Goal: Task Accomplishment & Management: Manage account settings

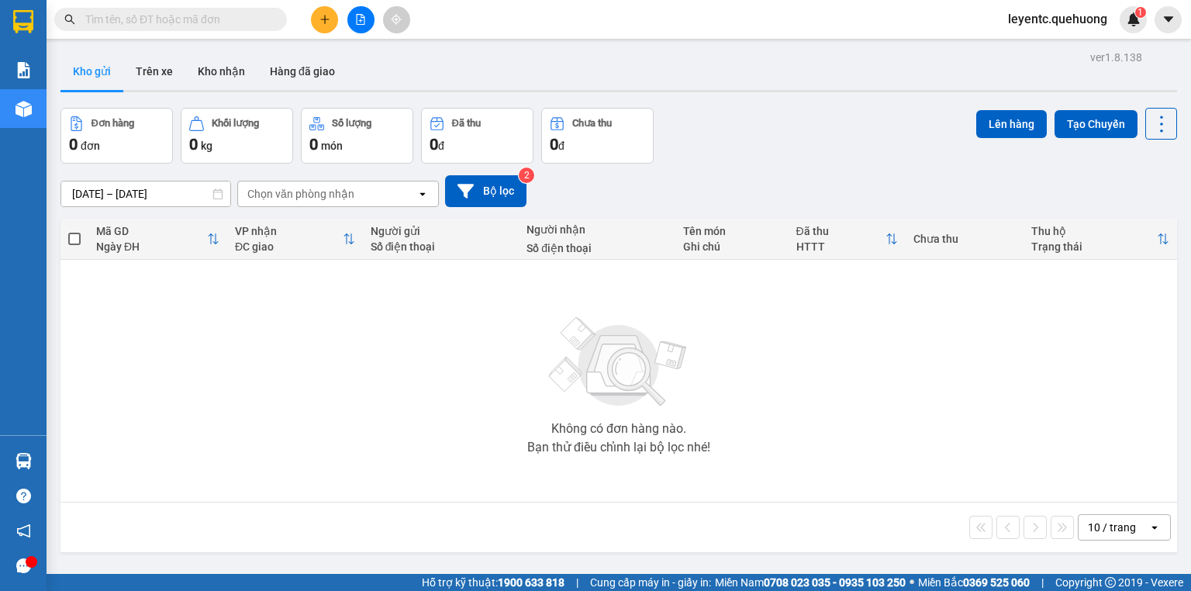
click at [215, 11] on input "text" at bounding box center [176, 19] width 183 height 17
click at [352, 16] on button at bounding box center [360, 19] width 27 height 27
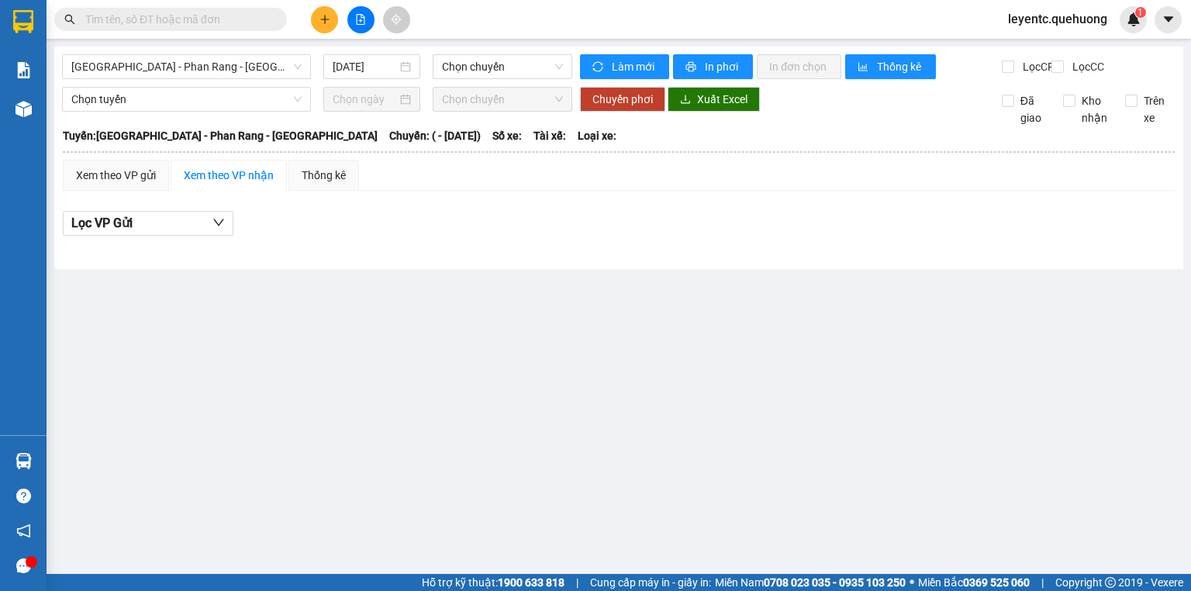
click at [199, 13] on input "text" at bounding box center [176, 19] width 183 height 17
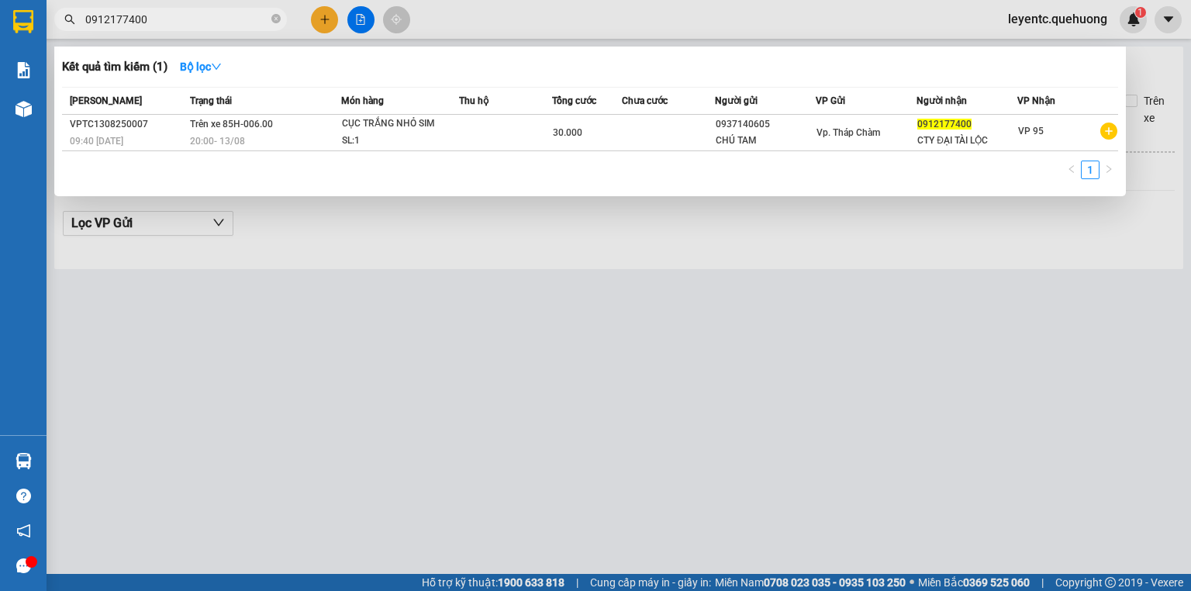
type input "0912177400"
click at [271, 21] on icon "close-circle" at bounding box center [275, 18] width 9 height 9
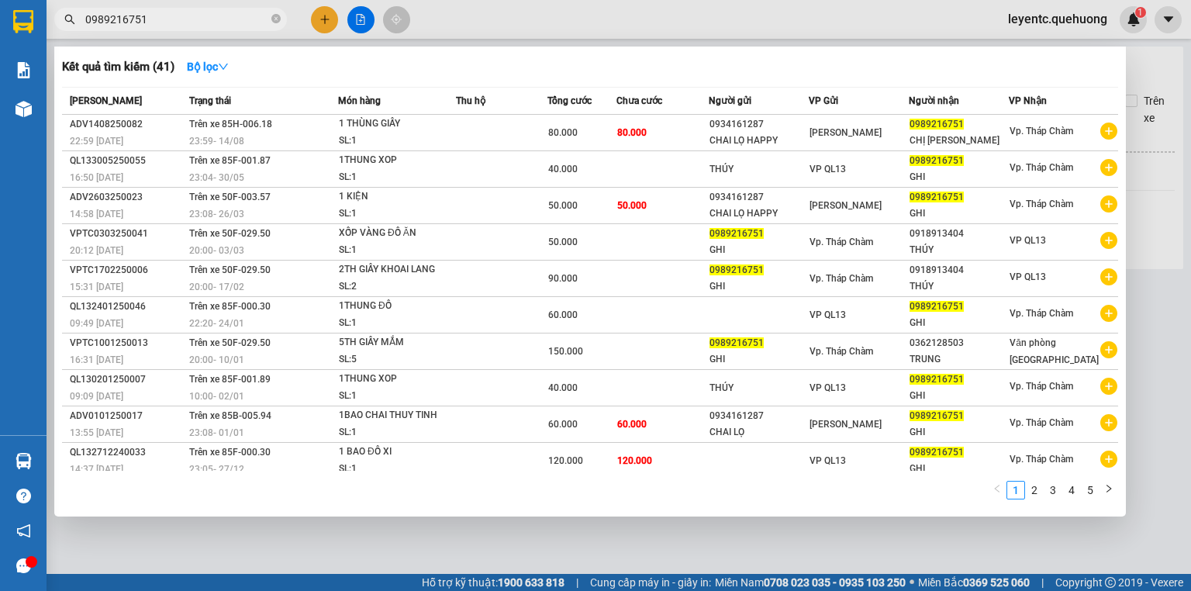
type input "0989216751"
click at [327, 12] on div at bounding box center [595, 295] width 1191 height 591
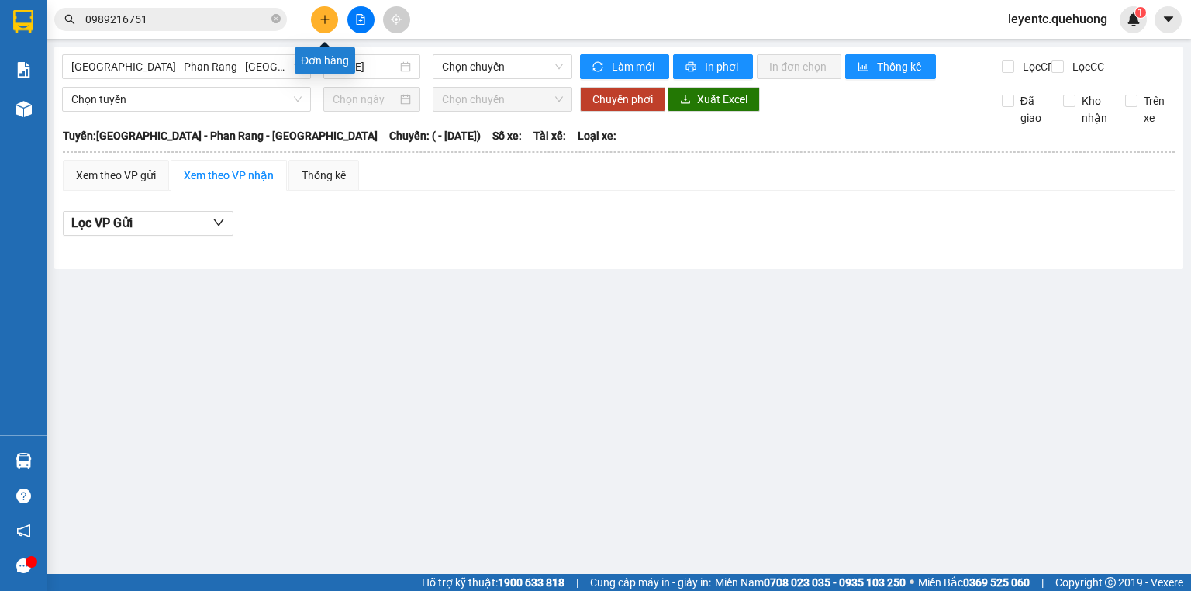
click at [327, 12] on button at bounding box center [324, 19] width 27 height 27
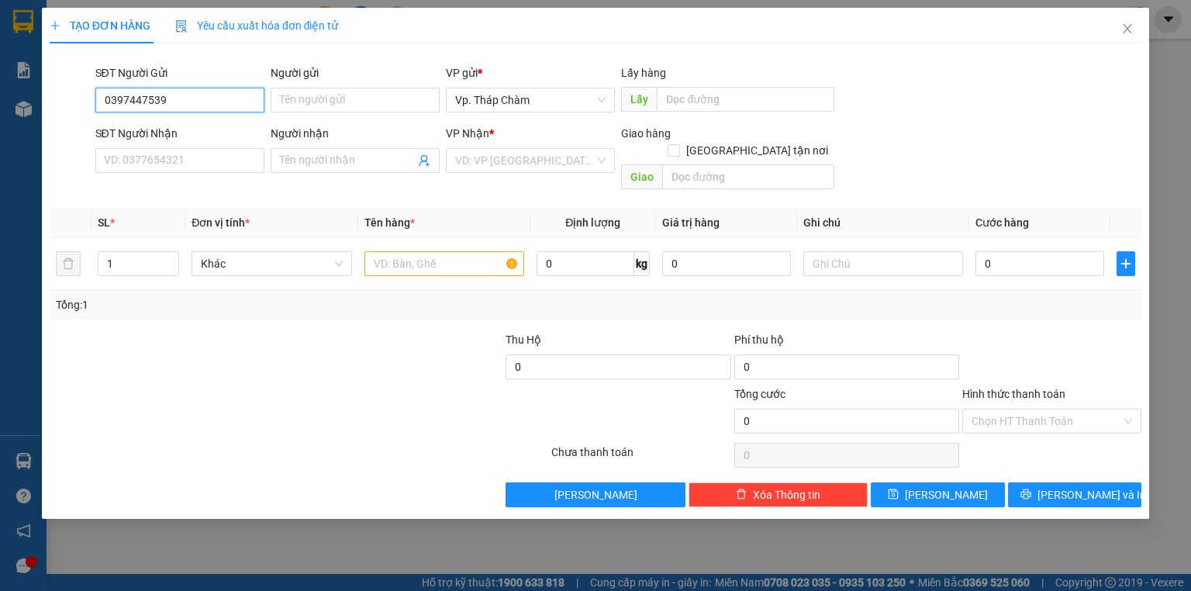
type input "0397447539"
click at [343, 81] on div "Người gửi" at bounding box center [355, 72] width 169 height 17
click at [343, 88] on input "Người gửi" at bounding box center [355, 100] width 169 height 25
click at [338, 98] on input "Người gửi" at bounding box center [355, 100] width 169 height 25
type input "d"
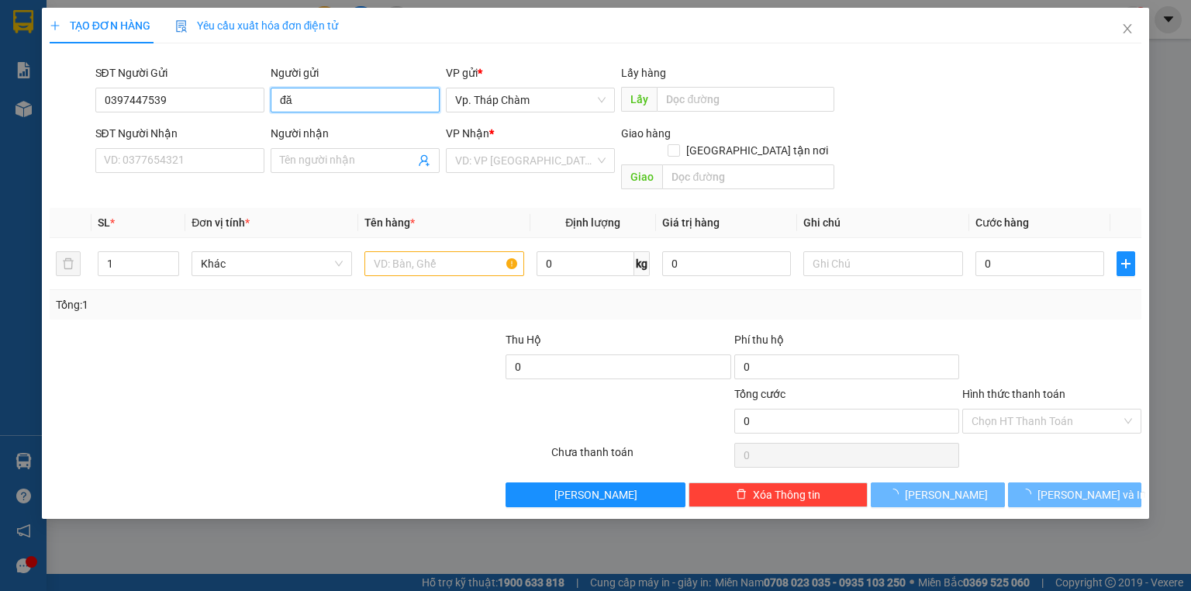
type input "đ"
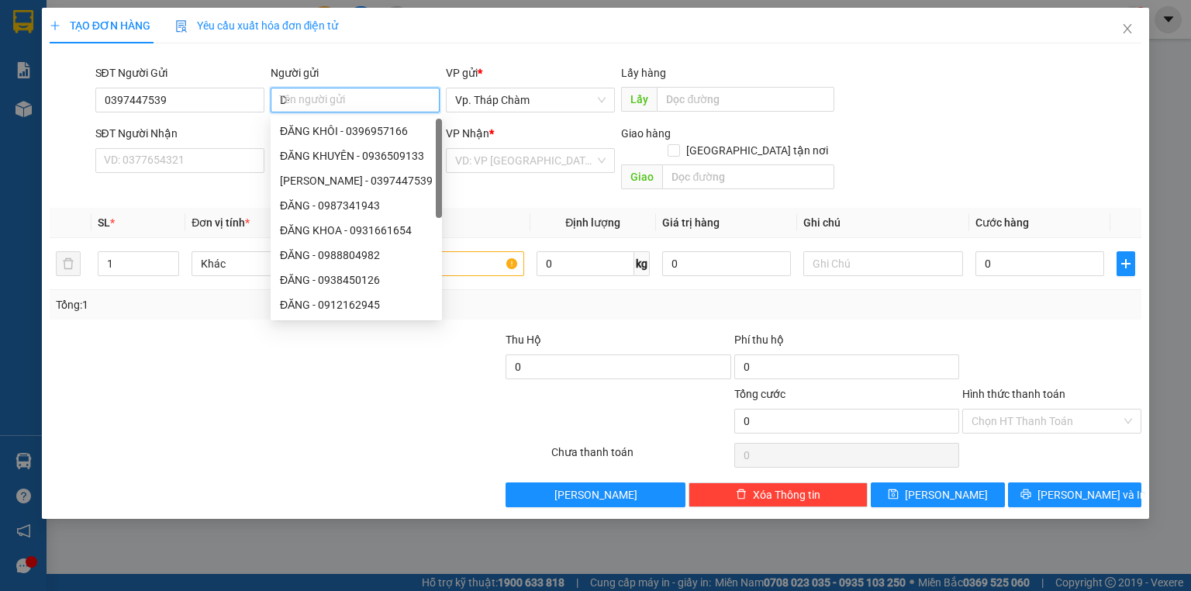
type input "D"
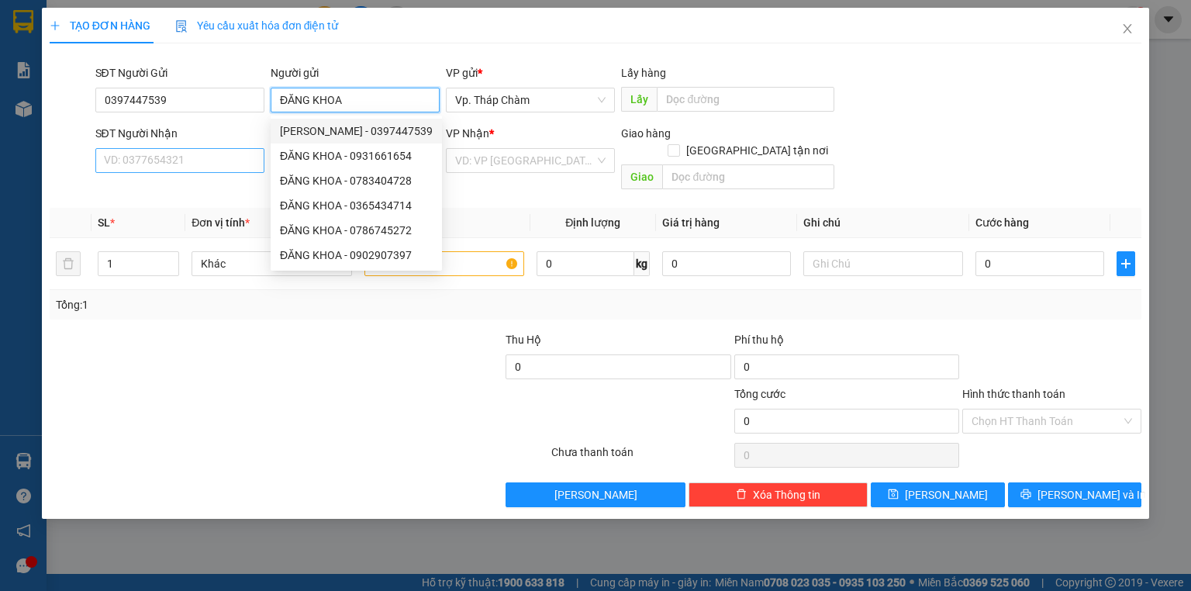
type input "ĐĂNG KHOA"
click at [205, 171] on input "SĐT Người Nhận" at bounding box center [179, 160] width 169 height 25
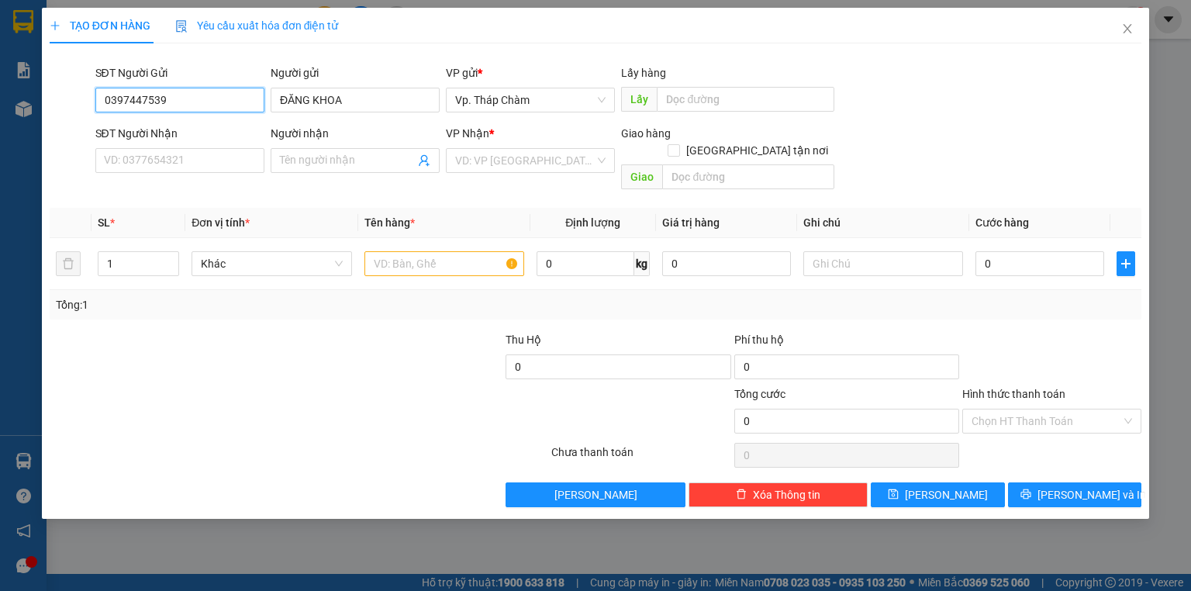
drag, startPoint x: 183, startPoint y: 95, endPoint x: 82, endPoint y: 93, distance: 100.8
click at [82, 93] on div "SĐT Người Gửi 0397447539 0397447539 Người gửi ĐĂNG KHOA VP gửi * Vp. Tháp Chàm …" at bounding box center [595, 91] width 1095 height 54
click at [148, 164] on input "SĐT Người Nhận" at bounding box center [179, 160] width 169 height 25
paste input "0397447539"
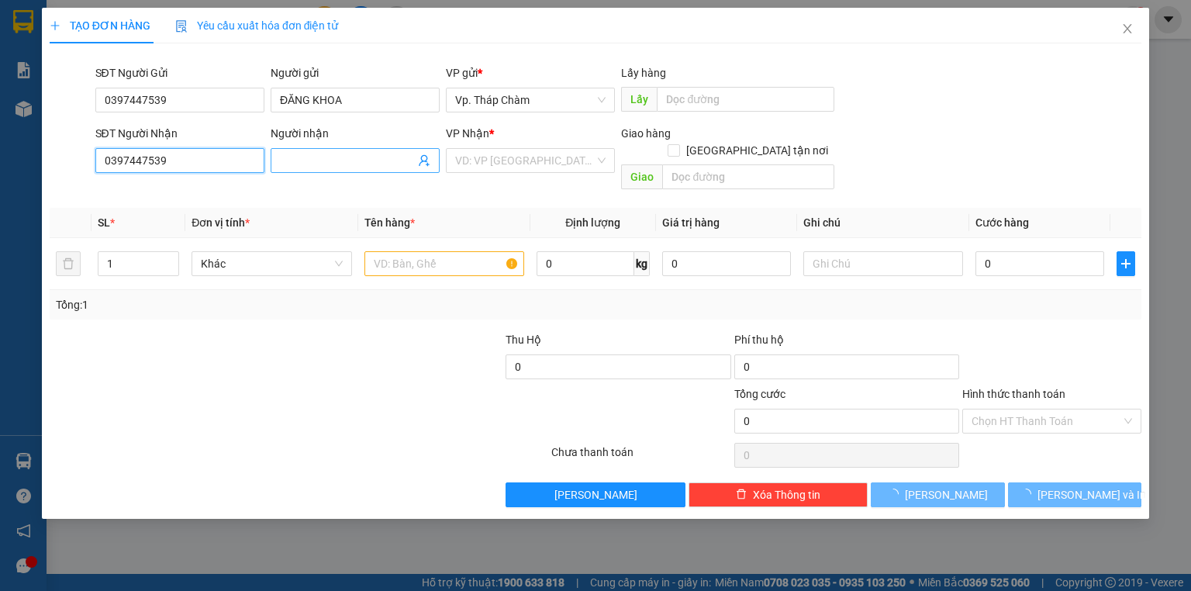
type input "0397447539"
click at [313, 157] on input "Người nhận" at bounding box center [347, 160] width 135 height 17
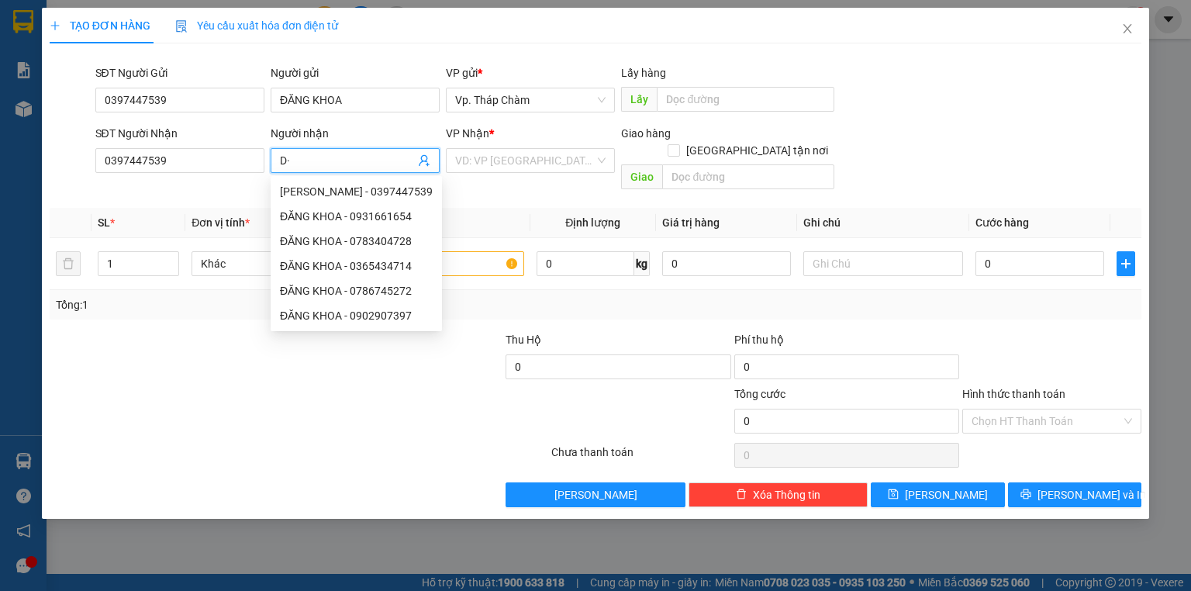
type input "D"
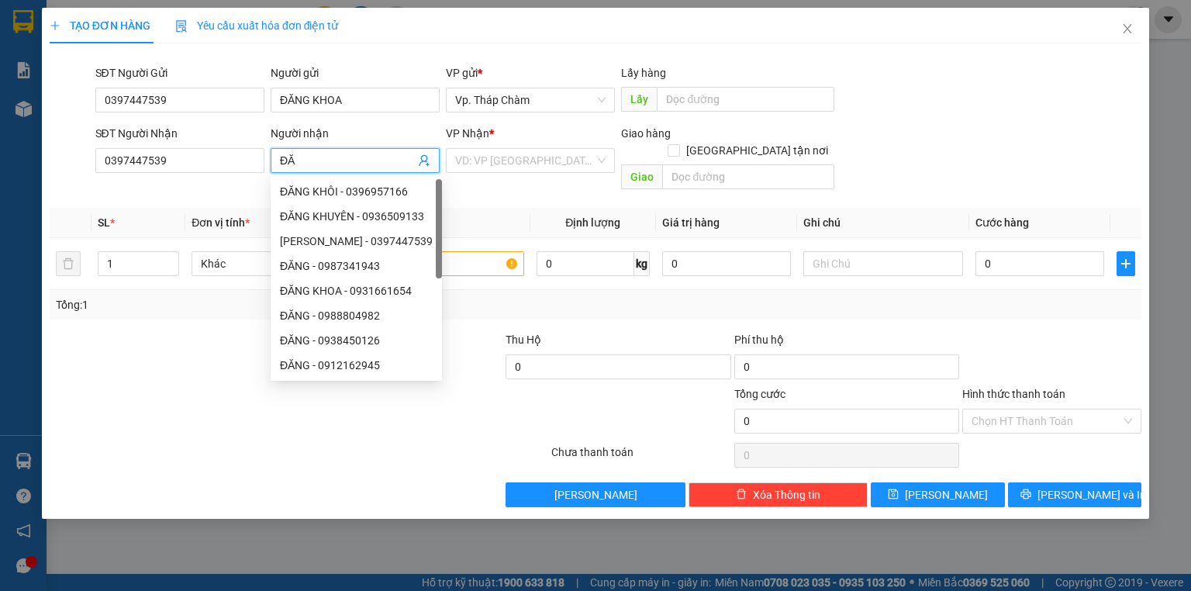
type input "Đ"
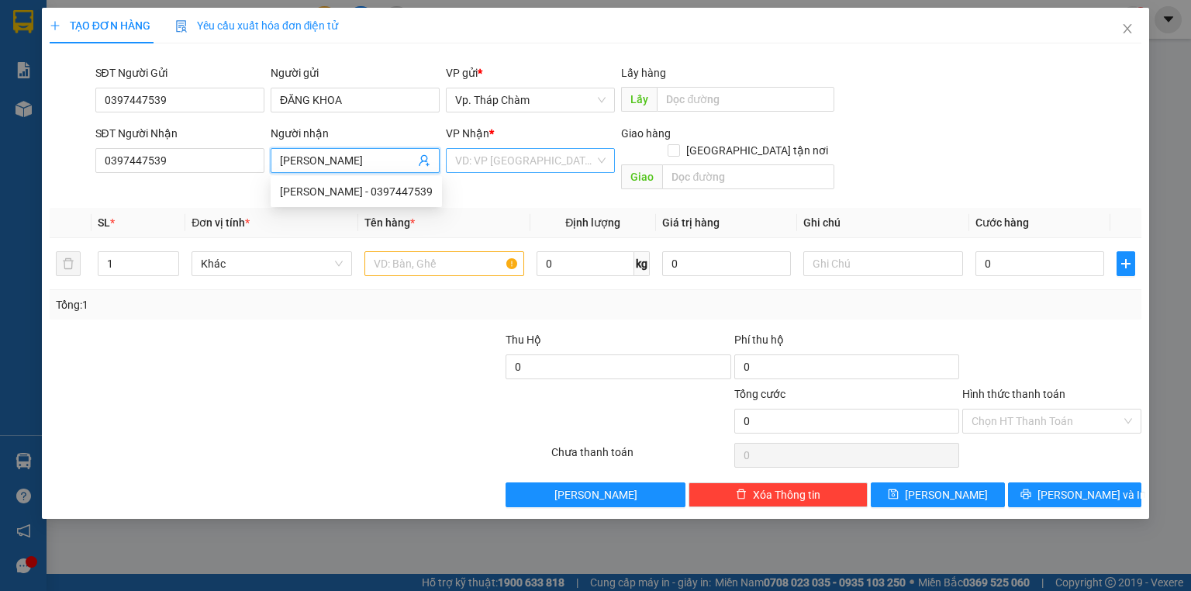
type input "[PERSON_NAME]"
click at [527, 165] on input "search" at bounding box center [525, 160] width 140 height 23
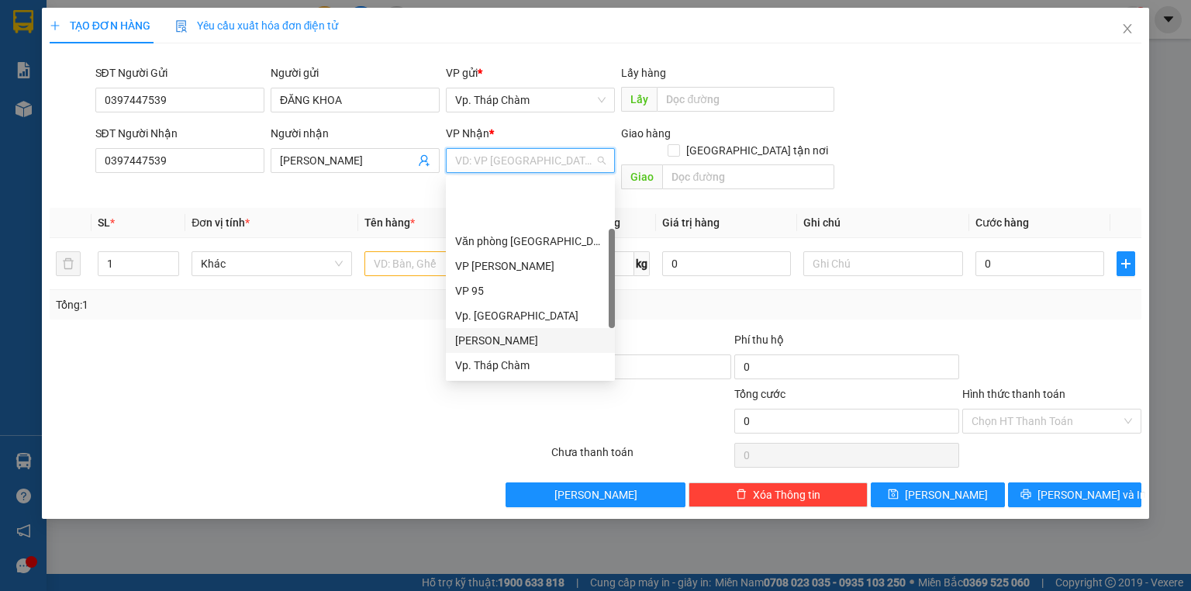
scroll to position [124, 0]
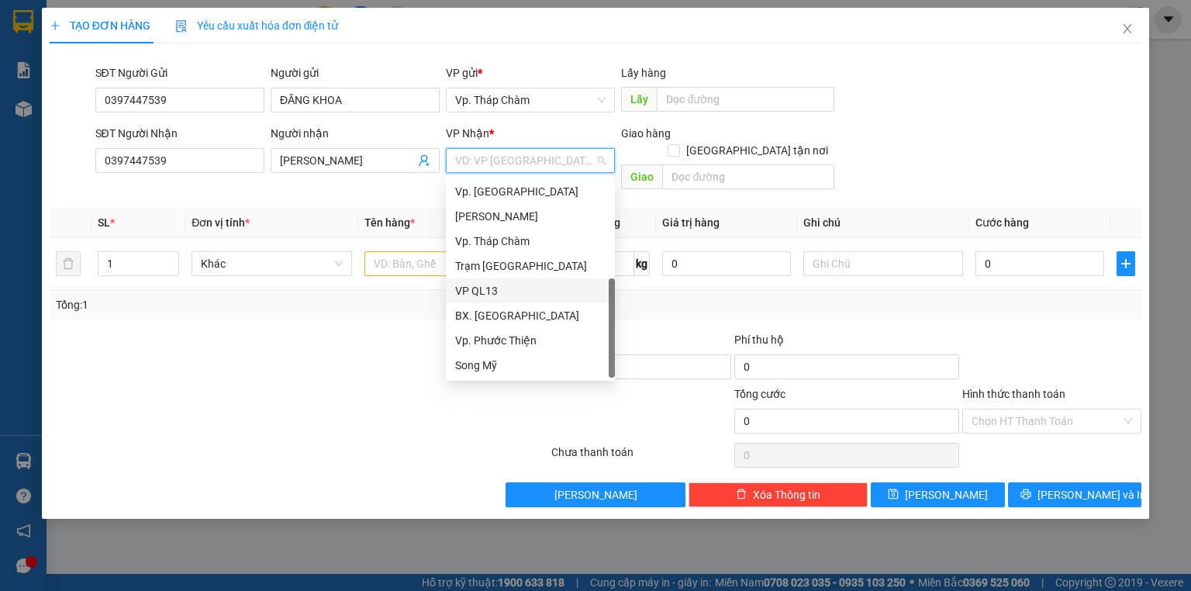
click at [498, 291] on div "VP QL13" at bounding box center [530, 290] width 150 height 17
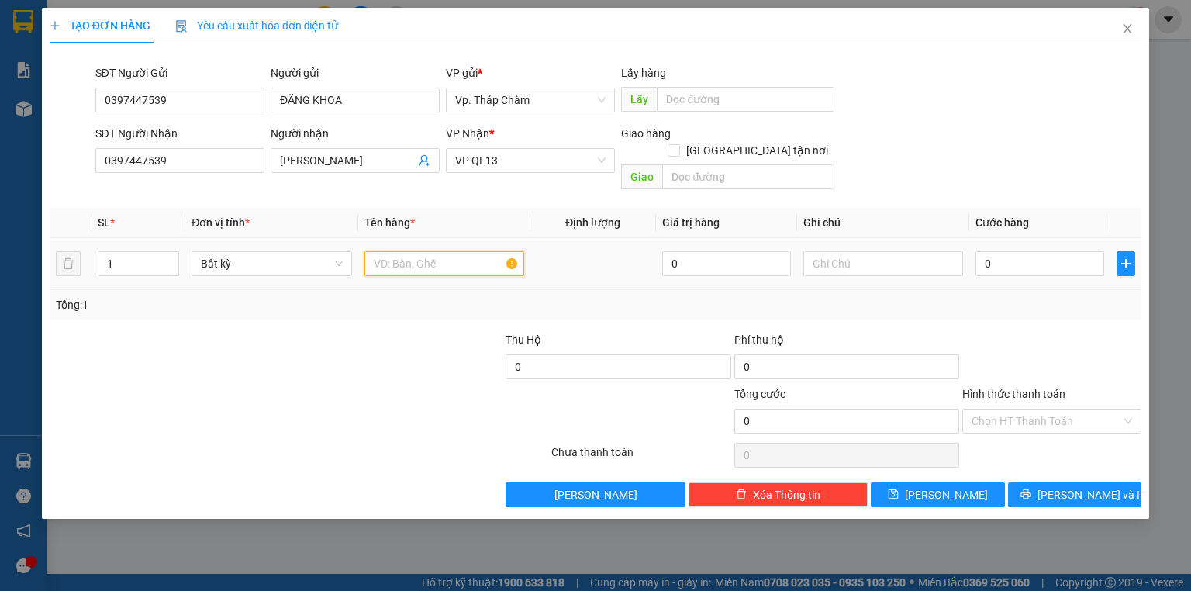
click at [433, 251] on input "text" at bounding box center [444, 263] width 160 height 25
type input "XE 85AA-134.68"
click at [839, 251] on input "text" at bounding box center [883, 263] width 160 height 25
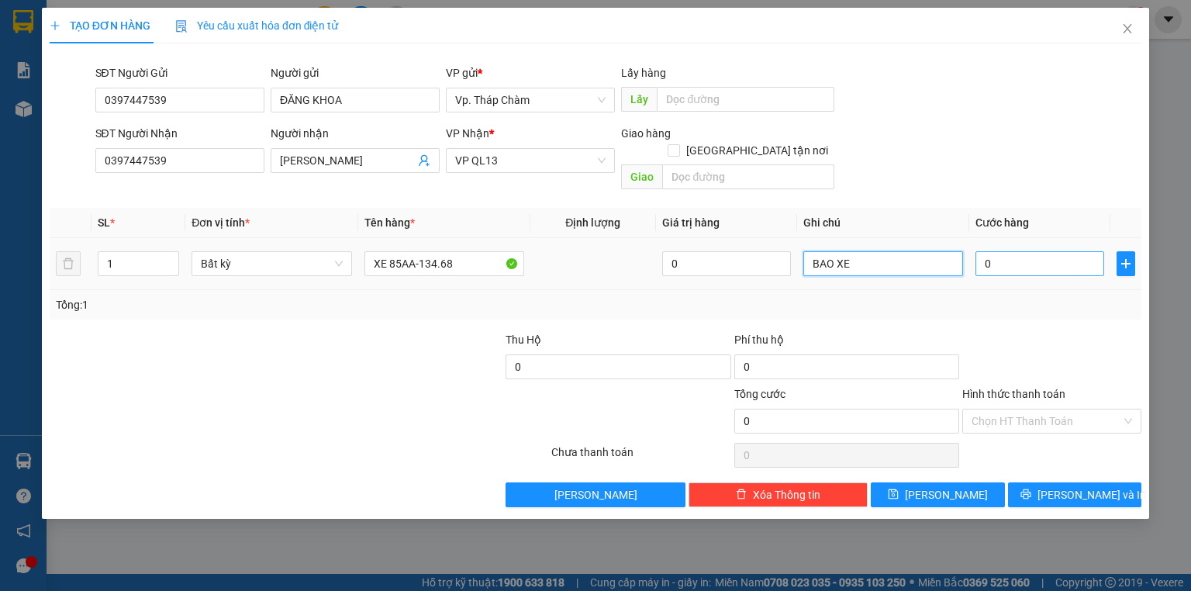
type input "BAO XE"
click at [1054, 251] on input "0" at bounding box center [1039, 263] width 129 height 25
type input "3"
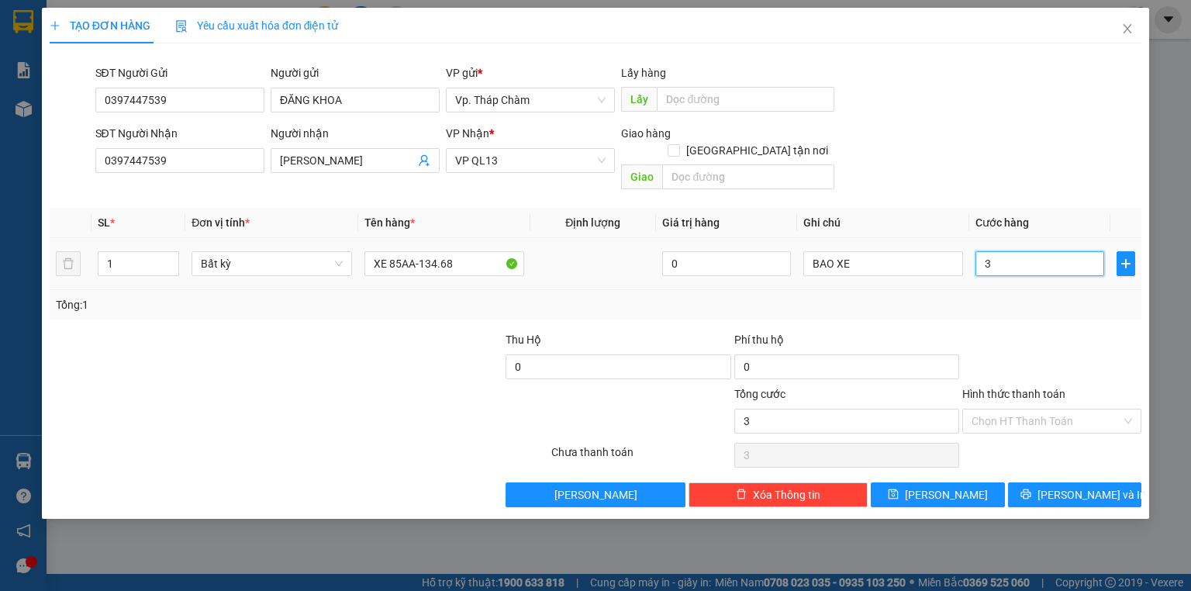
type input "35"
type input "350"
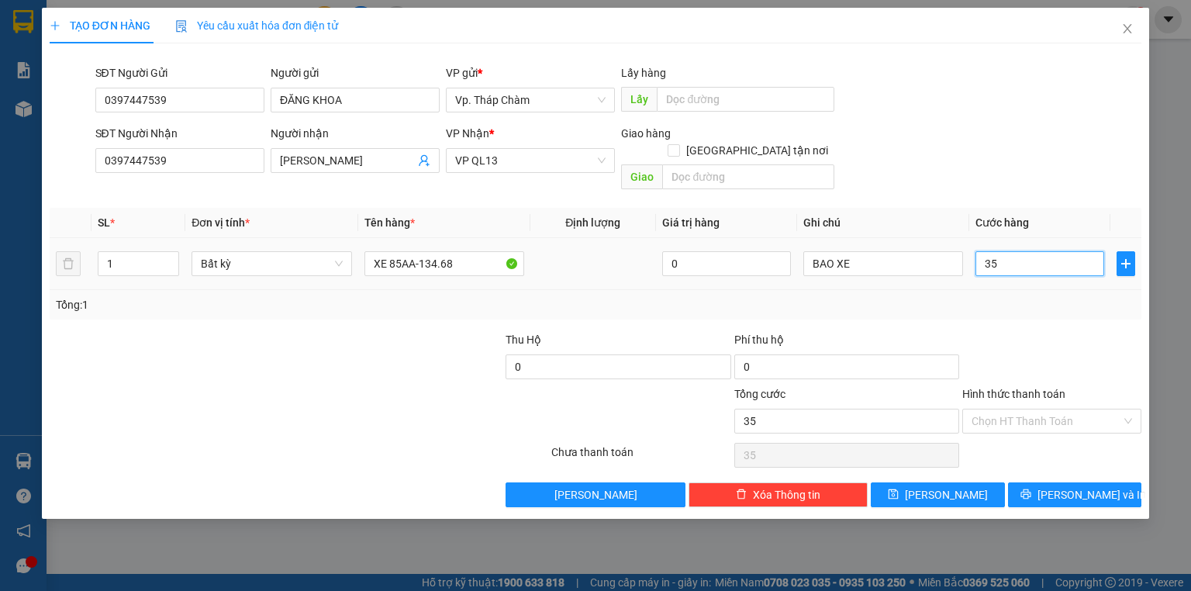
type input "350"
type input "350.000"
click at [992, 409] on input "Hình thức thanh toán" at bounding box center [1046, 420] width 150 height 23
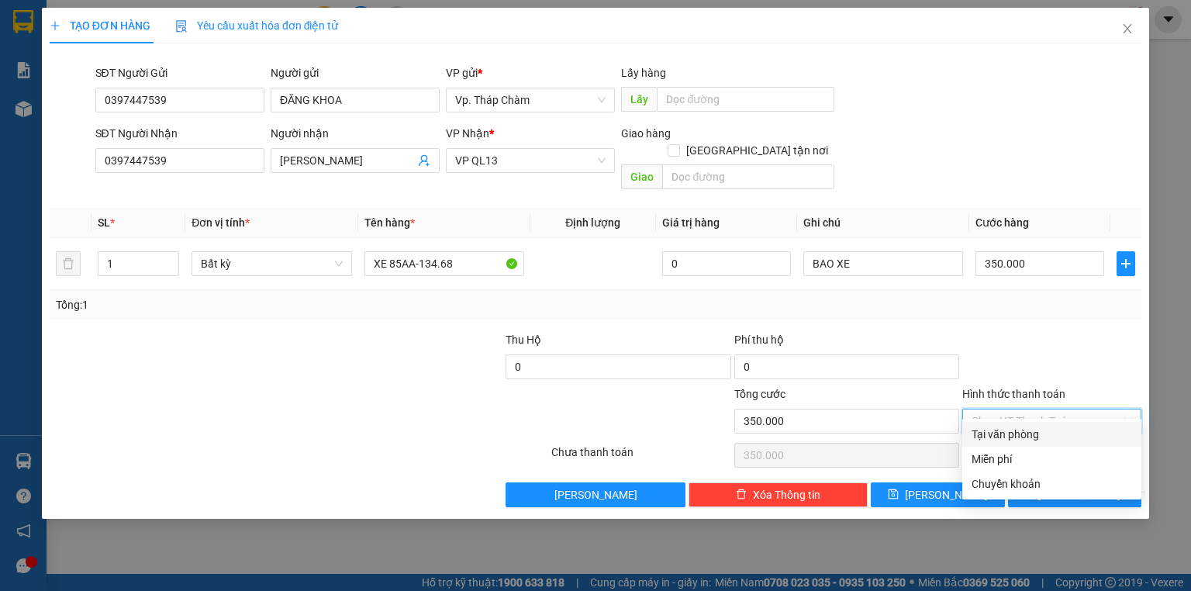
click at [994, 425] on div "Tại văn phòng" at bounding box center [1051, 434] width 179 height 25
type input "0"
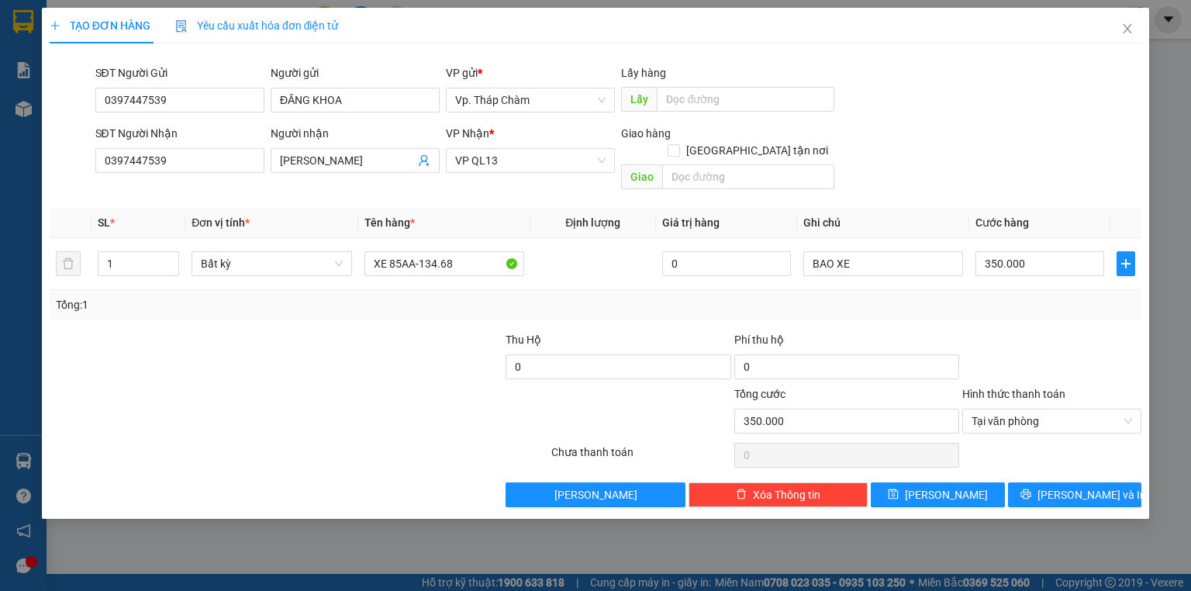
click at [1048, 490] on div "TẠO ĐƠN HÀNG Yêu cầu xuất hóa đơn điện tử Transit Pickup Surcharge Ids Transit …" at bounding box center [595, 263] width 1107 height 511
click at [1031, 488] on icon "printer" at bounding box center [1025, 493] width 11 height 11
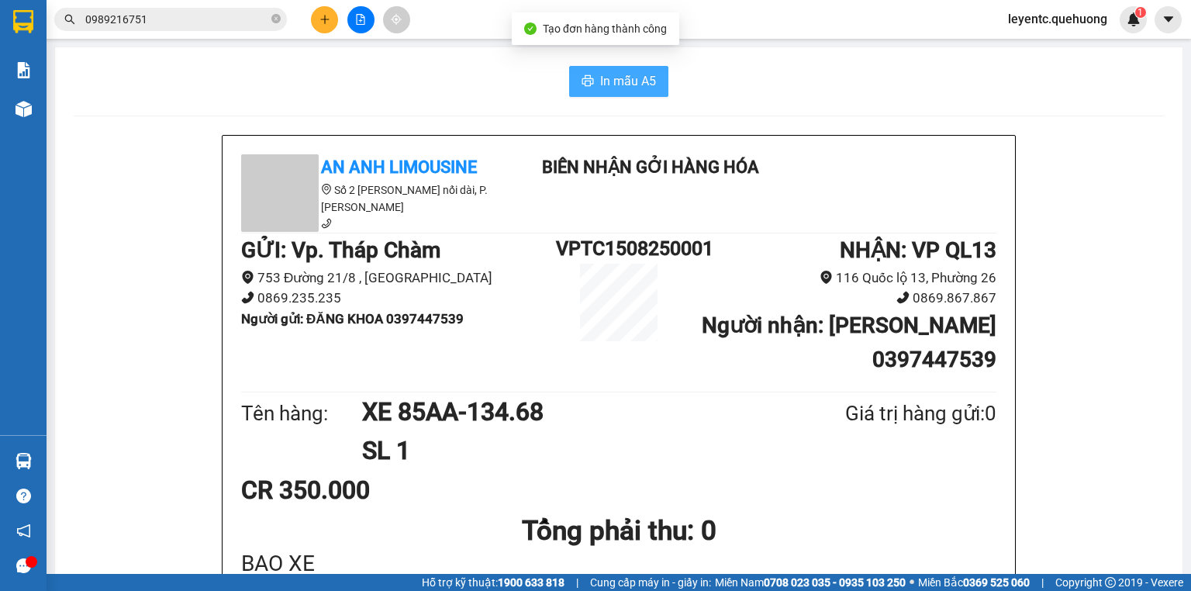
click at [626, 68] on button "In mẫu A5" at bounding box center [618, 81] width 99 height 31
click at [642, 76] on span "In mẫu A5" at bounding box center [628, 80] width 56 height 19
click at [649, 72] on span "In mẫu A5" at bounding box center [628, 80] width 56 height 19
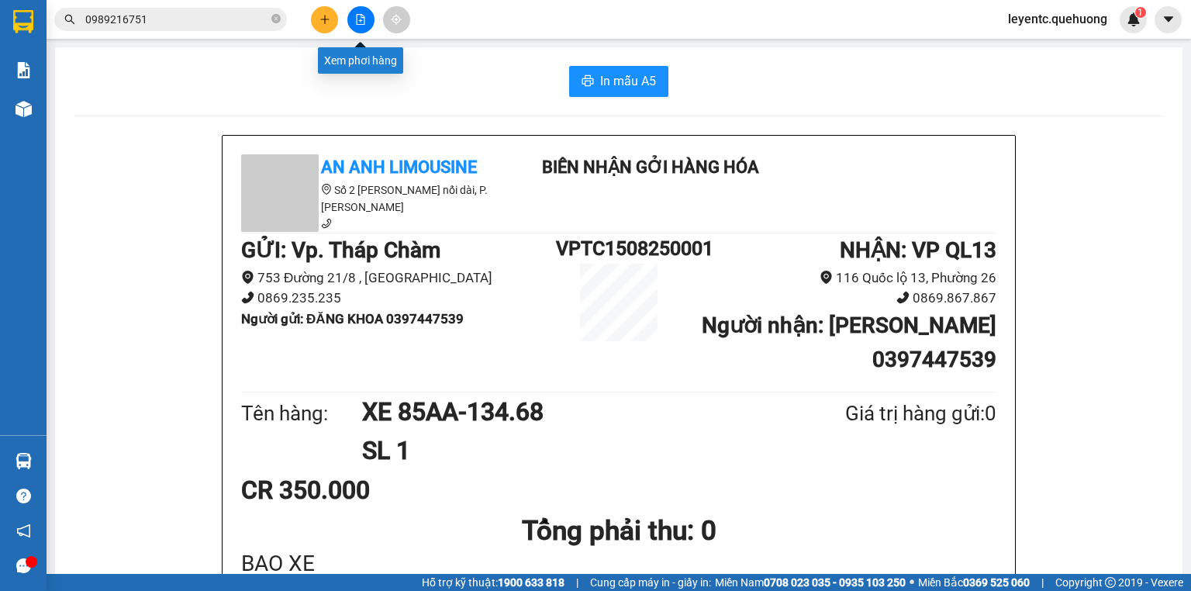
click at [355, 10] on button at bounding box center [360, 19] width 27 height 27
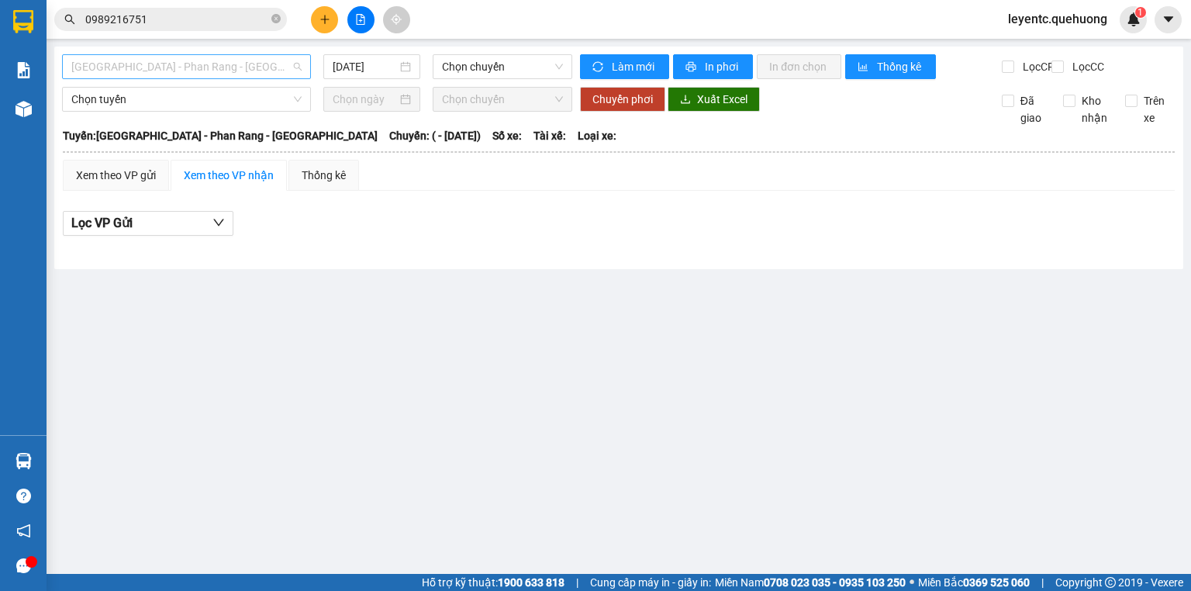
click at [249, 67] on span "[GEOGRAPHIC_DATA] - Phan Rang - [GEOGRAPHIC_DATA]" at bounding box center [186, 66] width 230 height 23
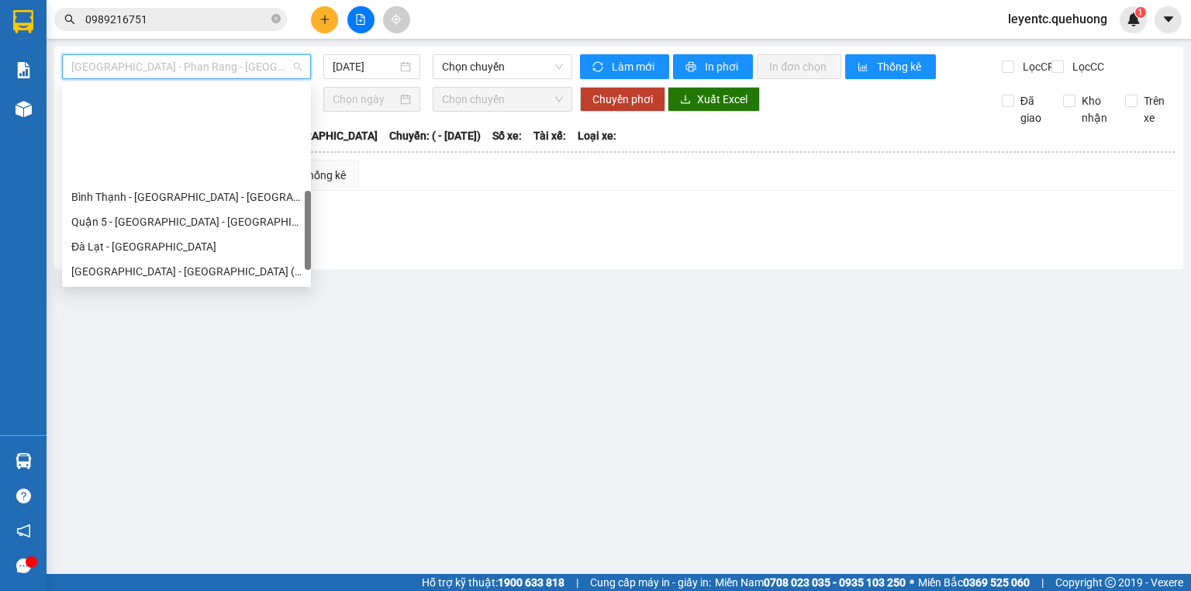
scroll to position [422, 0]
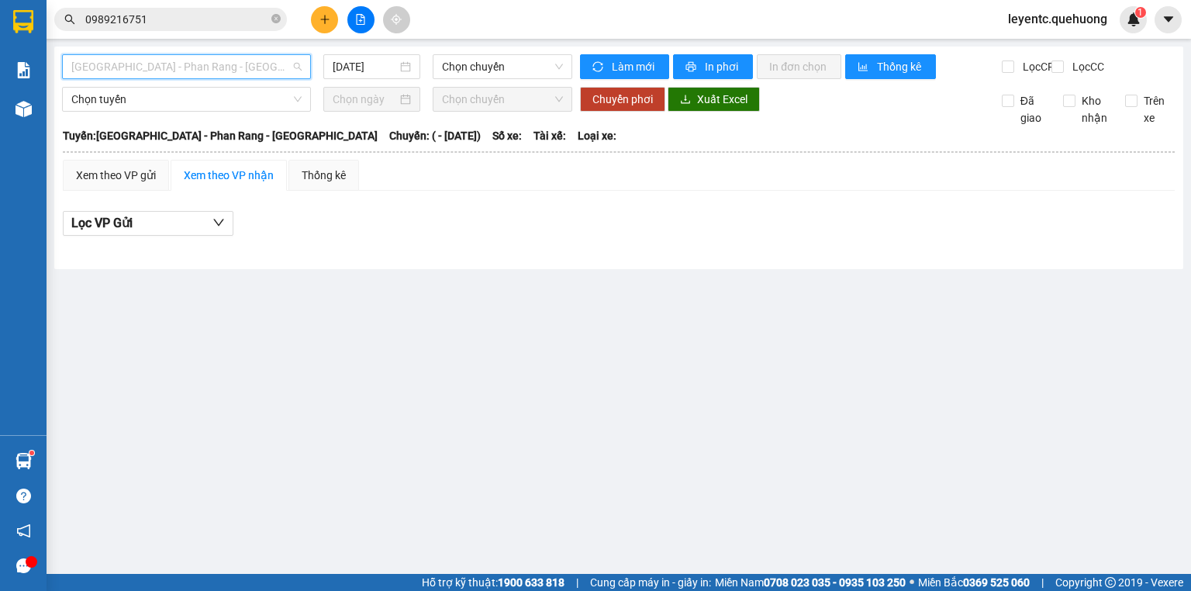
click at [248, 61] on span "[GEOGRAPHIC_DATA] - Phan Rang - [GEOGRAPHIC_DATA]" at bounding box center [186, 66] width 230 height 23
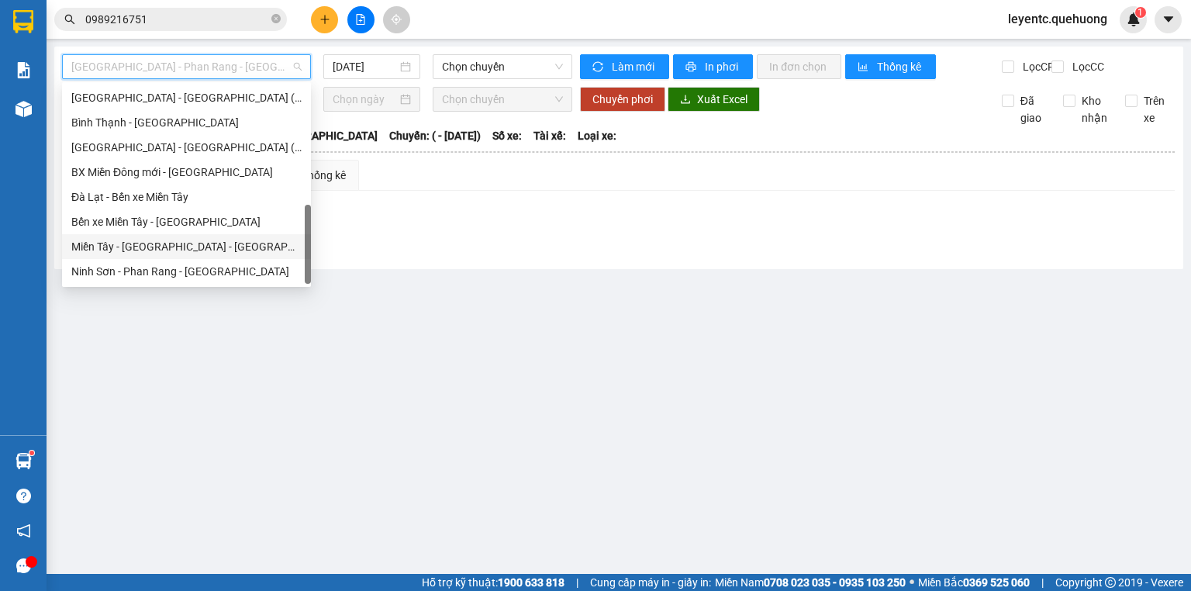
click at [226, 245] on div "Miền Tây - [GEOGRAPHIC_DATA] - [GEOGRAPHIC_DATA]" at bounding box center [186, 246] width 230 height 17
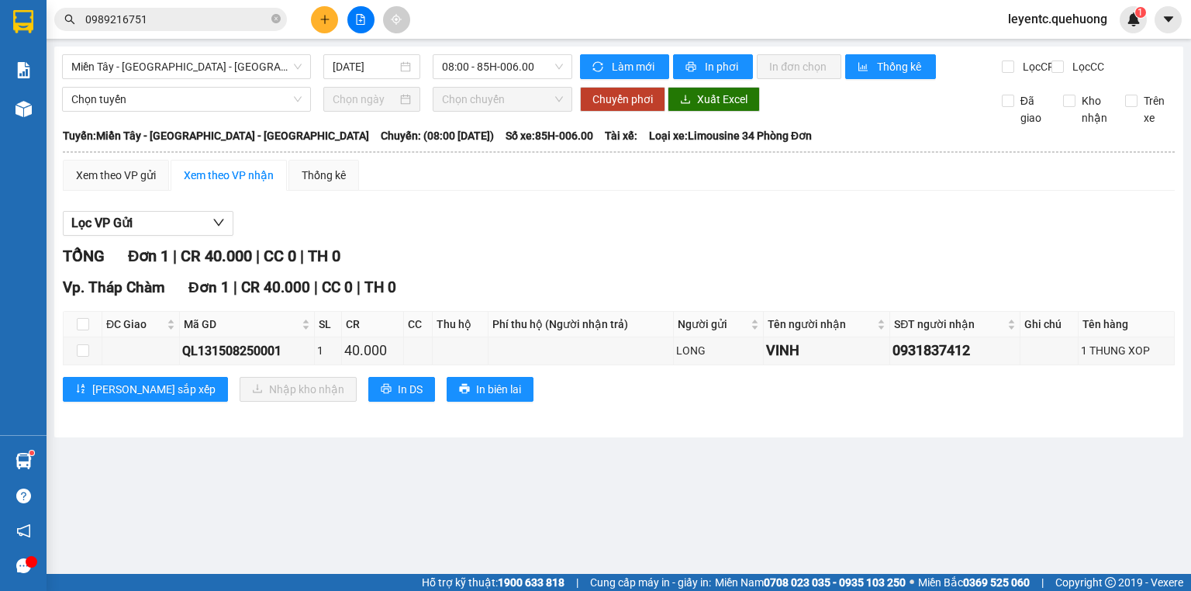
click at [360, 79] on div "Miền Tây - [GEOGRAPHIC_DATA] - [GEOGRAPHIC_DATA] [DATE] 08:00 - 85H-006.00" at bounding box center [317, 66] width 510 height 25
click at [366, 67] on input "[DATE]" at bounding box center [365, 66] width 64 height 17
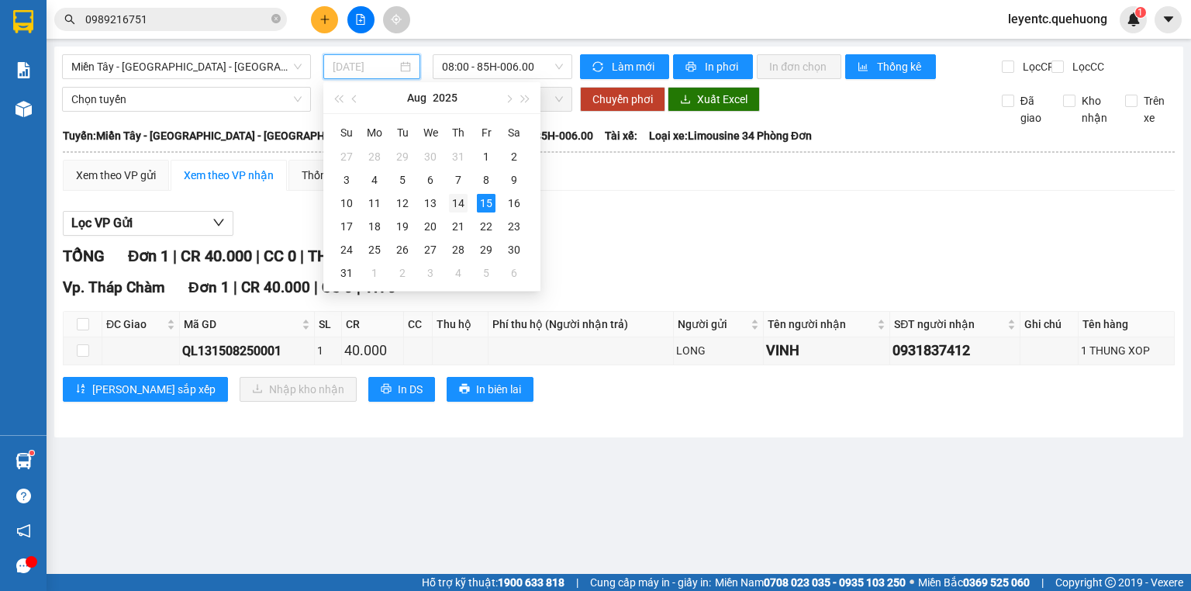
click at [458, 200] on div "14" at bounding box center [458, 203] width 19 height 19
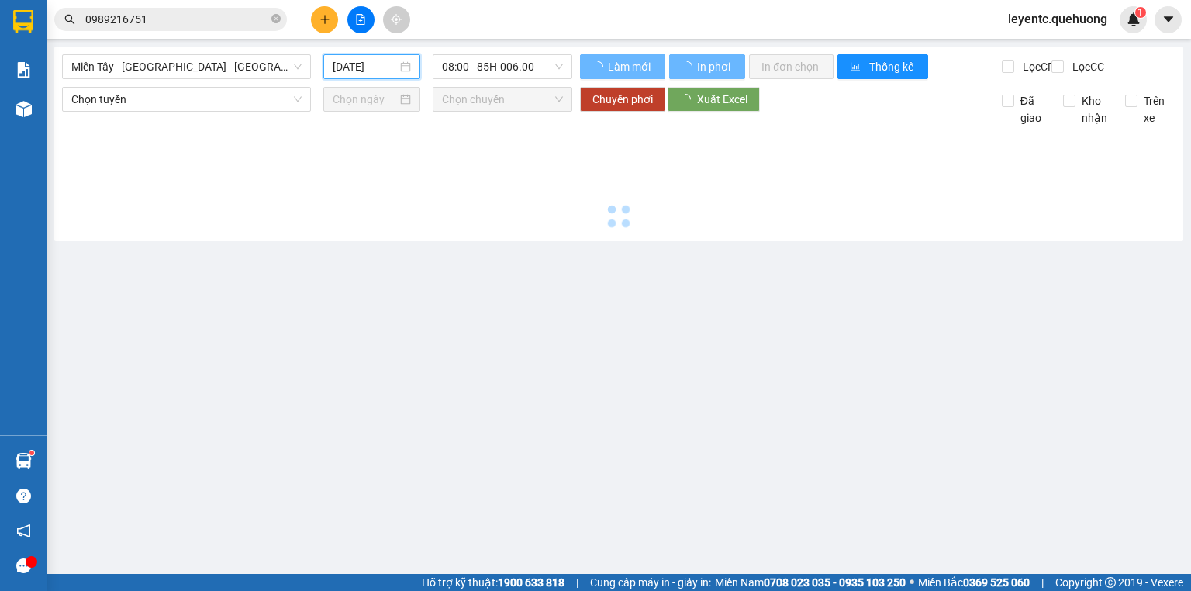
type input "[DATE]"
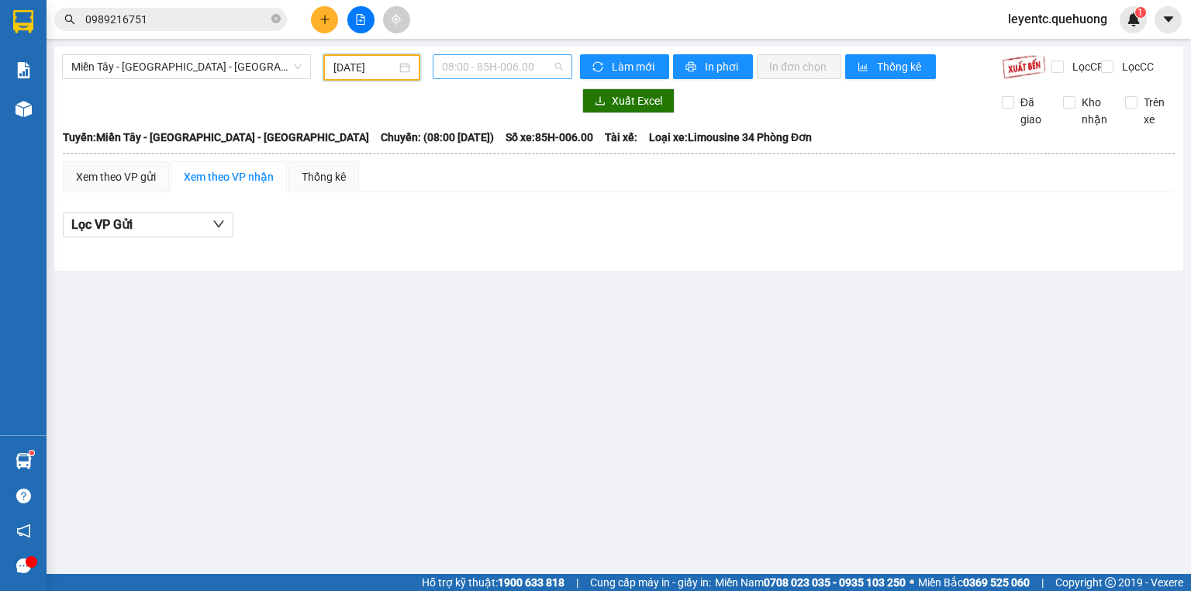
click at [527, 59] on span "08:00 - 85H-006.00" at bounding box center [503, 66] width 122 height 23
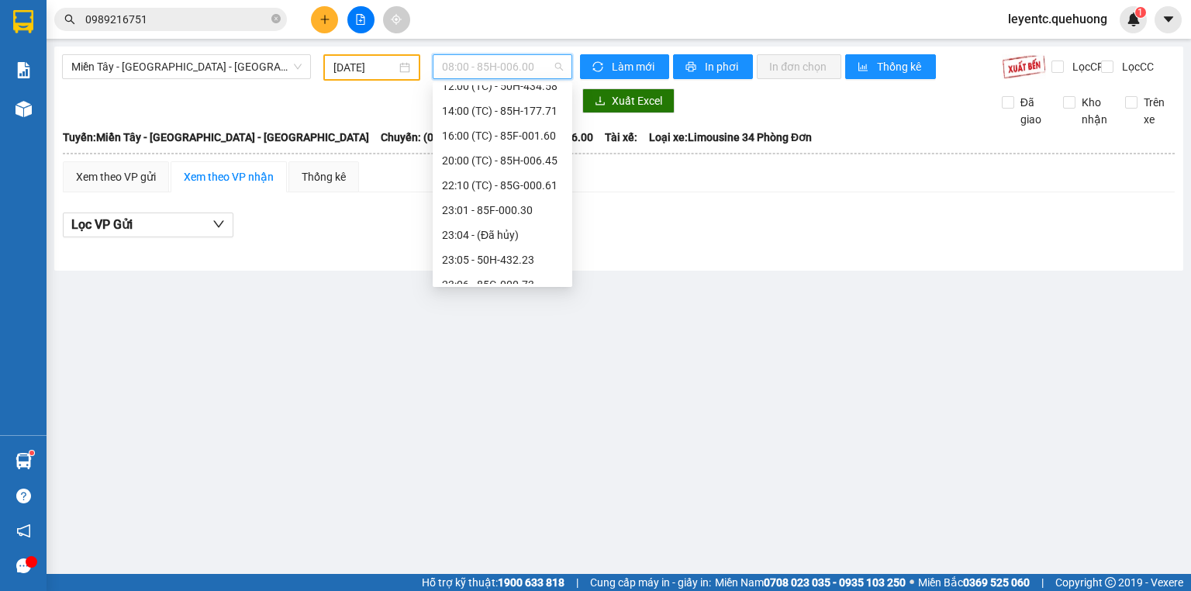
scroll to position [174, 0]
click at [521, 275] on div "23:59 - 85H-006.18" at bounding box center [502, 271] width 121 height 17
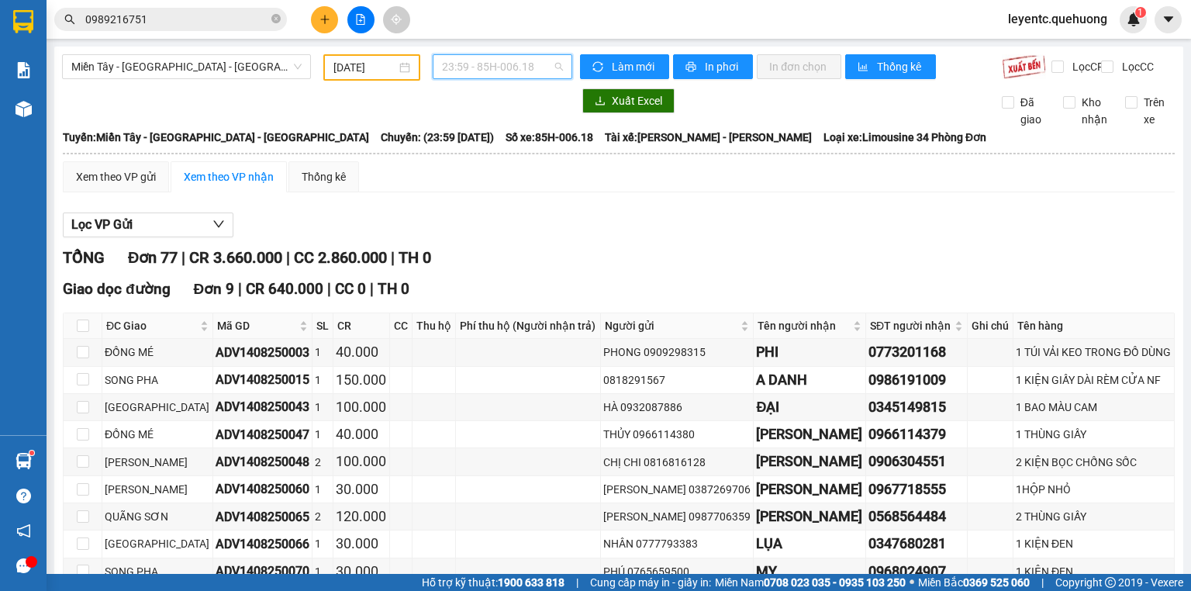
click at [483, 63] on span "23:59 - 85H-006.18" at bounding box center [503, 66] width 122 height 23
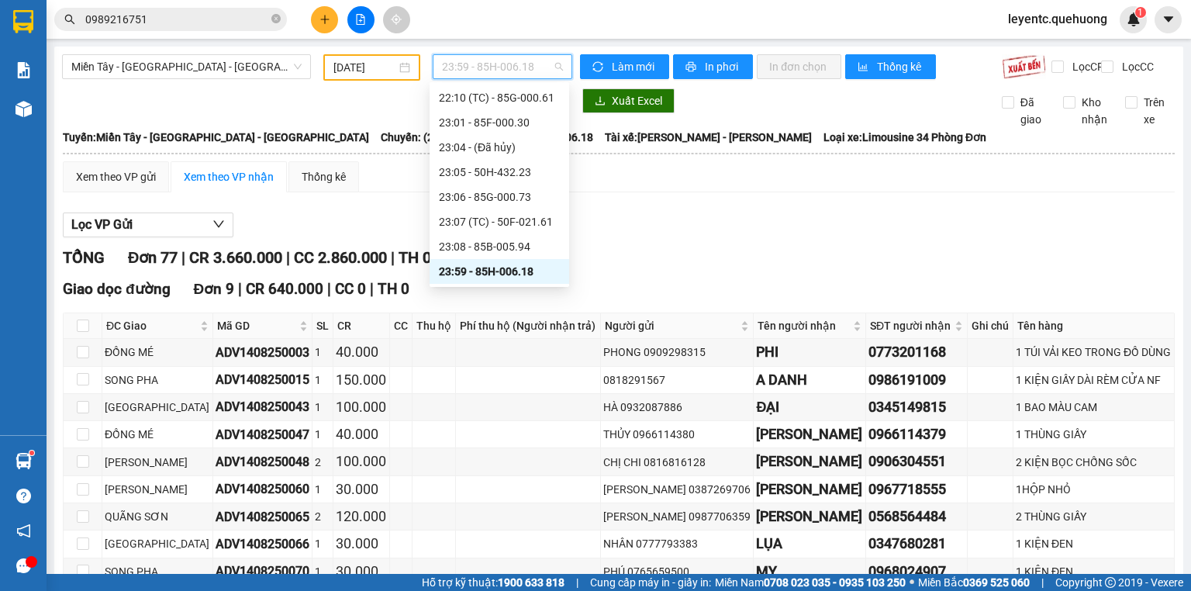
click at [510, 267] on div "23:59 - 85H-006.18" at bounding box center [499, 271] width 121 height 17
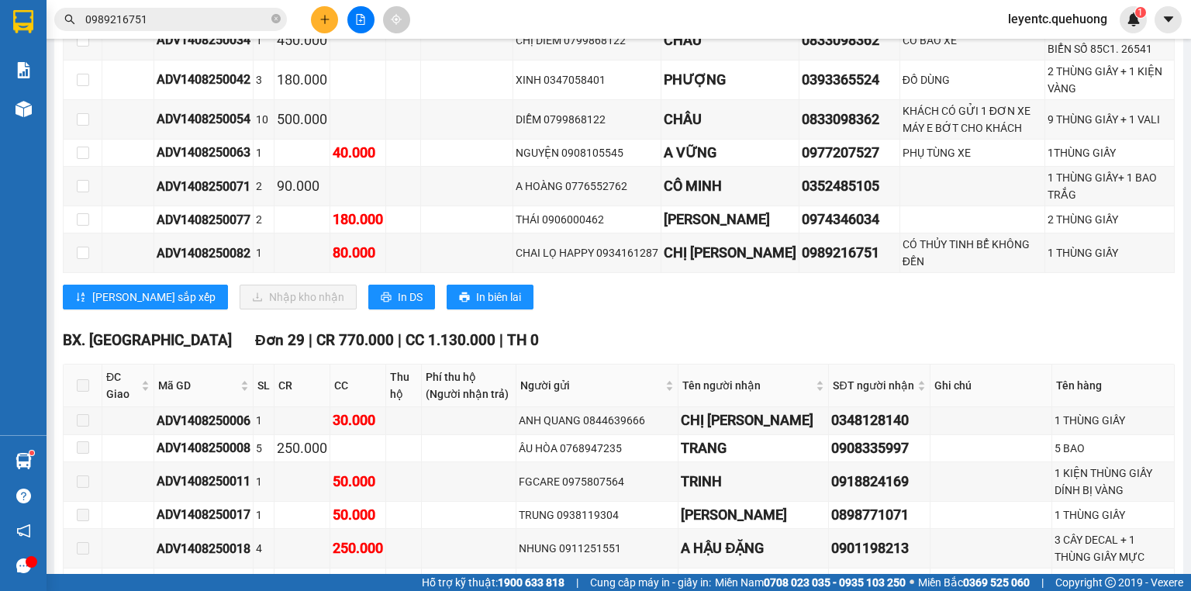
scroll to position [1426, 0]
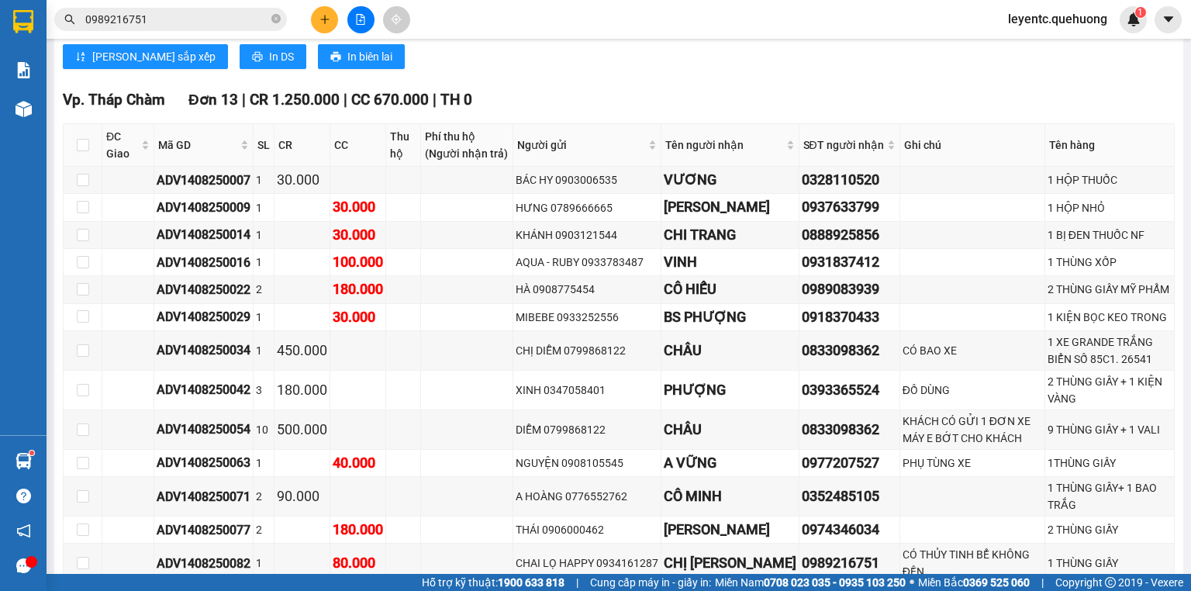
click at [80, 158] on th at bounding box center [83, 145] width 39 height 43
click at [84, 151] on input "checkbox" at bounding box center [83, 145] width 12 height 12
checkbox input "true"
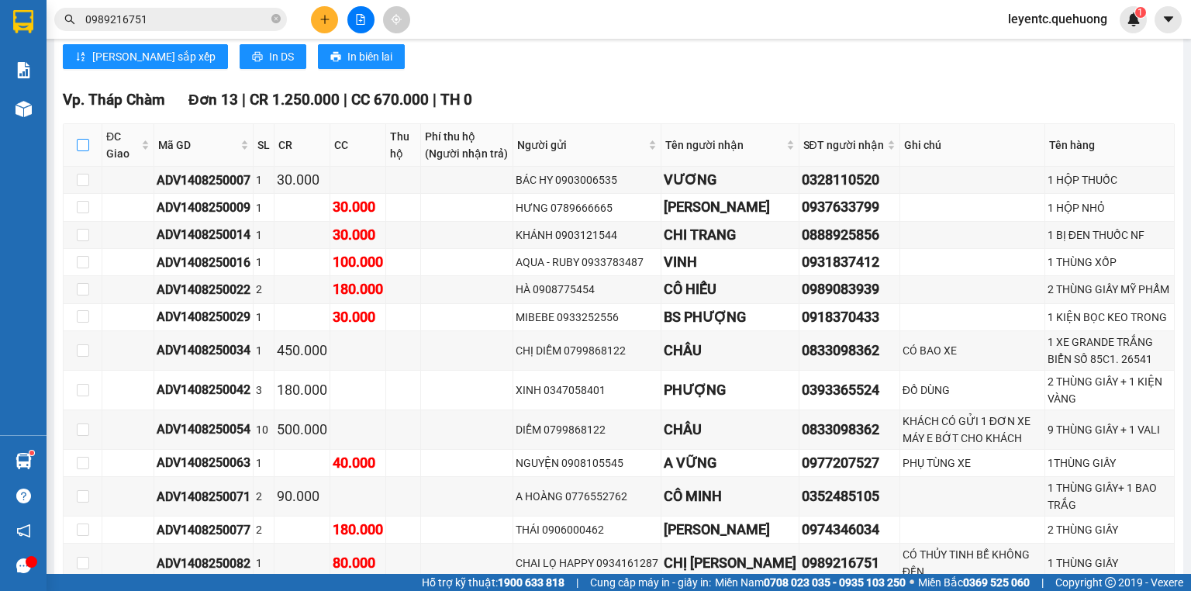
checkbox input "true"
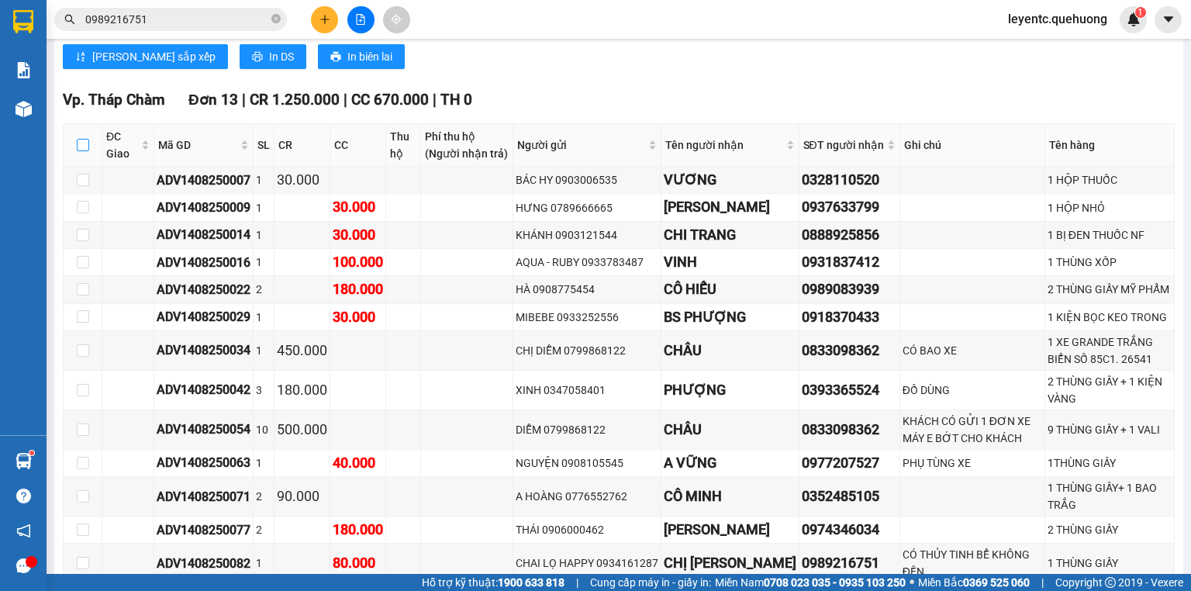
checkbox input "true"
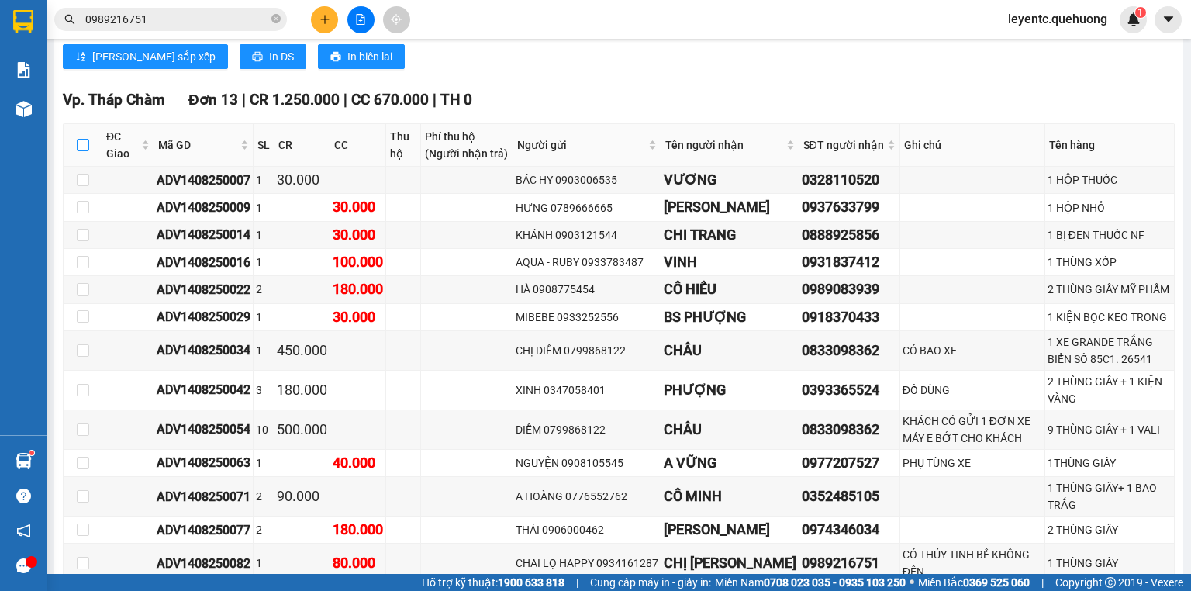
checkbox input "true"
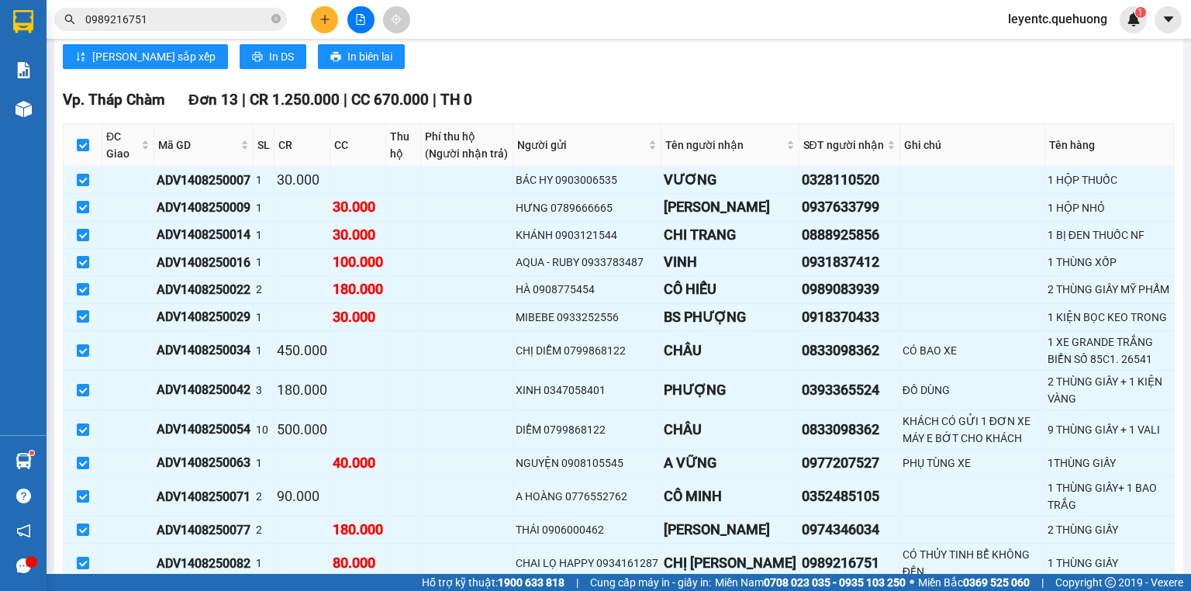
scroll to position [1860, 0]
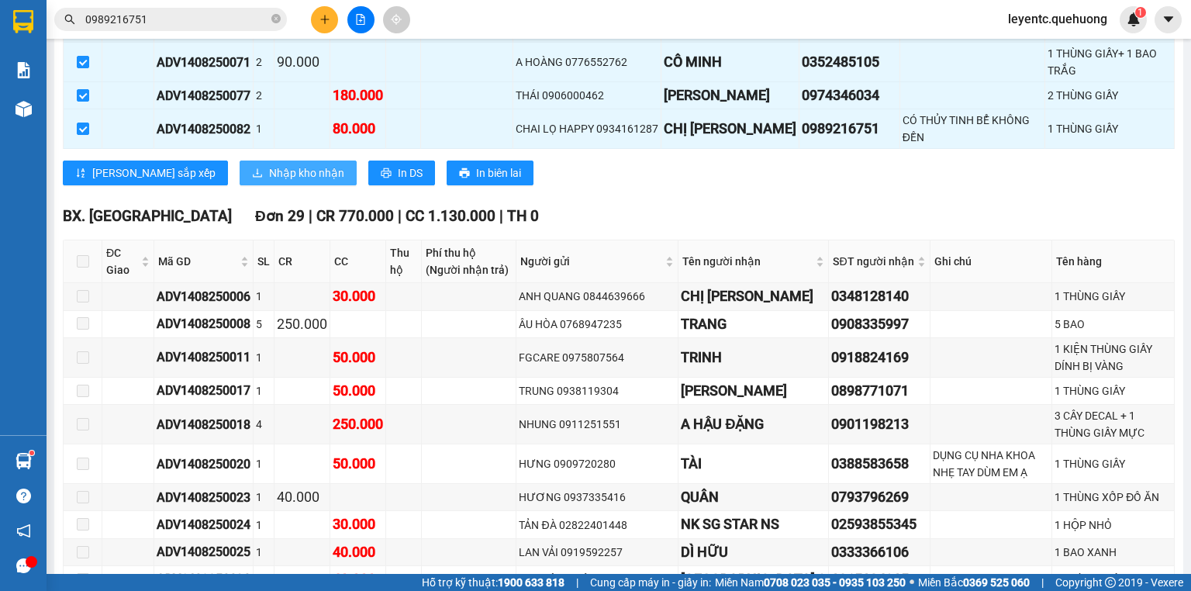
click at [269, 181] on span "Nhập kho nhận" at bounding box center [306, 172] width 75 height 17
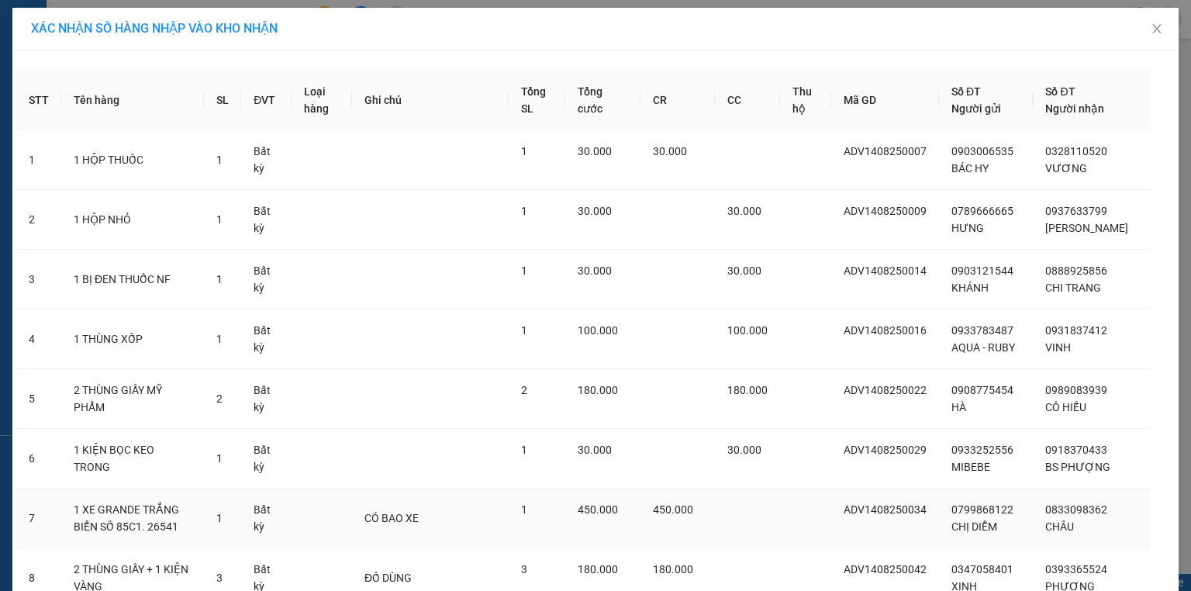
scroll to position [477, 0]
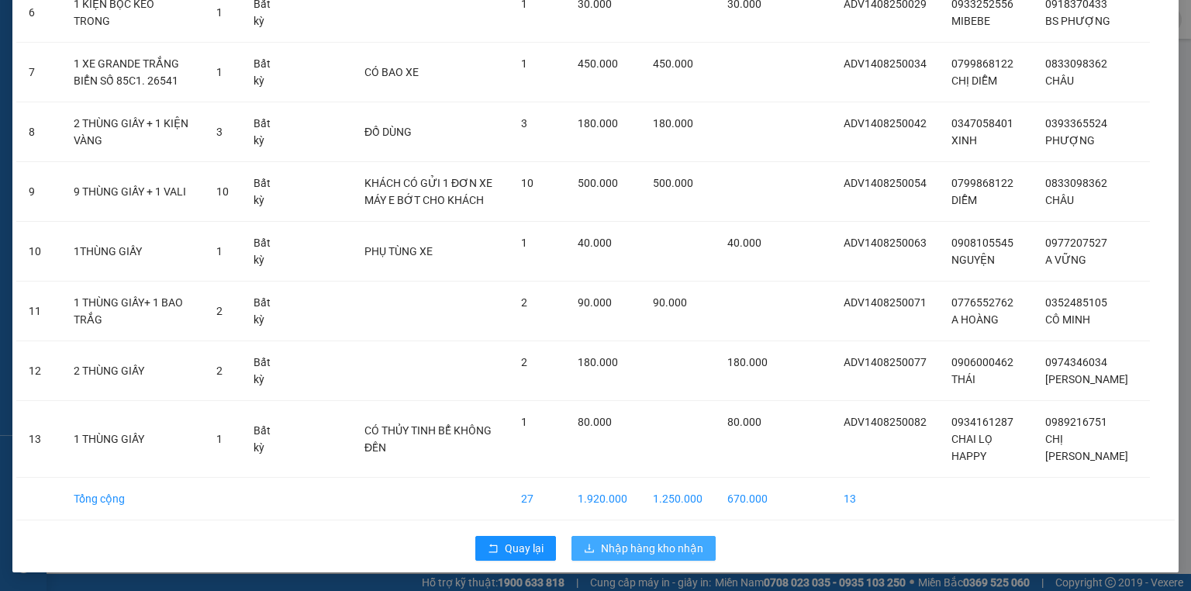
click at [658, 550] on span "Nhập hàng kho nhận" at bounding box center [652, 548] width 102 height 17
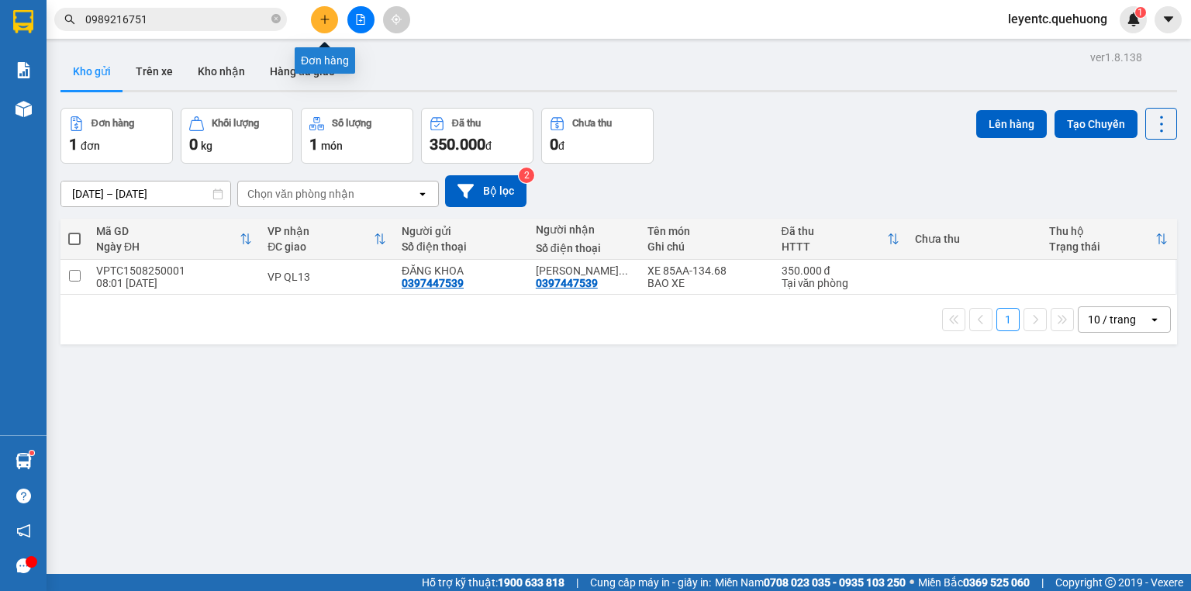
click at [324, 25] on button at bounding box center [324, 19] width 27 height 27
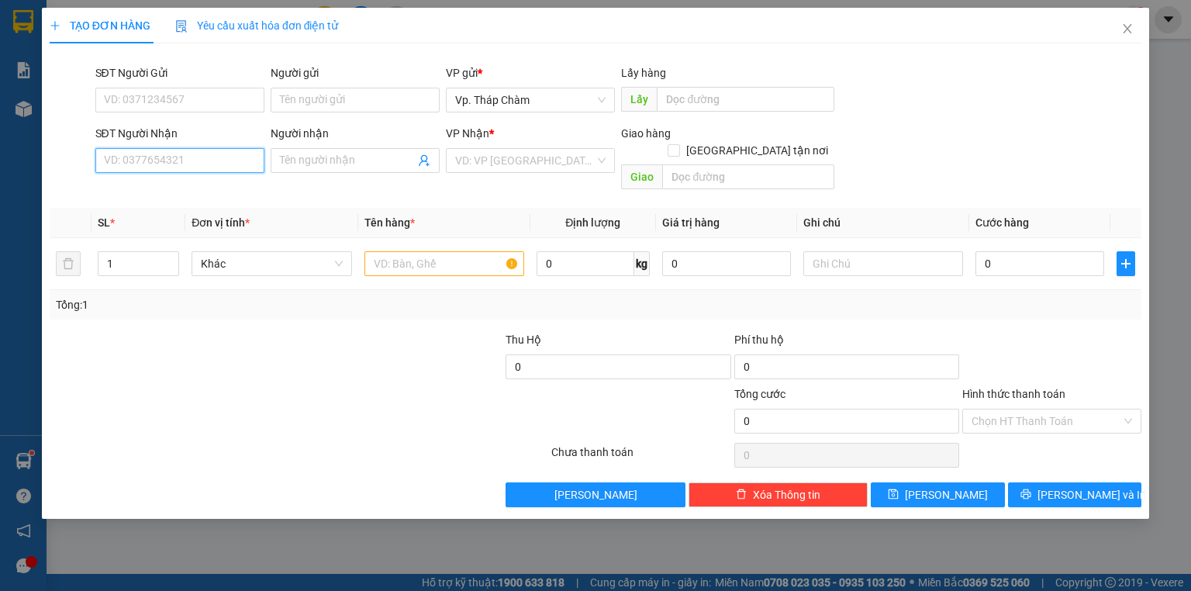
click at [213, 156] on input "SĐT Người Nhận" at bounding box center [179, 160] width 169 height 25
type input "0379886404"
click at [180, 191] on div "0379886404 - HIỆP" at bounding box center [180, 191] width 150 height 17
type input "HIỆP"
type input "50.000"
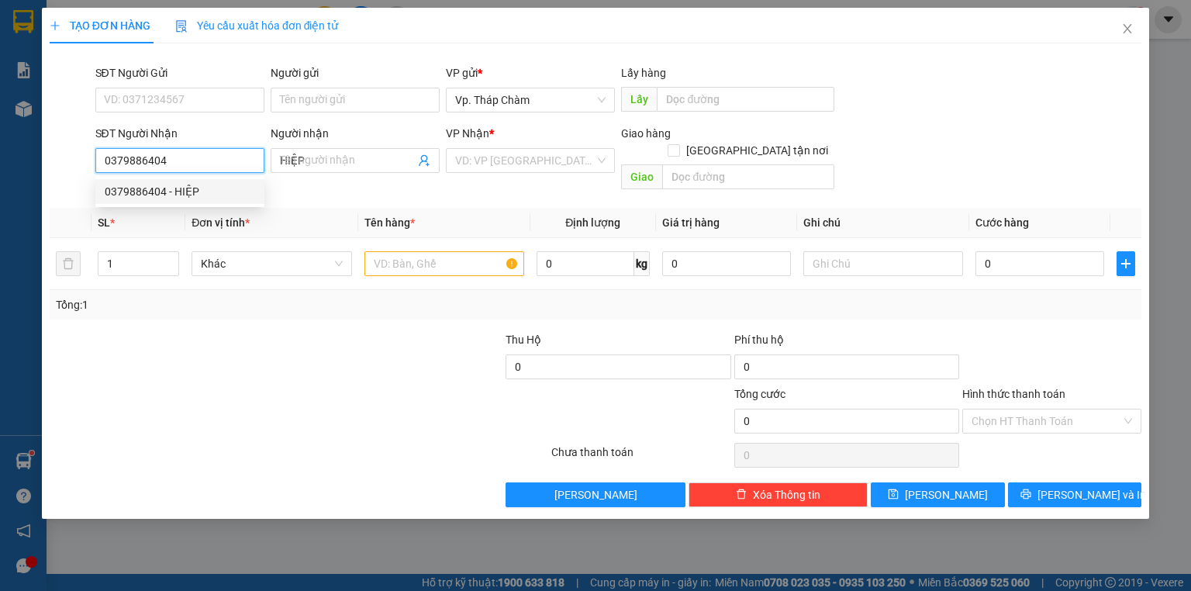
type input "50.000"
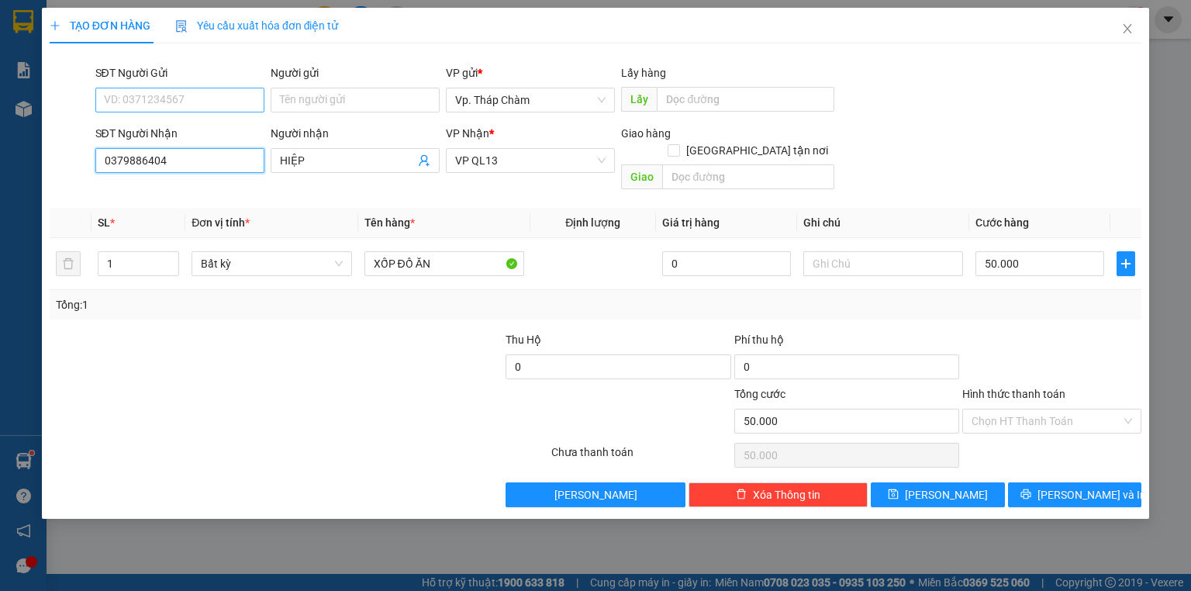
type input "0379886404"
click at [226, 96] on input "SĐT Người Gửi" at bounding box center [179, 100] width 169 height 25
type input "0984526844"
click at [208, 124] on div "0984526844 - TRUNG" at bounding box center [180, 130] width 150 height 17
type input "TRUNG"
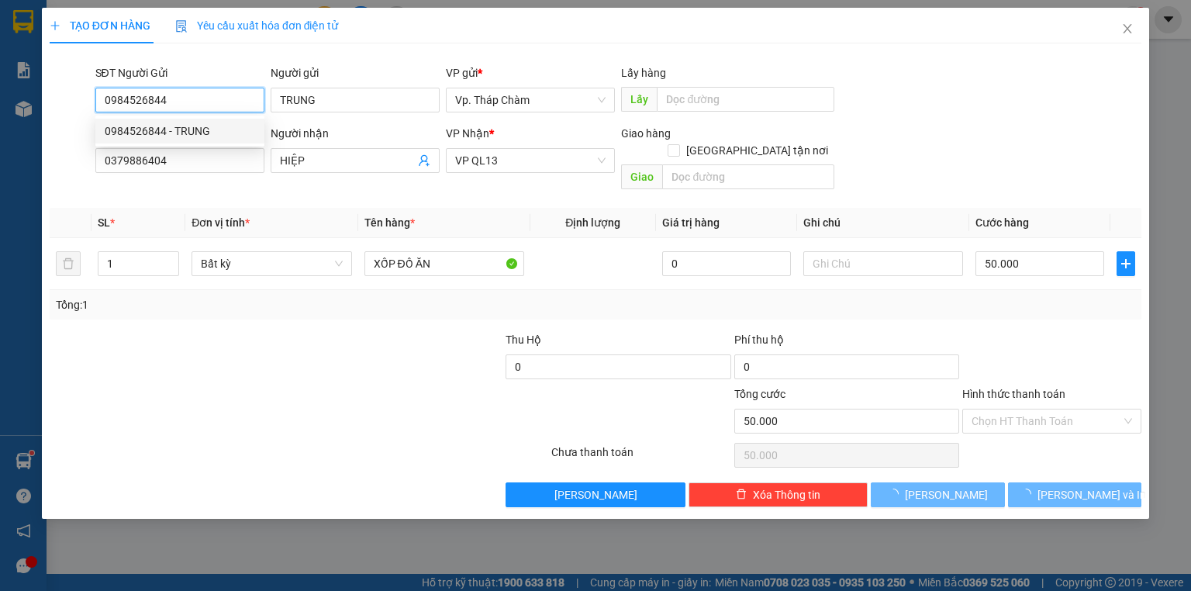
type input "60.000"
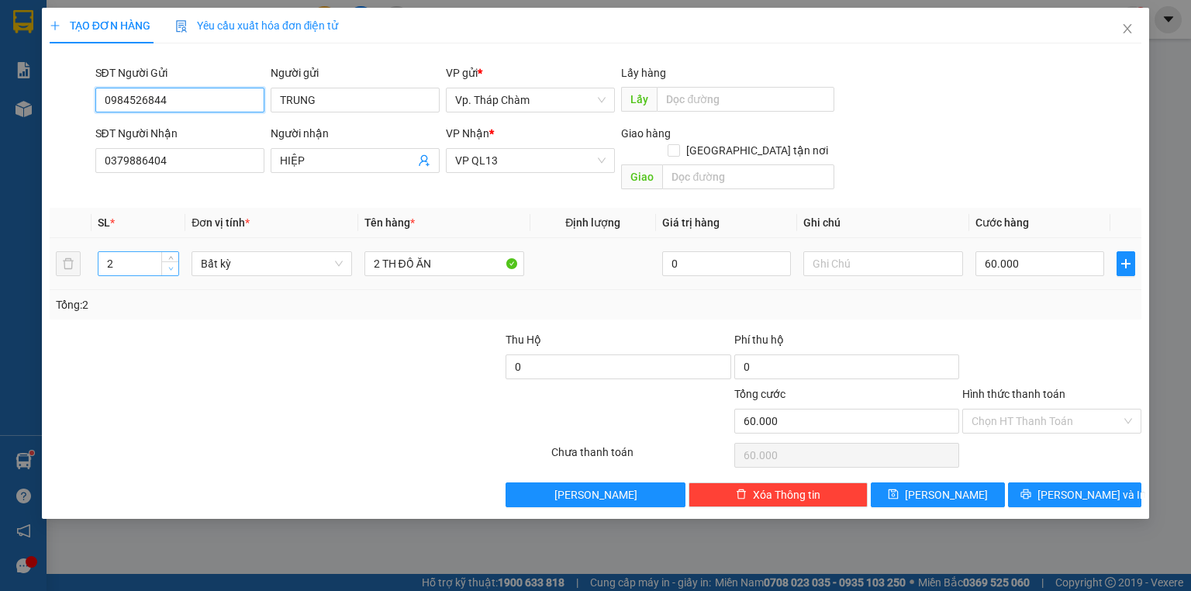
type input "0984526844"
type input "1"
click at [174, 264] on span "down" at bounding box center [170, 268] width 9 height 9
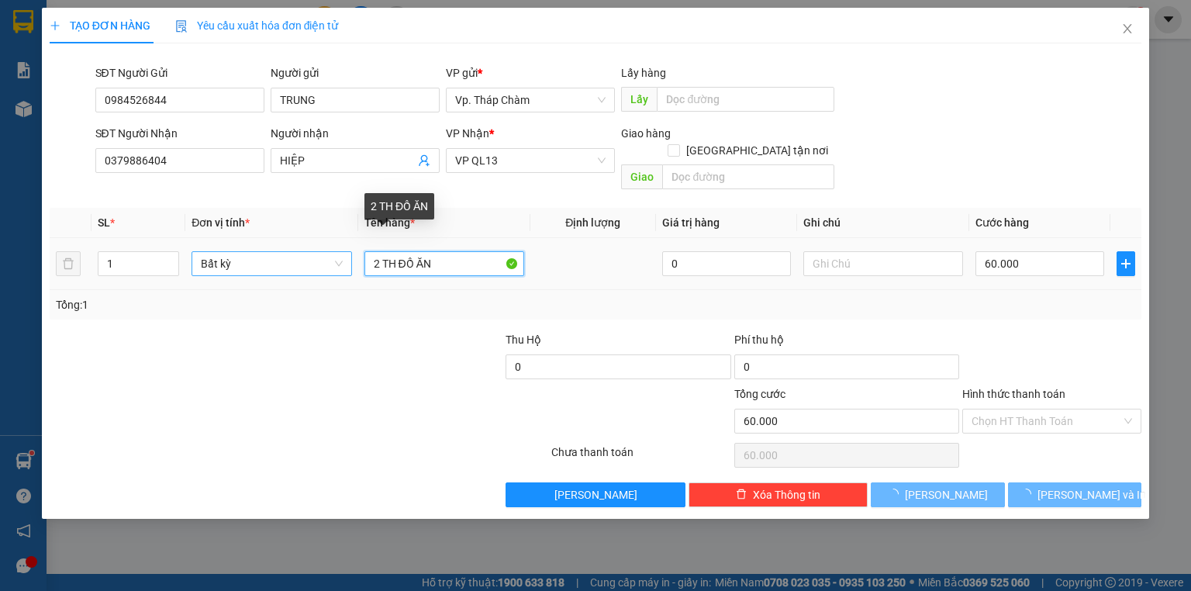
type input "0"
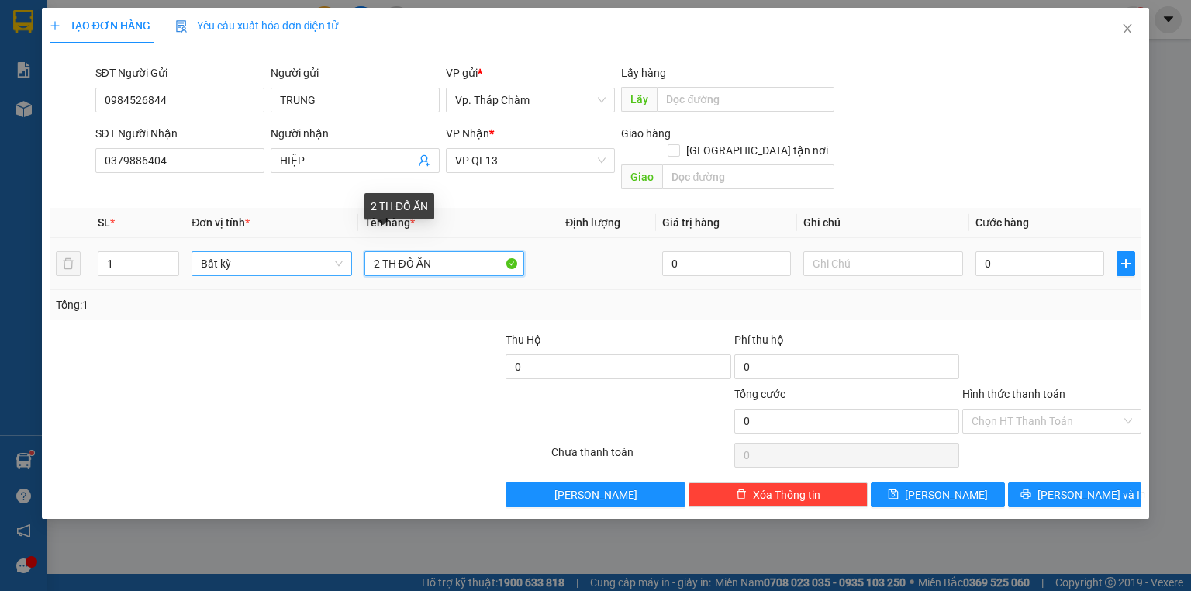
drag, startPoint x: 446, startPoint y: 243, endPoint x: 319, endPoint y: 251, distance: 127.4
click at [319, 251] on tr "1 Bất kỳ 2 TH ĐỒ ĂN 0 0" at bounding box center [595, 264] width 1091 height 52
type input "TH XỐP DÍNH BỊ ĐEN"
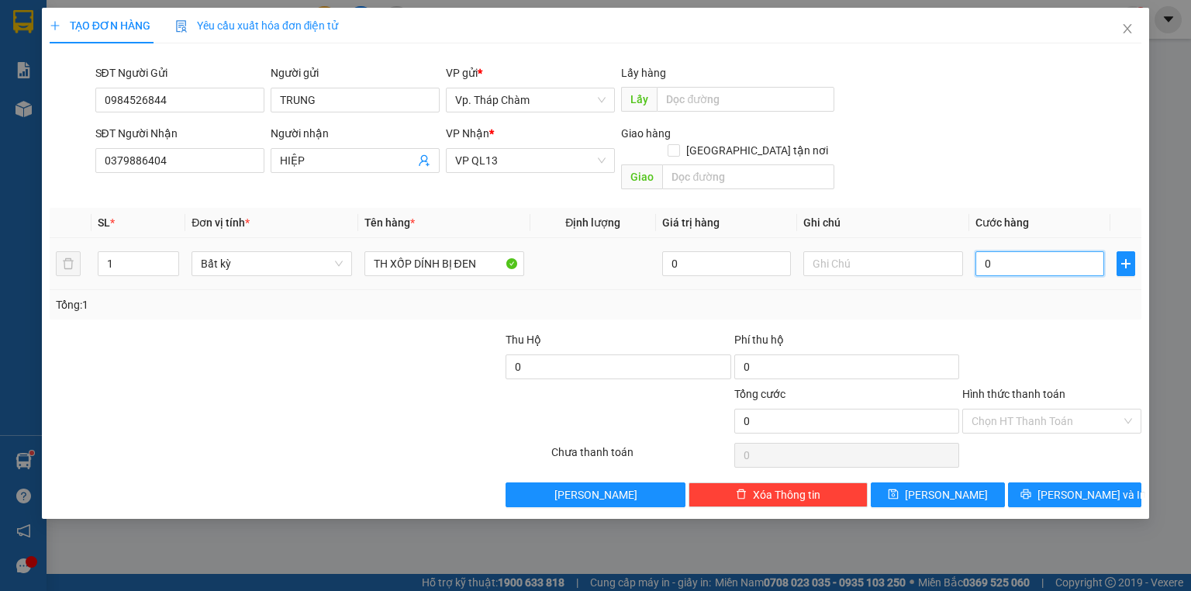
click at [989, 251] on input "0" at bounding box center [1039, 263] width 129 height 25
type input "6"
type input "60"
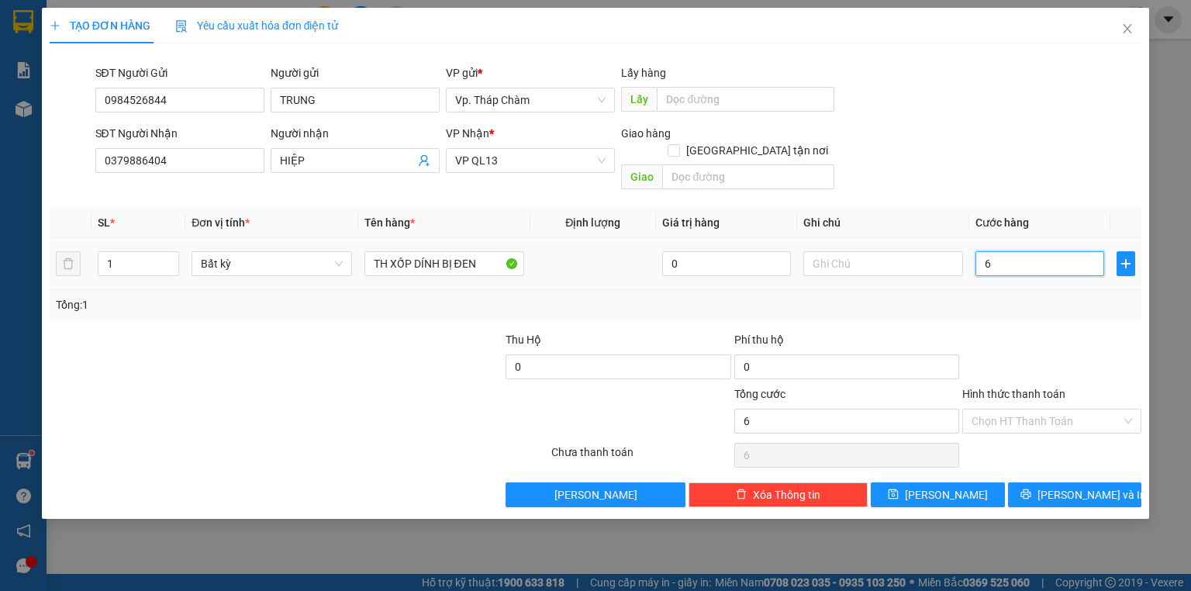
type input "60"
type input "60.000"
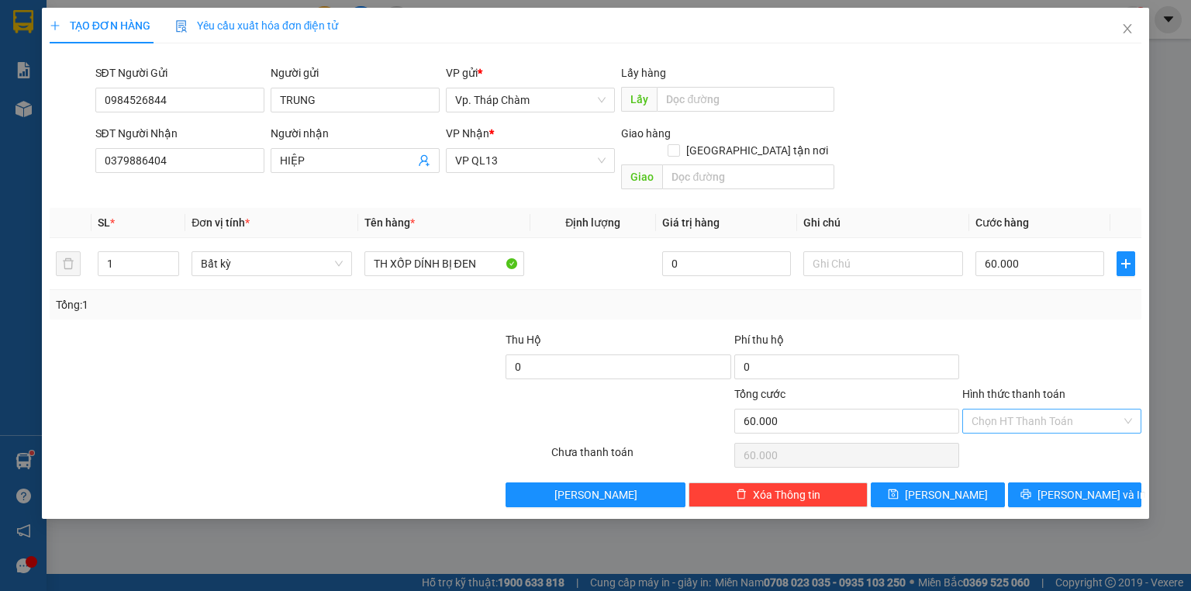
click at [1057, 409] on input "Hình thức thanh toán" at bounding box center [1046, 420] width 150 height 23
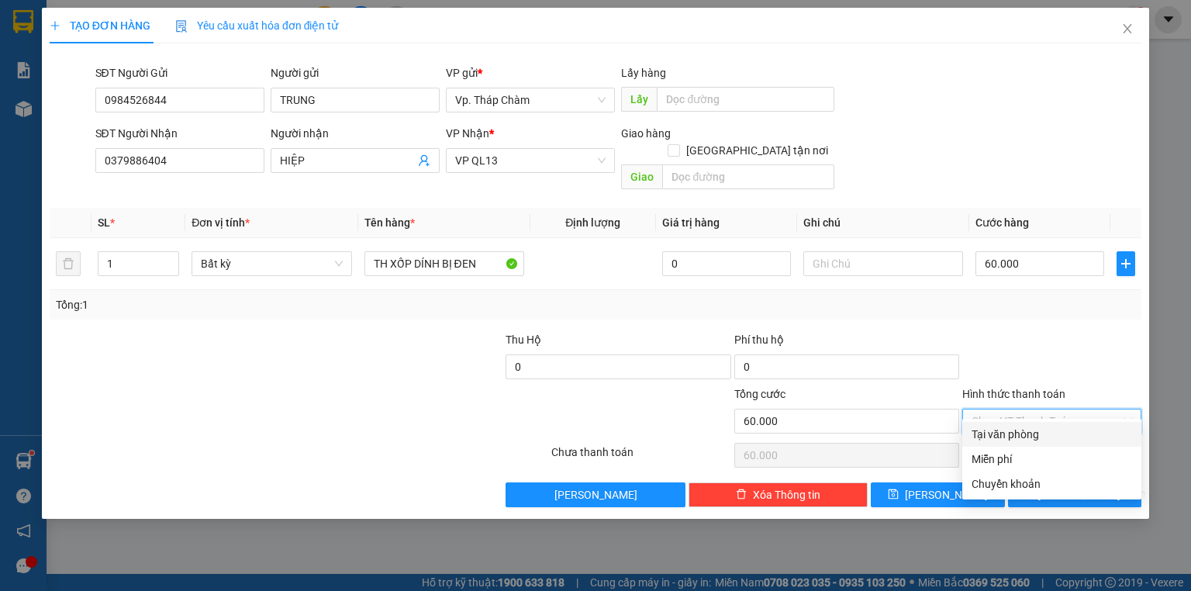
click at [1036, 429] on div "Tại văn phòng" at bounding box center [1051, 434] width 160 height 17
type input "0"
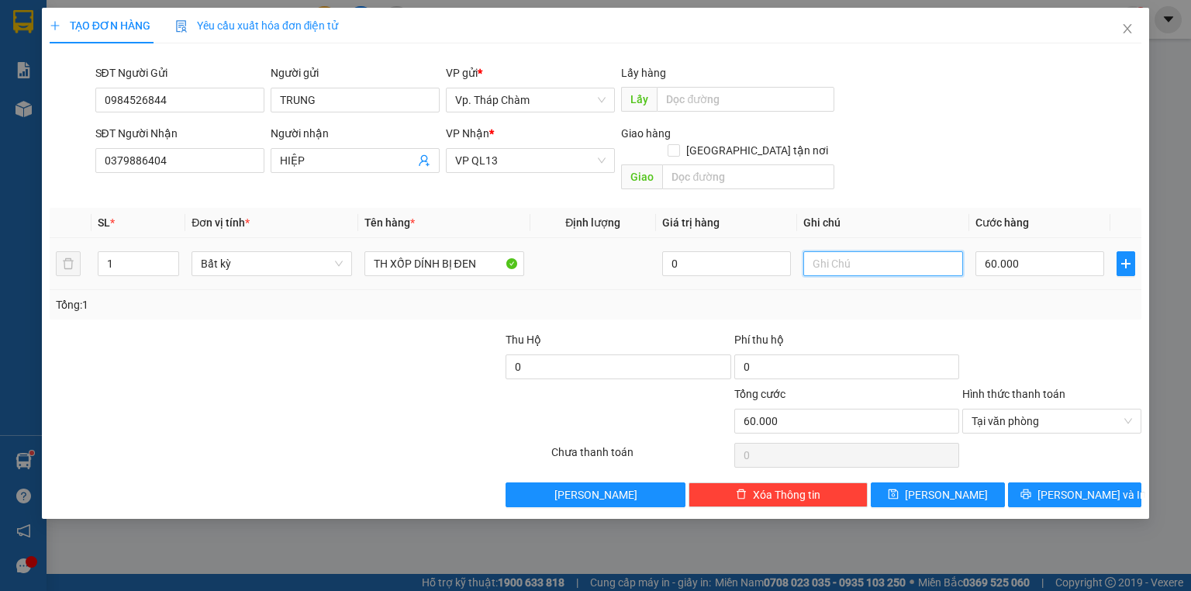
click at [872, 251] on input "text" at bounding box center [883, 263] width 160 height 25
type input "NHẸ TAY DÙM EM"
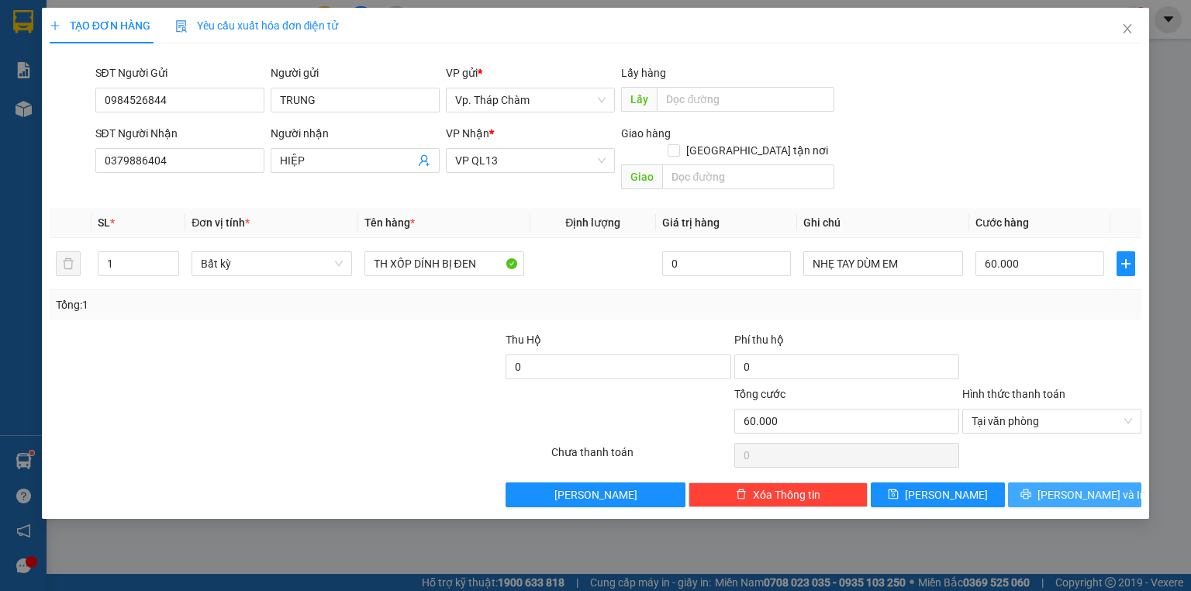
click at [1079, 486] on span "[PERSON_NAME] và In" at bounding box center [1091, 494] width 109 height 17
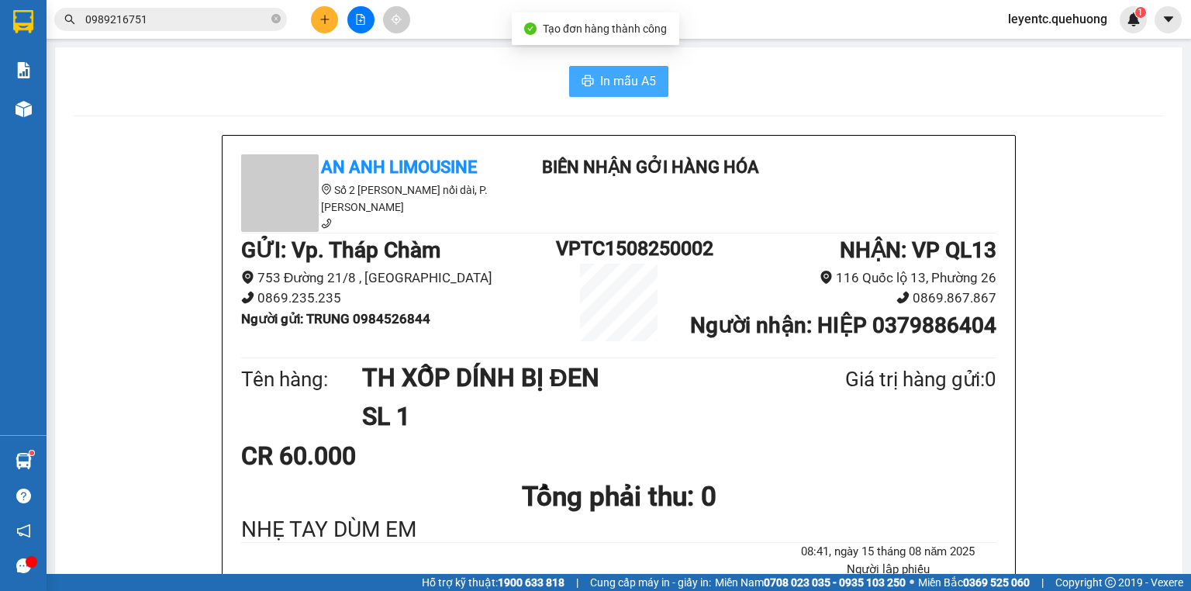
click at [629, 84] on span "In mẫu A5" at bounding box center [628, 80] width 56 height 19
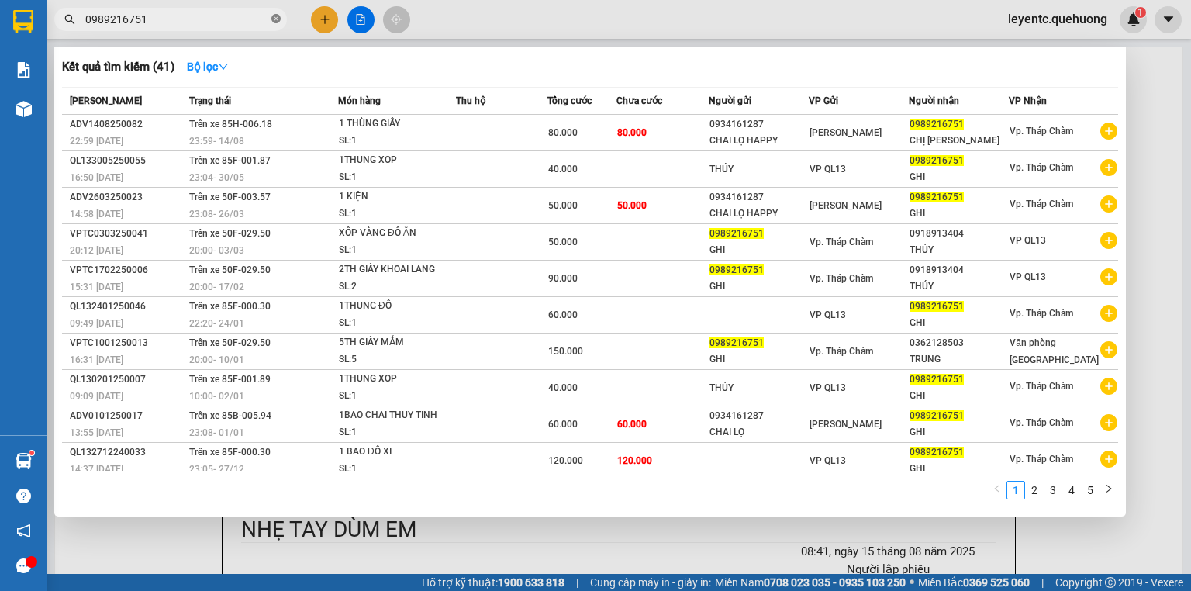
click at [279, 12] on span "0989216751" at bounding box center [170, 19] width 233 height 23
click at [277, 15] on icon "close-circle" at bounding box center [275, 18] width 9 height 9
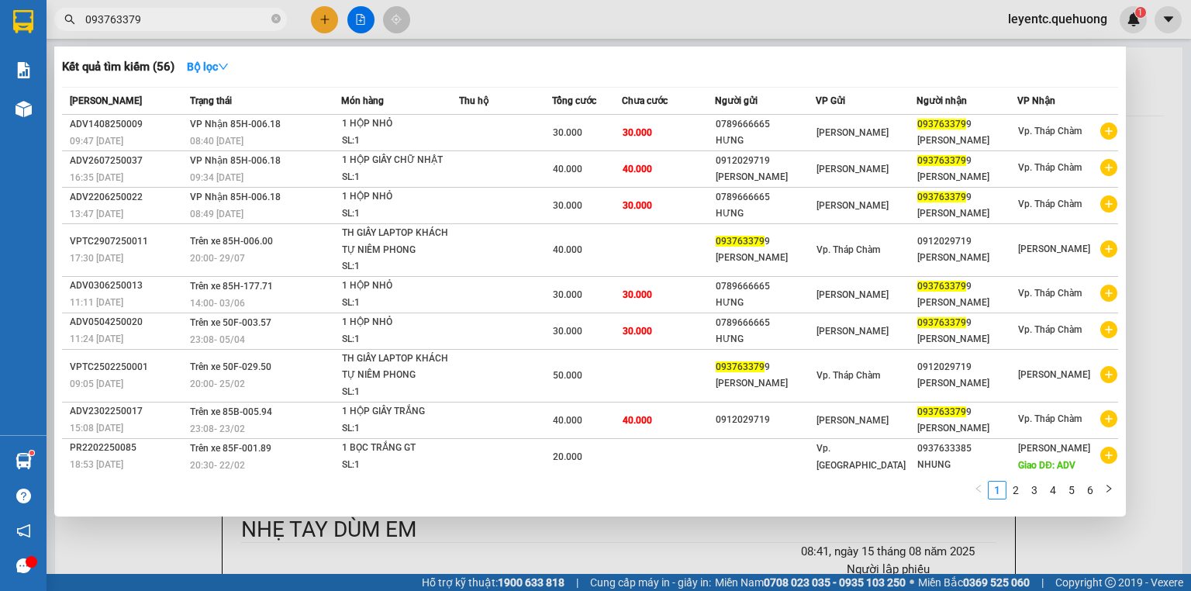
type input "0937633799"
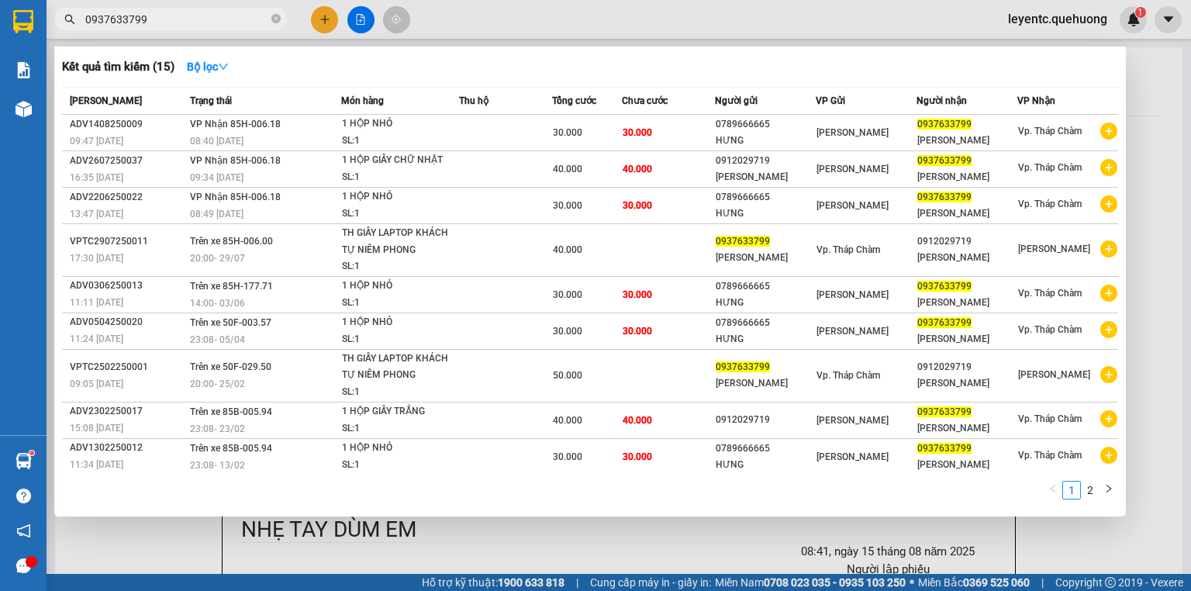
drag, startPoint x: 101, startPoint y: 22, endPoint x: 55, endPoint y: 29, distance: 46.3
click at [55, 29] on div "0937633799" at bounding box center [151, 19] width 302 height 23
click at [271, 17] on icon "close-circle" at bounding box center [275, 18] width 9 height 9
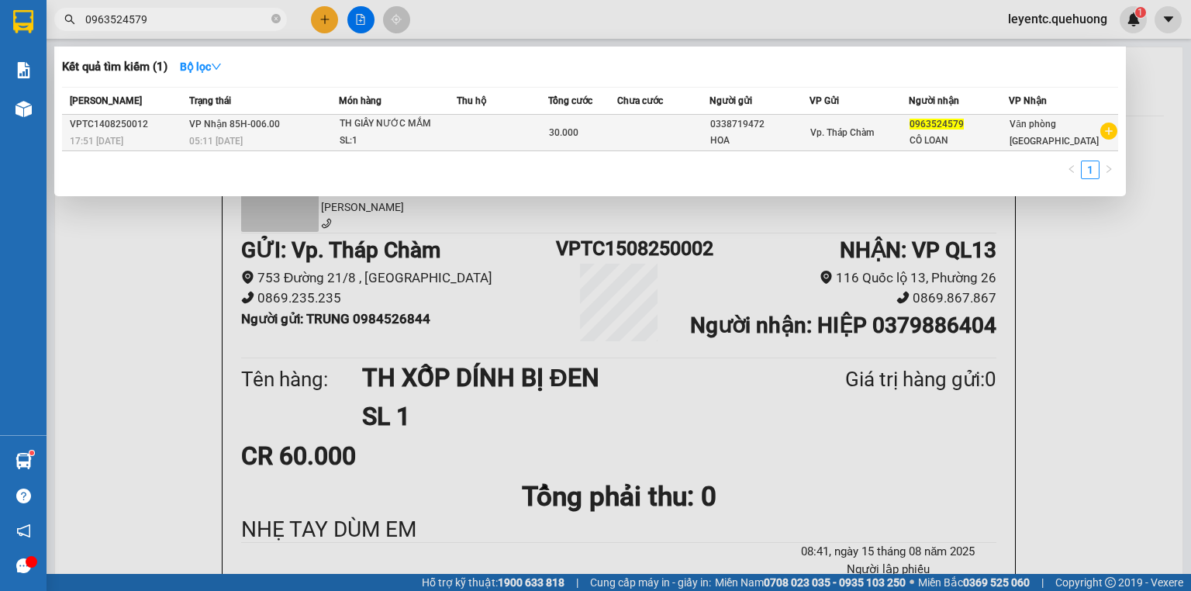
type input "0963524579"
click at [515, 130] on td at bounding box center [502, 133] width 91 height 36
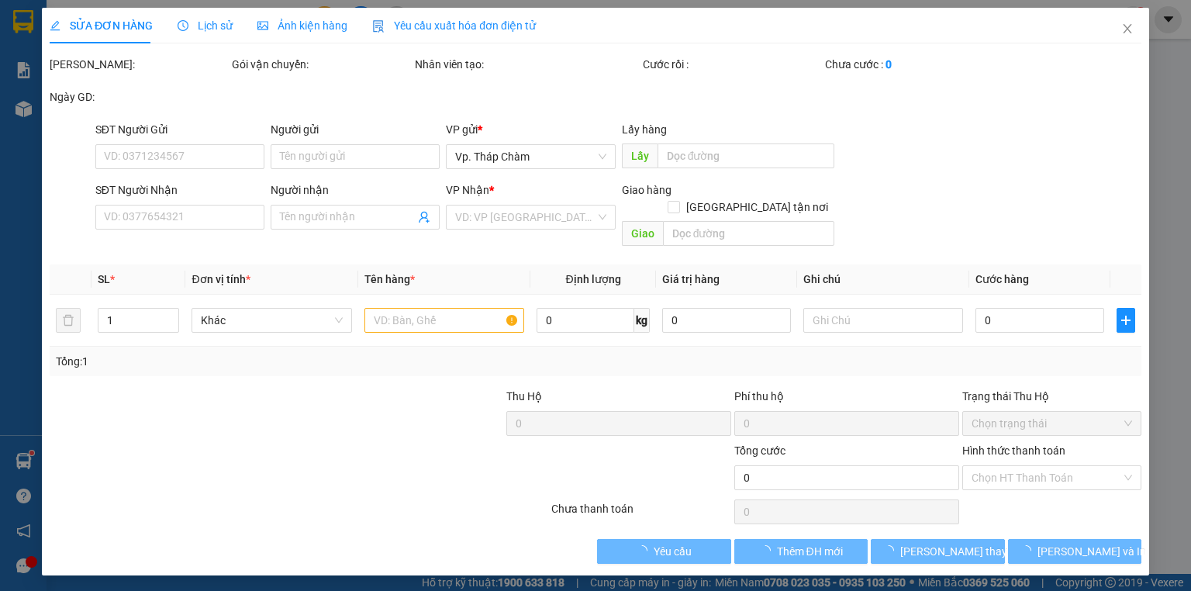
type input "0338719472"
type input "HOA"
type input "0963524579"
type input "CÔ LOAN"
type input "30.000"
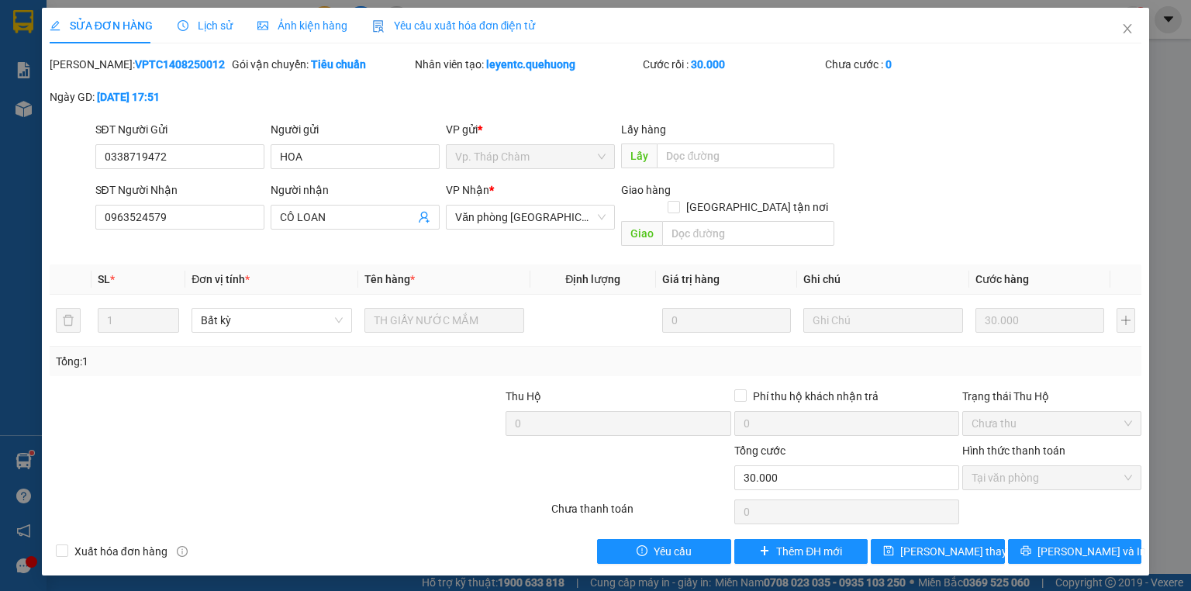
click at [242, 98] on div "[PERSON_NAME]: VPTC1408250012 Gói vận chuyển: Tiêu chuẩn Nhân viên tạo: leyentc…" at bounding box center [595, 88] width 1095 height 65
drag, startPoint x: 1131, startPoint y: 29, endPoint x: 1120, endPoint y: 40, distance: 15.3
click at [1128, 30] on icon "close" at bounding box center [1127, 28] width 12 height 12
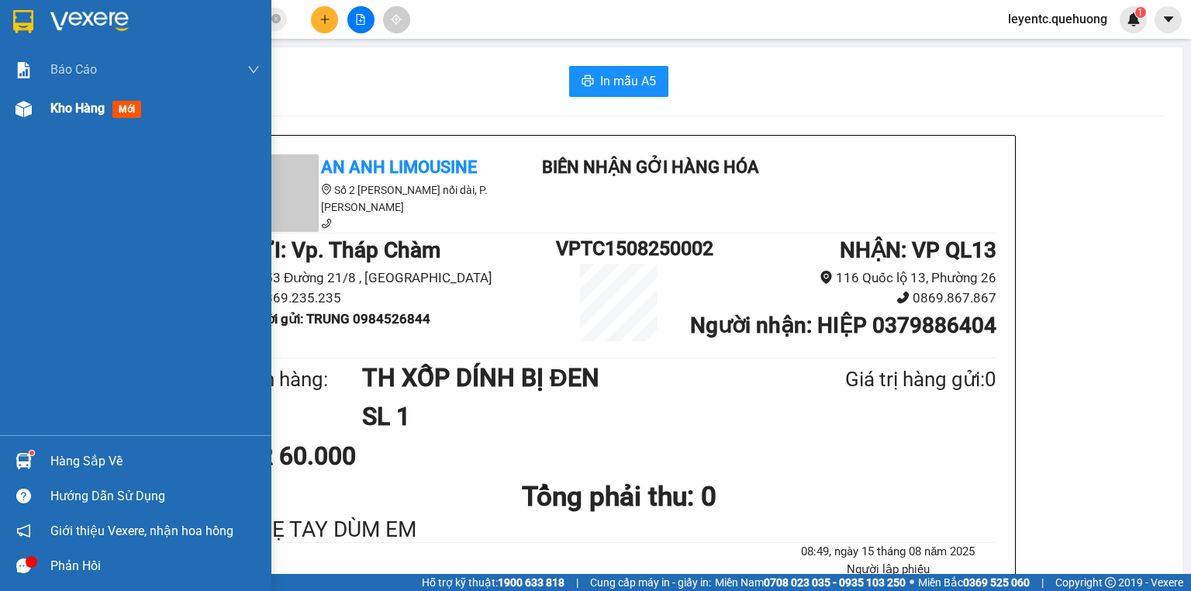
click at [76, 109] on span "Kho hàng" at bounding box center [77, 108] width 54 height 15
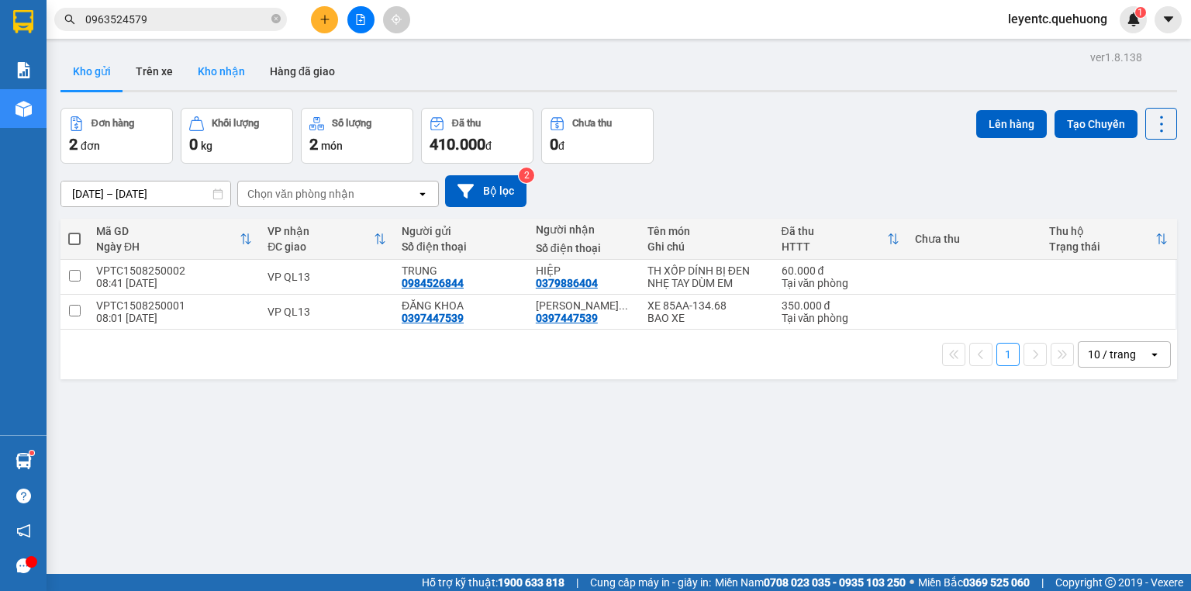
click at [217, 74] on button "Kho nhận" at bounding box center [221, 71] width 72 height 37
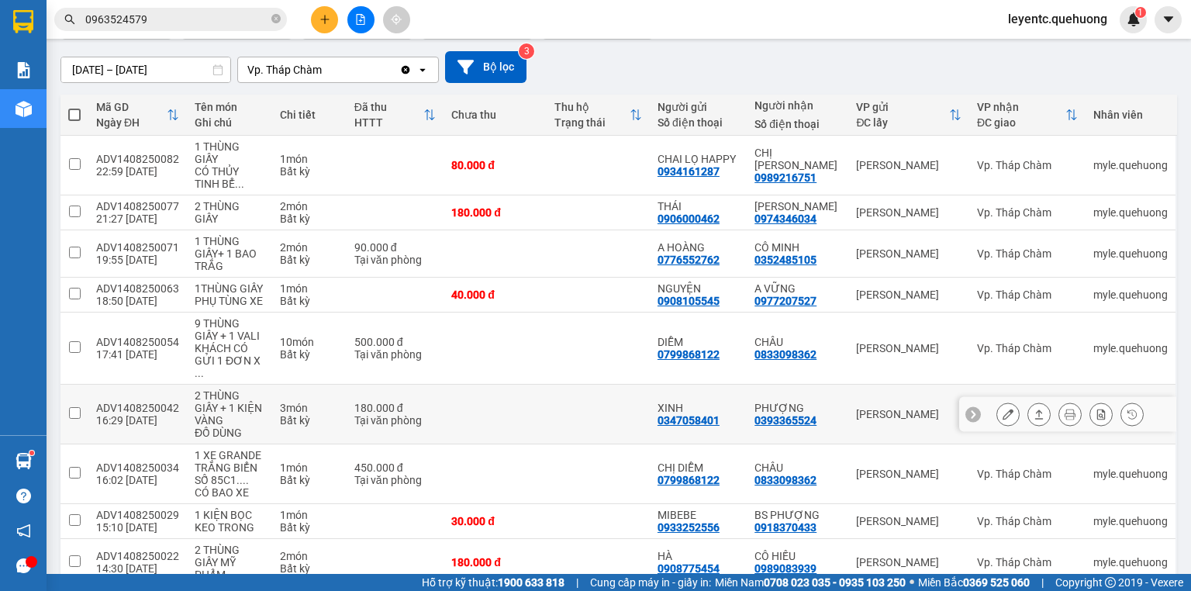
scroll to position [219, 0]
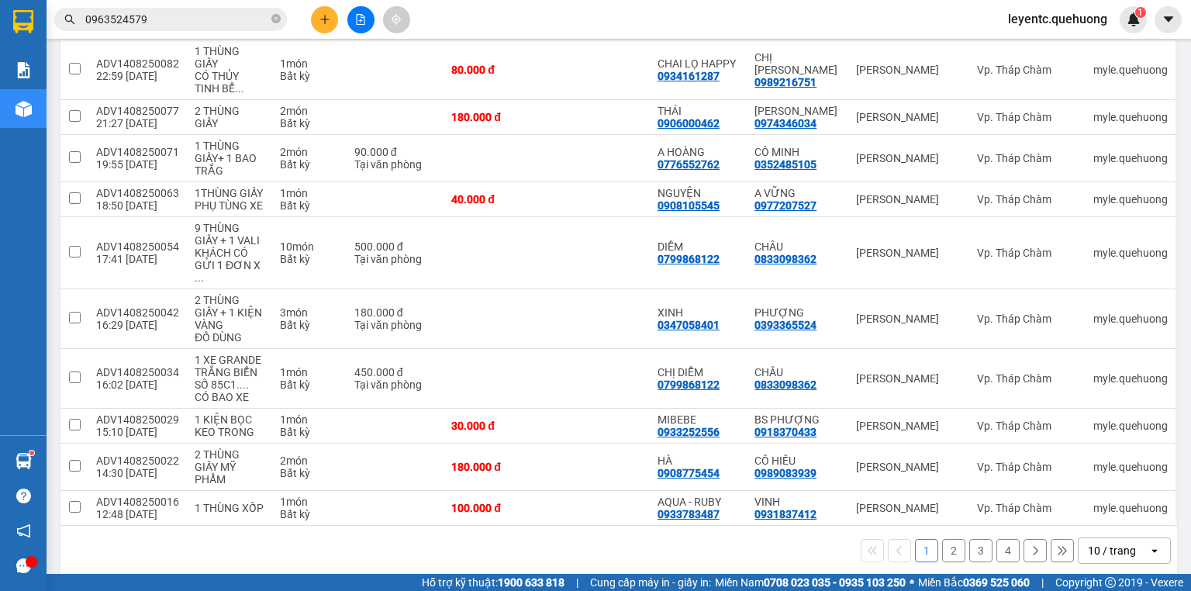
click at [1126, 538] on div "10 / trang" at bounding box center [1113, 550] width 70 height 25
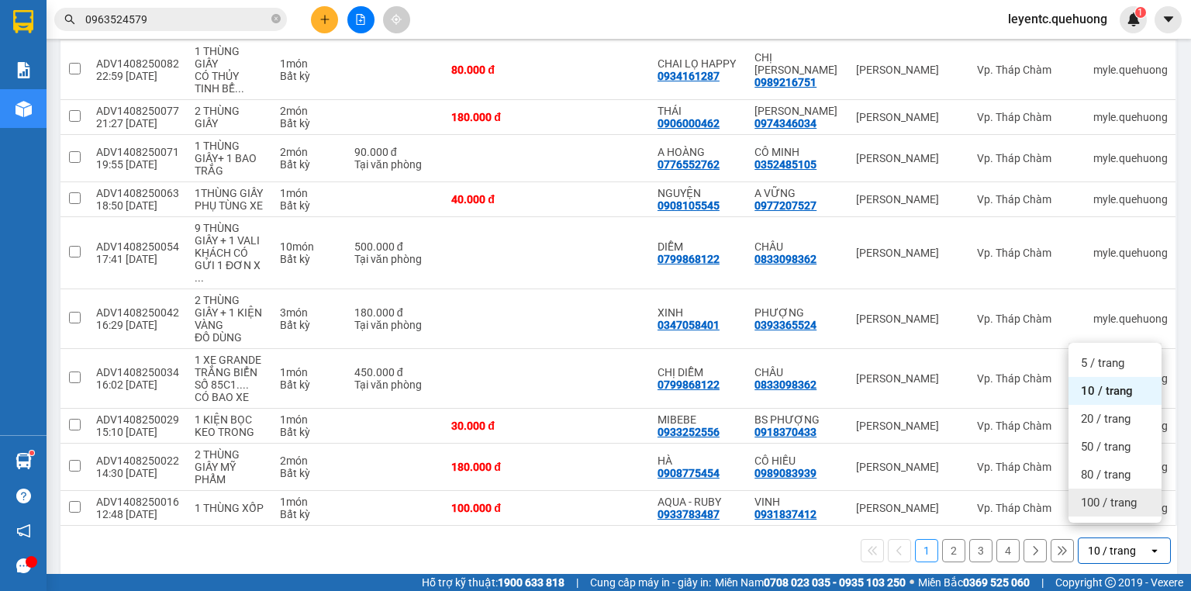
click at [1115, 504] on span "100 / trang" at bounding box center [1109, 503] width 56 height 16
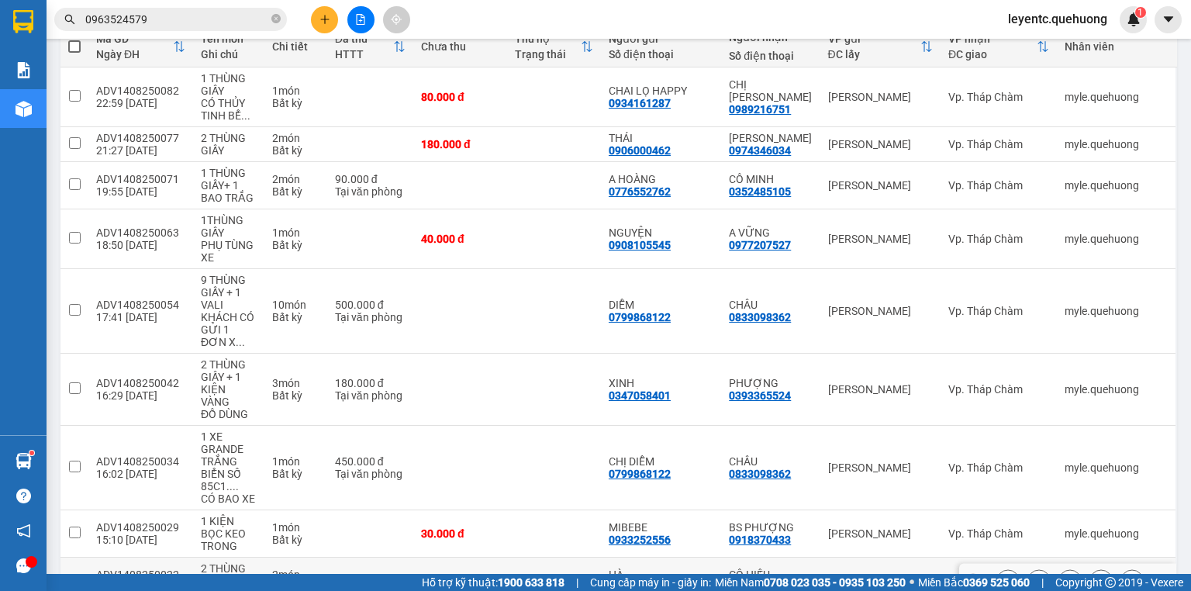
scroll to position [68, 0]
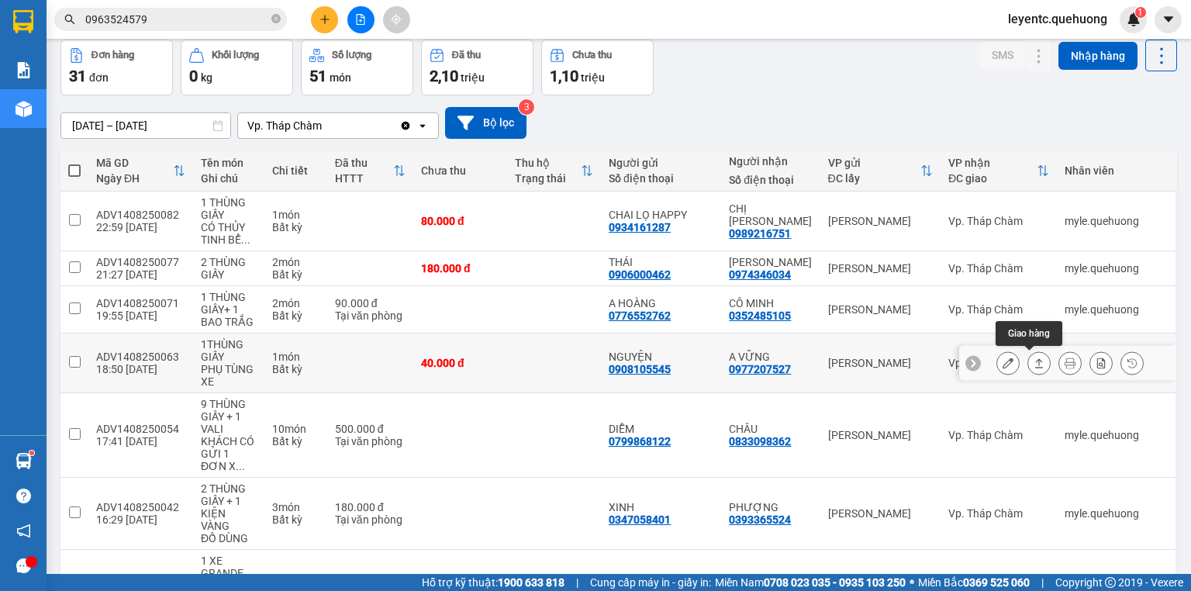
click at [1033, 363] on icon at bounding box center [1038, 362] width 11 height 11
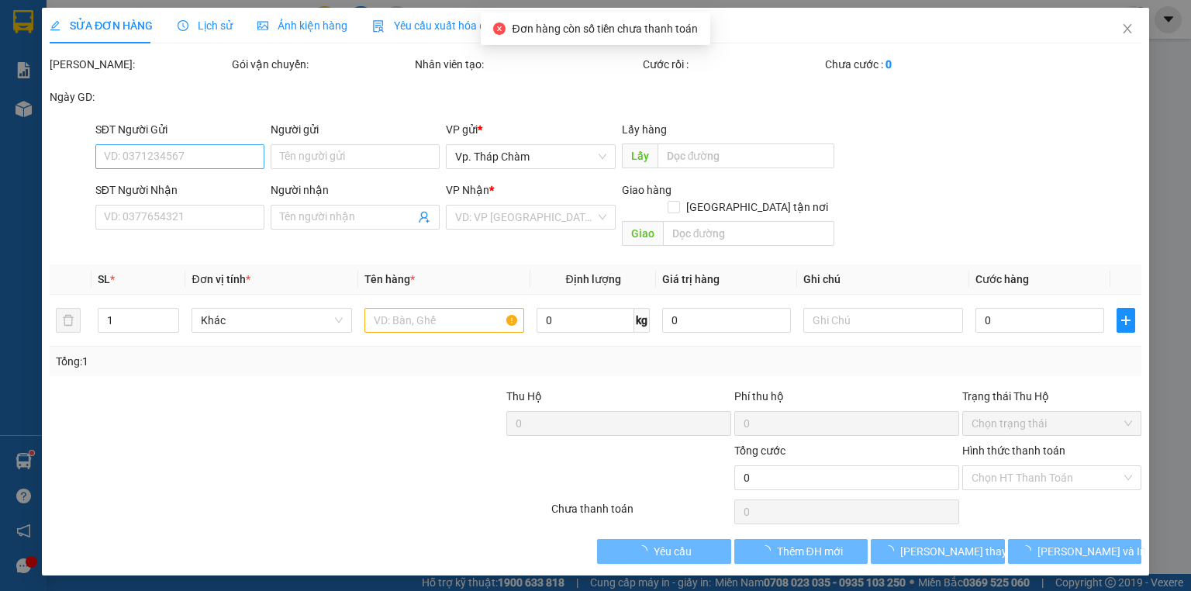
type input "0908105545"
type input "NGUYỆN"
type input "0977207527"
type input "A VỮNG"
type input "40.000"
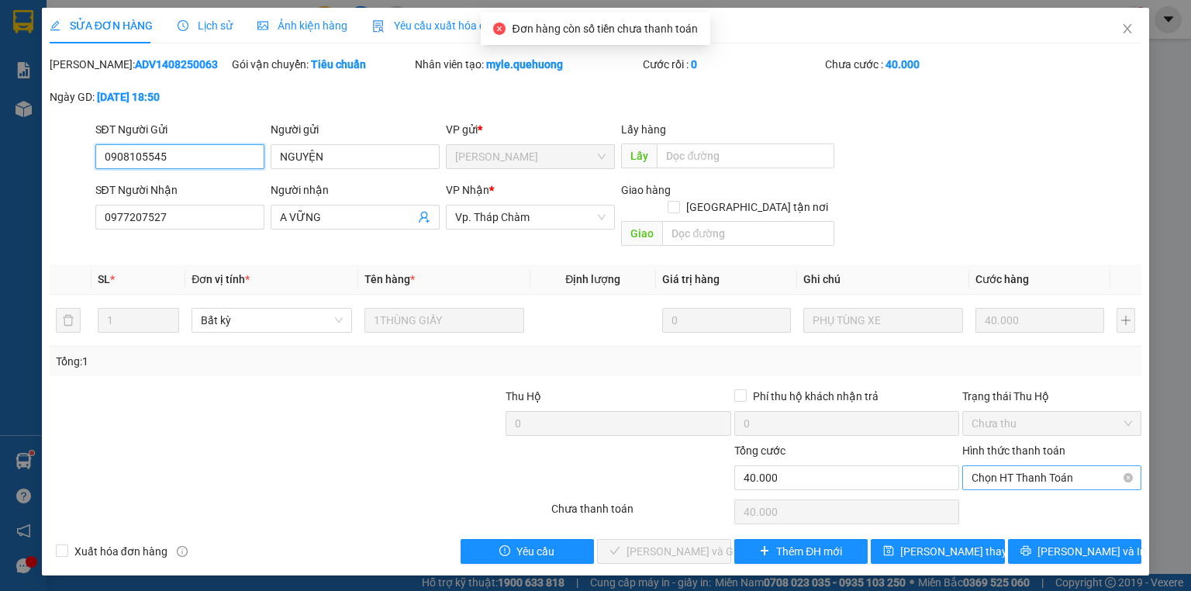
click at [1049, 466] on span "Chọn HT Thanh Toán" at bounding box center [1051, 477] width 160 height 23
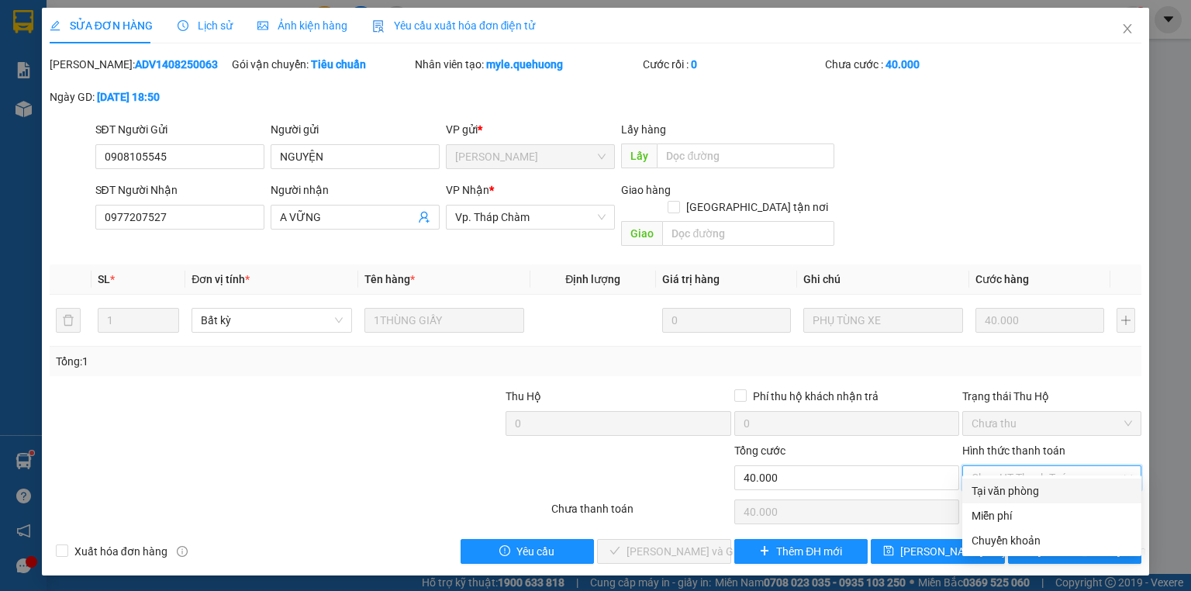
click at [1033, 490] on div "Tại văn phòng" at bounding box center [1051, 490] width 160 height 17
type input "0"
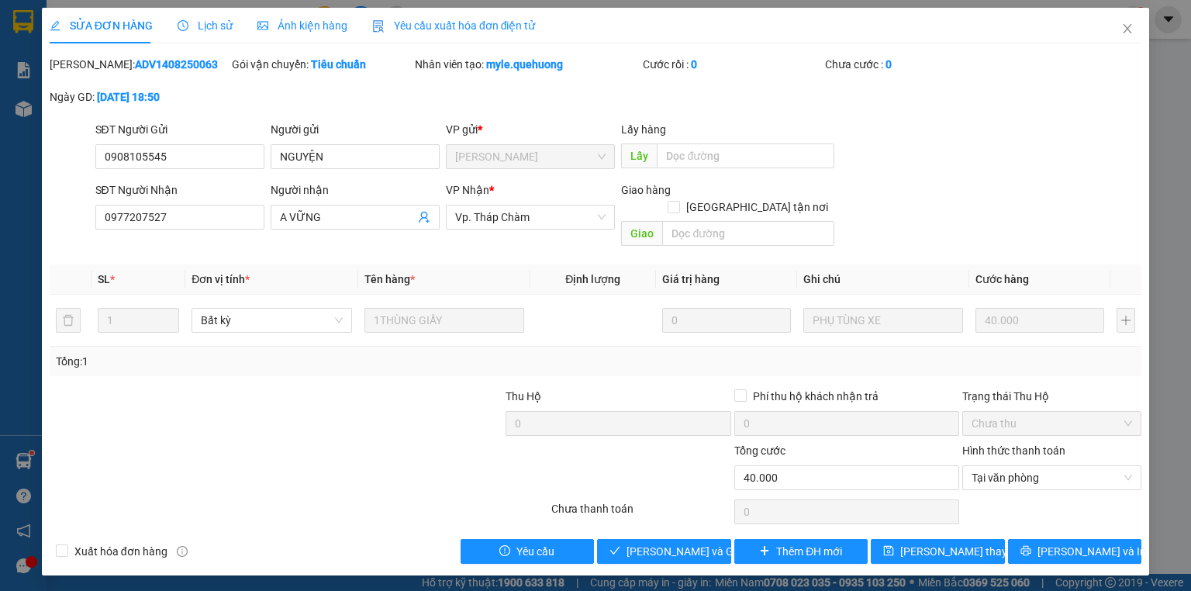
click at [198, 408] on div at bounding box center [162, 415] width 228 height 54
click at [653, 529] on div "Total Paid Fee 0 Total UnPaid Fee 40.000 Cash Collection Total Fee Mã ĐH: ADV14…" at bounding box center [595, 310] width 1091 height 508
click at [653, 543] on span "[PERSON_NAME] và Giao hàng" at bounding box center [700, 551] width 149 height 17
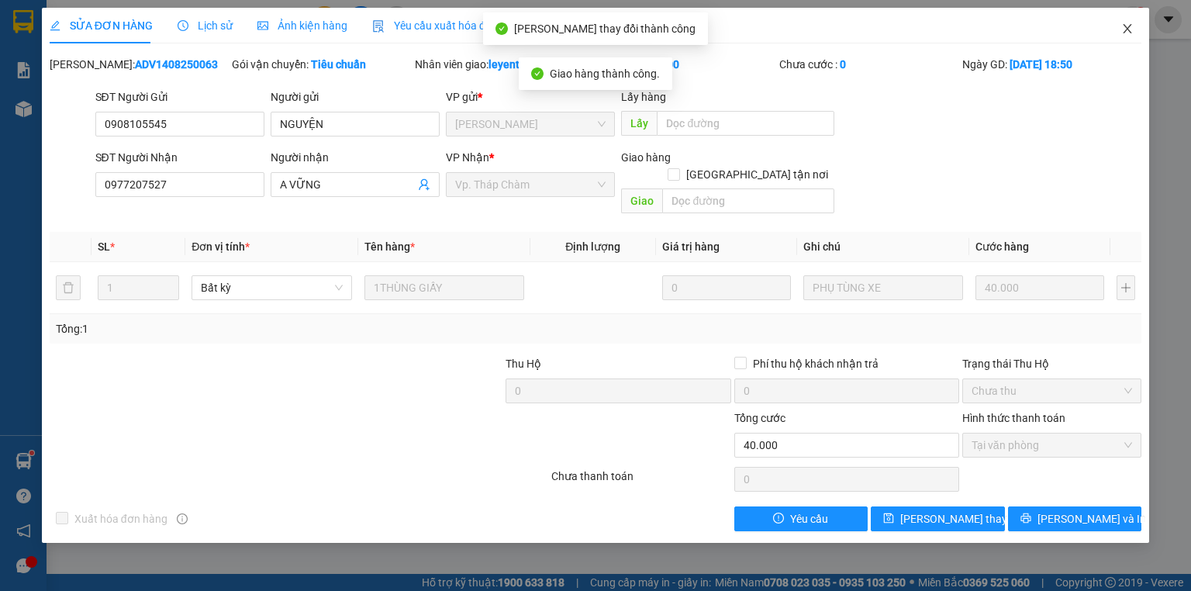
click at [1130, 27] on icon "close" at bounding box center [1127, 28] width 12 height 12
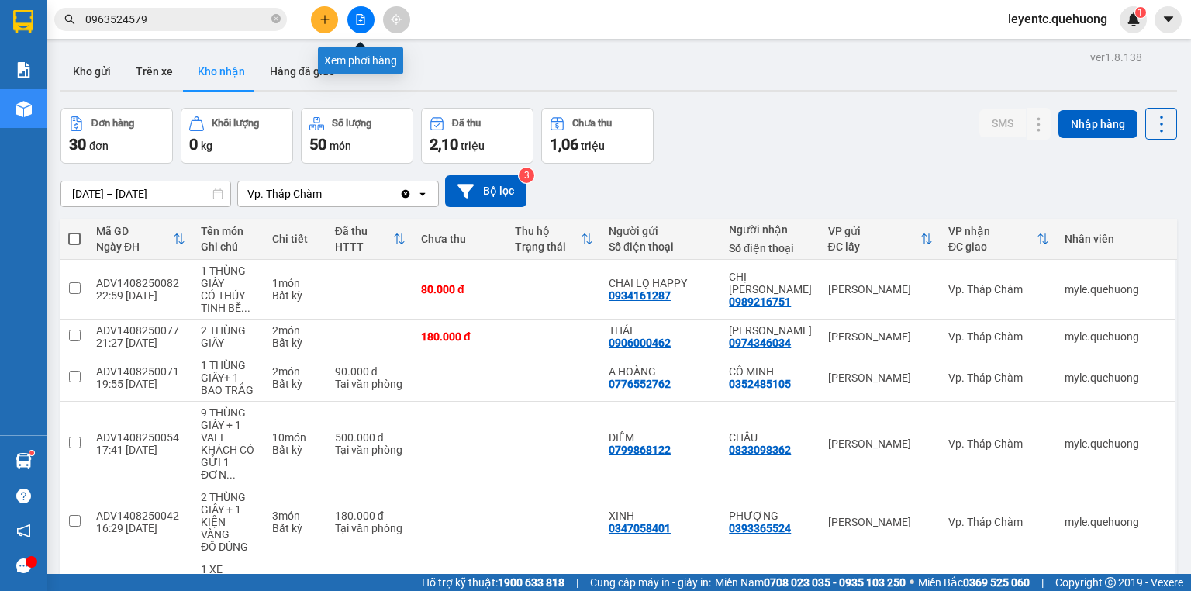
click at [360, 16] on icon "file-add" at bounding box center [360, 19] width 11 height 11
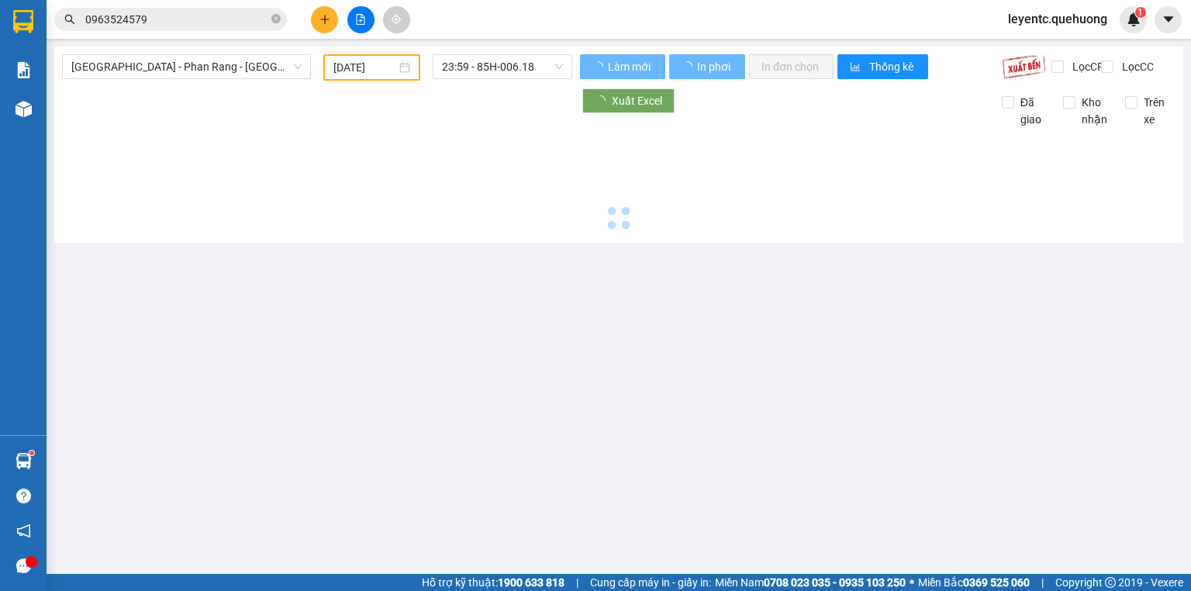
type input "[DATE]"
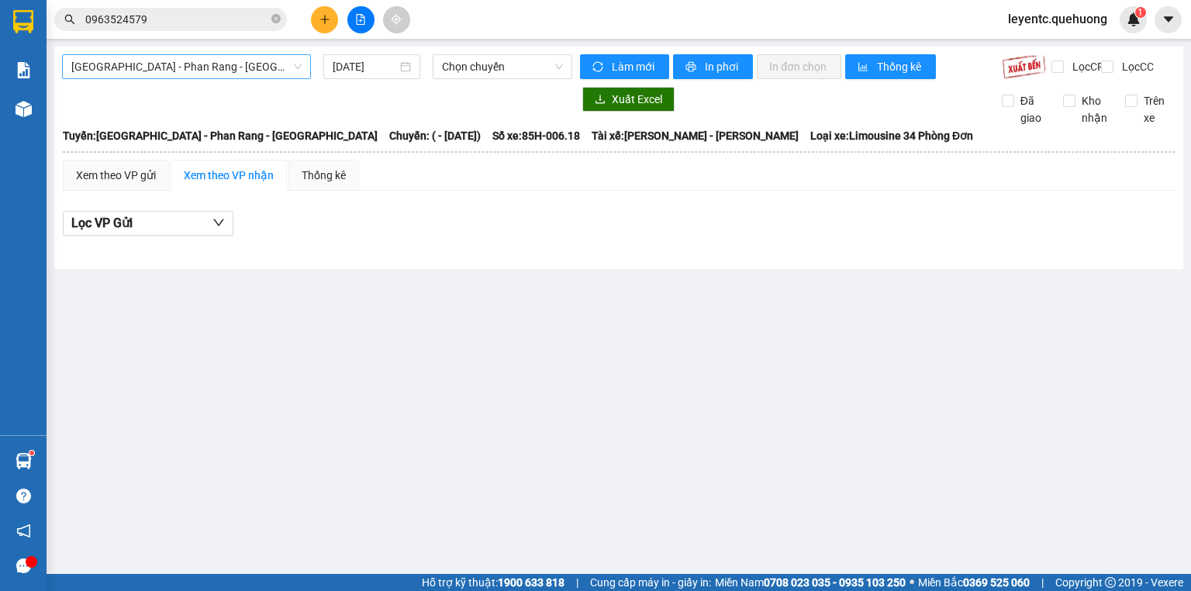
click at [236, 62] on span "[GEOGRAPHIC_DATA] - Phan Rang - [GEOGRAPHIC_DATA]" at bounding box center [186, 66] width 230 height 23
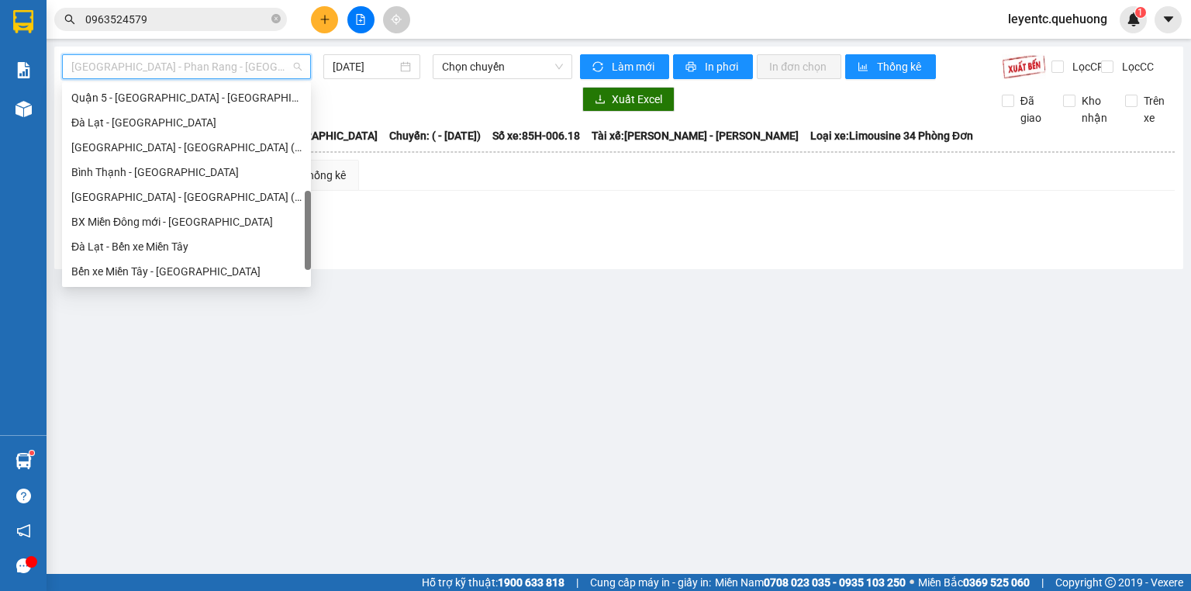
scroll to position [422, 0]
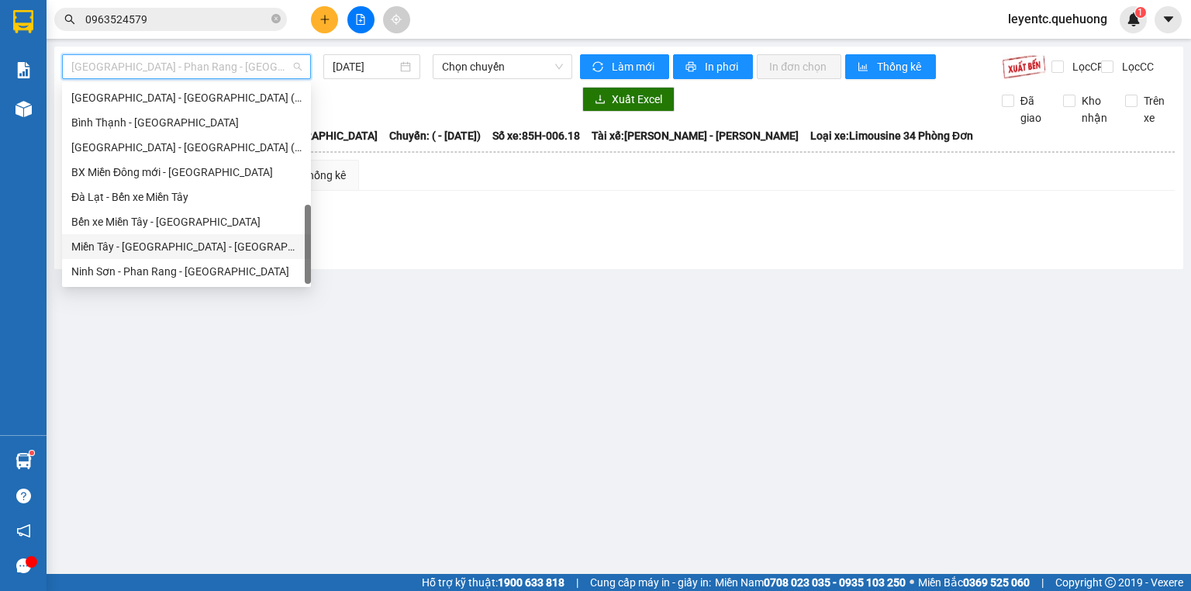
click at [212, 251] on div "Miền Tây - [GEOGRAPHIC_DATA] - [GEOGRAPHIC_DATA]" at bounding box center [186, 246] width 230 height 17
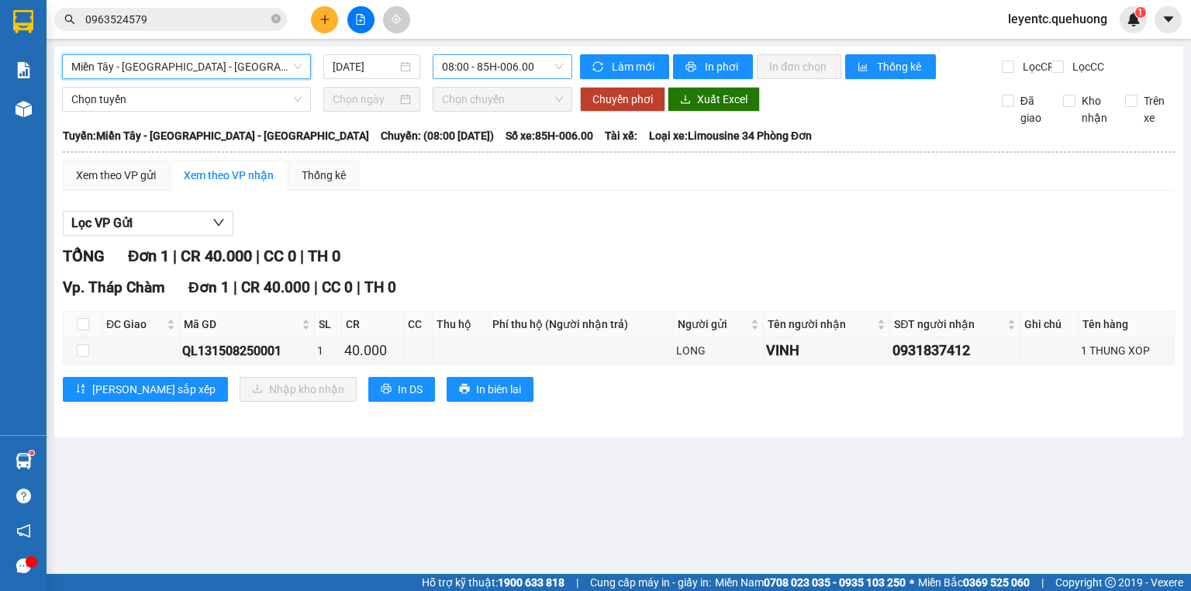
click at [496, 55] on span "08:00 - 85H-006.00" at bounding box center [503, 66] width 122 height 23
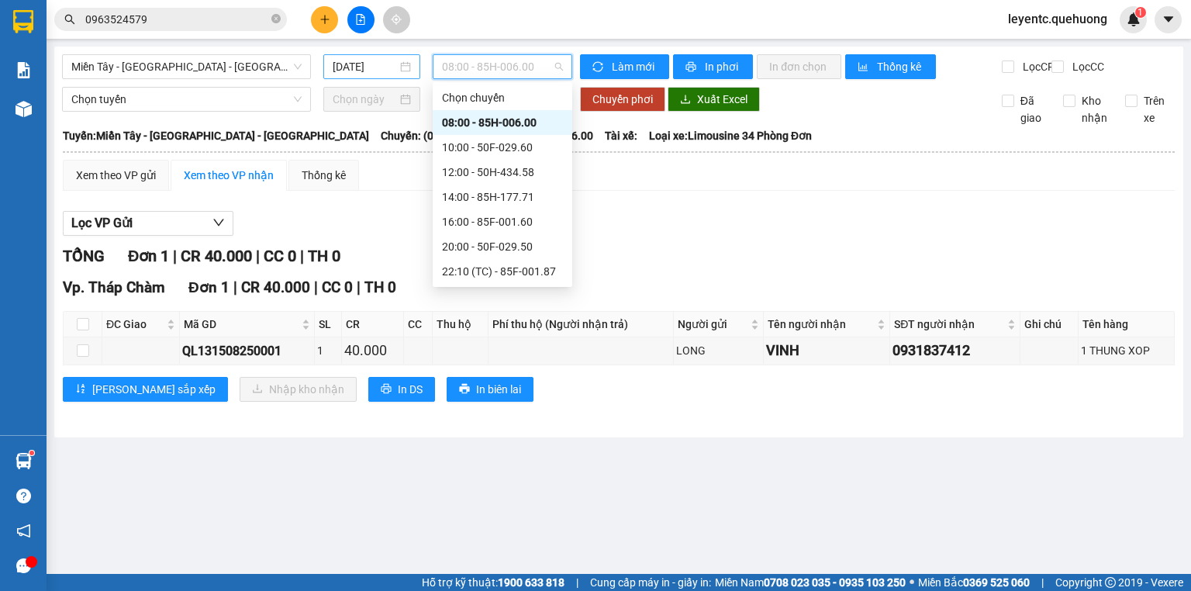
click at [378, 70] on input "[DATE]" at bounding box center [365, 66] width 64 height 17
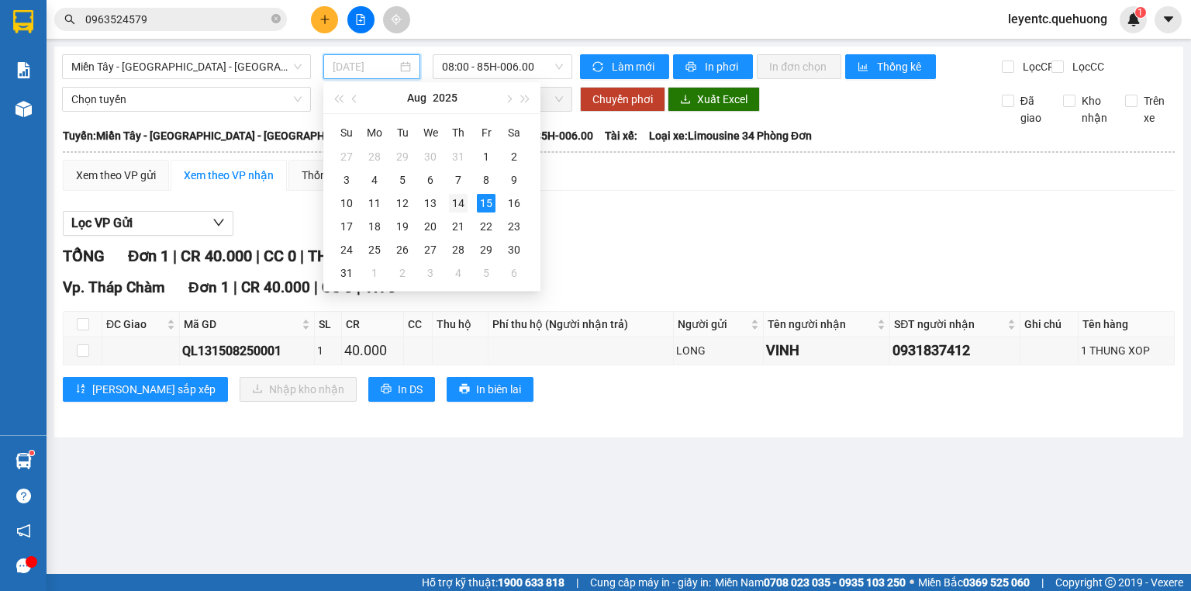
click at [460, 199] on div "14" at bounding box center [458, 203] width 19 height 19
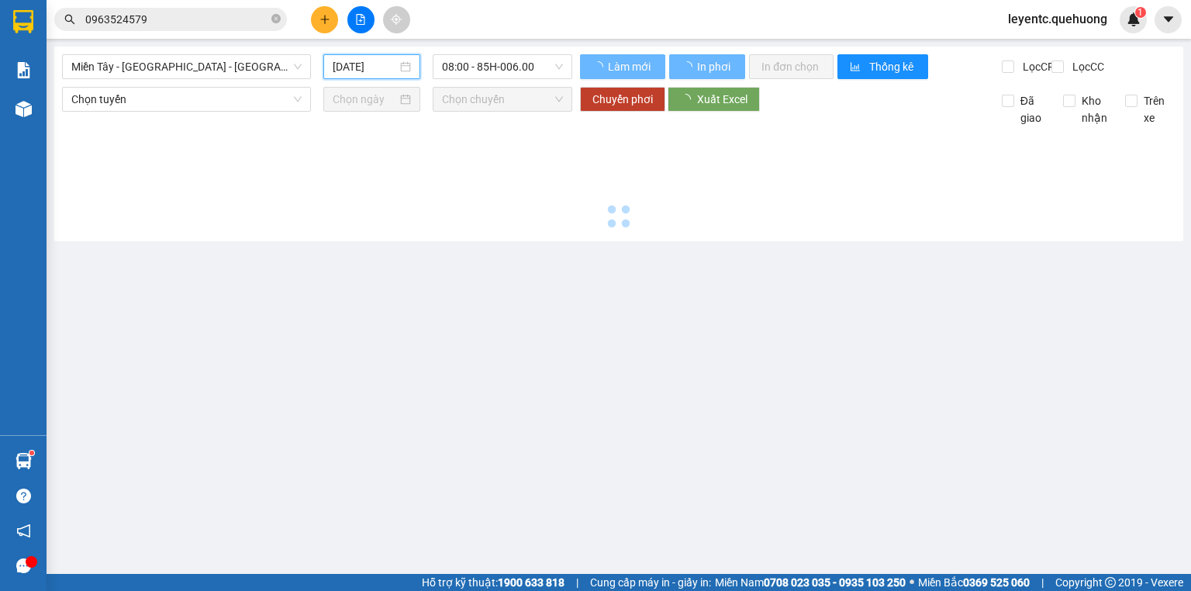
type input "[DATE]"
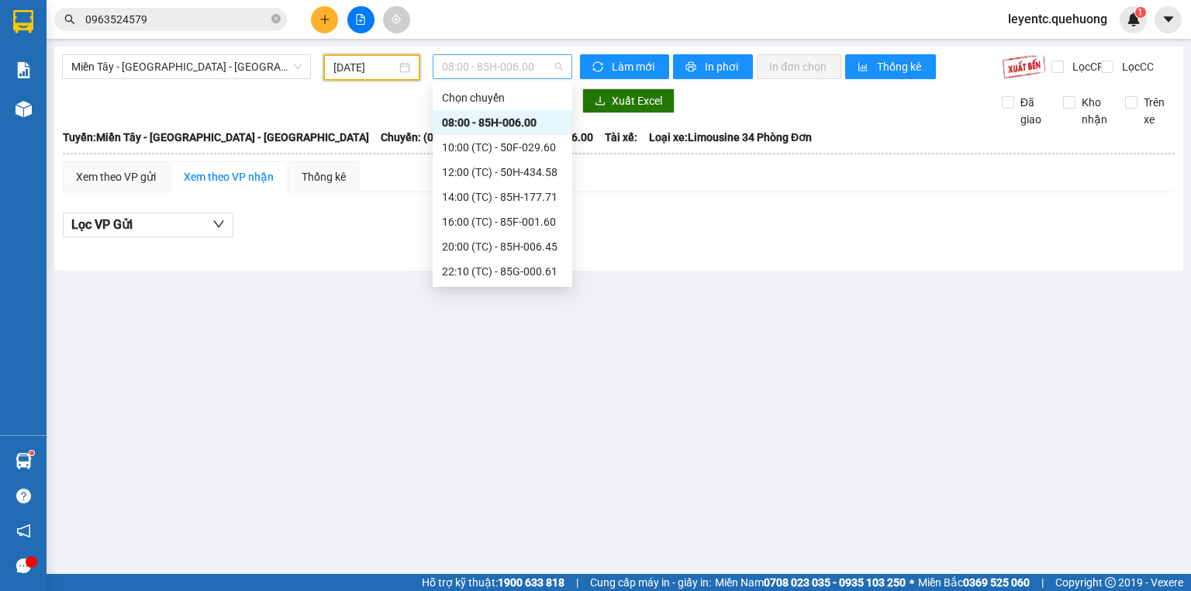
click at [508, 59] on span "08:00 - 85H-006.00" at bounding box center [503, 66] width 122 height 23
click at [526, 270] on div "23:59 - 85H-006.18" at bounding box center [502, 271] width 121 height 17
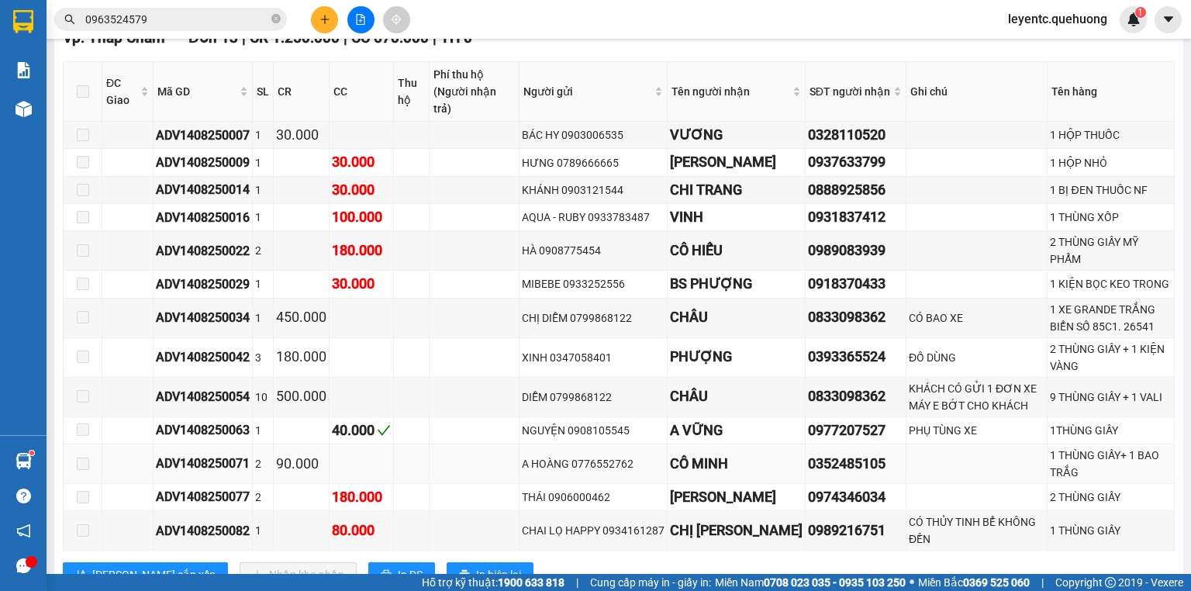
scroll to position [1550, 0]
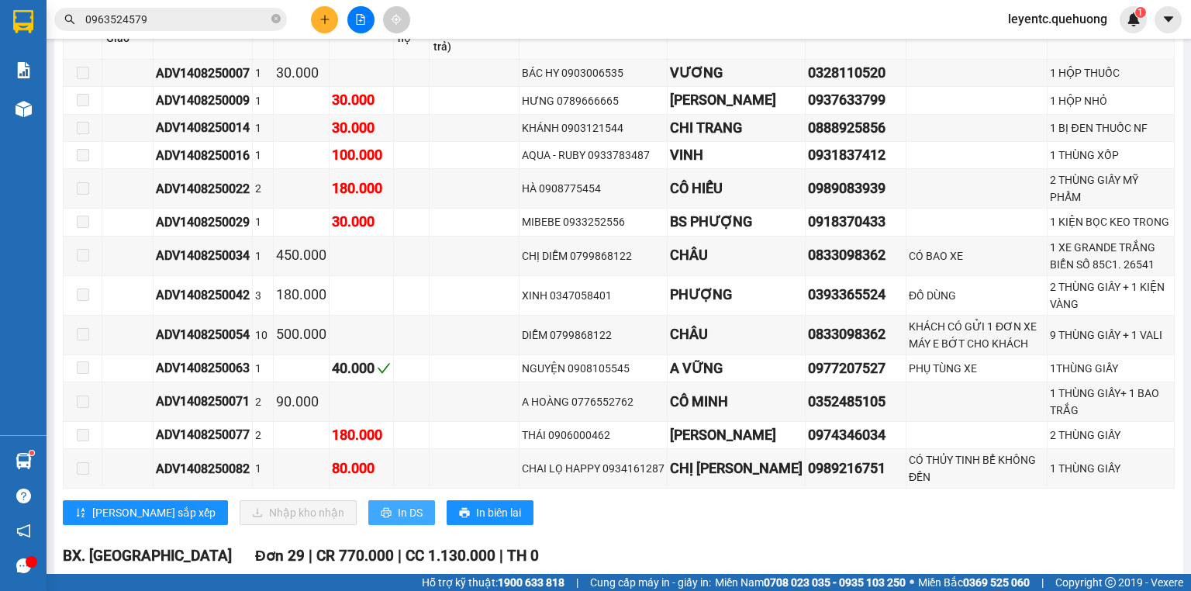
click at [398, 505] on span "In DS" at bounding box center [410, 512] width 25 height 17
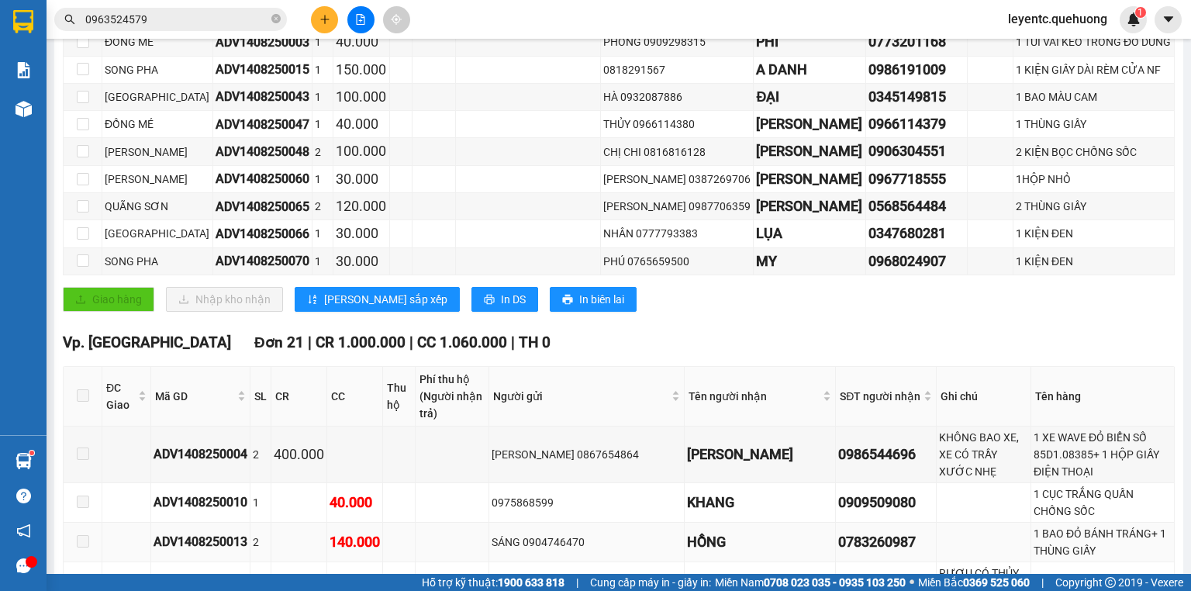
scroll to position [0, 0]
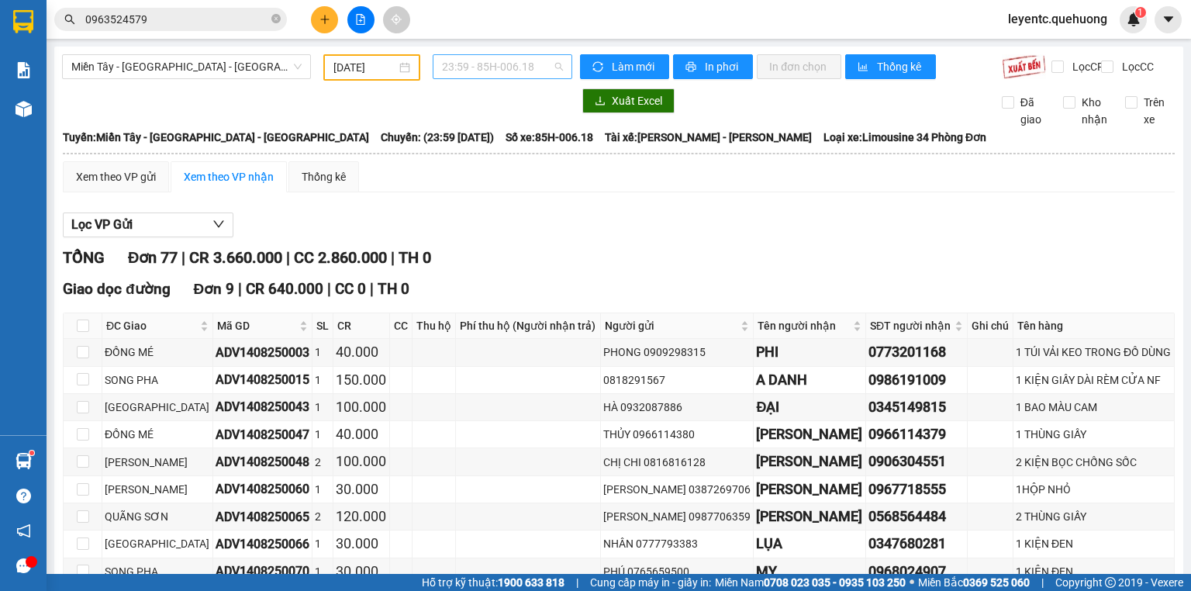
click at [487, 60] on span "23:59 - 85H-006.18" at bounding box center [503, 66] width 122 height 23
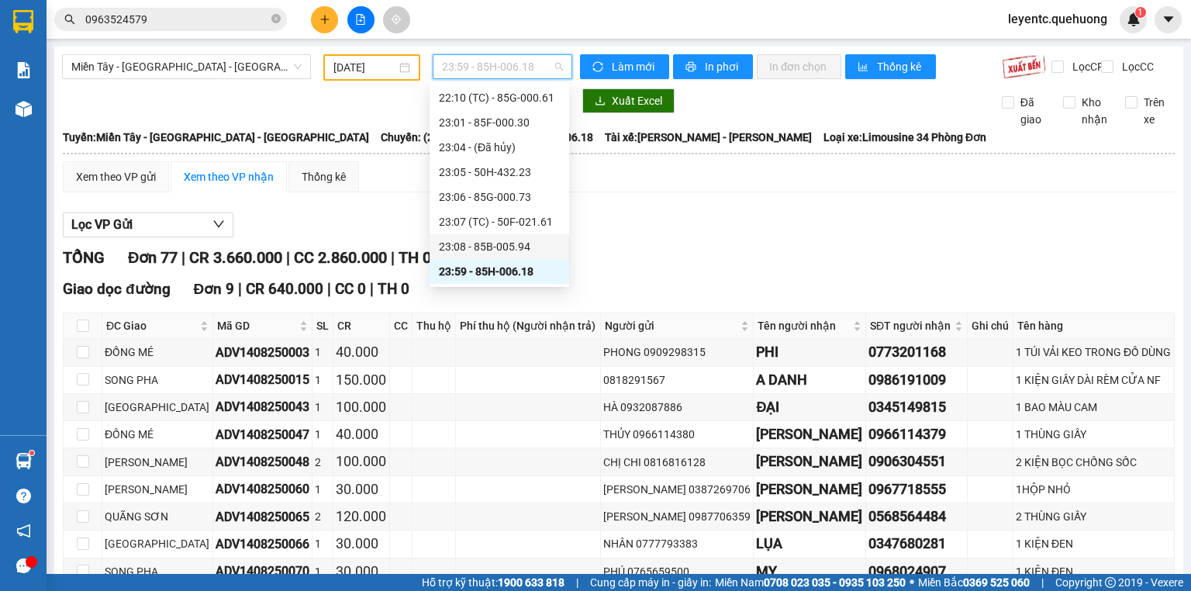
click at [474, 243] on div "23:08 - 85B-005.94" at bounding box center [499, 246] width 121 height 17
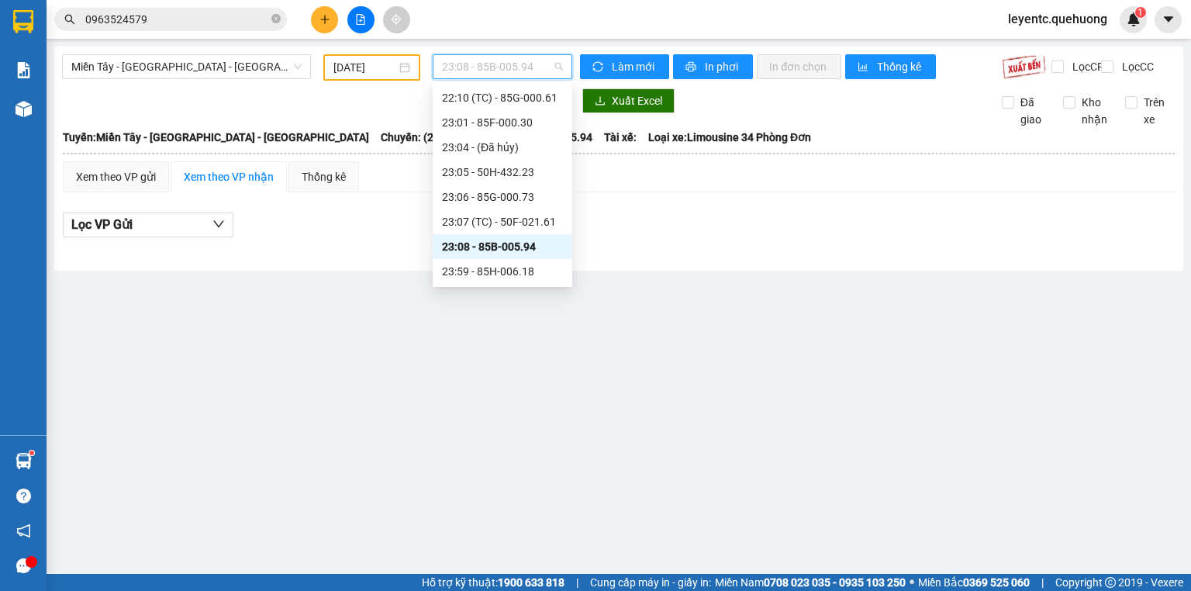
click at [551, 72] on span "23:08 - 85B-005.94" at bounding box center [503, 66] width 122 height 23
click at [536, 267] on div "23:59 - 85H-006.18" at bounding box center [502, 271] width 121 height 17
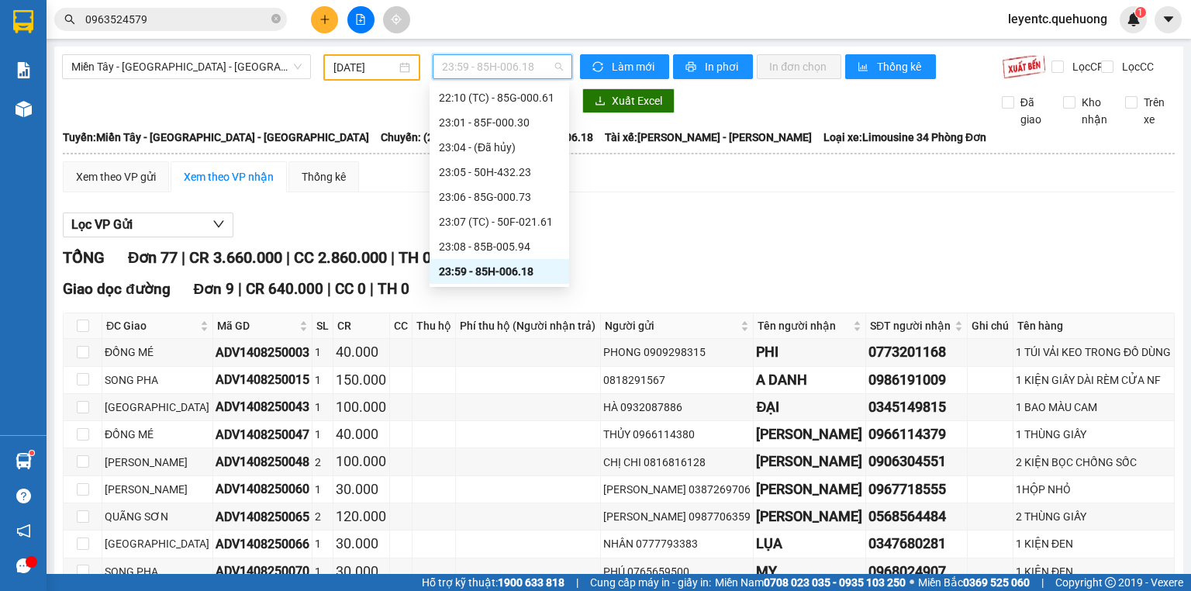
click at [535, 60] on span "23:59 - 85H-006.18" at bounding box center [503, 66] width 122 height 23
click at [504, 254] on div "23:08 - 85B-005.94" at bounding box center [499, 246] width 121 height 17
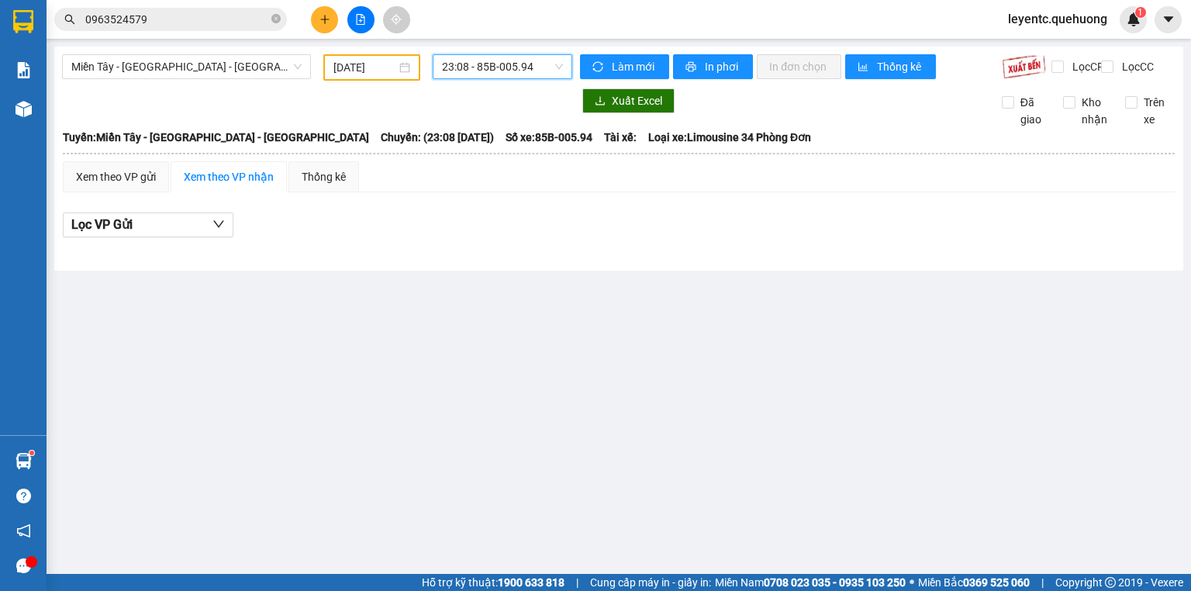
click at [524, 66] on span "23:08 - 85B-005.94" at bounding box center [503, 66] width 122 height 23
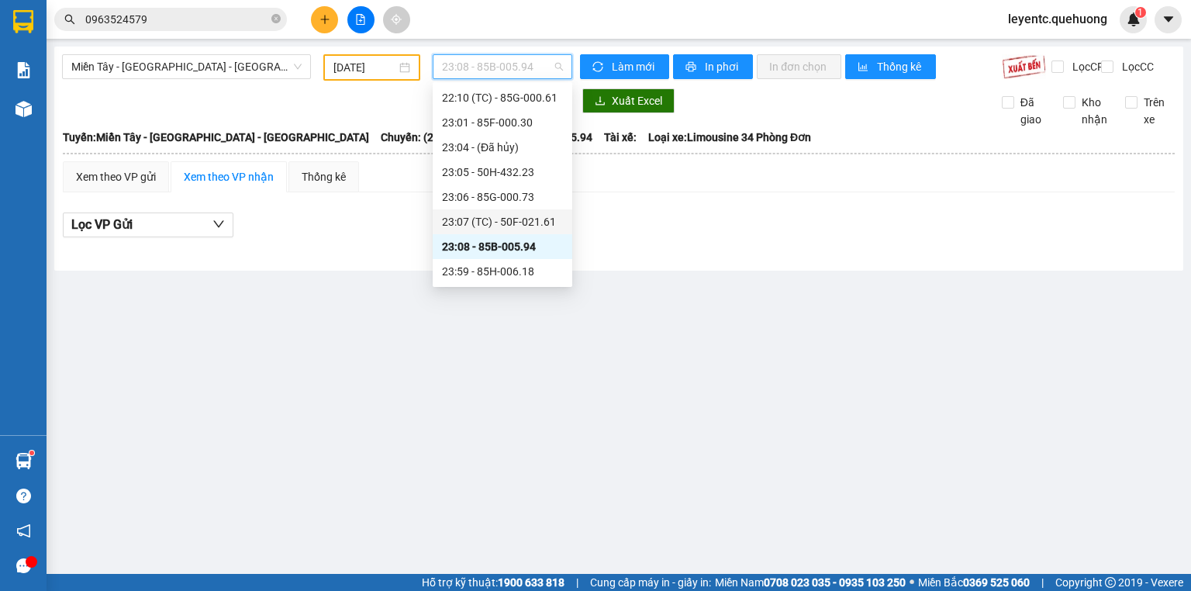
click at [499, 226] on div "23:07 (TC) - 50F-021.61" at bounding box center [502, 221] width 121 height 17
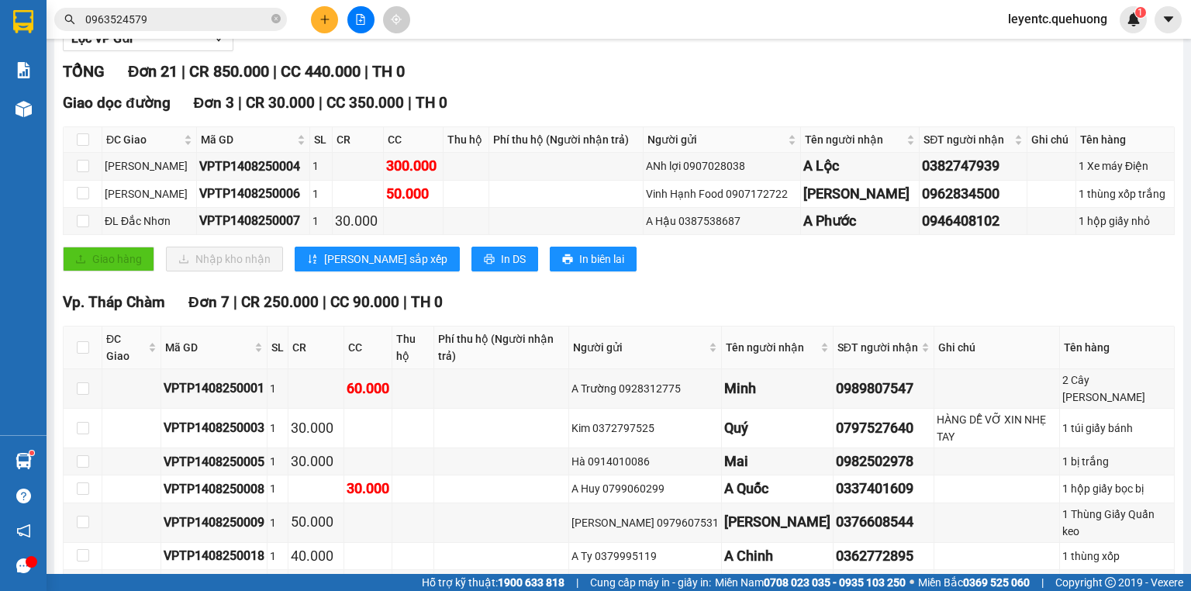
scroll to position [248, 0]
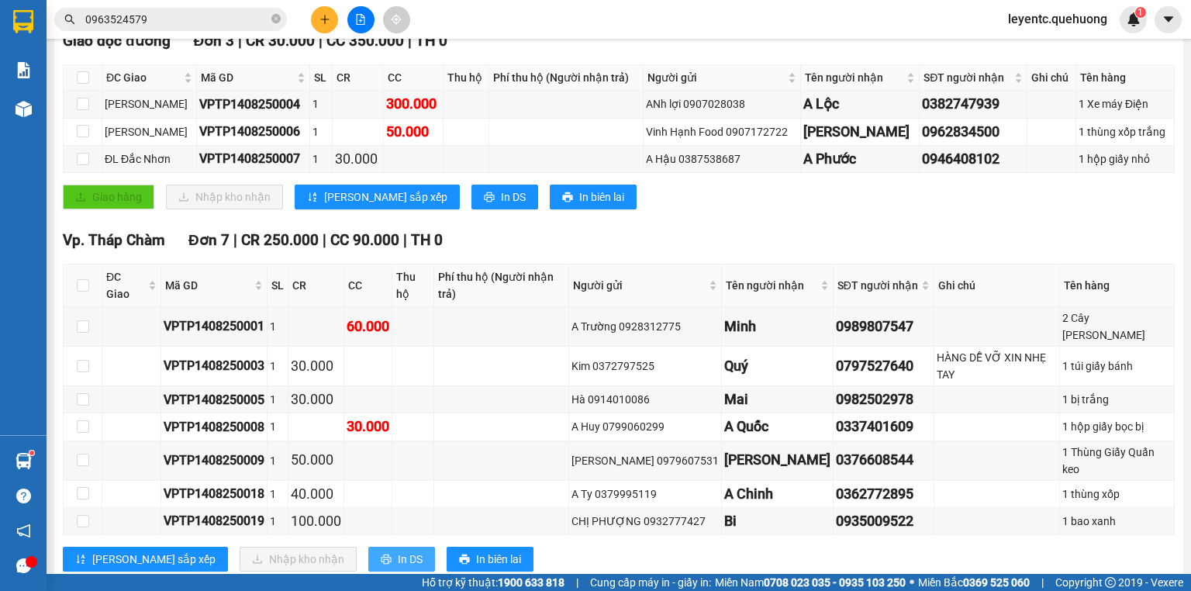
click at [368, 546] on button "In DS" at bounding box center [401, 558] width 67 height 25
click at [84, 284] on input "checkbox" at bounding box center [83, 285] width 12 height 12
checkbox input "true"
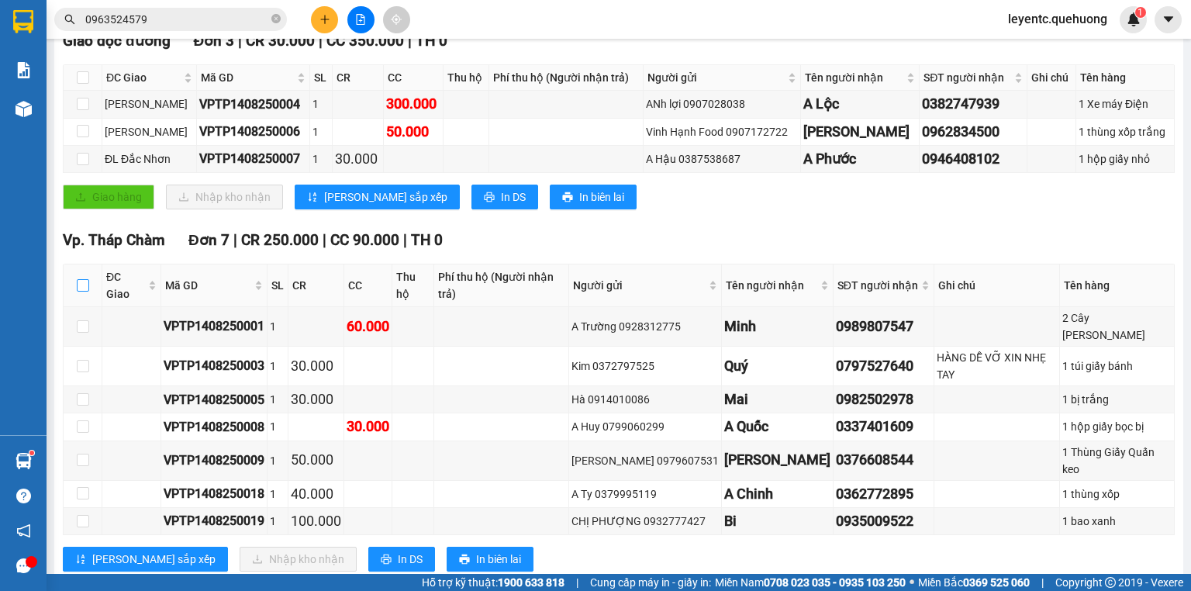
checkbox input "true"
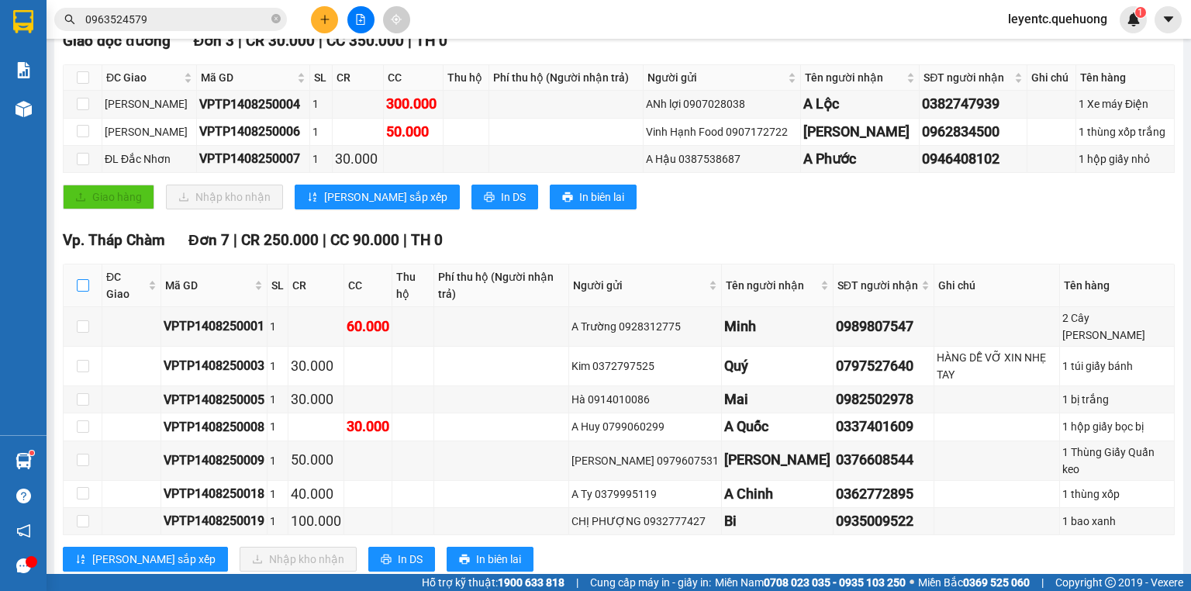
checkbox input "true"
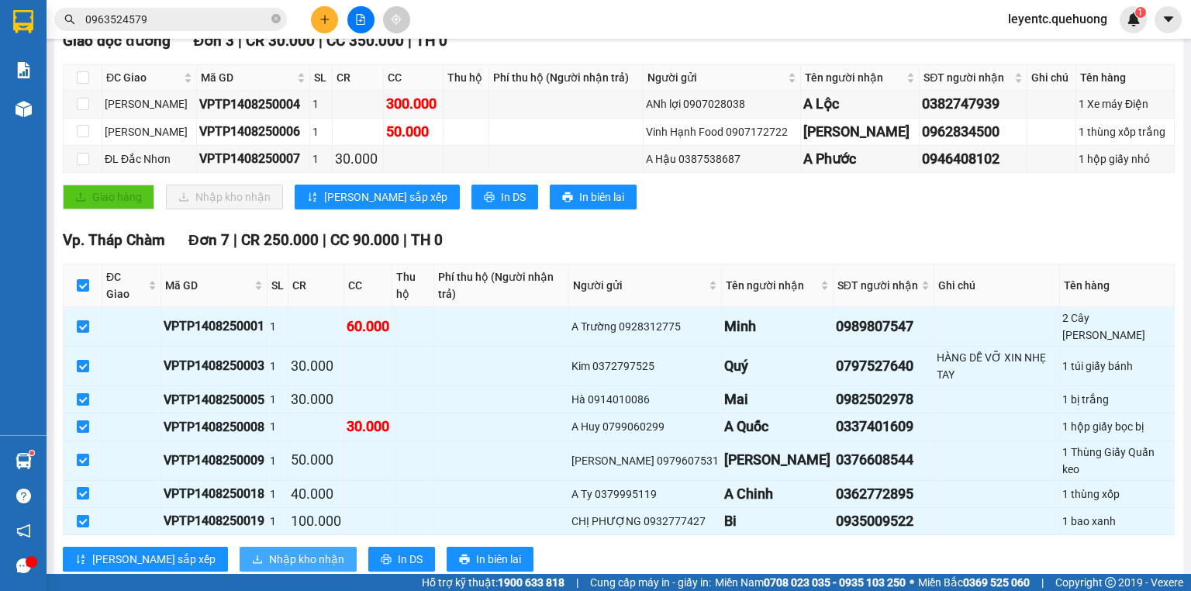
click at [269, 550] on span "Nhập kho nhận" at bounding box center [306, 558] width 75 height 17
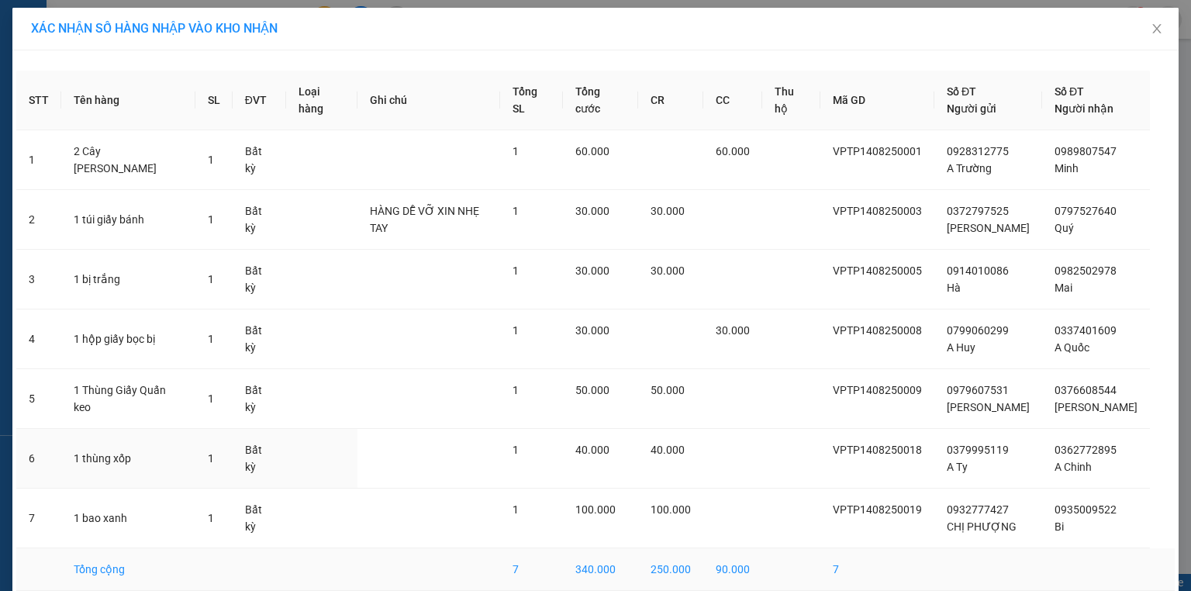
scroll to position [68, 0]
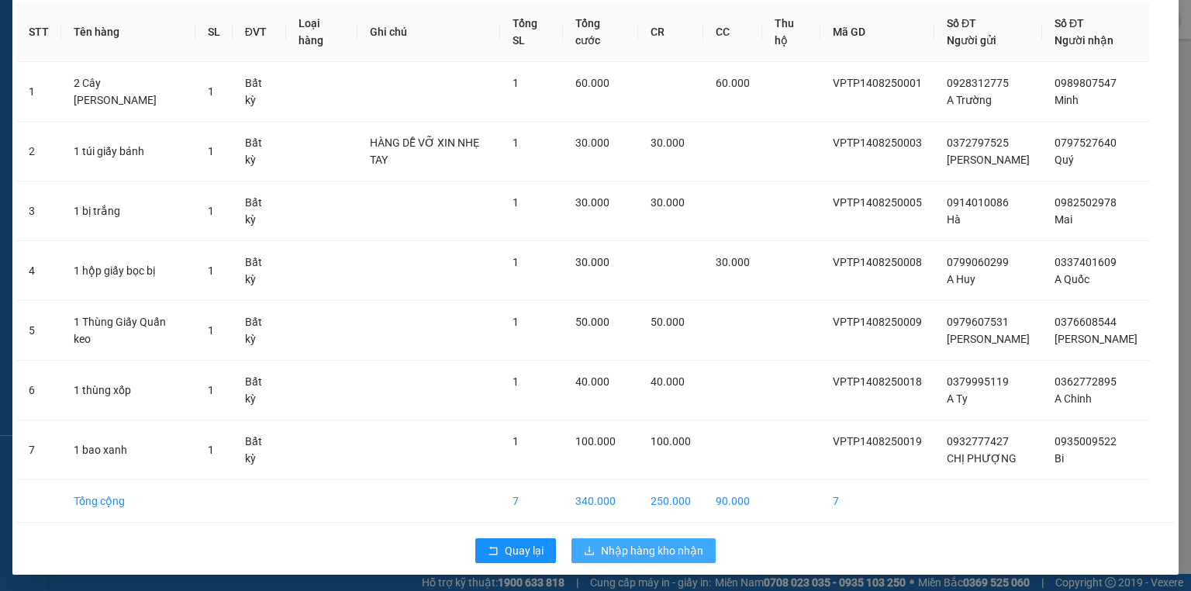
click at [646, 542] on span "Nhập hàng kho nhận" at bounding box center [652, 550] width 102 height 17
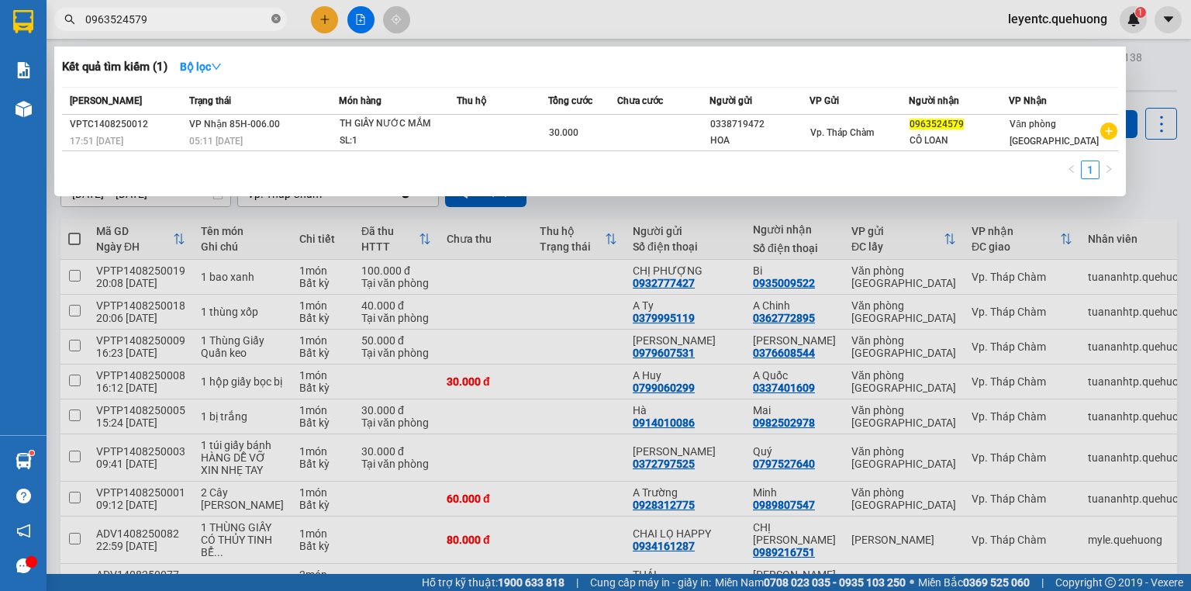
click at [279, 16] on icon "close-circle" at bounding box center [275, 18] width 9 height 9
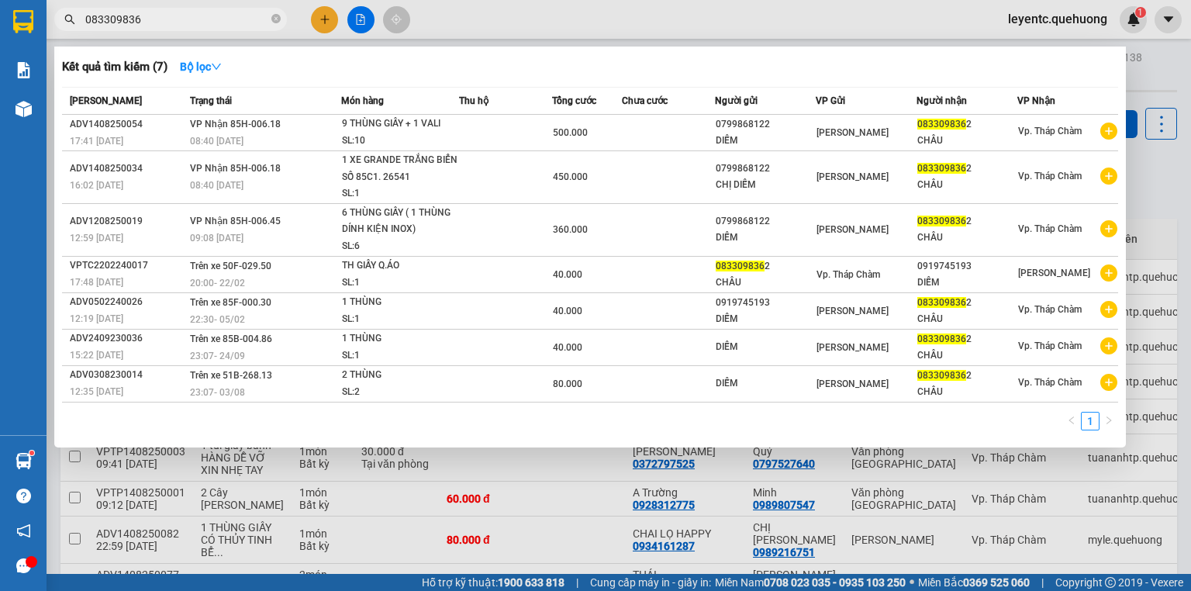
type input "0833098362"
click at [274, 19] on icon "close-circle" at bounding box center [275, 18] width 9 height 9
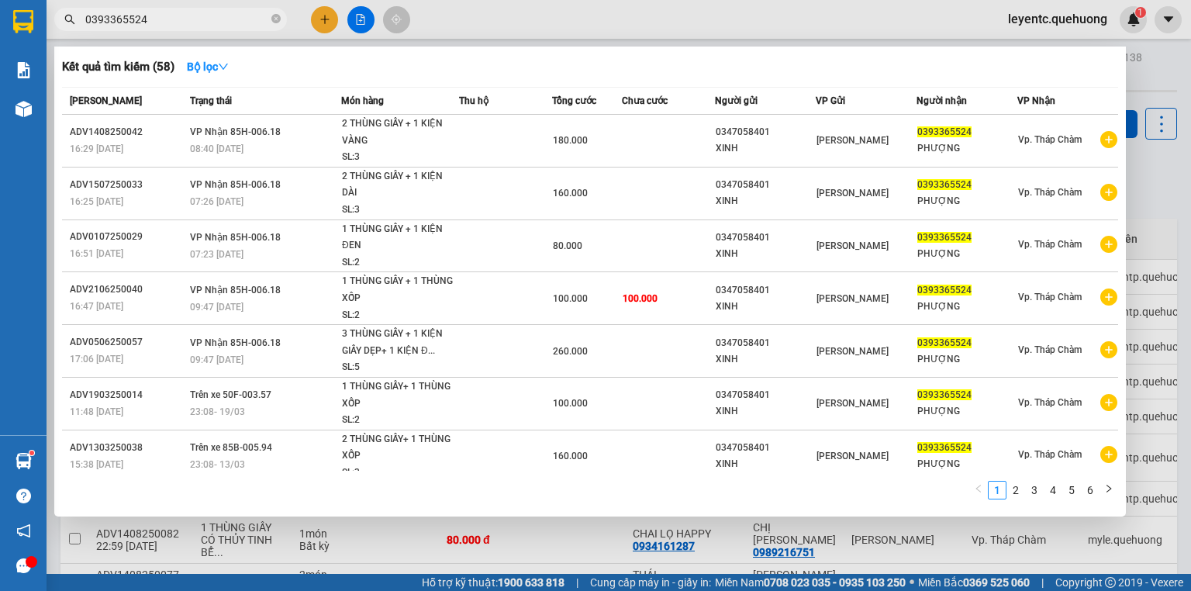
type input "0393365524"
click at [361, 19] on div at bounding box center [595, 295] width 1191 height 591
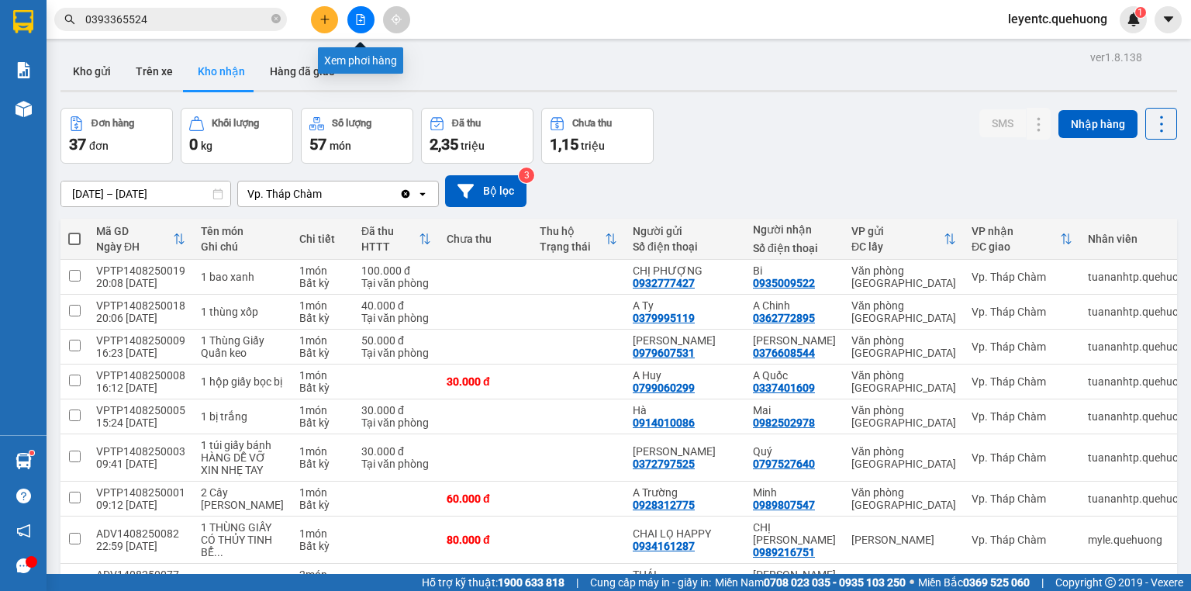
click at [361, 17] on icon "file-add" at bounding box center [361, 19] width 9 height 11
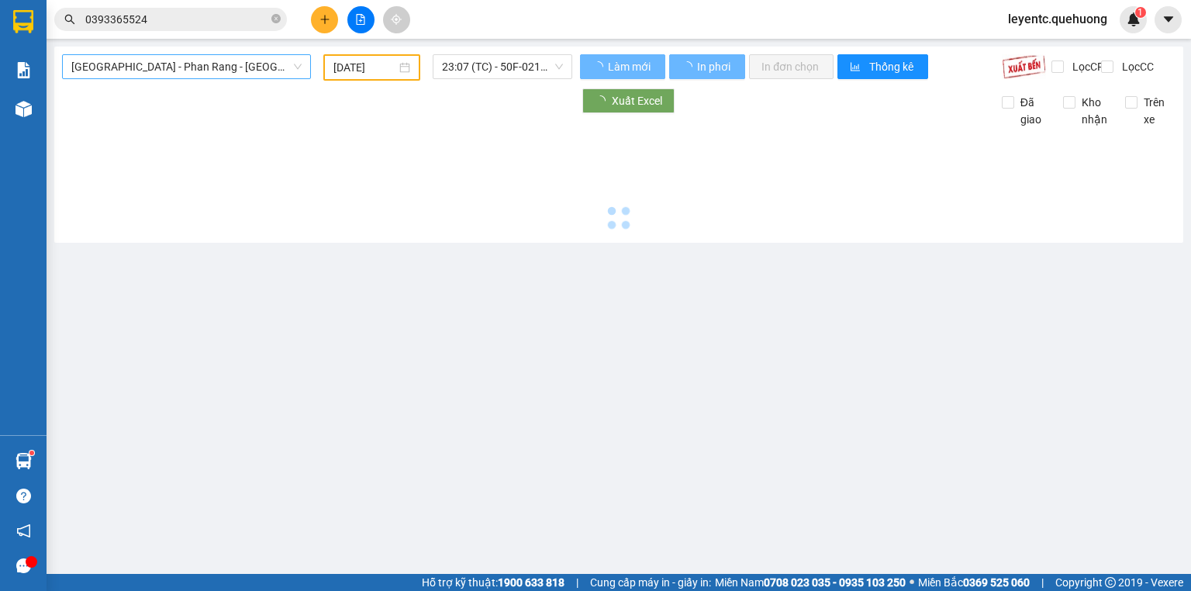
type input "[DATE]"
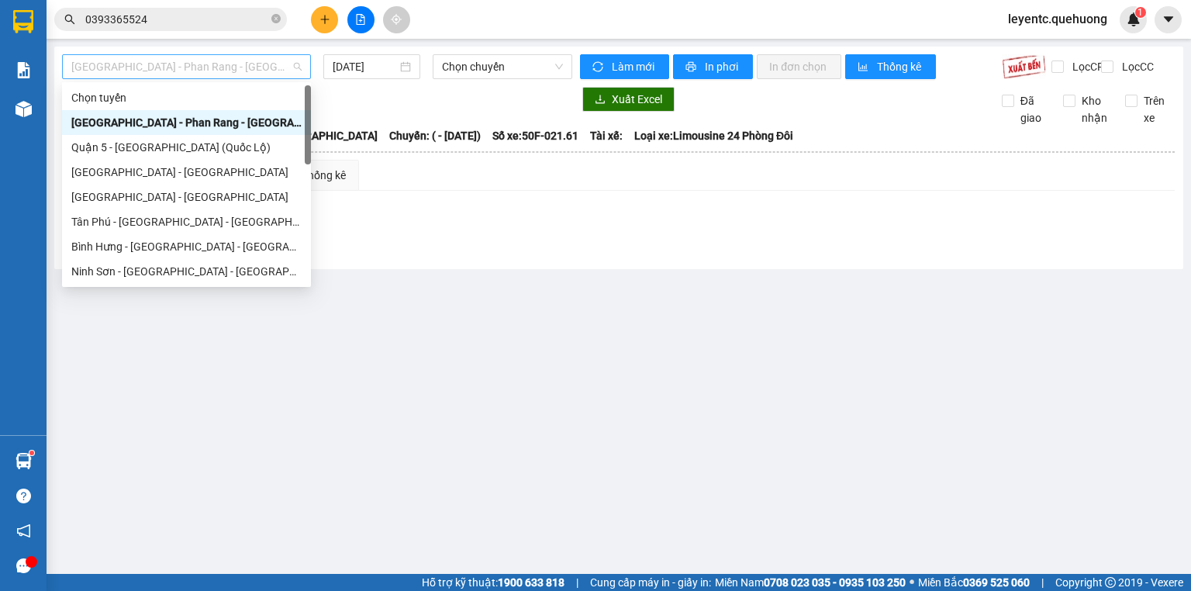
click at [179, 74] on span "[GEOGRAPHIC_DATA] - Phan Rang - [GEOGRAPHIC_DATA]" at bounding box center [186, 66] width 230 height 23
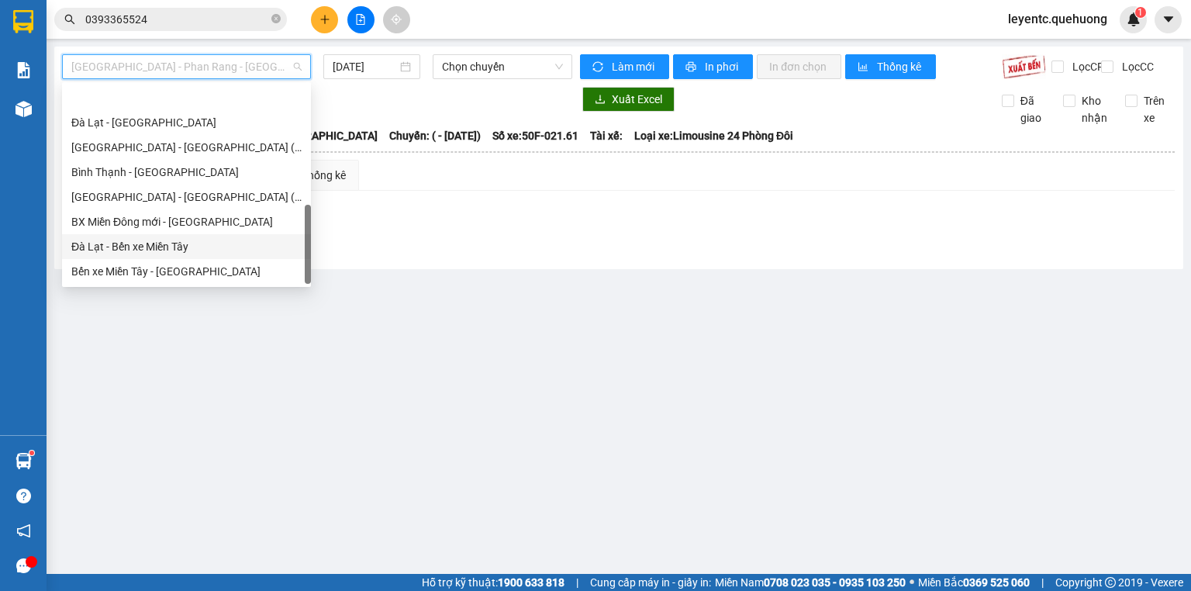
scroll to position [422, 0]
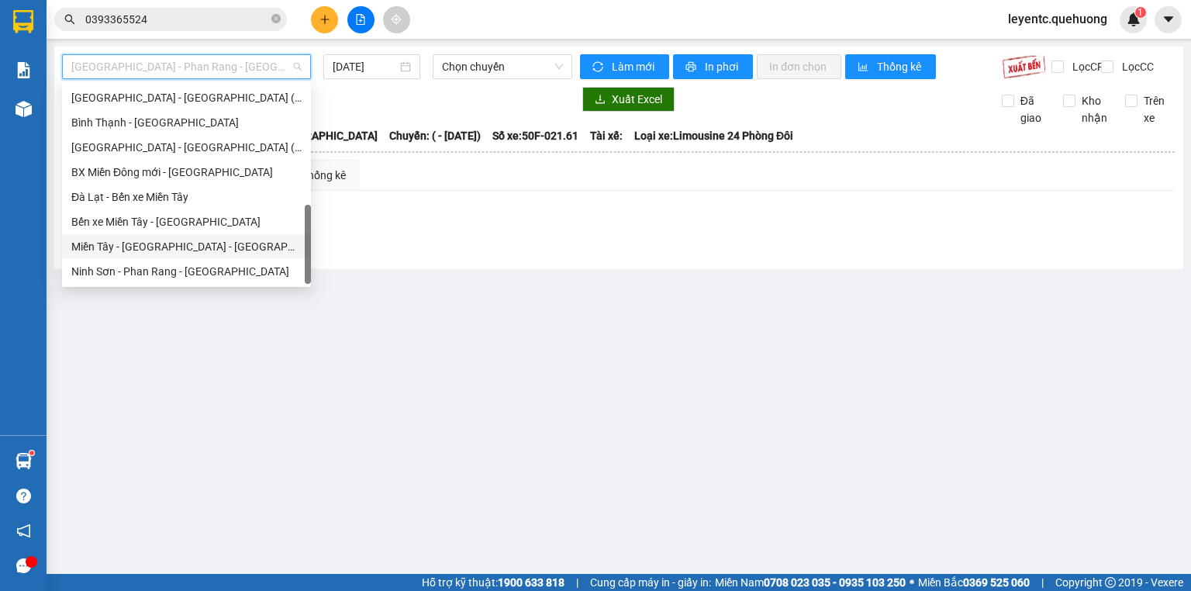
click at [191, 246] on div "Miền Tây - [GEOGRAPHIC_DATA] - [GEOGRAPHIC_DATA]" at bounding box center [186, 246] width 230 height 17
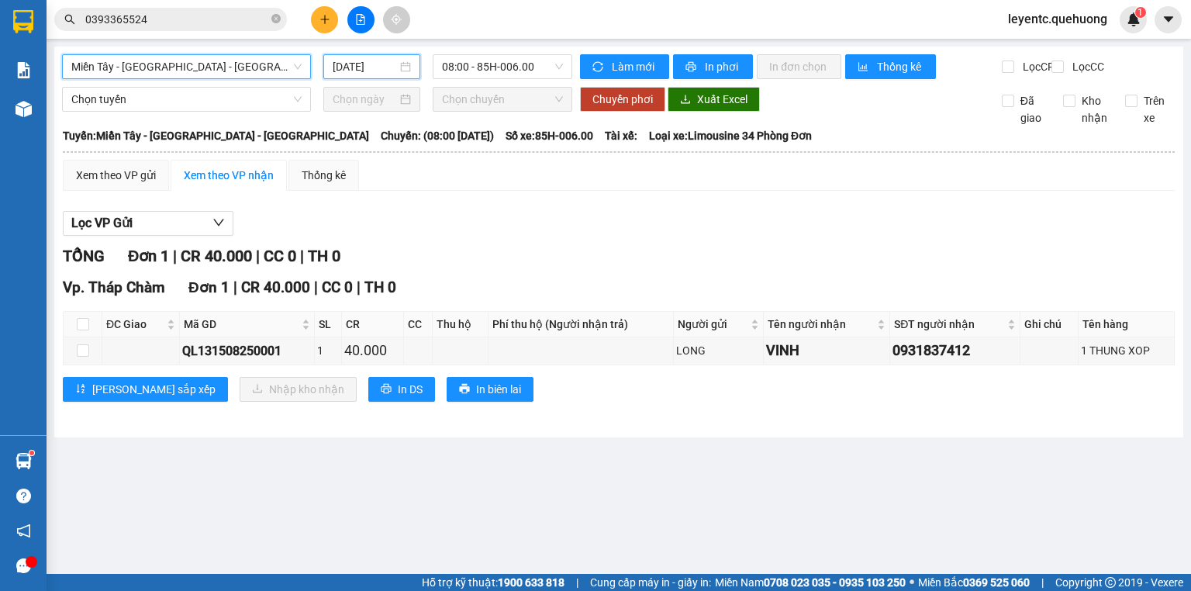
click at [385, 60] on input "[DATE]" at bounding box center [365, 66] width 64 height 17
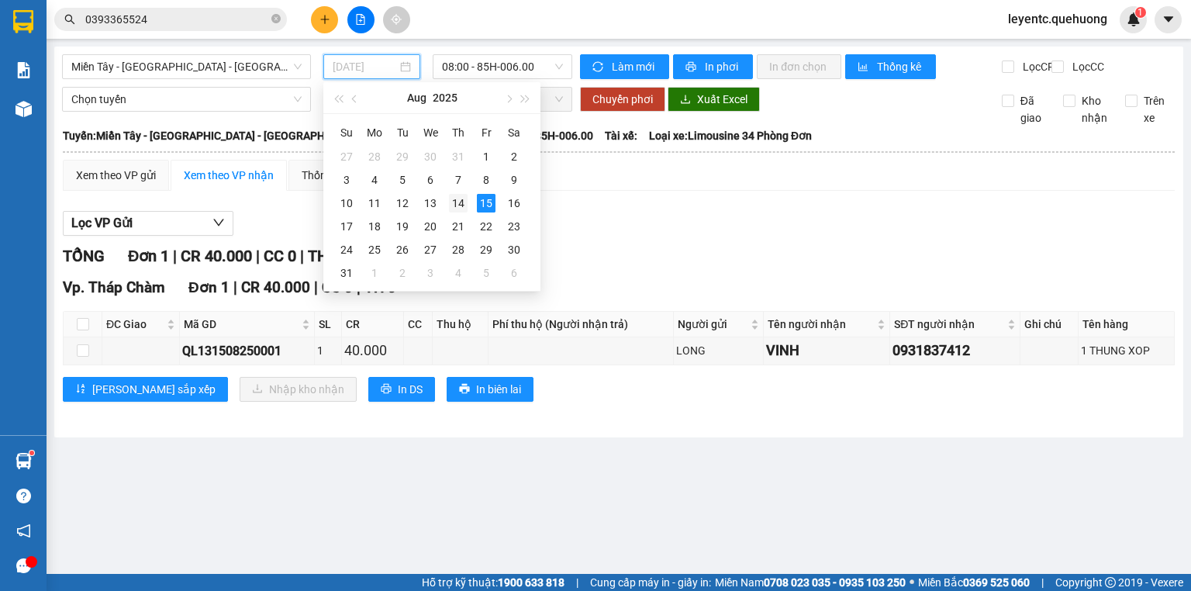
click at [460, 202] on div "14" at bounding box center [458, 203] width 19 height 19
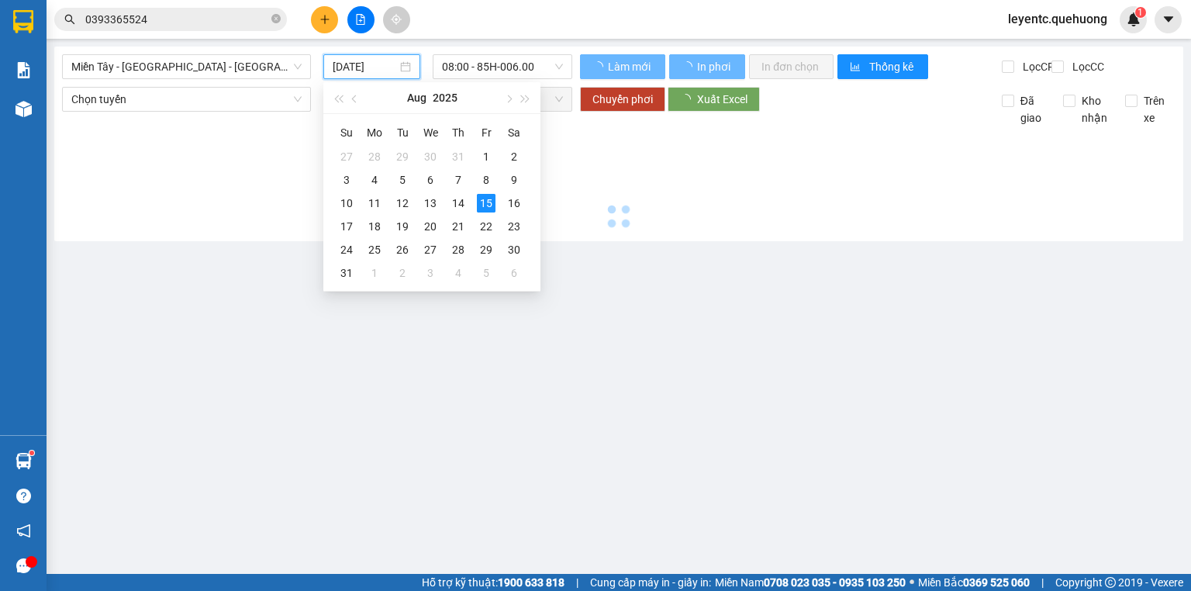
type input "[DATE]"
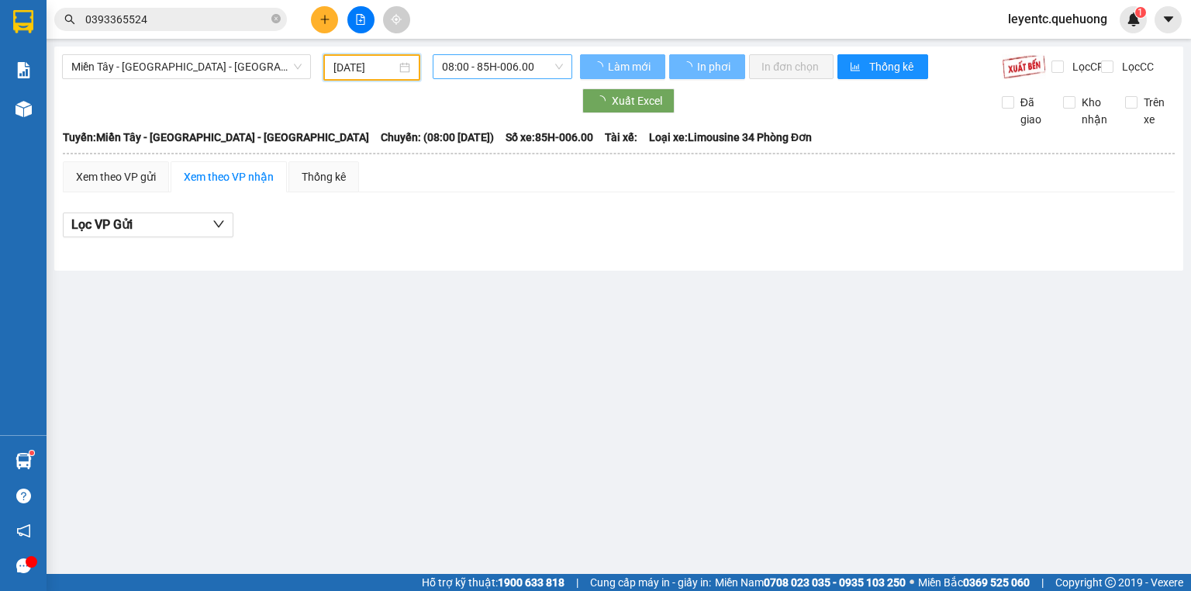
click at [515, 65] on span "08:00 - 85H-006.00" at bounding box center [503, 66] width 122 height 23
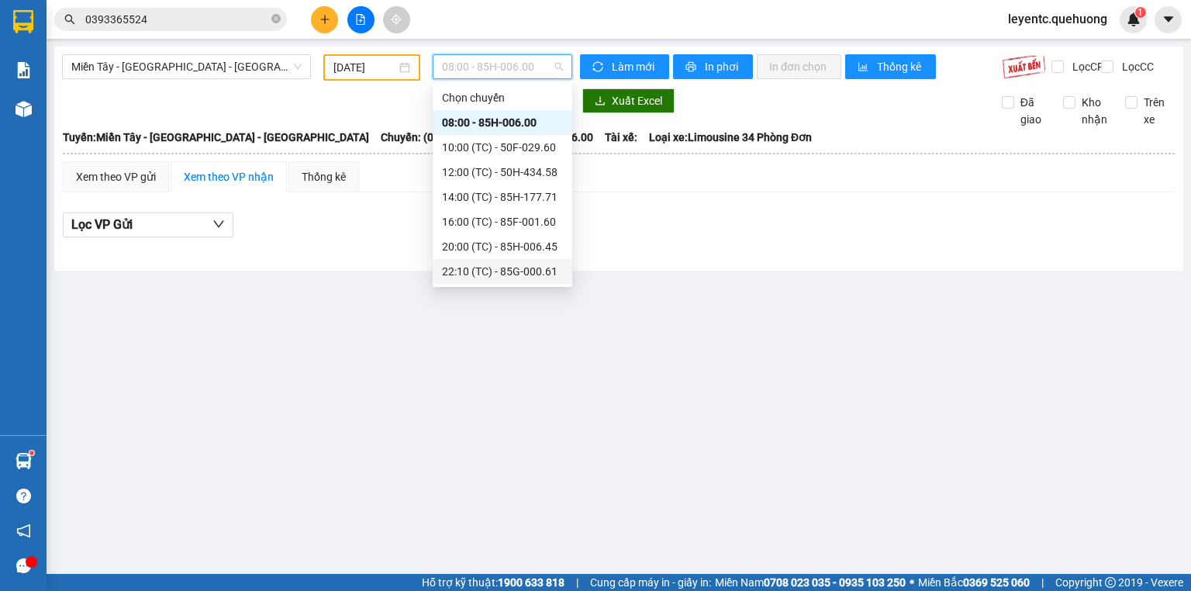
scroll to position [174, 0]
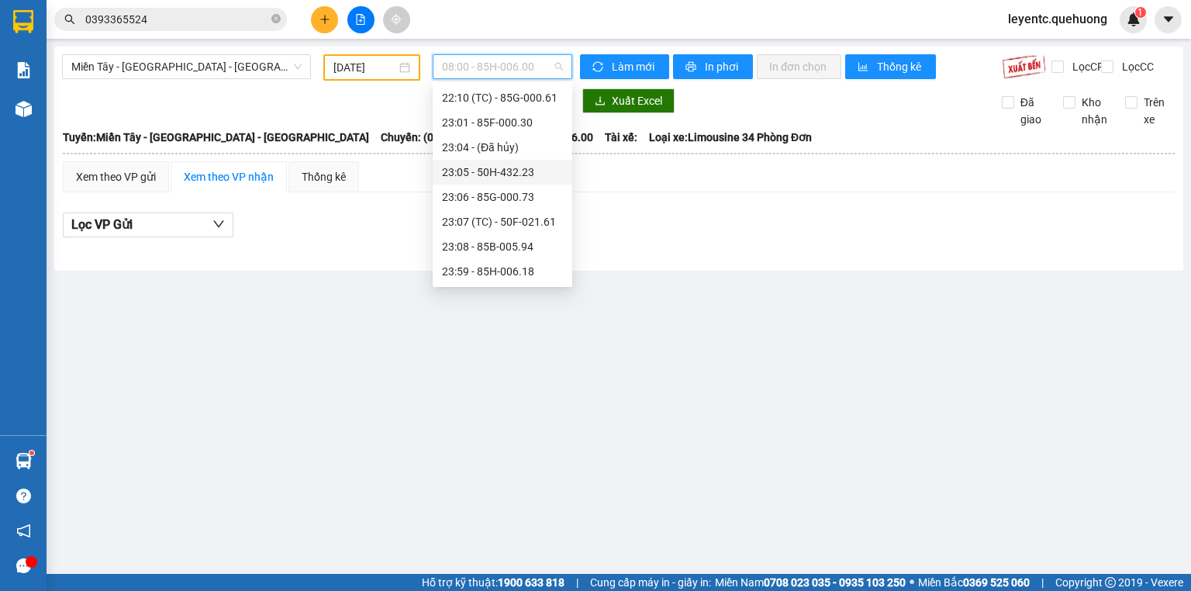
drag, startPoint x: 500, startPoint y: 270, endPoint x: 525, endPoint y: 162, distance: 110.6
click at [525, 162] on div "Chọn chuyến 08:00 - 85H-006.00 10:00 (TC) - 50F-029.60 12:00 (TC) - 50H-434.58 …" at bounding box center [503, 98] width 140 height 372
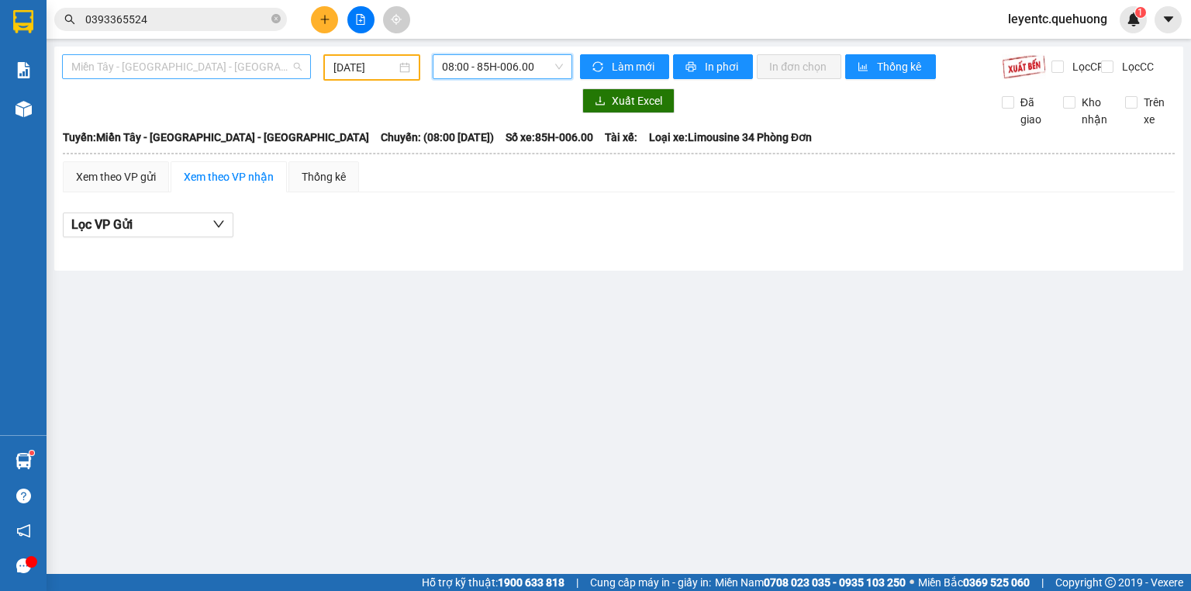
click at [243, 59] on span "Miền Tây - [GEOGRAPHIC_DATA] - [GEOGRAPHIC_DATA]" at bounding box center [186, 66] width 230 height 23
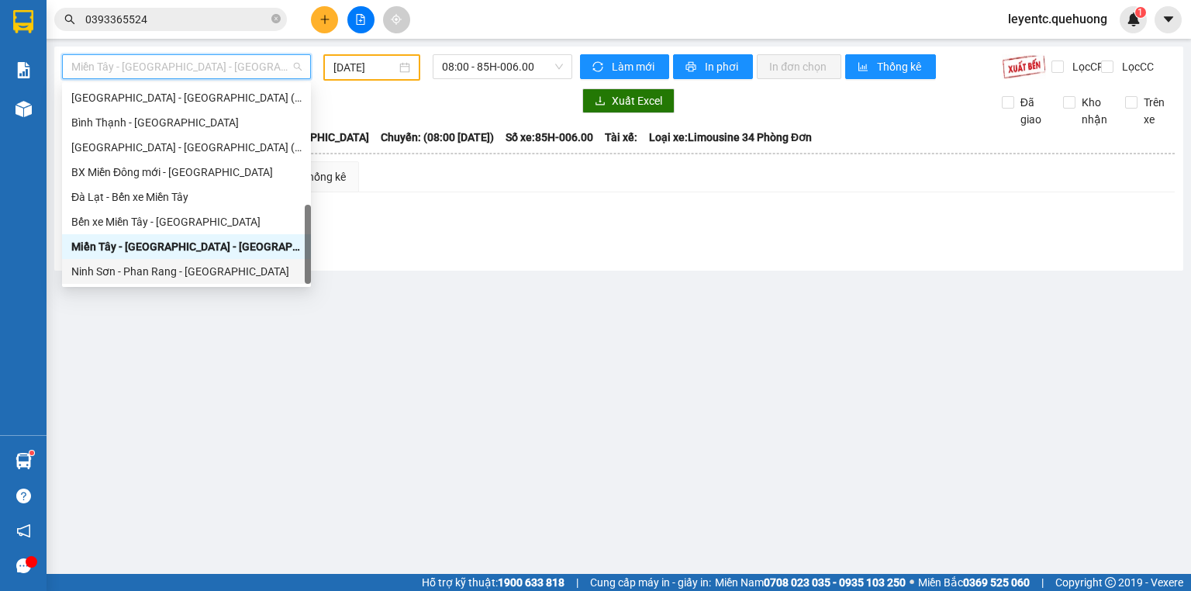
click at [163, 279] on div "Ninh Sơn - Phan Rang - [GEOGRAPHIC_DATA]" at bounding box center [186, 271] width 230 height 17
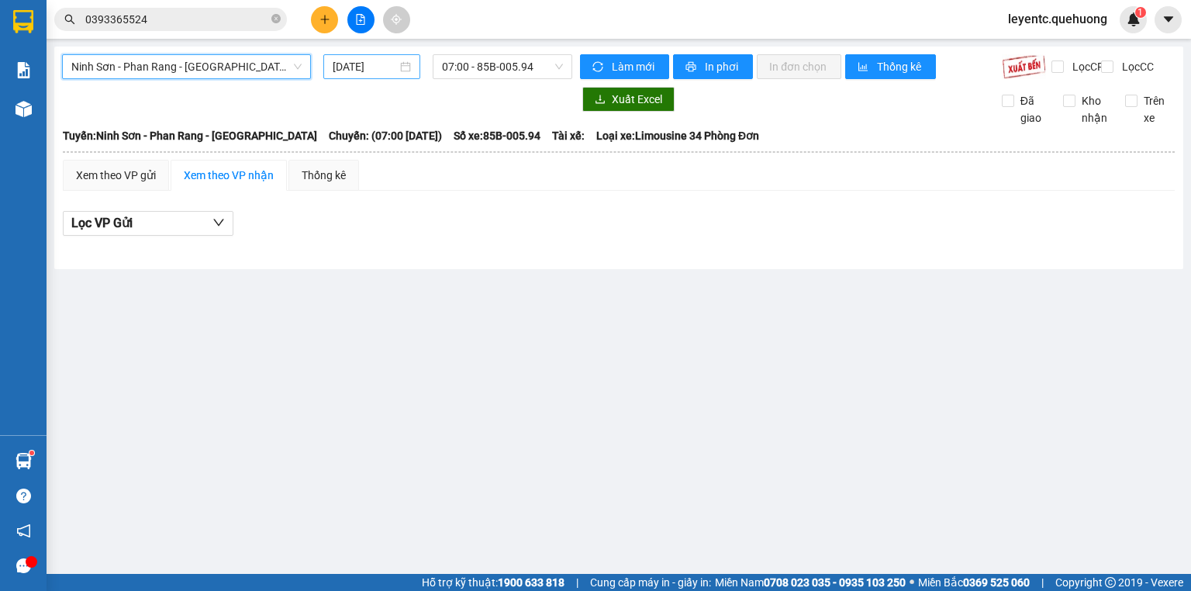
click at [378, 65] on input "[DATE]" at bounding box center [365, 66] width 64 height 17
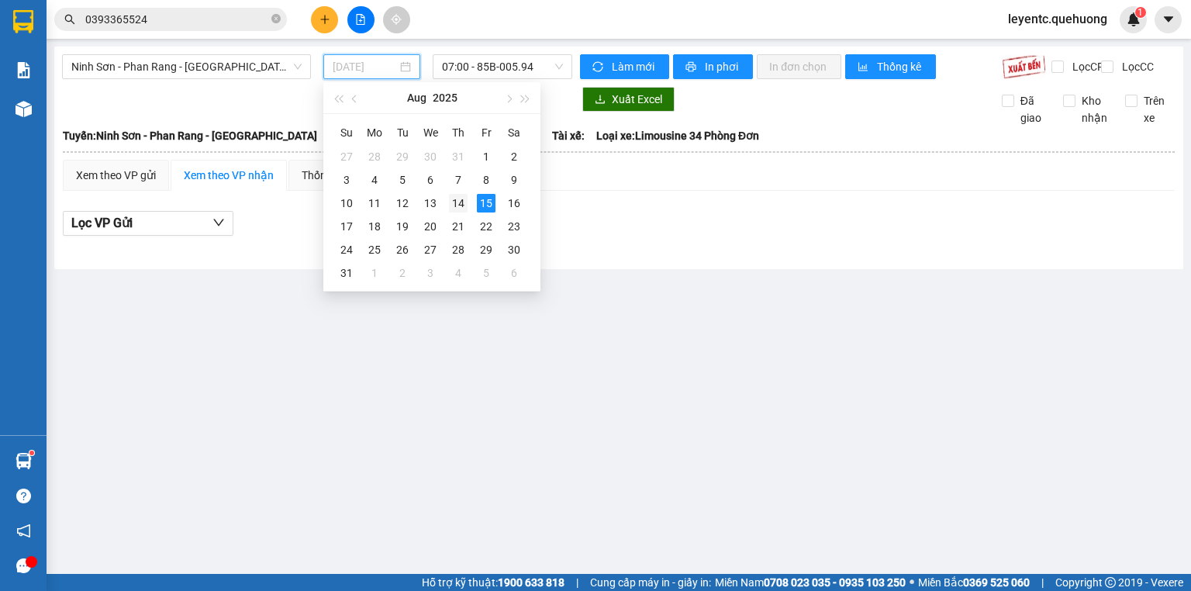
click at [465, 200] on div "14" at bounding box center [458, 203] width 19 height 19
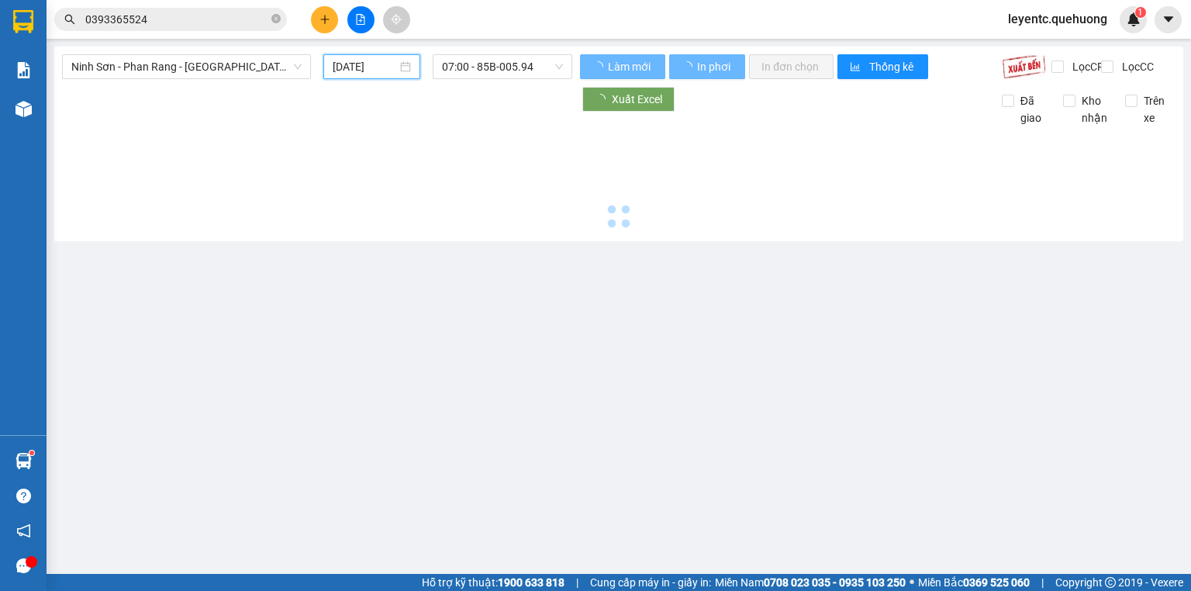
type input "[DATE]"
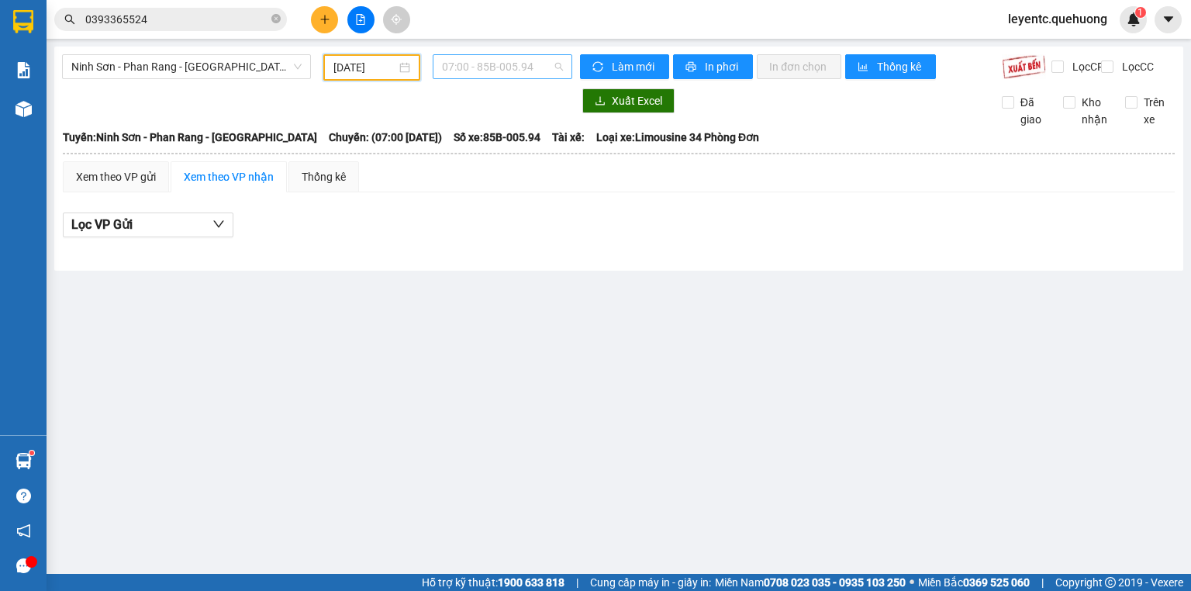
click at [535, 78] on span "07:00 - 85B-005.94" at bounding box center [503, 66] width 122 height 23
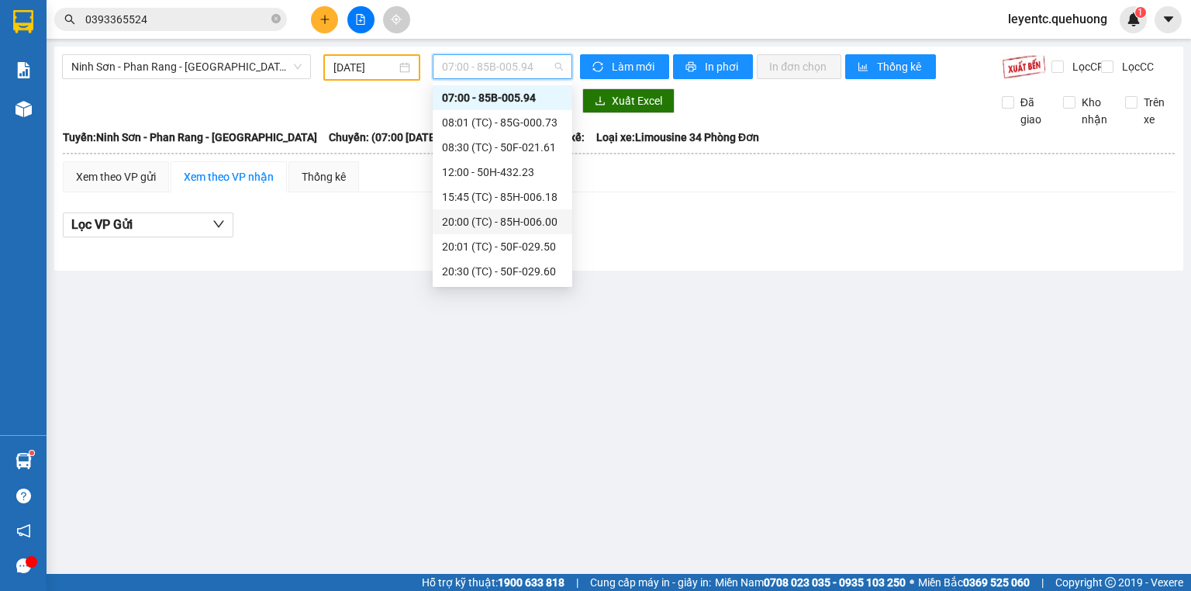
click at [515, 222] on div "20:00 (TC) - 85H-006.00" at bounding box center [502, 221] width 121 height 17
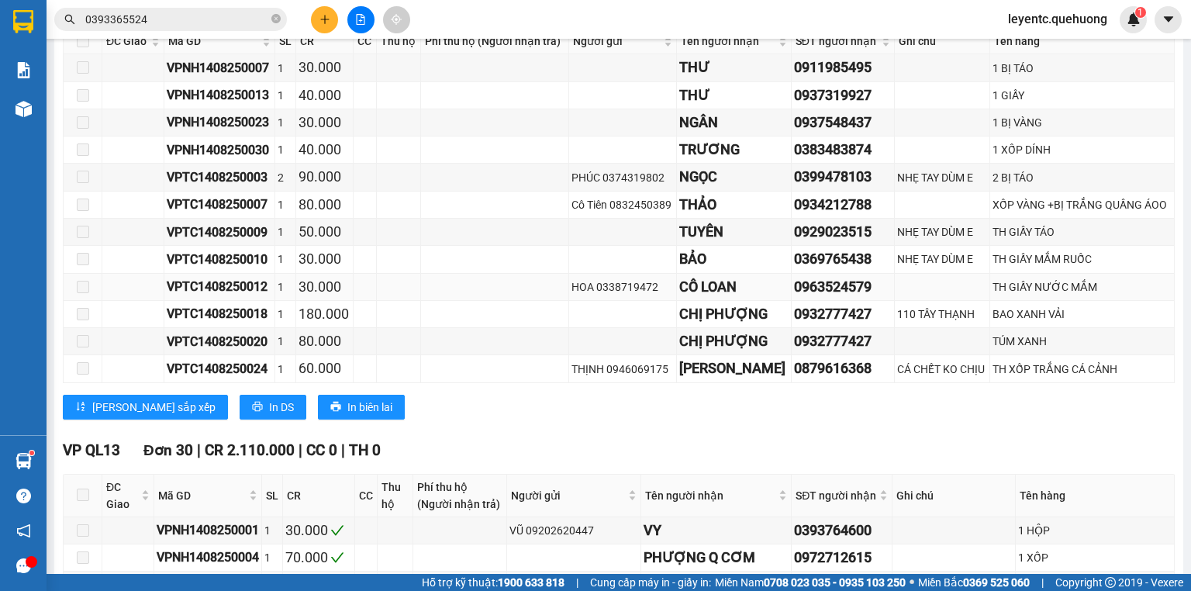
scroll to position [558, 0]
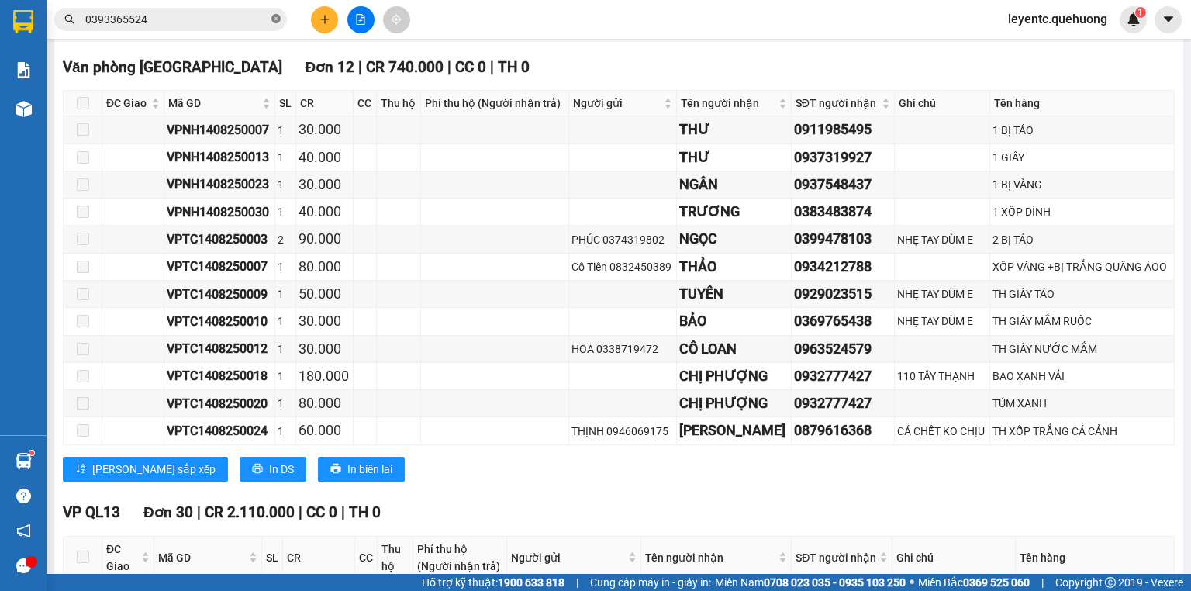
click at [274, 16] on icon "close-circle" at bounding box center [275, 18] width 9 height 9
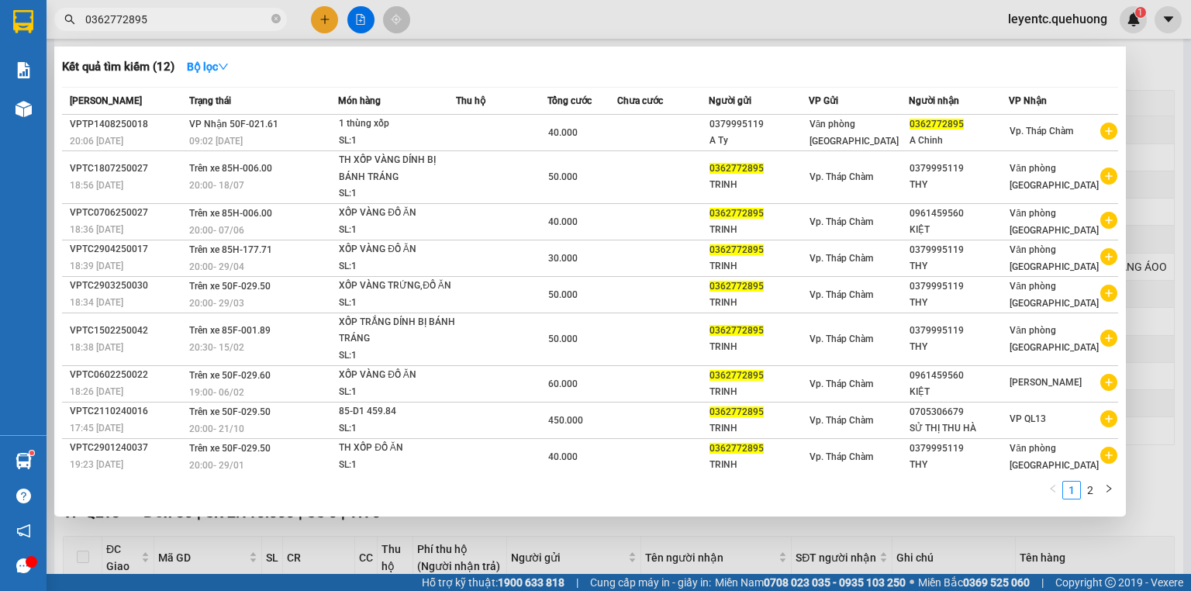
type input "0362772895"
click at [358, 30] on div at bounding box center [595, 295] width 1191 height 591
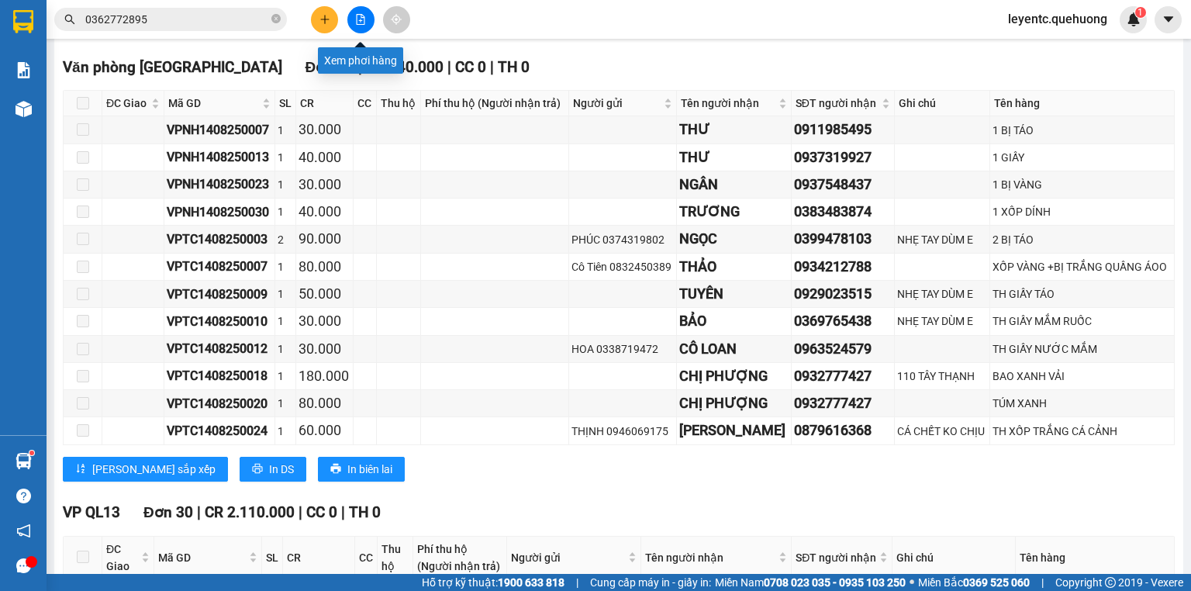
click at [362, 22] on icon "file-add" at bounding box center [360, 19] width 11 height 11
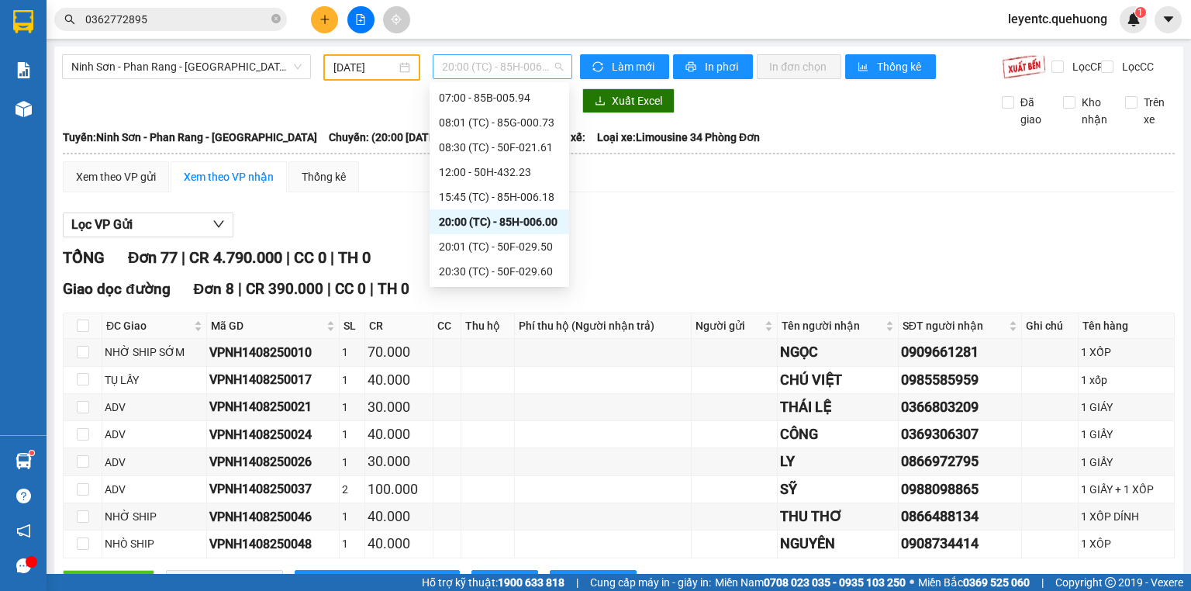
click at [491, 65] on span "20:00 (TC) - 85H-006.00" at bounding box center [503, 66] width 122 height 23
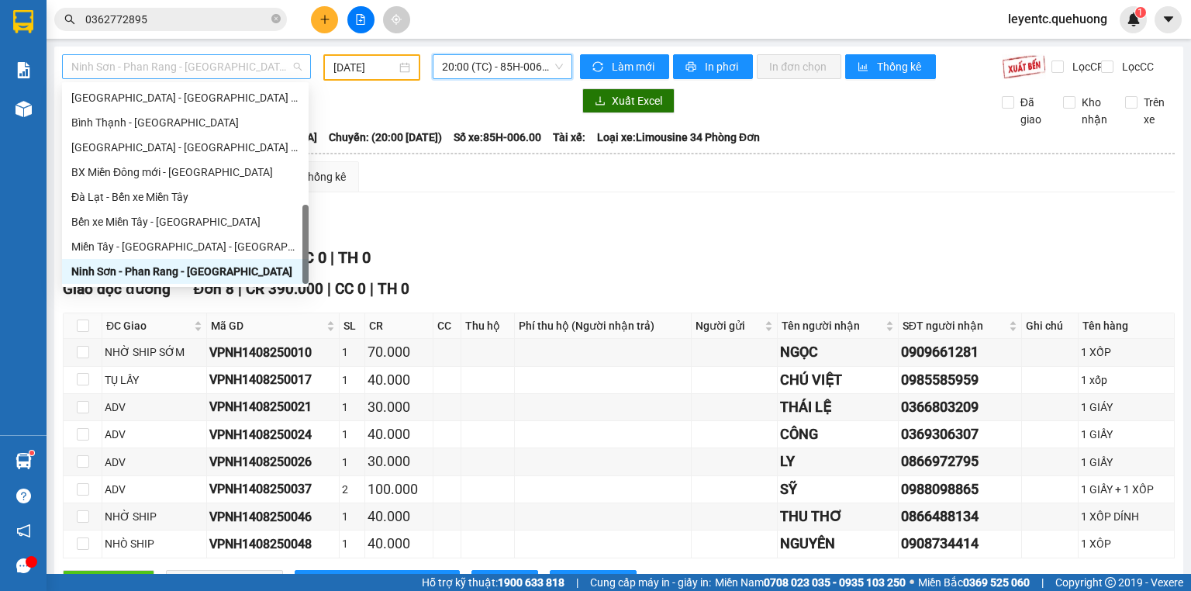
click at [215, 60] on span "Ninh Sơn - Phan Rang - [GEOGRAPHIC_DATA]" at bounding box center [186, 66] width 230 height 23
click at [192, 250] on div "Miền Tây - [GEOGRAPHIC_DATA] - [GEOGRAPHIC_DATA]" at bounding box center [185, 246] width 228 height 17
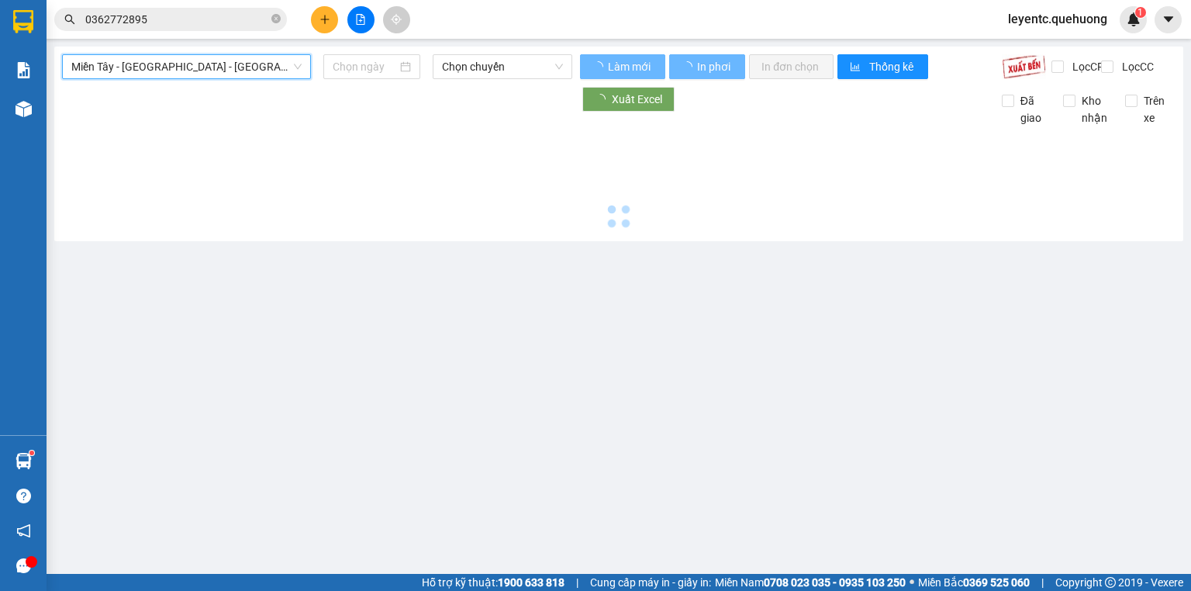
type input "[DATE]"
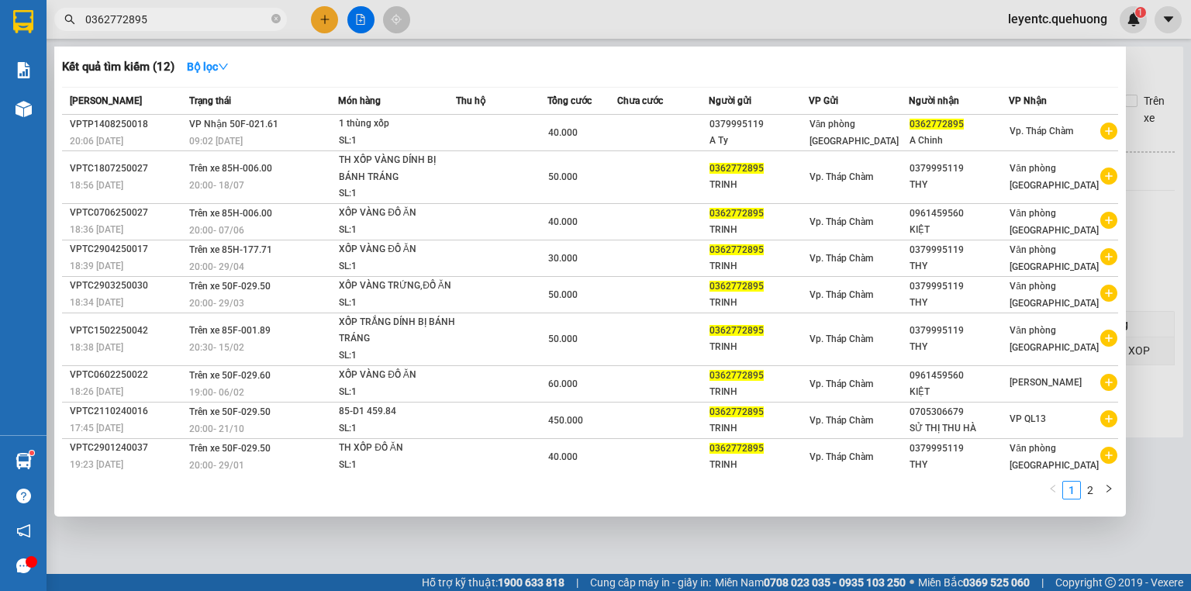
click at [276, 11] on span at bounding box center [275, 19] width 9 height 17
click at [273, 20] on icon "close-circle" at bounding box center [275, 18] width 9 height 9
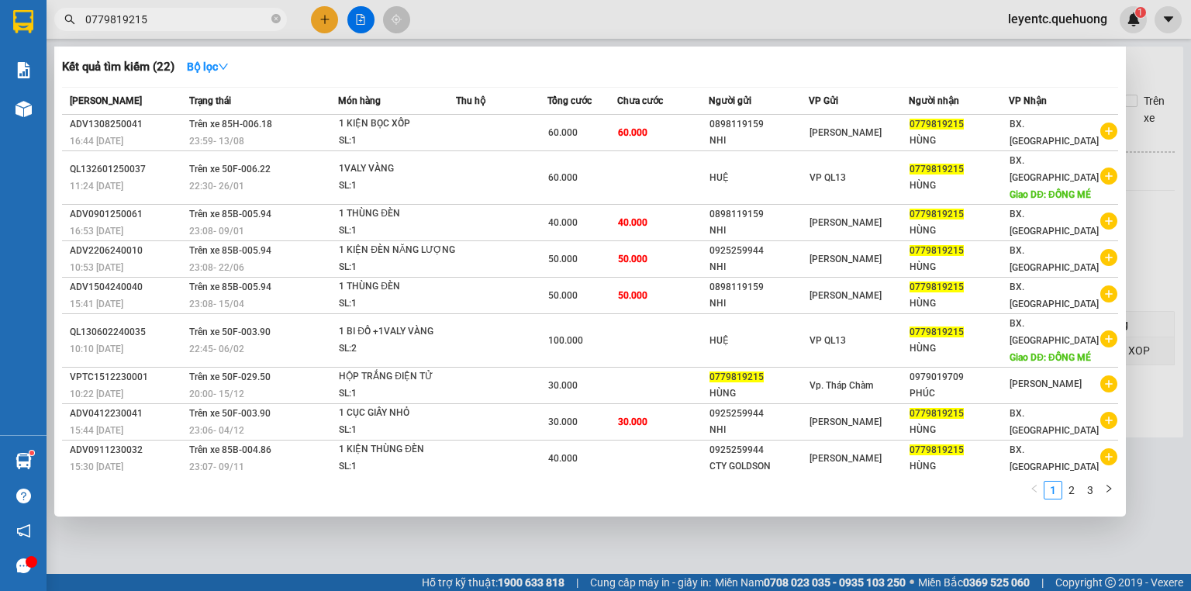
type input "0779819215"
click at [361, 19] on div at bounding box center [595, 295] width 1191 height 591
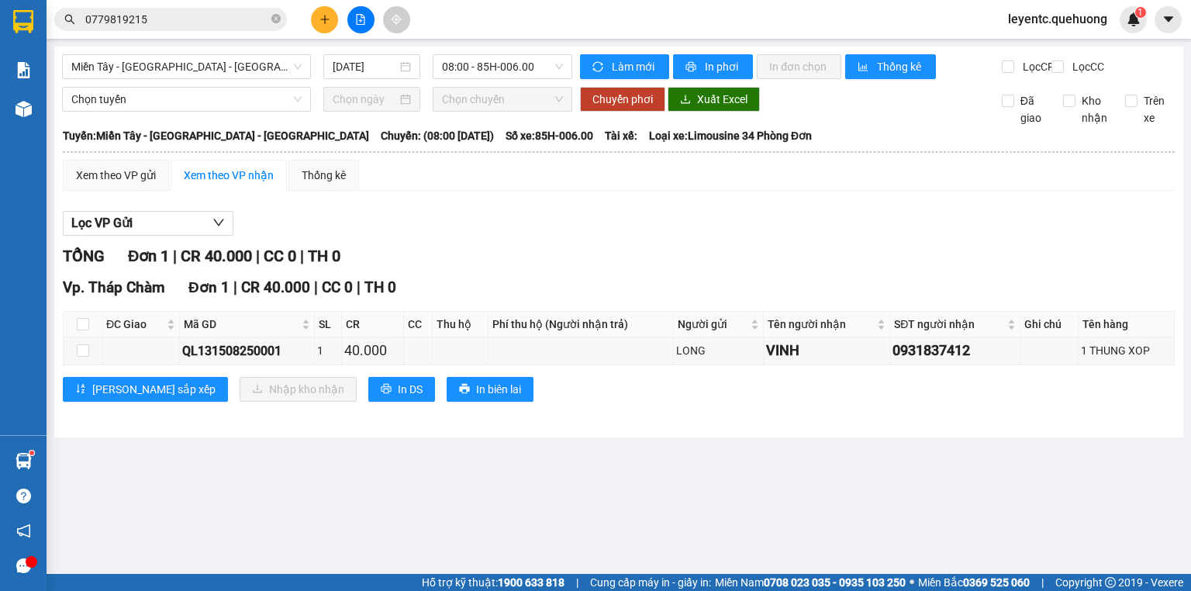
click at [241, 20] on input "0779819215" at bounding box center [176, 19] width 183 height 17
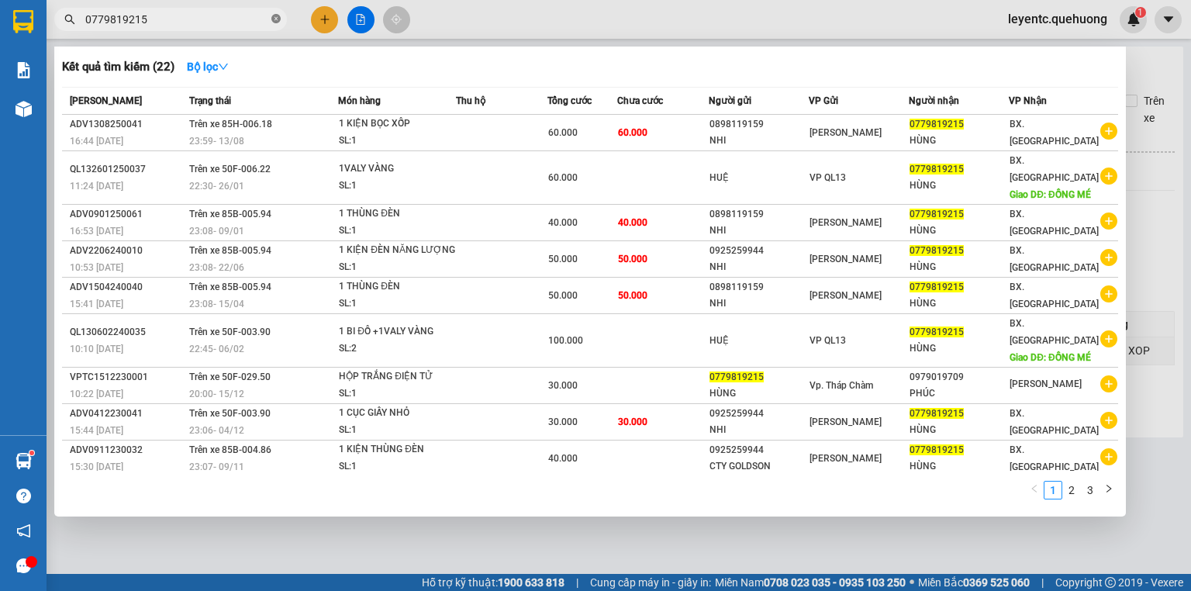
click at [274, 19] on icon "close-circle" at bounding box center [275, 18] width 9 height 9
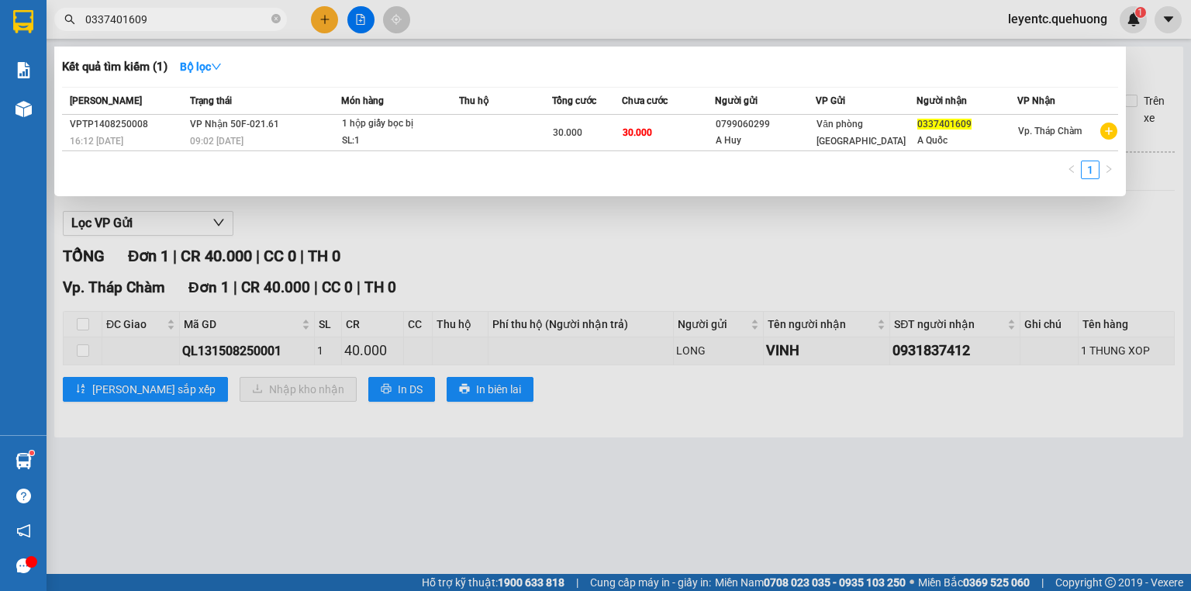
type input "0337401609"
click at [831, 238] on div at bounding box center [595, 295] width 1191 height 591
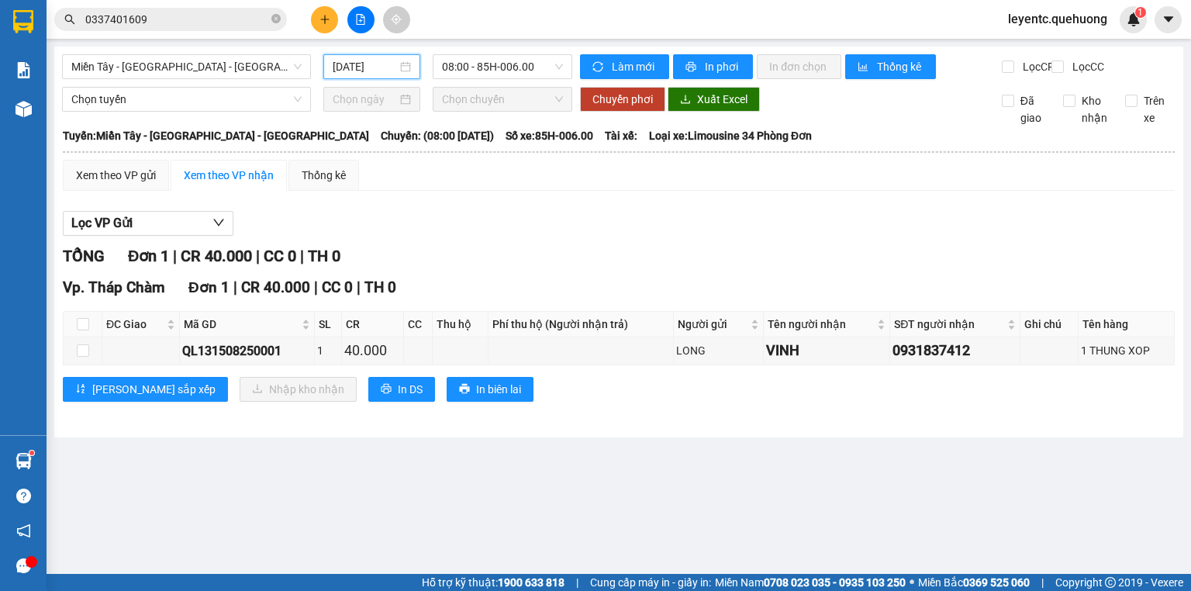
click at [363, 60] on input "[DATE]" at bounding box center [365, 66] width 64 height 17
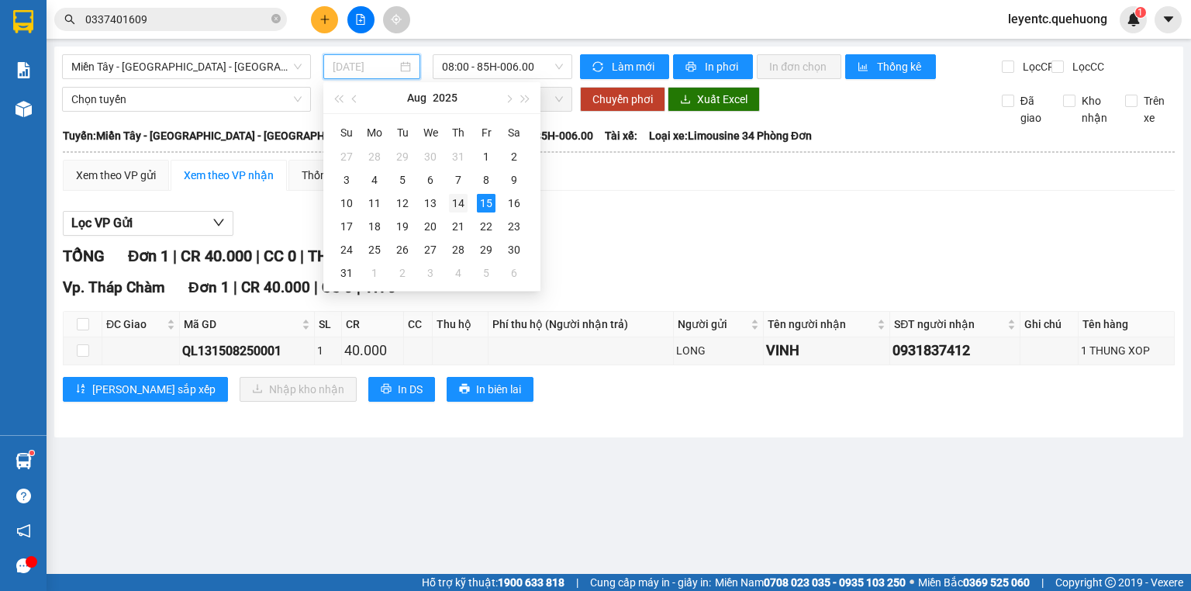
click at [460, 202] on div "14" at bounding box center [458, 203] width 19 height 19
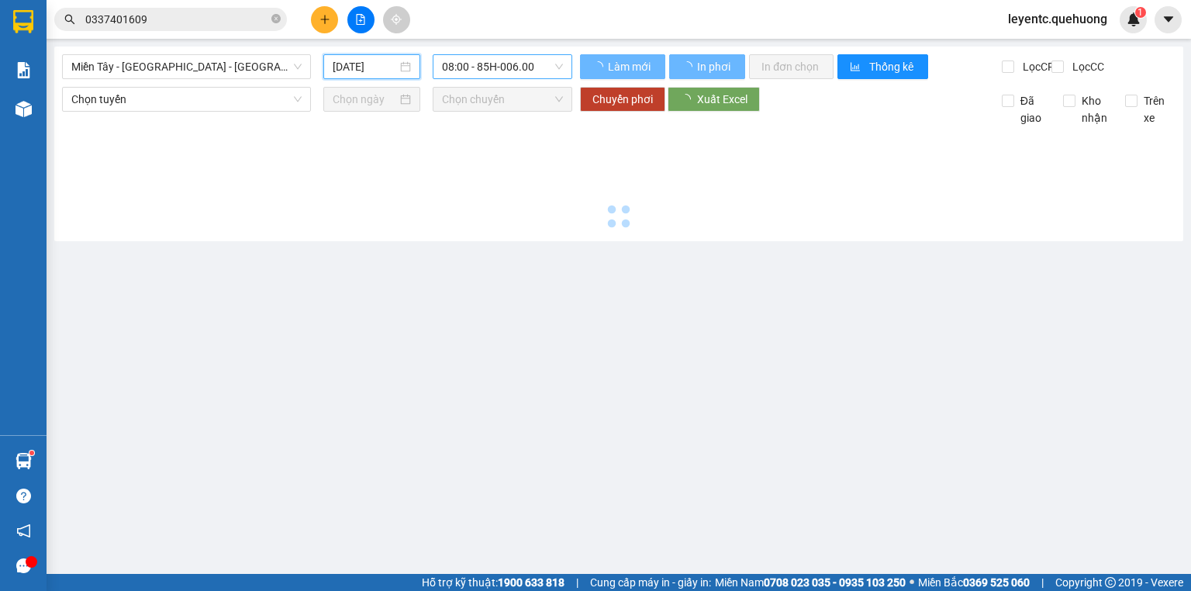
type input "[DATE]"
click at [507, 60] on span "08:00 - 85H-006.00" at bounding box center [503, 66] width 122 height 23
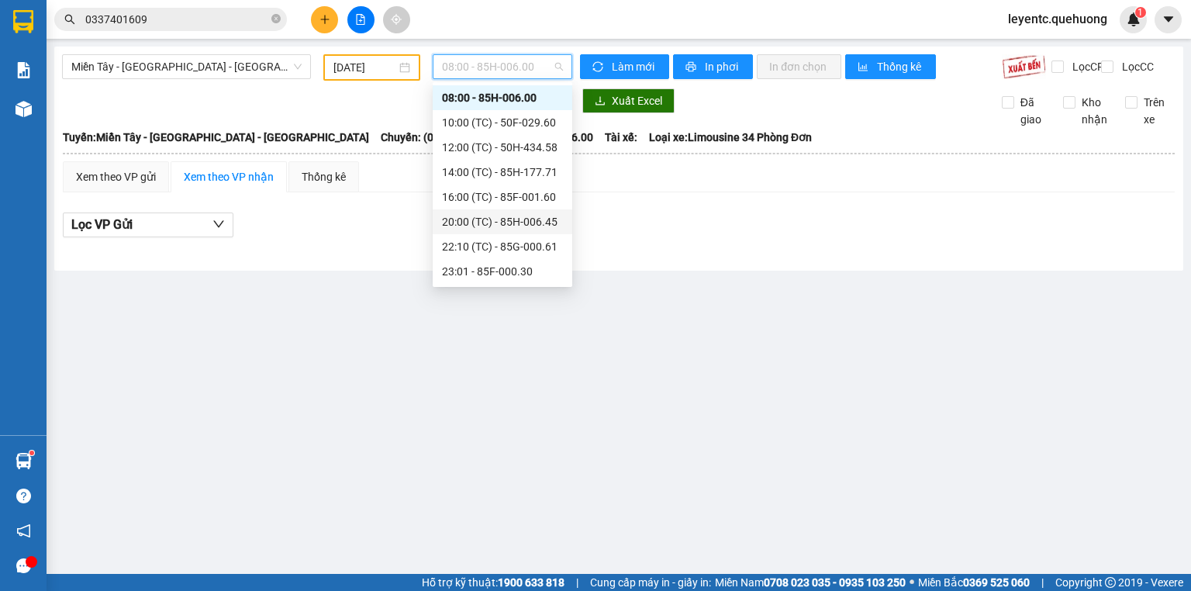
scroll to position [174, 0]
click at [487, 229] on div "23:07 (TC) - 50F-021.61" at bounding box center [502, 221] width 121 height 17
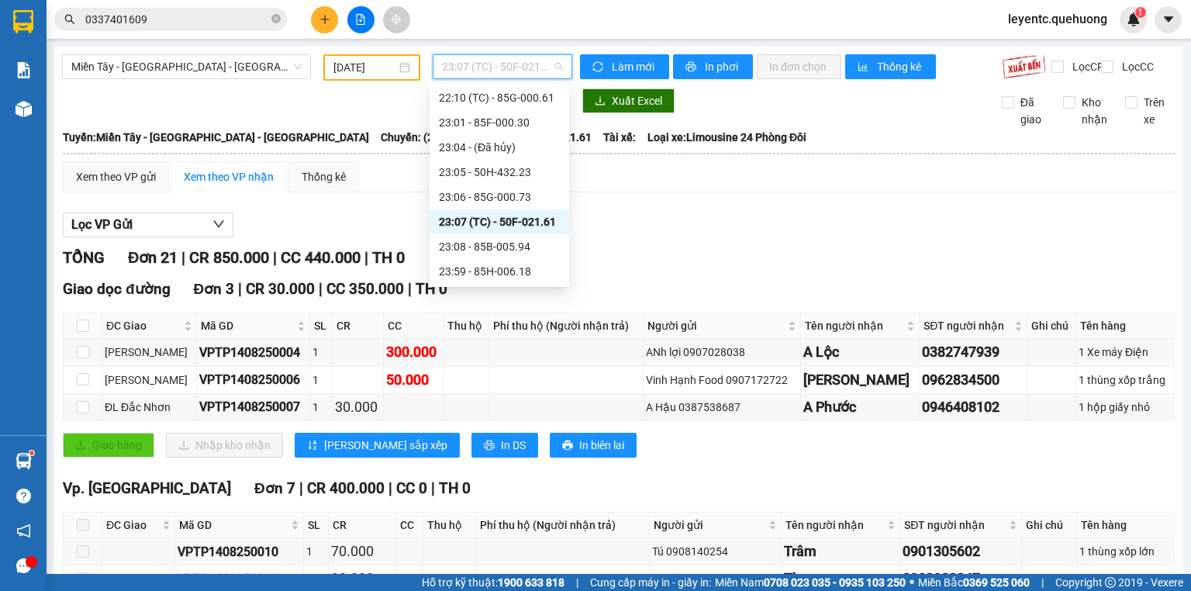
click at [487, 74] on span "23:07 (TC) - 50F-021.61" at bounding box center [503, 66] width 122 height 23
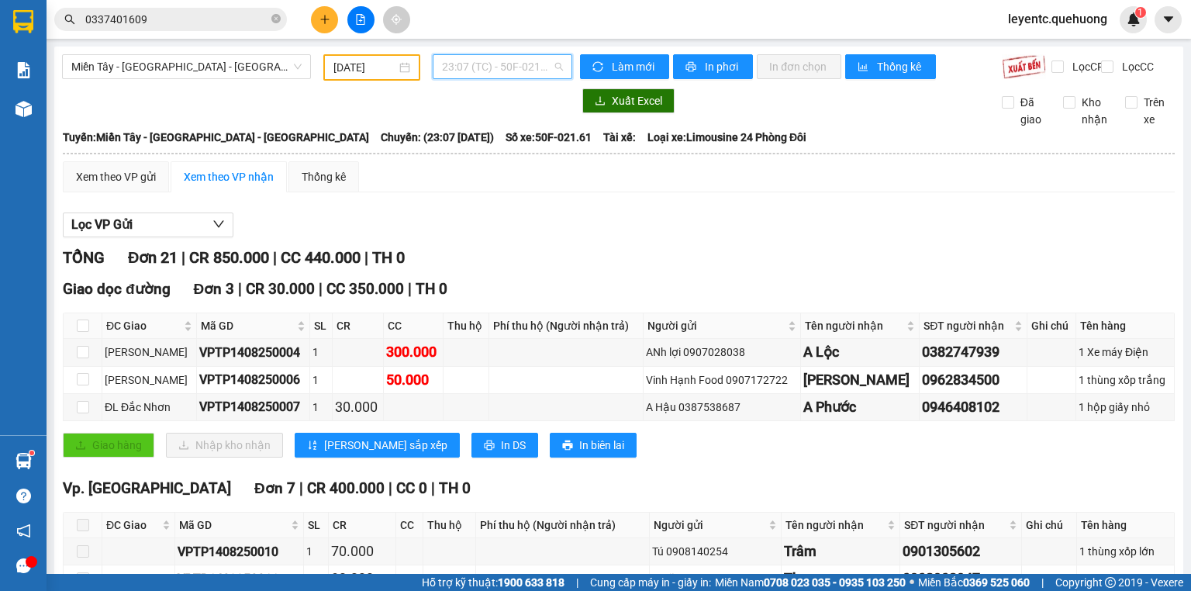
click at [491, 68] on span "23:07 (TC) - 50F-021.61" at bounding box center [503, 66] width 122 height 23
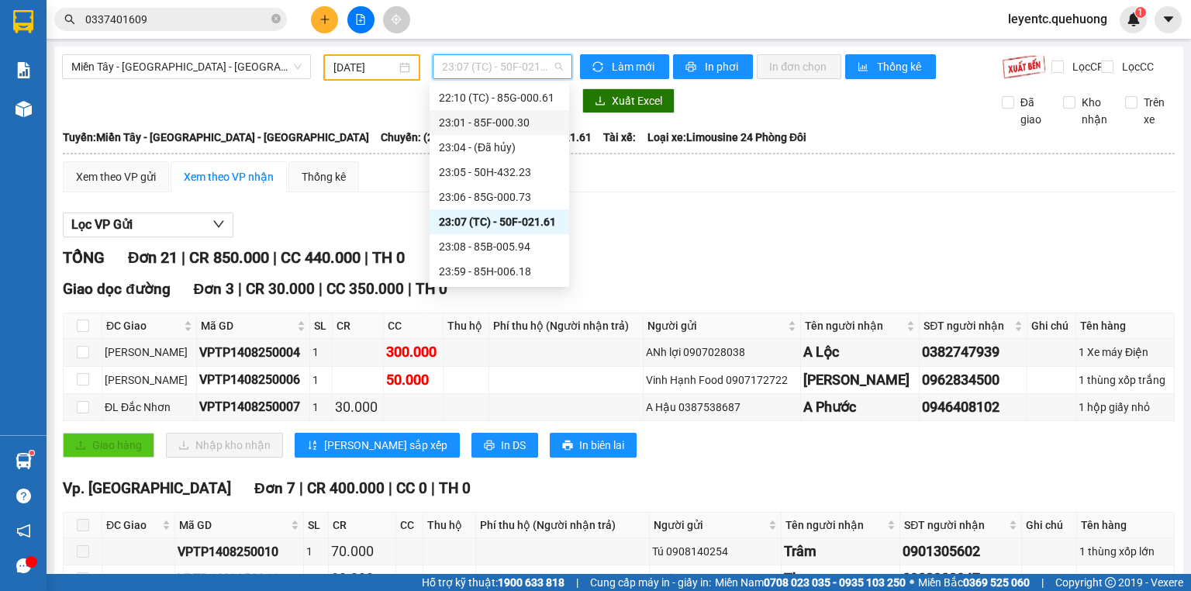
scroll to position [112, 0]
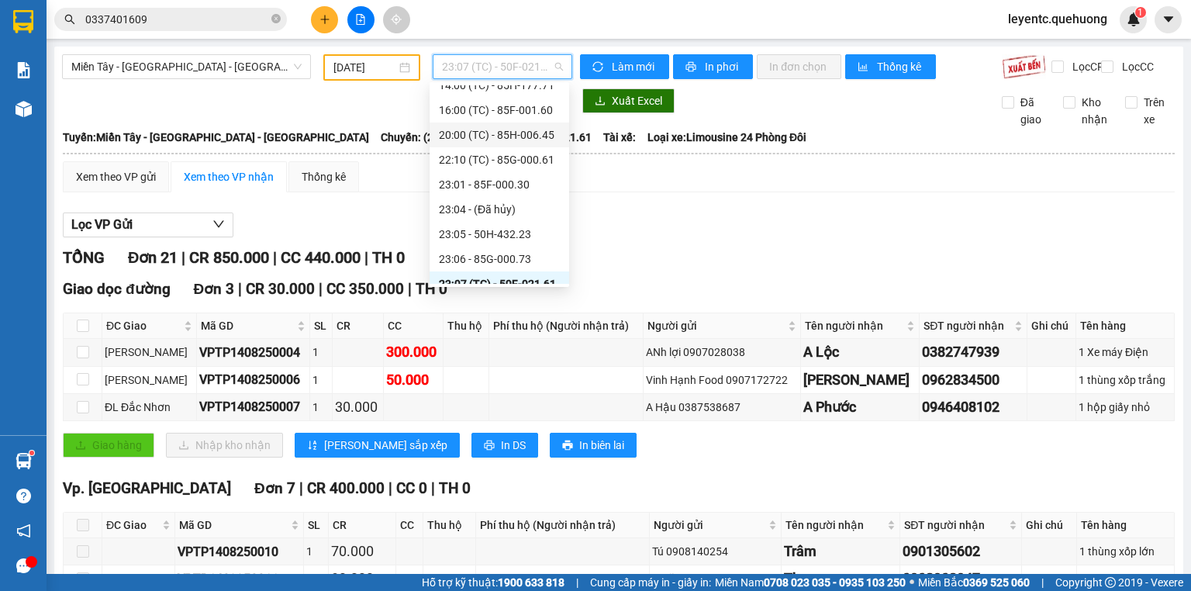
click at [502, 129] on div "20:00 (TC) - 85H-006.45" at bounding box center [499, 134] width 121 height 17
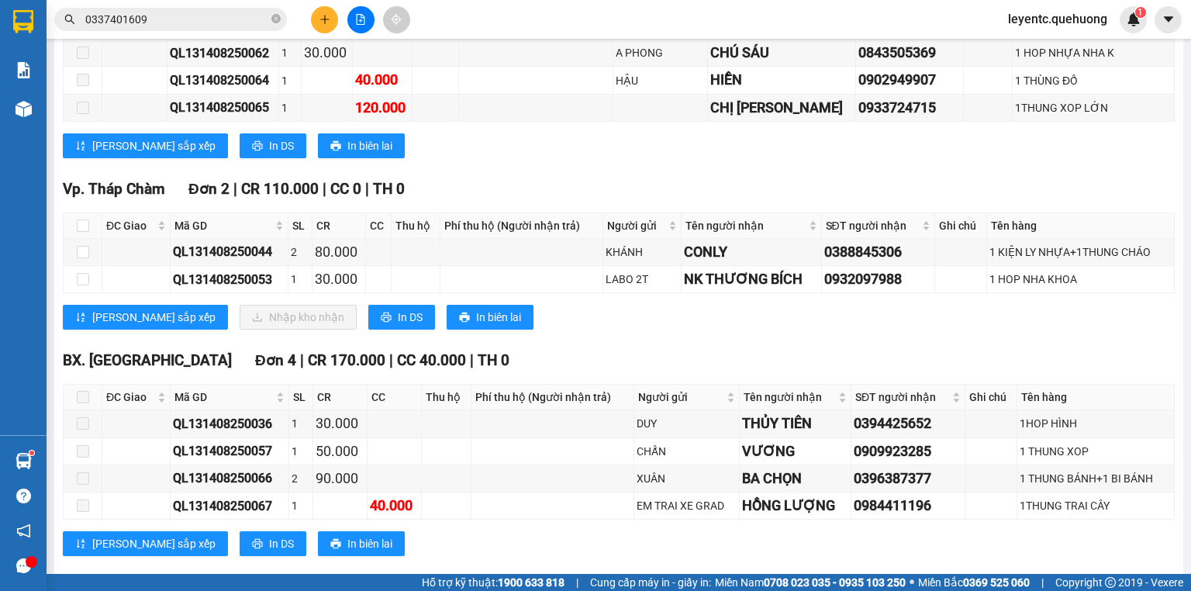
scroll to position [713, 0]
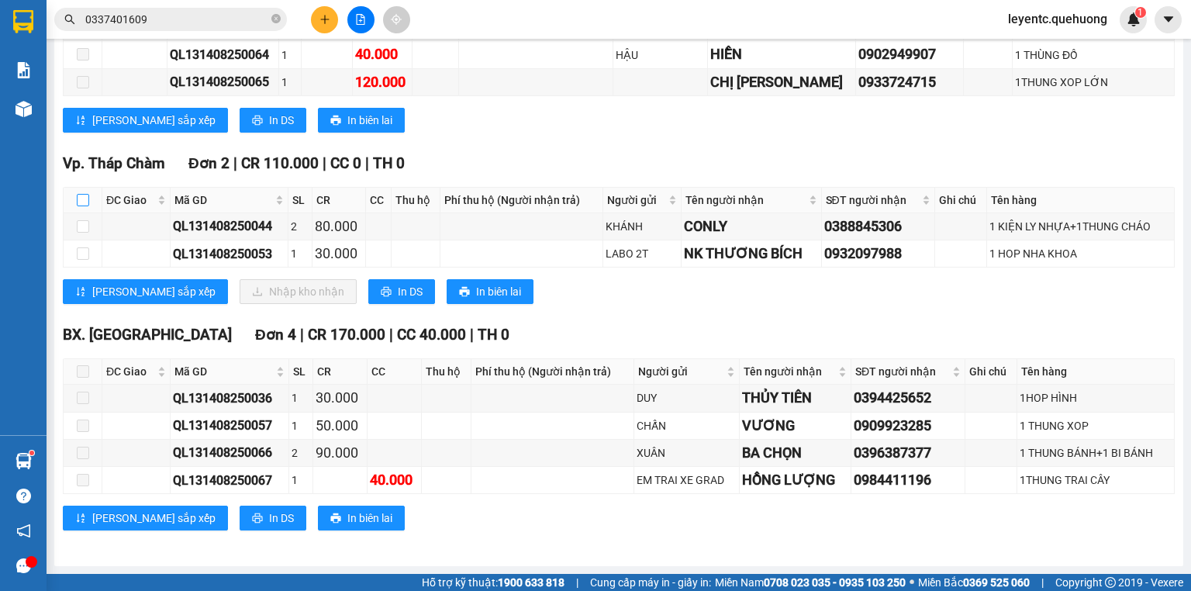
click at [81, 195] on label at bounding box center [83, 199] width 12 height 17
click at [81, 195] on input "checkbox" at bounding box center [83, 200] width 12 height 12
checkbox input "true"
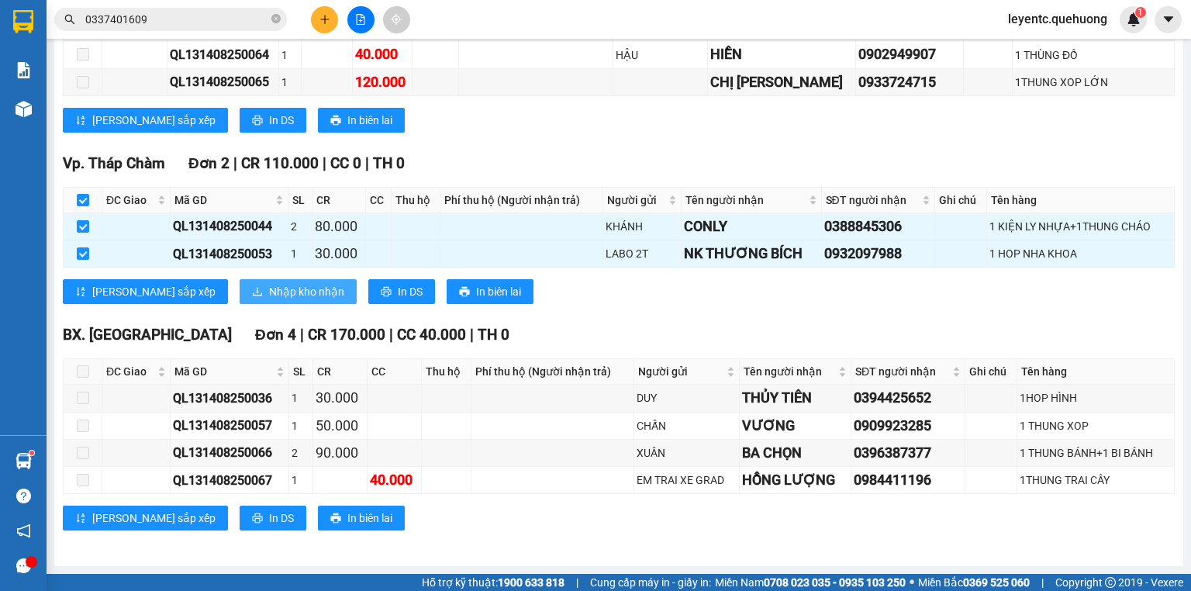
click at [269, 297] on span "Nhập kho nhận" at bounding box center [306, 291] width 75 height 17
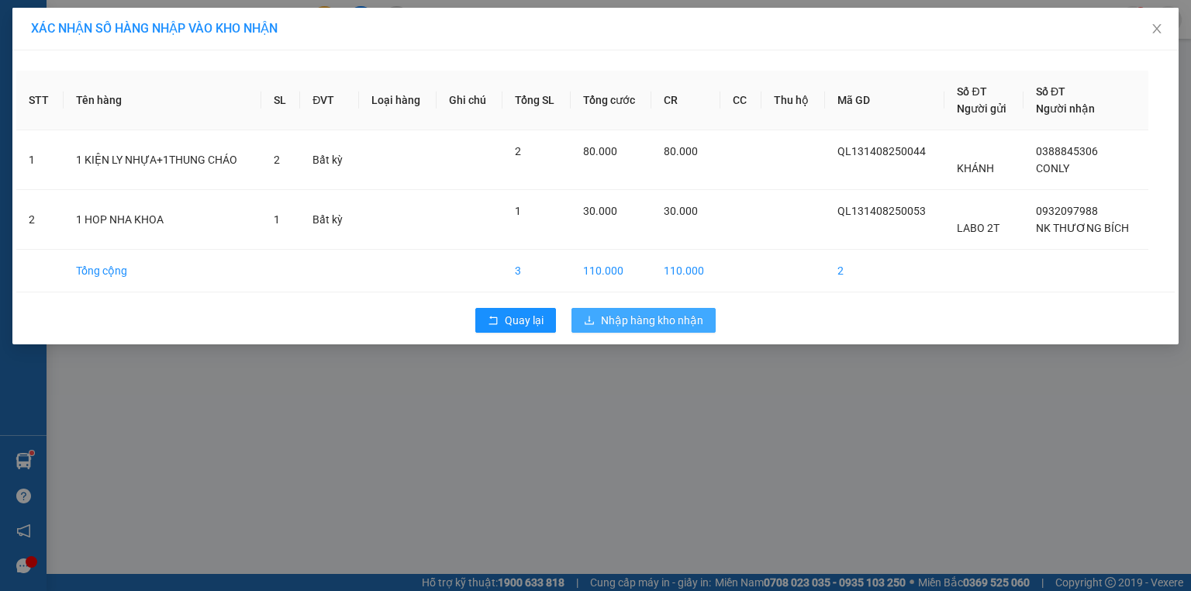
click at [639, 326] on span "Nhập hàng kho nhận" at bounding box center [652, 320] width 102 height 17
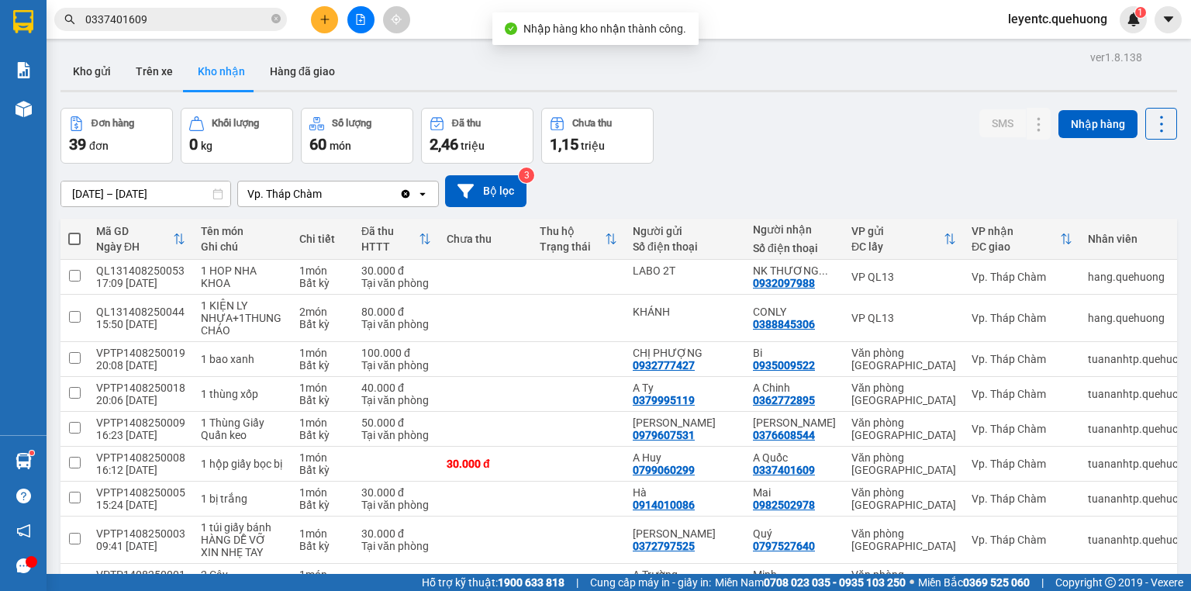
click at [357, 12] on button at bounding box center [360, 19] width 27 height 27
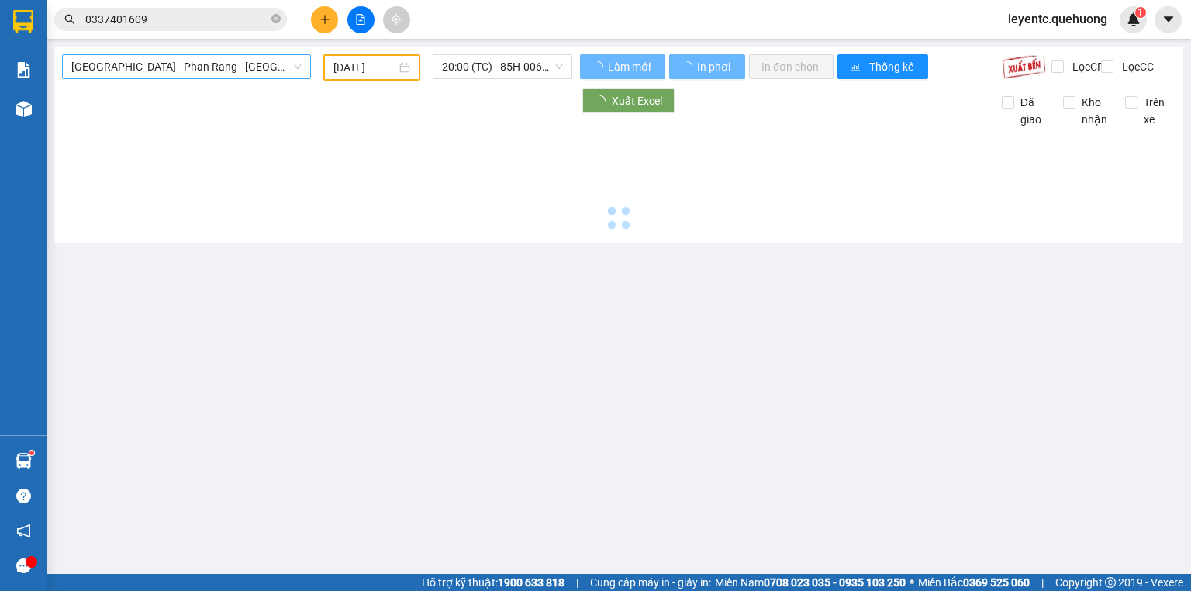
type input "[DATE]"
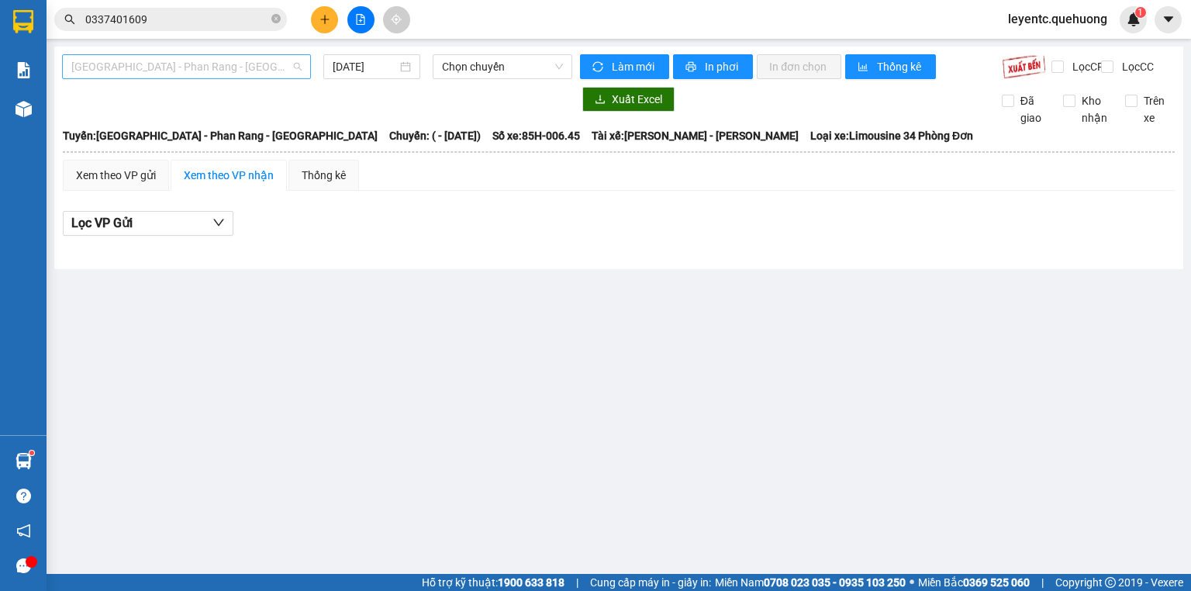
click at [198, 70] on span "[GEOGRAPHIC_DATA] - Phan Rang - [GEOGRAPHIC_DATA]" at bounding box center [186, 66] width 230 height 23
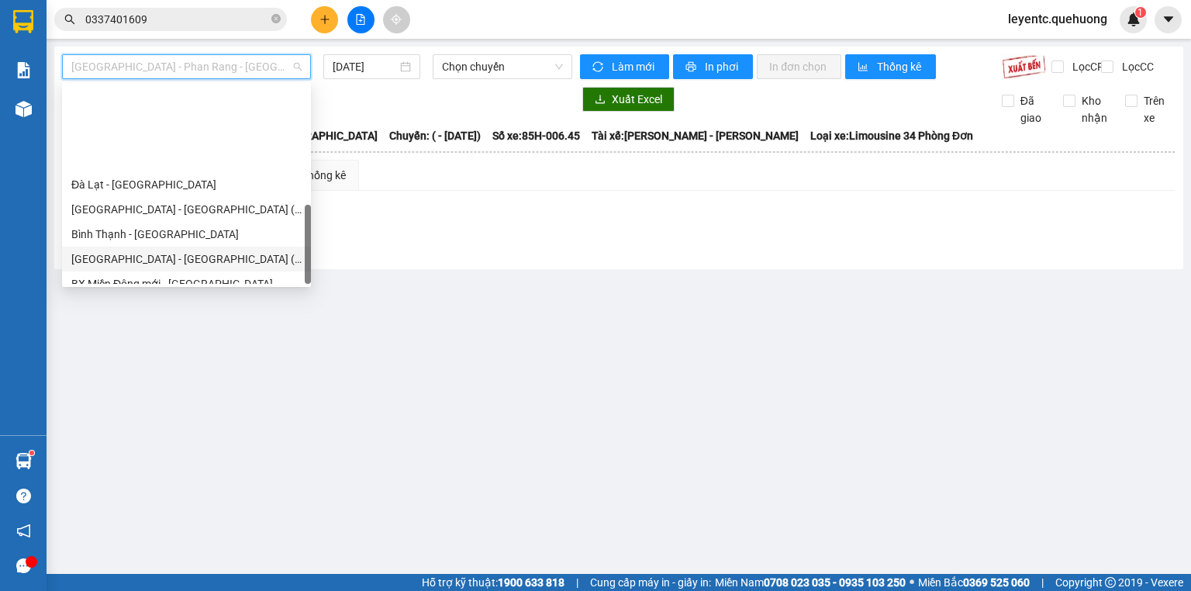
scroll to position [422, 0]
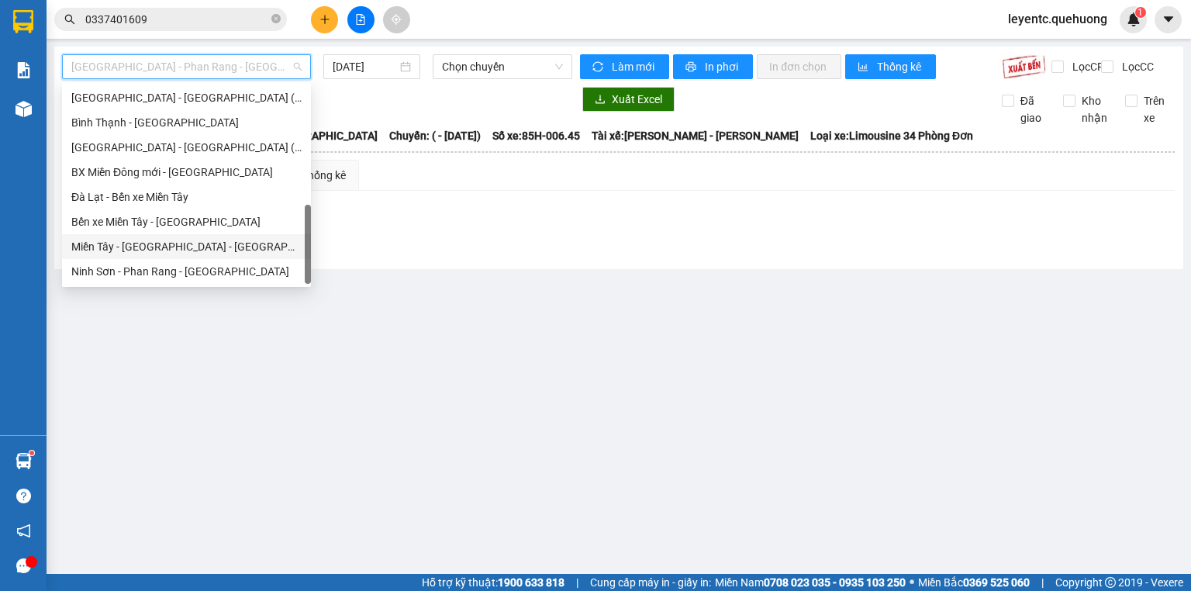
click at [194, 242] on div "Miền Tây - [GEOGRAPHIC_DATA] - [GEOGRAPHIC_DATA]" at bounding box center [186, 246] width 230 height 17
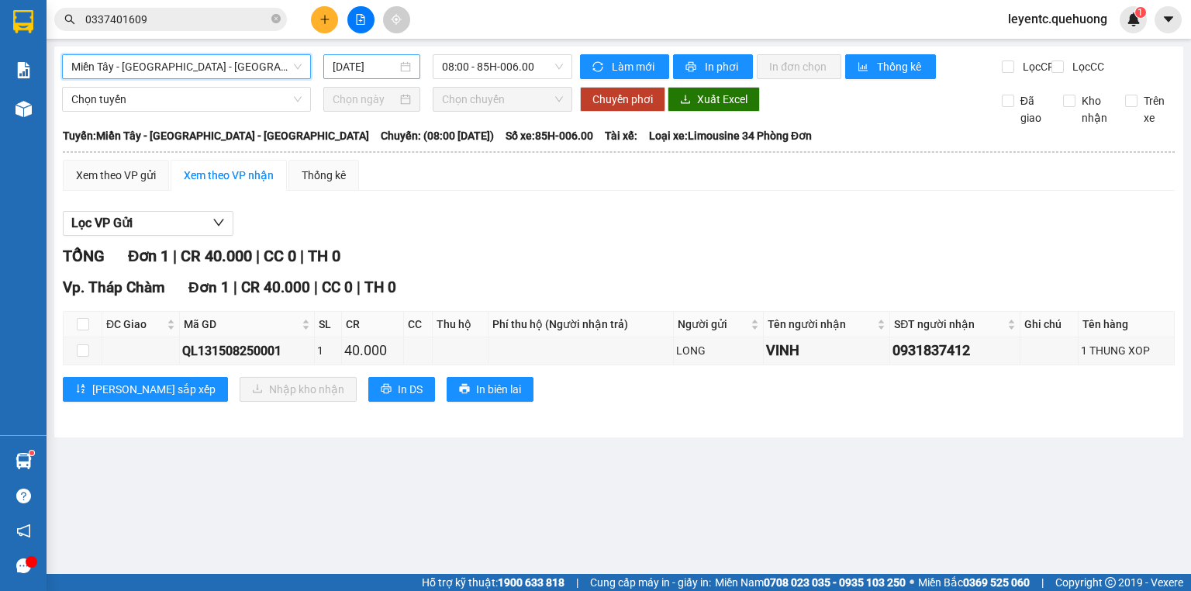
click at [378, 74] on input "[DATE]" at bounding box center [365, 66] width 64 height 17
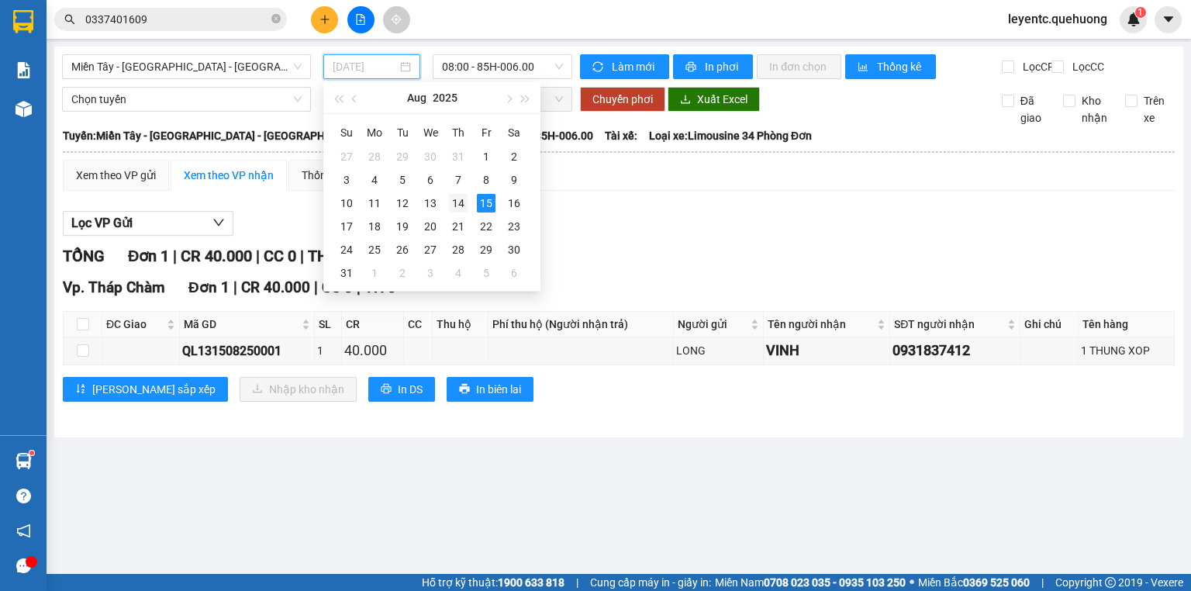
click at [464, 202] on div "14" at bounding box center [458, 203] width 19 height 19
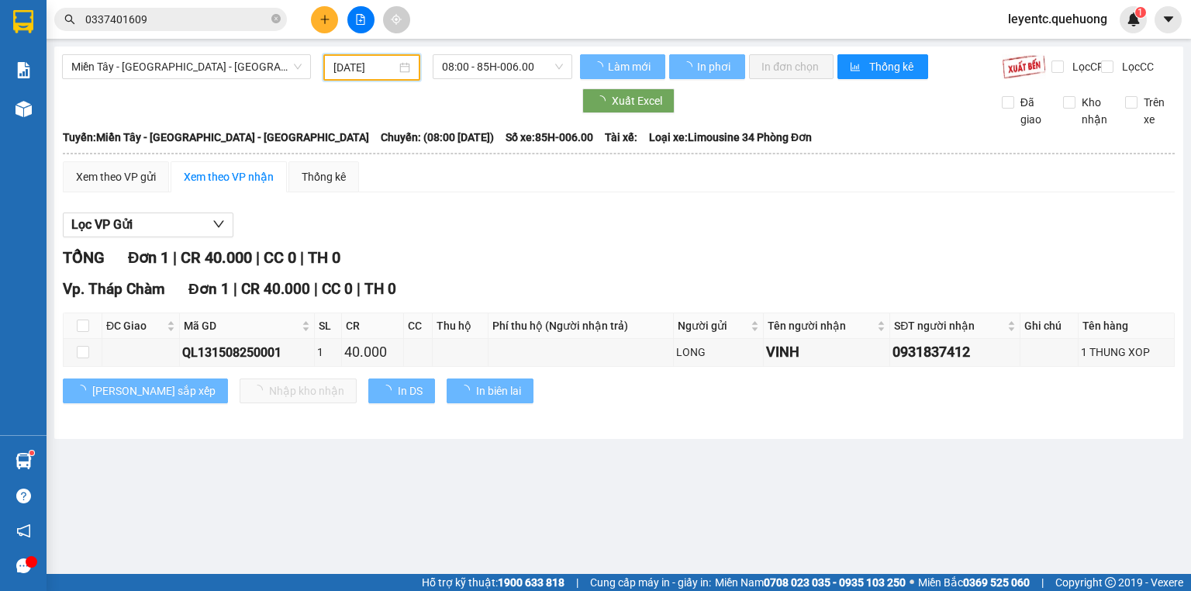
type input "[DATE]"
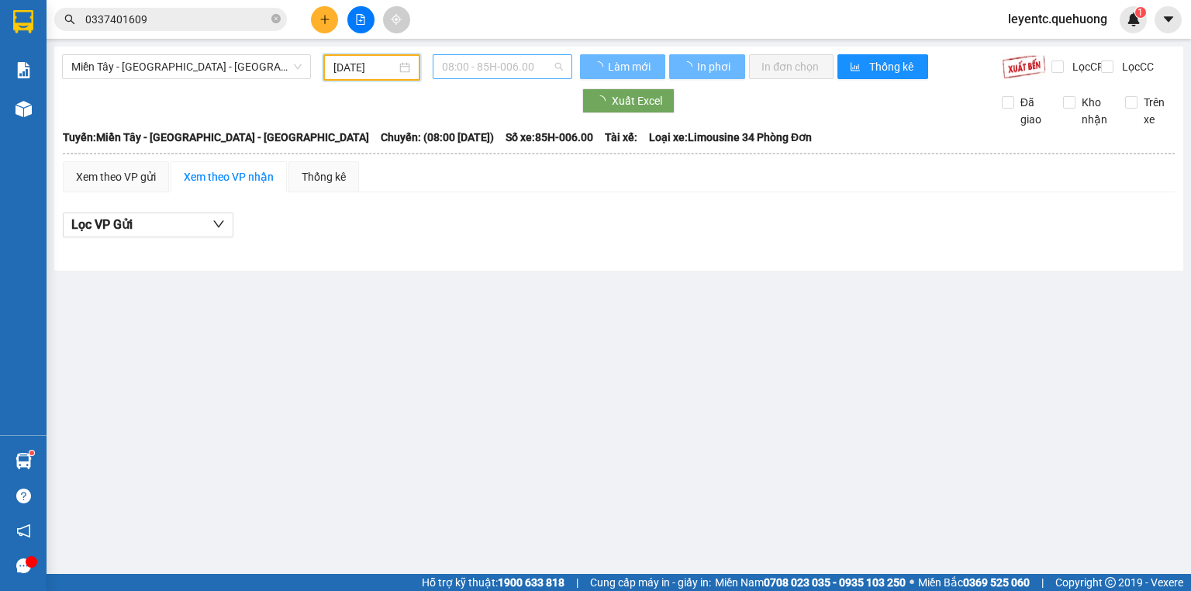
click at [488, 69] on span "08:00 - 85H-006.00" at bounding box center [503, 66] width 122 height 23
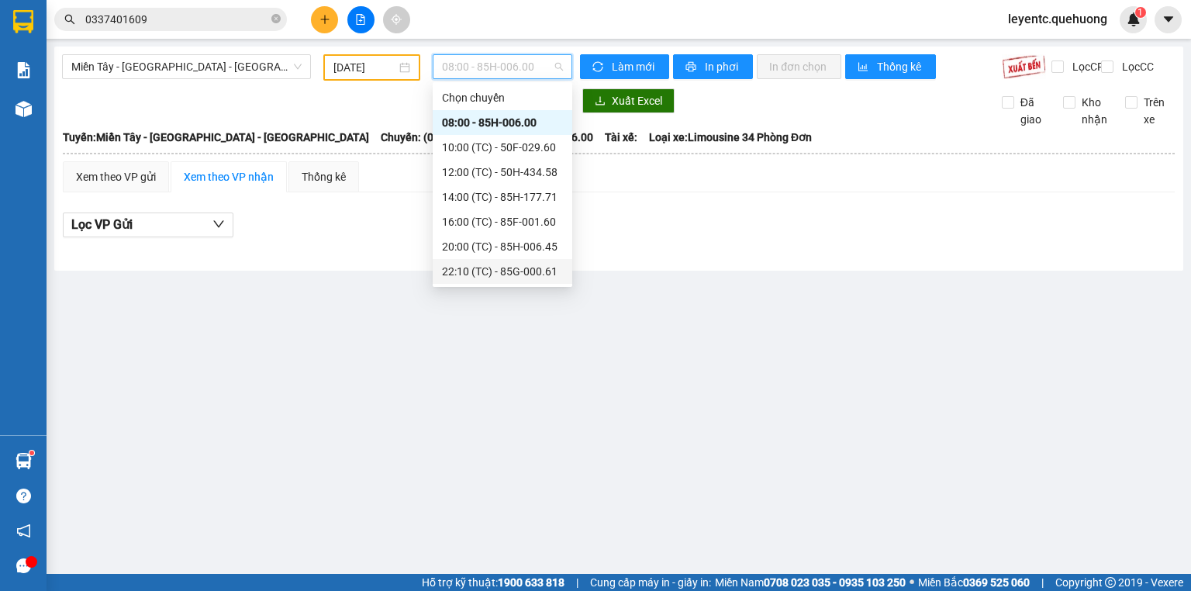
click at [493, 267] on div "22:10 (TC) - 85G-000.61" at bounding box center [502, 271] width 121 height 17
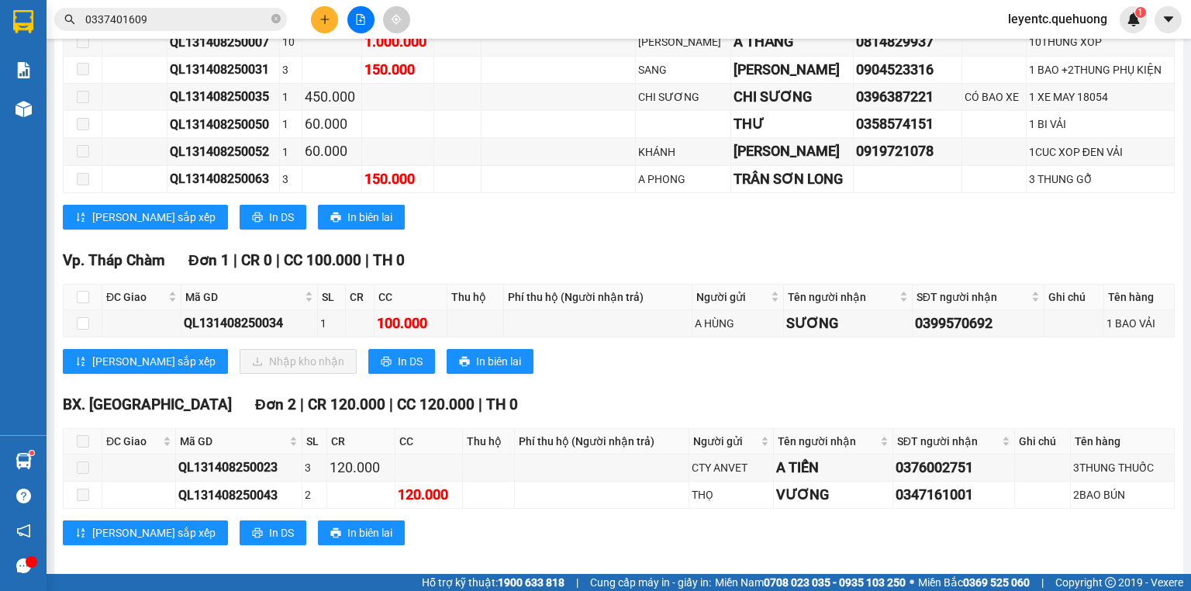
scroll to position [333, 0]
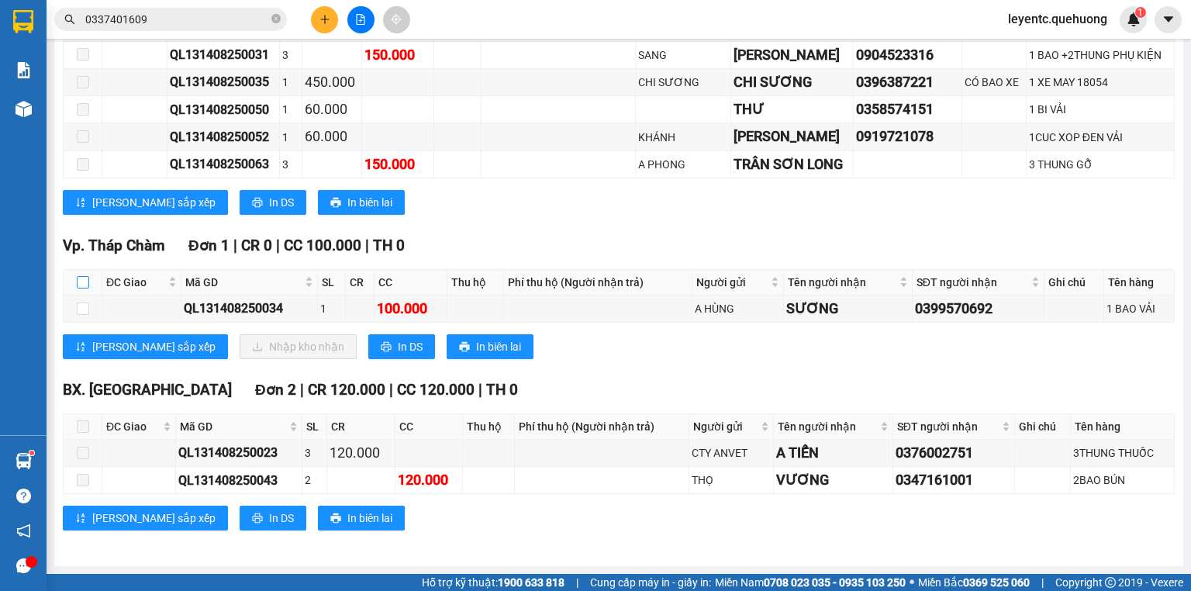
click at [81, 282] on input "checkbox" at bounding box center [83, 282] width 12 height 12
checkbox input "true"
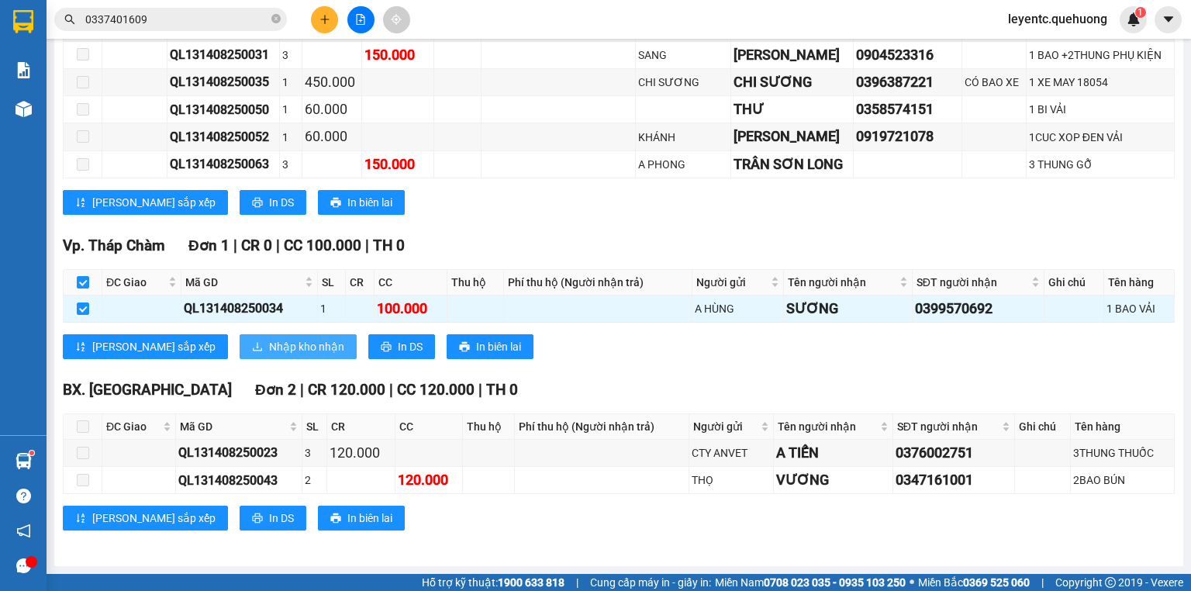
click at [269, 347] on span "Nhập kho nhận" at bounding box center [306, 346] width 75 height 17
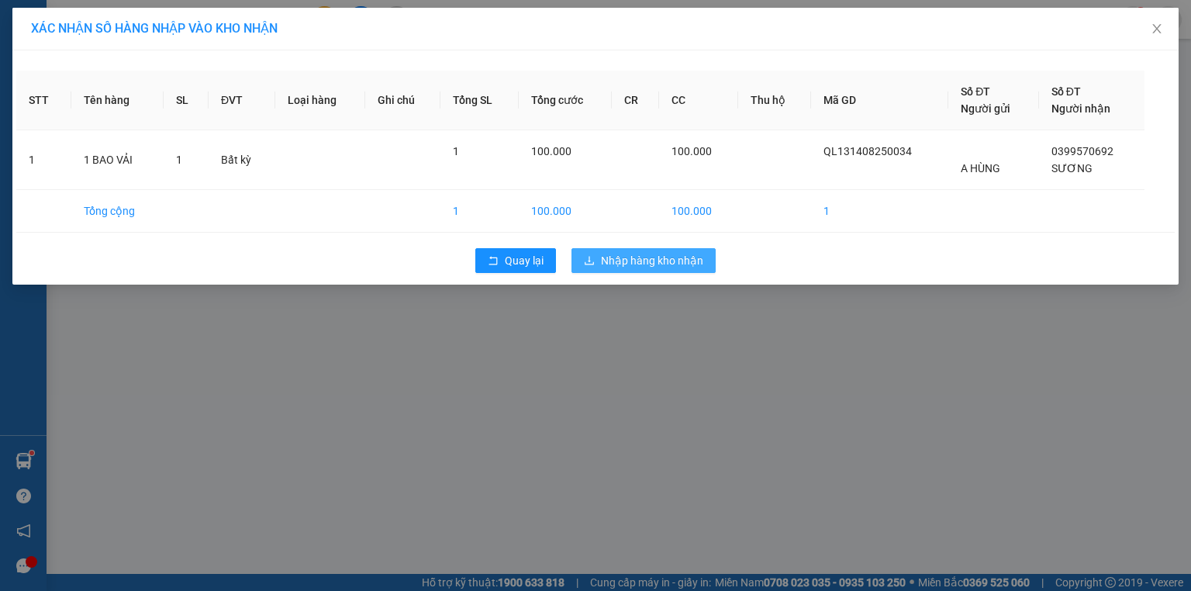
click at [686, 264] on span "Nhập hàng kho nhận" at bounding box center [652, 260] width 102 height 17
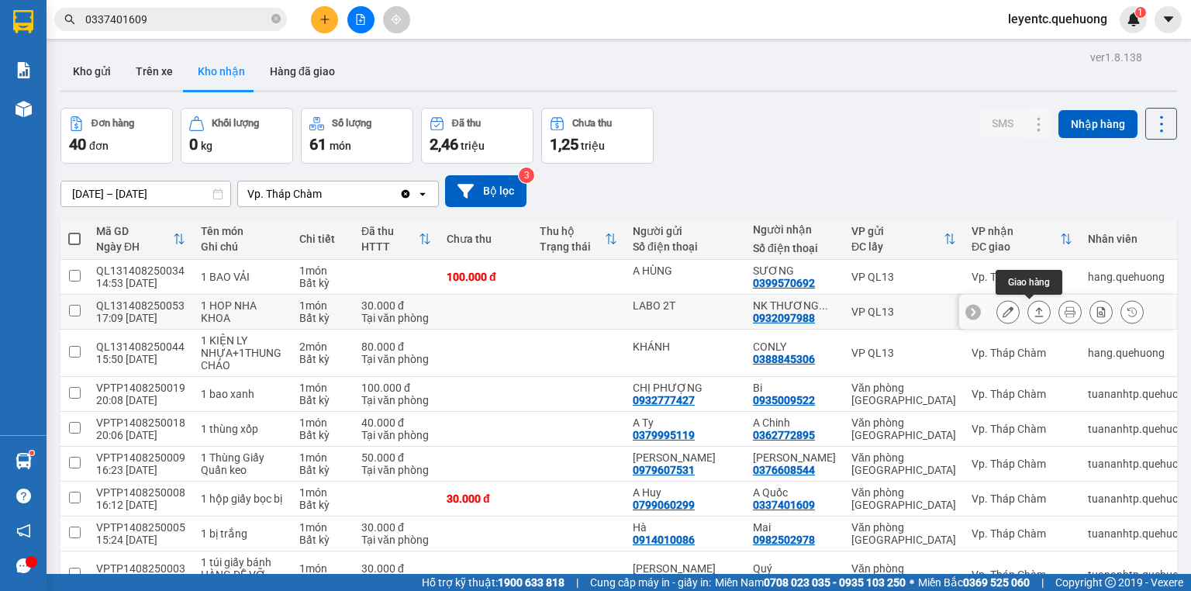
click at [1033, 313] on icon at bounding box center [1038, 311] width 11 height 11
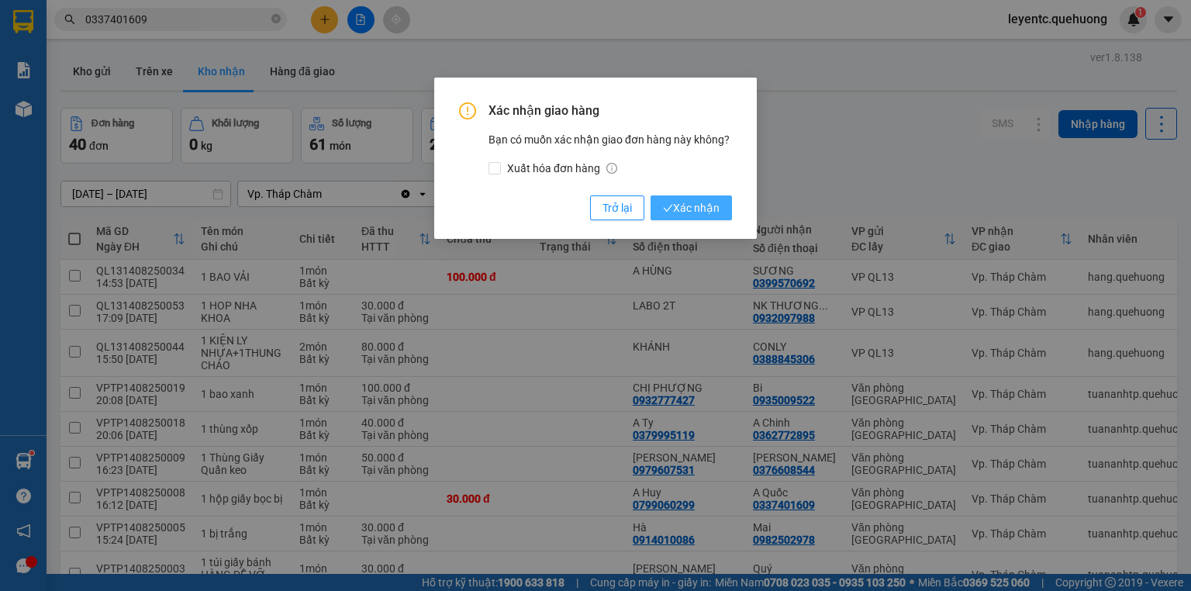
click at [698, 210] on span "Xác nhận" at bounding box center [691, 207] width 57 height 17
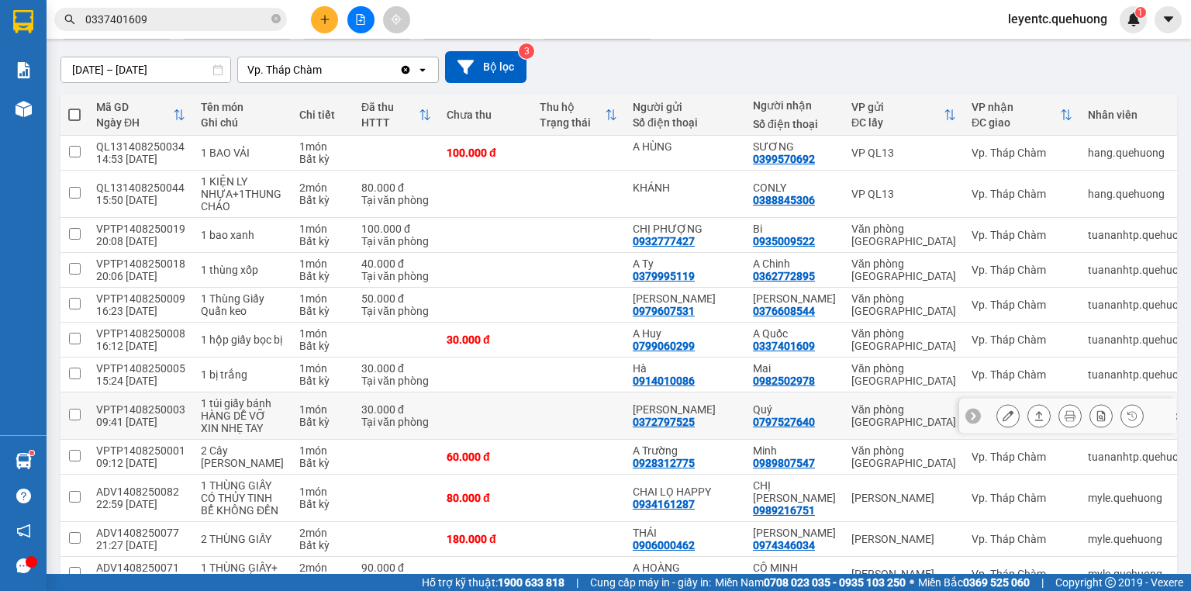
scroll to position [372, 0]
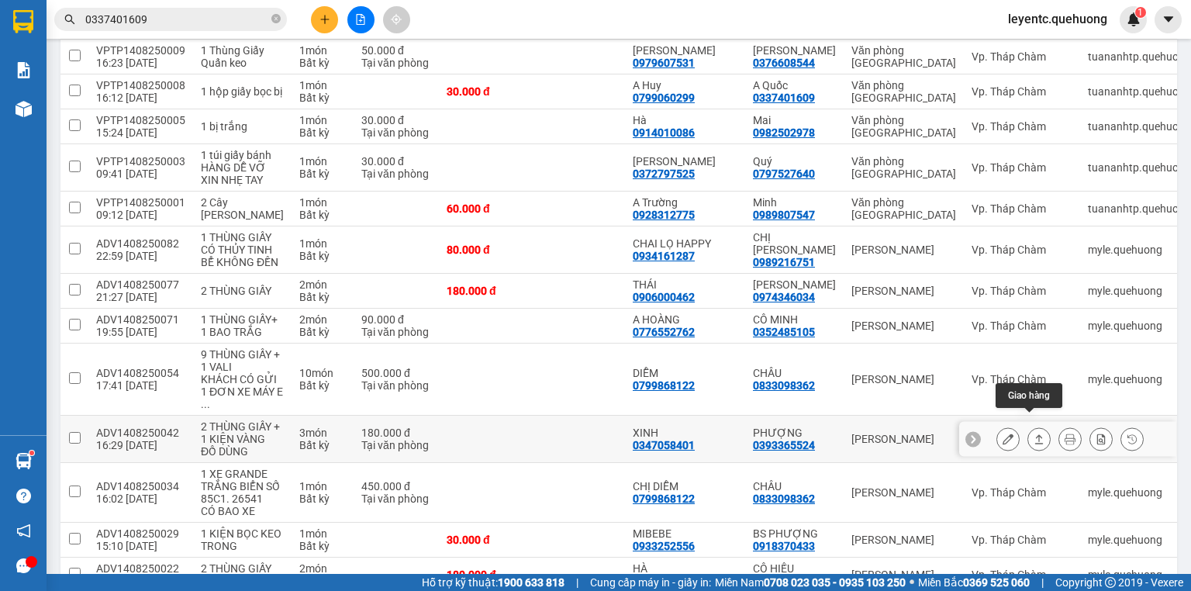
click at [1033, 433] on icon at bounding box center [1038, 438] width 11 height 11
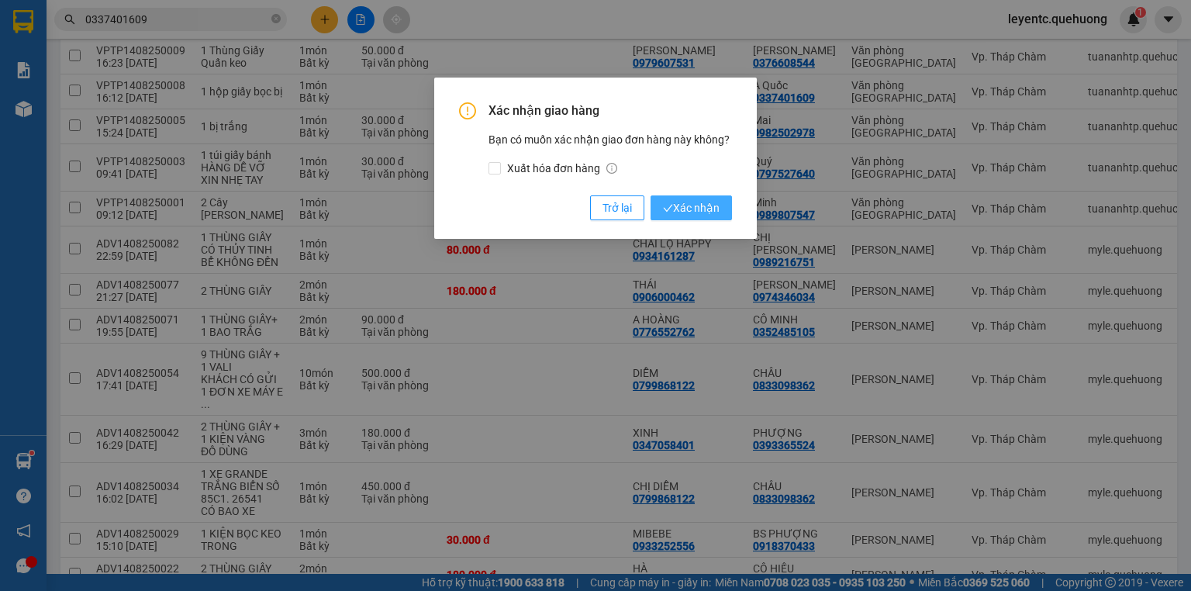
click at [688, 204] on span "Xác nhận" at bounding box center [691, 207] width 57 height 17
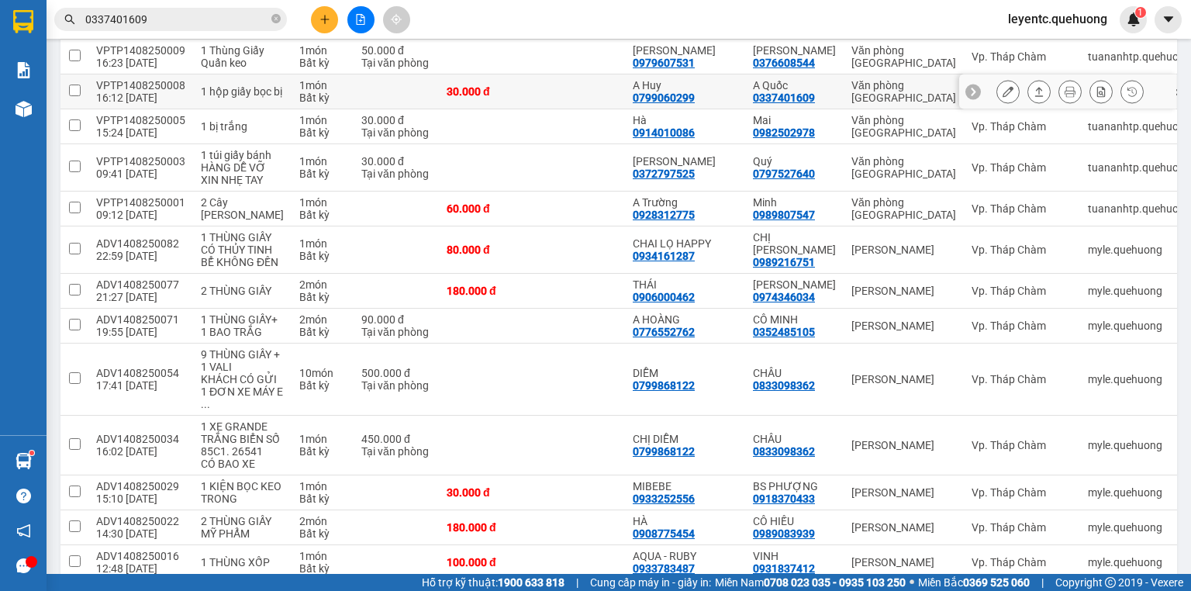
scroll to position [124, 0]
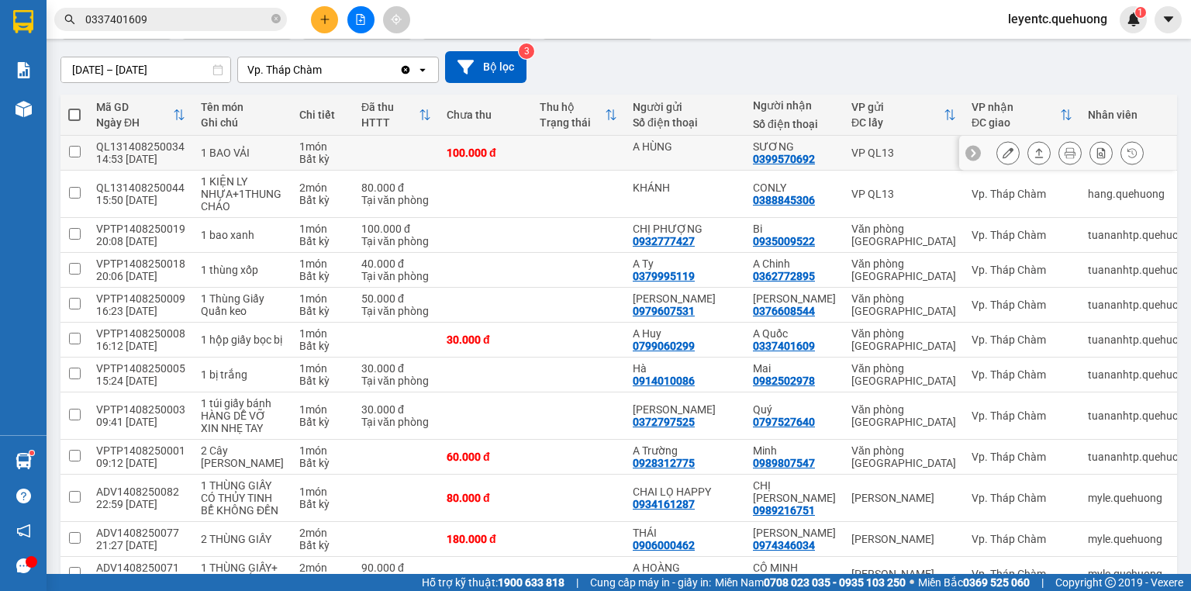
click at [1033, 152] on icon at bounding box center [1038, 152] width 11 height 11
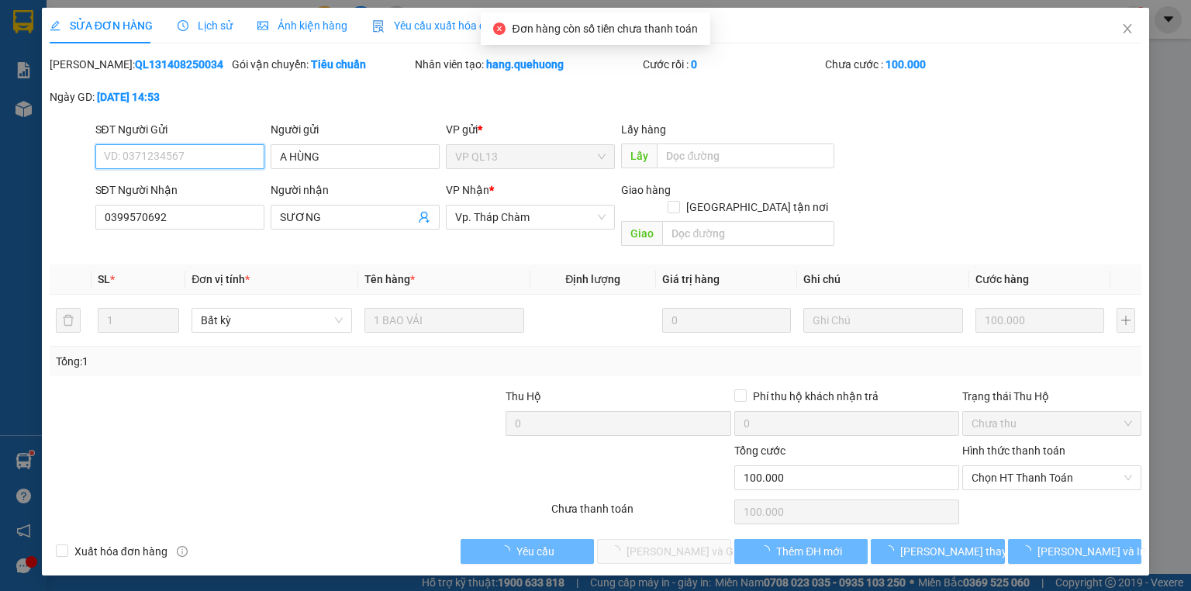
type input "A HÙNG"
type input "0399570692"
type input "SƯƠNG"
type input "100.000"
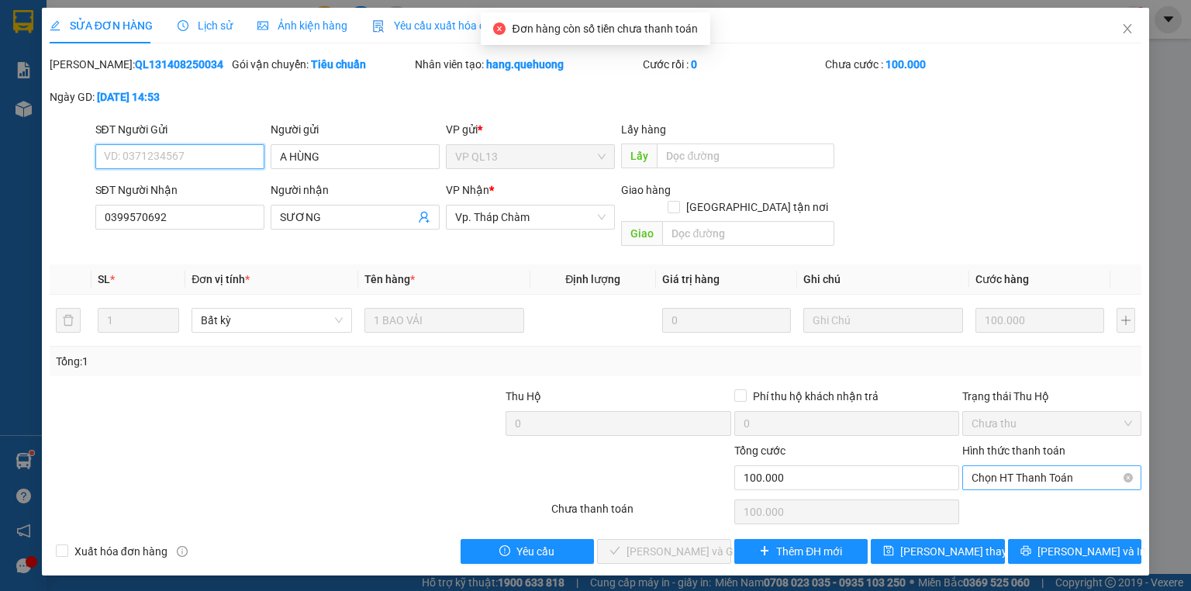
click at [1029, 466] on span "Chọn HT Thanh Toán" at bounding box center [1051, 477] width 160 height 23
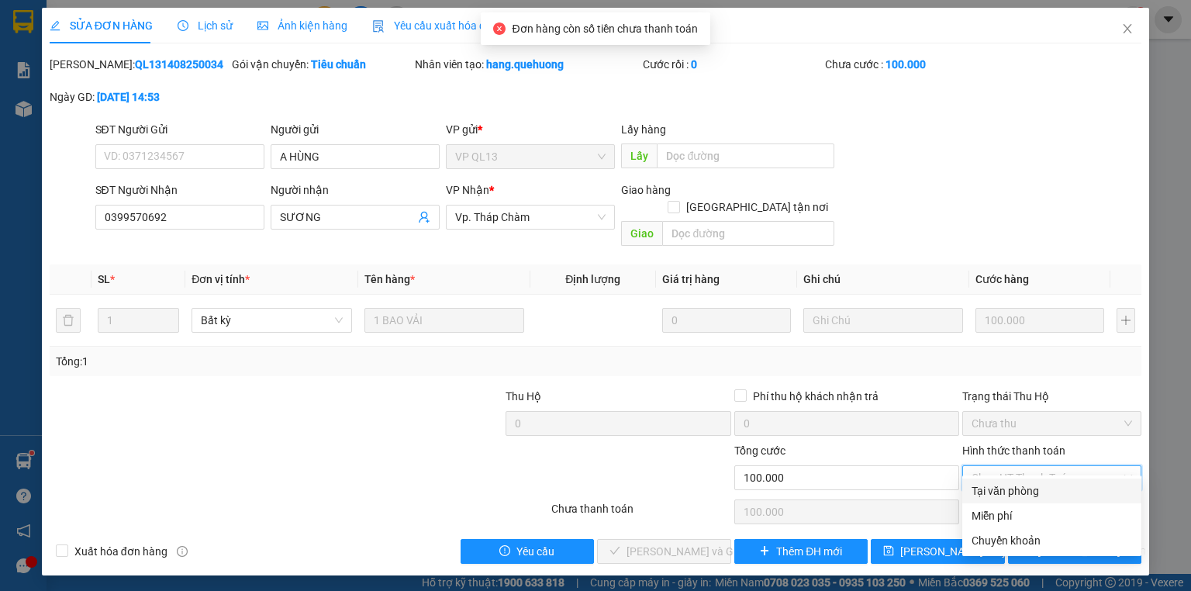
click at [1007, 492] on div "Tại văn phòng" at bounding box center [1051, 490] width 160 height 17
type input "0"
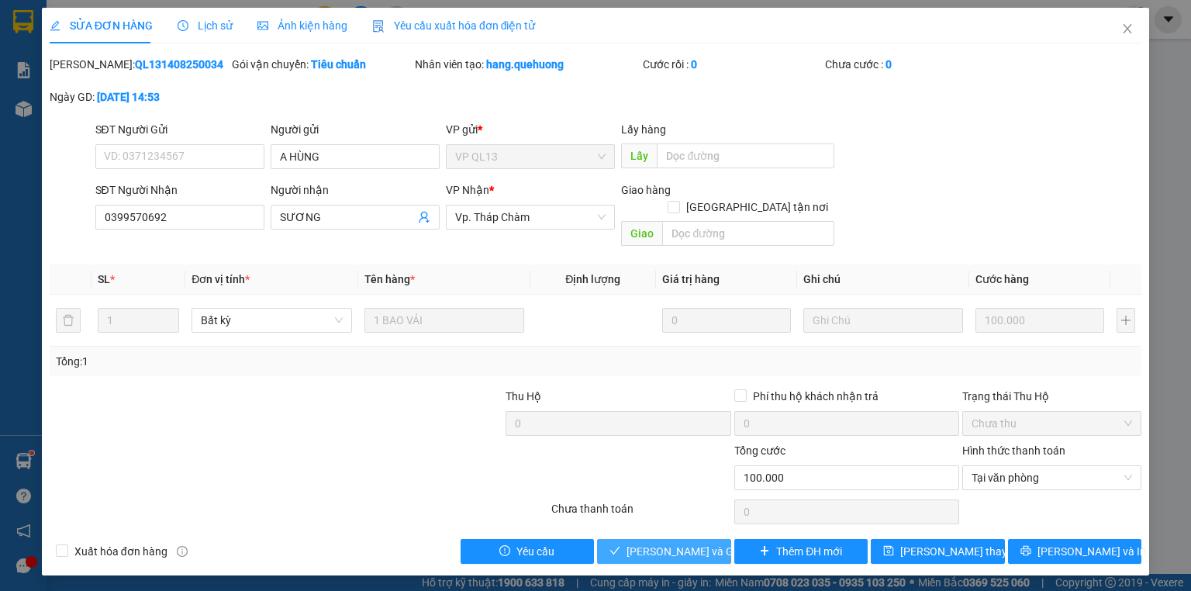
click at [632, 543] on span "Lưu và Giao hàng" at bounding box center [700, 551] width 149 height 17
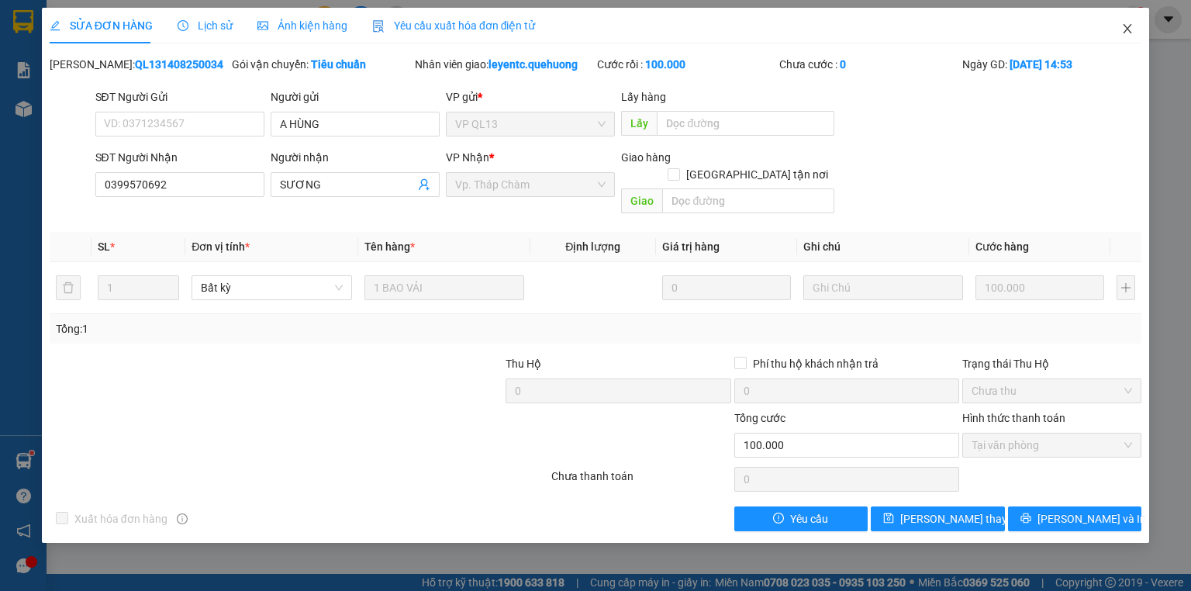
click at [1126, 22] on span "Close" at bounding box center [1126, 29] width 43 height 43
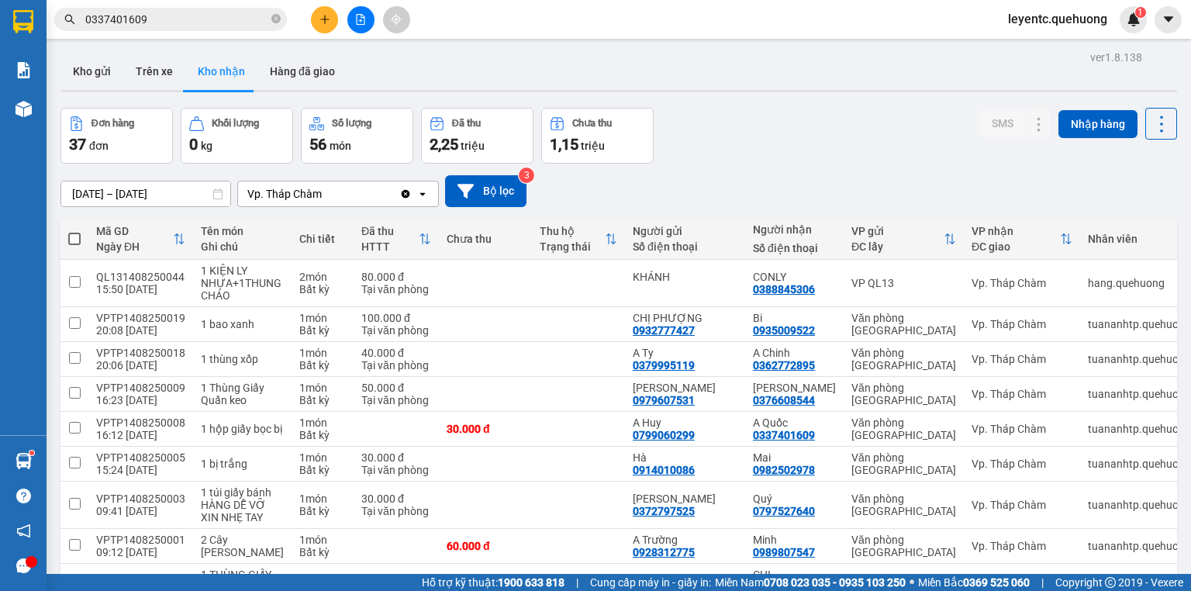
click at [322, 20] on icon "plus" at bounding box center [324, 19] width 11 height 11
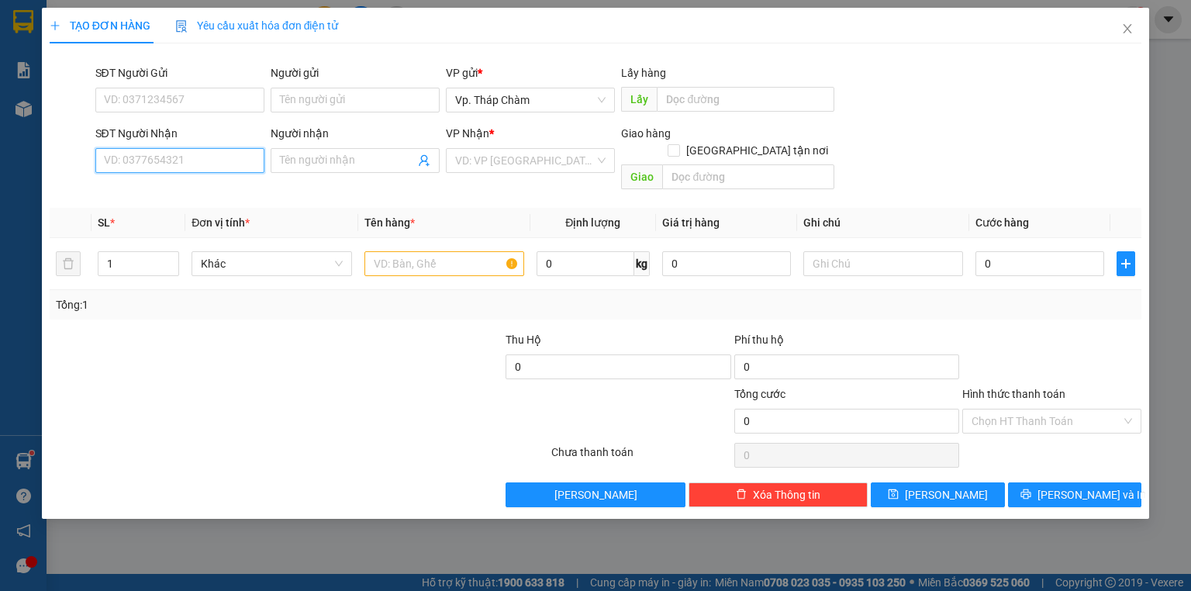
click at [189, 155] on input "SĐT Người Nhận" at bounding box center [179, 160] width 169 height 25
click at [195, 102] on input "SĐT Người Gửi" at bounding box center [179, 100] width 169 height 25
type input "0363323797"
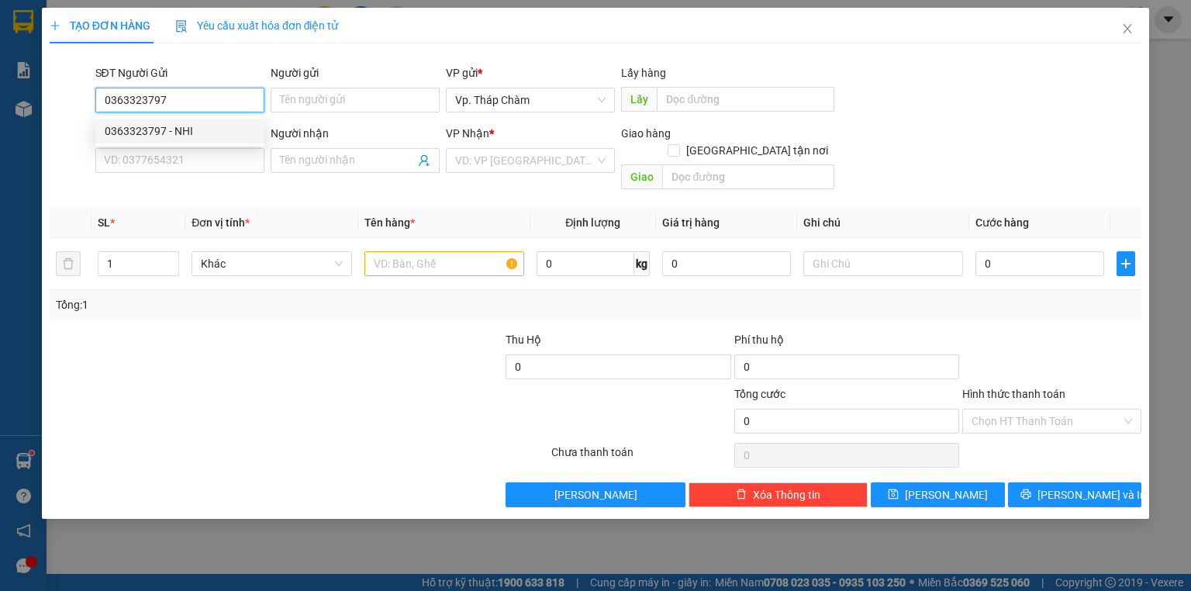
click at [199, 131] on div "0363323797 - NHI" at bounding box center [180, 130] width 150 height 17
type input "NHI"
type input "0971133977"
type input "DUY"
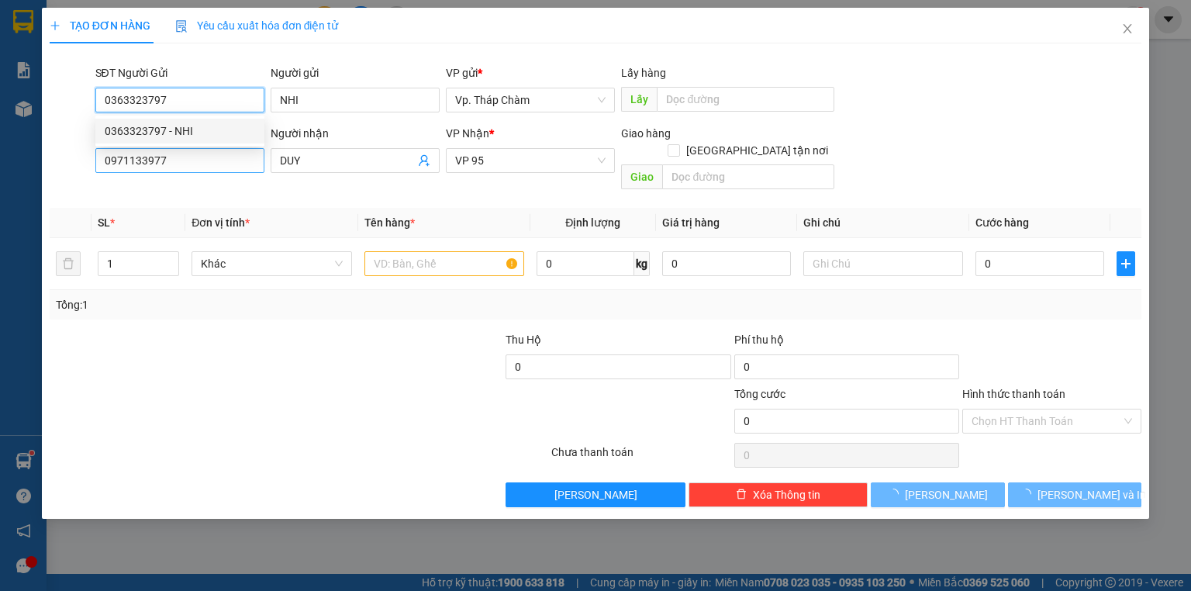
type input "40.000"
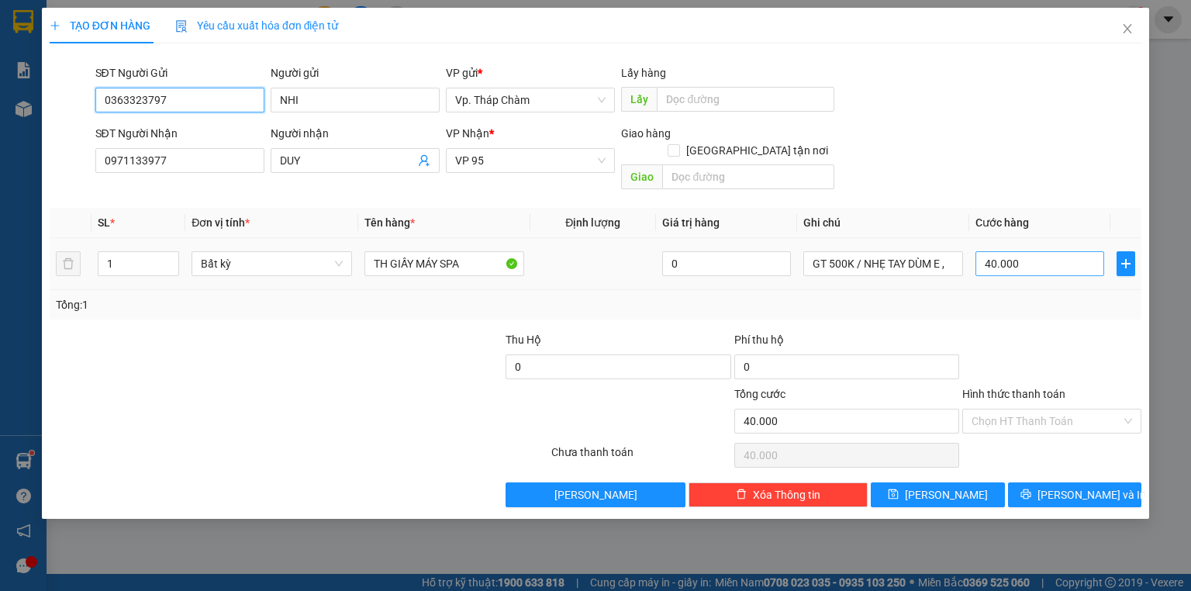
type input "0363323797"
click at [1032, 251] on input "40.000" at bounding box center [1039, 263] width 129 height 25
type input "0"
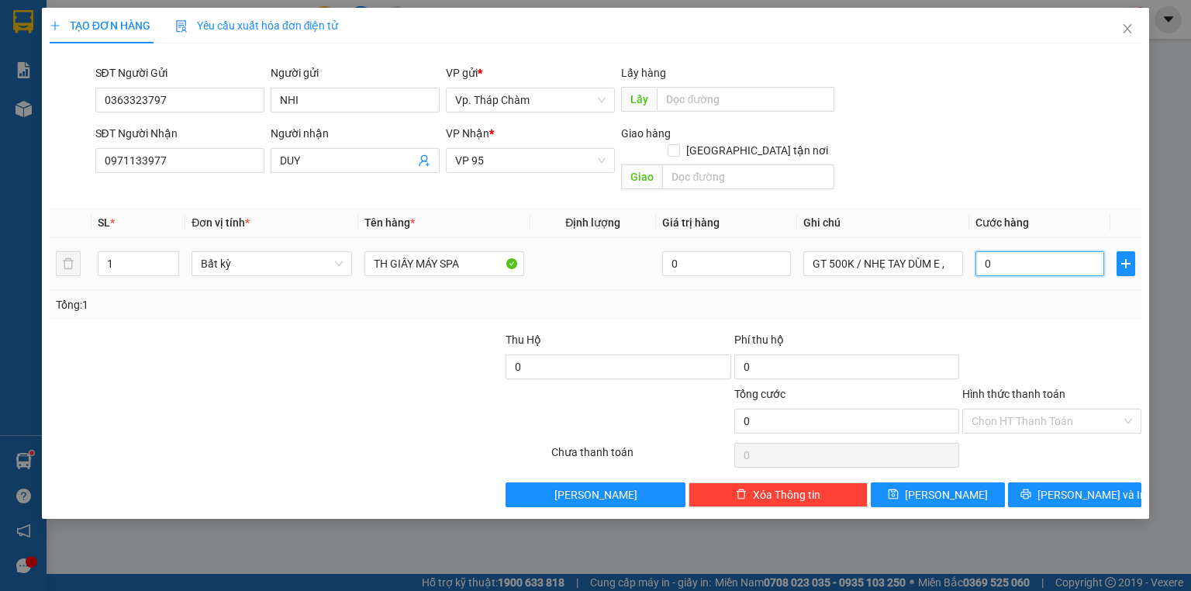
click at [982, 251] on input "0" at bounding box center [1039, 263] width 129 height 25
type input "60"
type input "60.000"
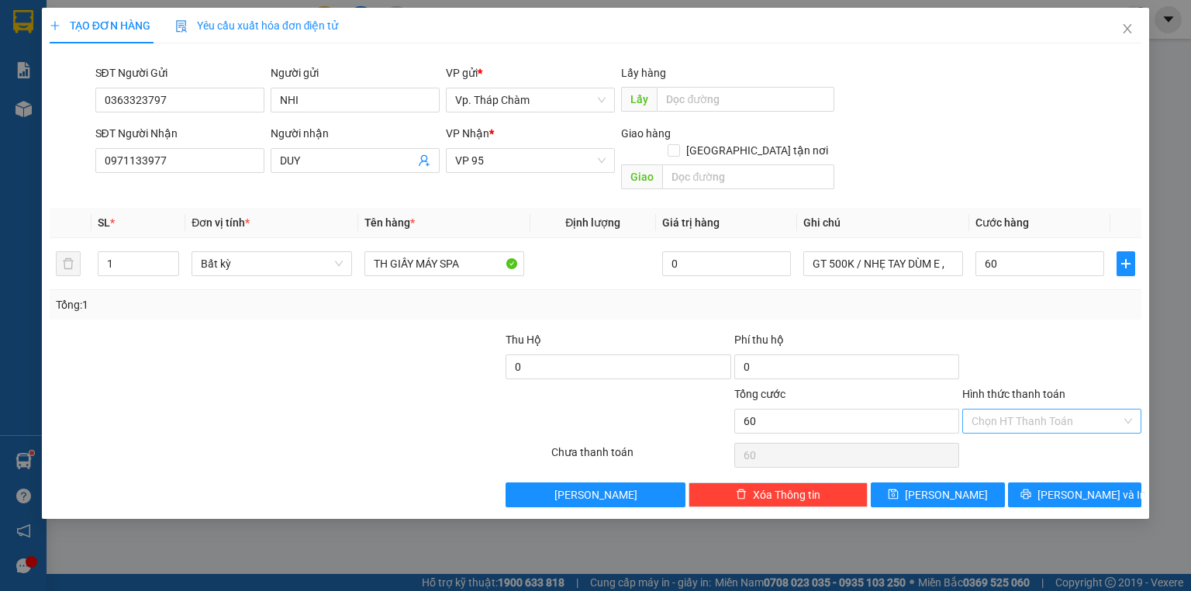
type input "60.000"
click at [1051, 409] on input "Hình thức thanh toán" at bounding box center [1046, 420] width 150 height 23
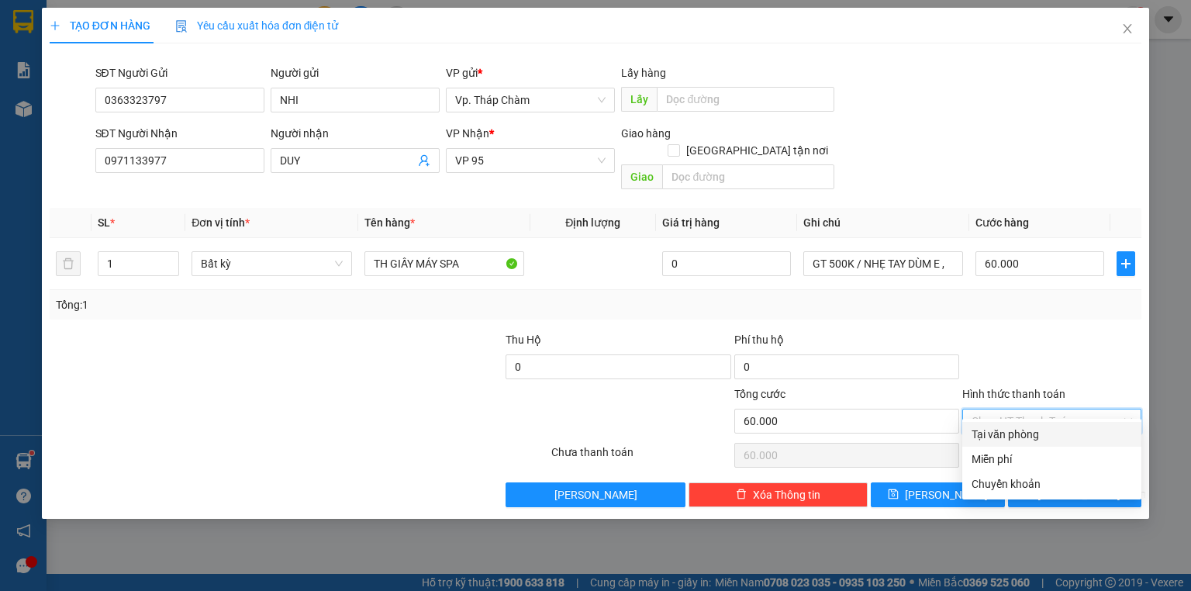
click at [1040, 432] on div "Tại văn phòng" at bounding box center [1051, 434] width 160 height 17
type input "0"
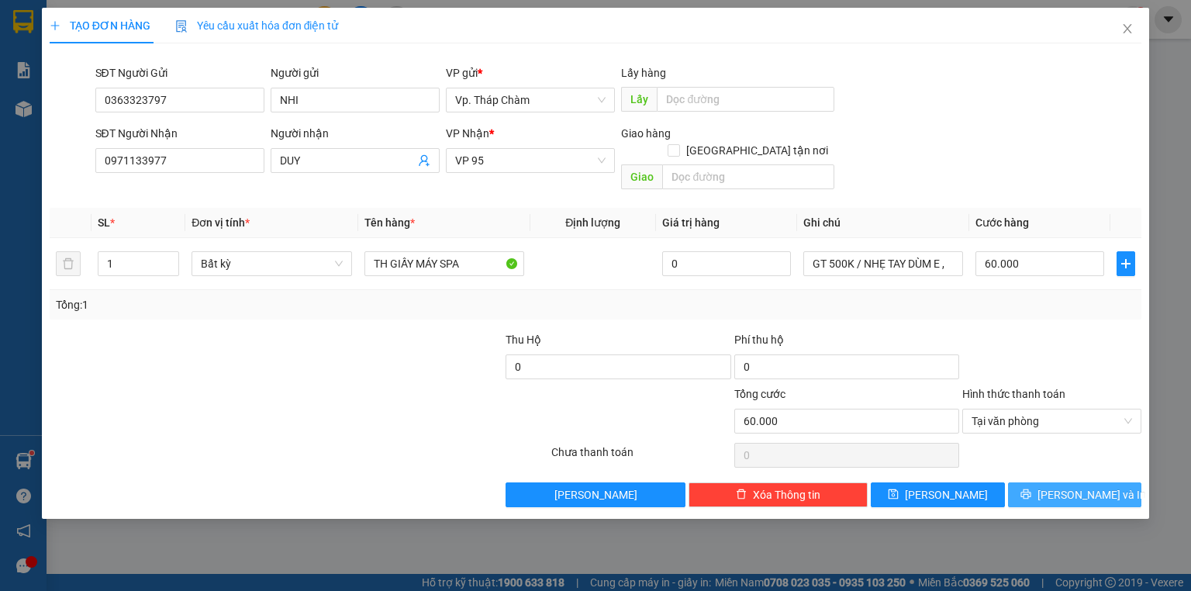
click at [1057, 482] on button "[PERSON_NAME] và In" at bounding box center [1075, 494] width 134 height 25
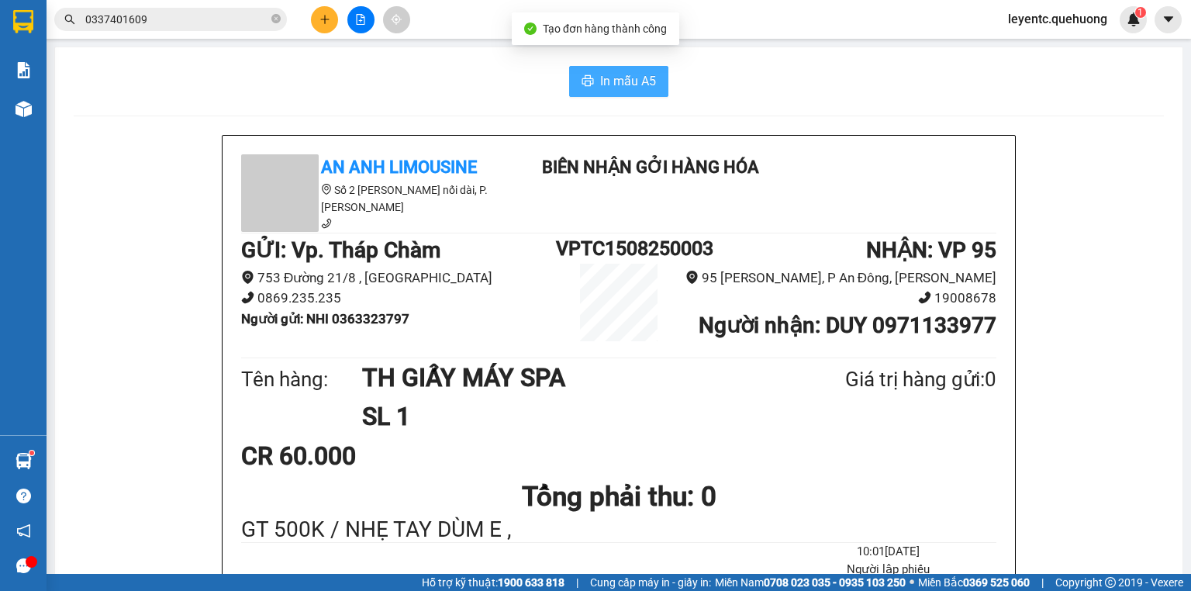
click at [602, 81] on span "In mẫu A5" at bounding box center [628, 80] width 56 height 19
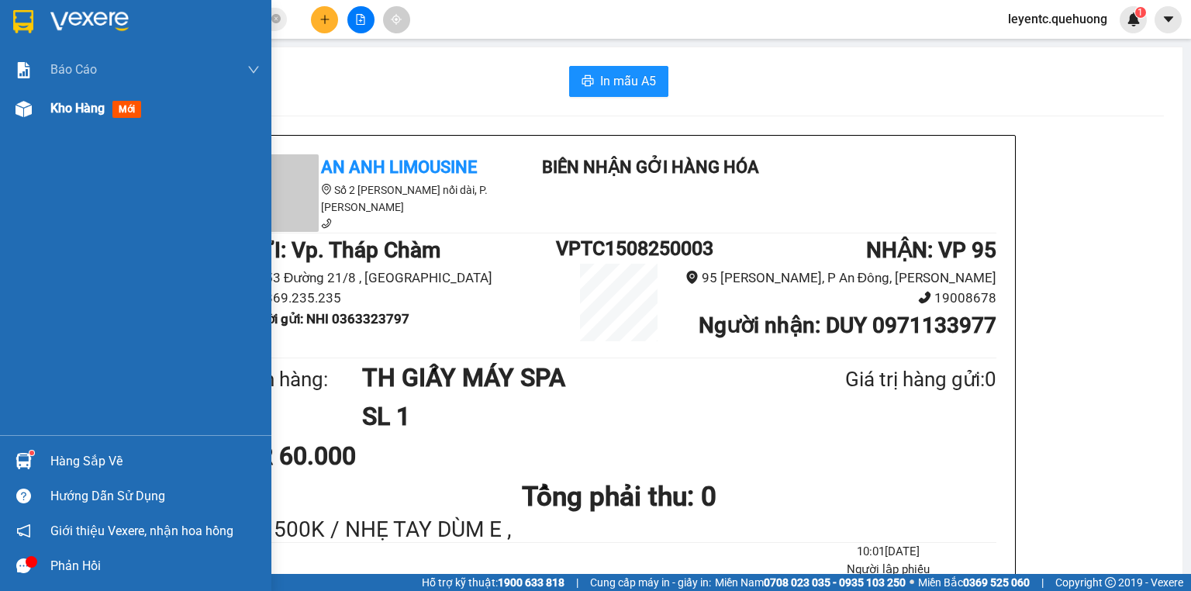
click at [95, 109] on span "Kho hàng" at bounding box center [77, 108] width 54 height 15
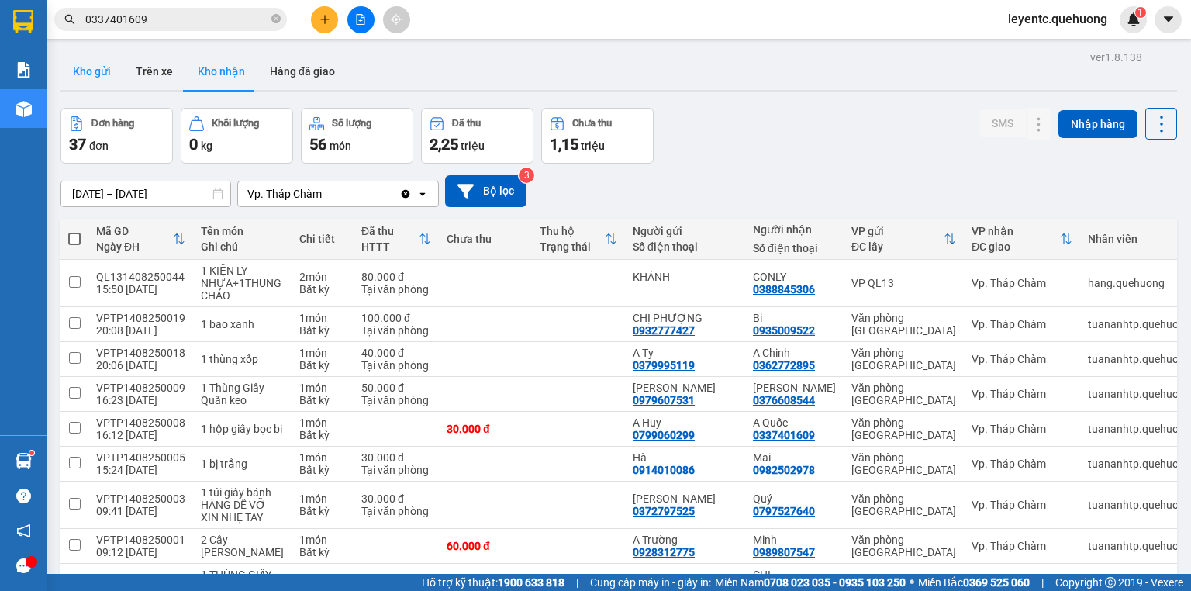
click at [110, 67] on button "Kho gửi" at bounding box center [91, 71] width 63 height 37
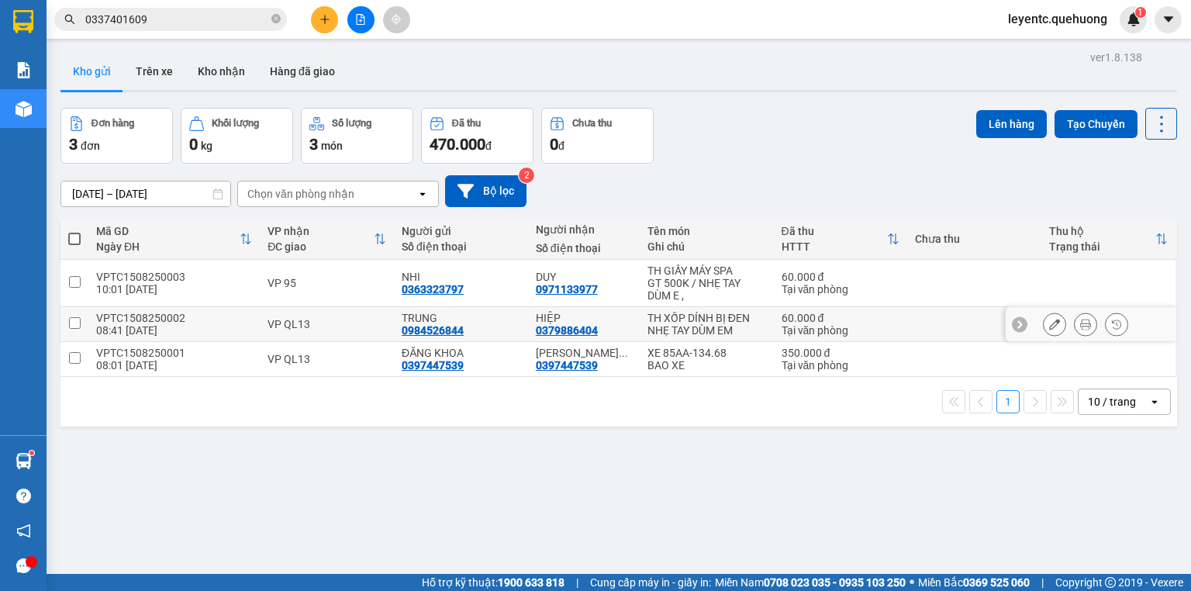
click at [73, 320] on input "checkbox" at bounding box center [75, 323] width 12 height 12
checkbox input "true"
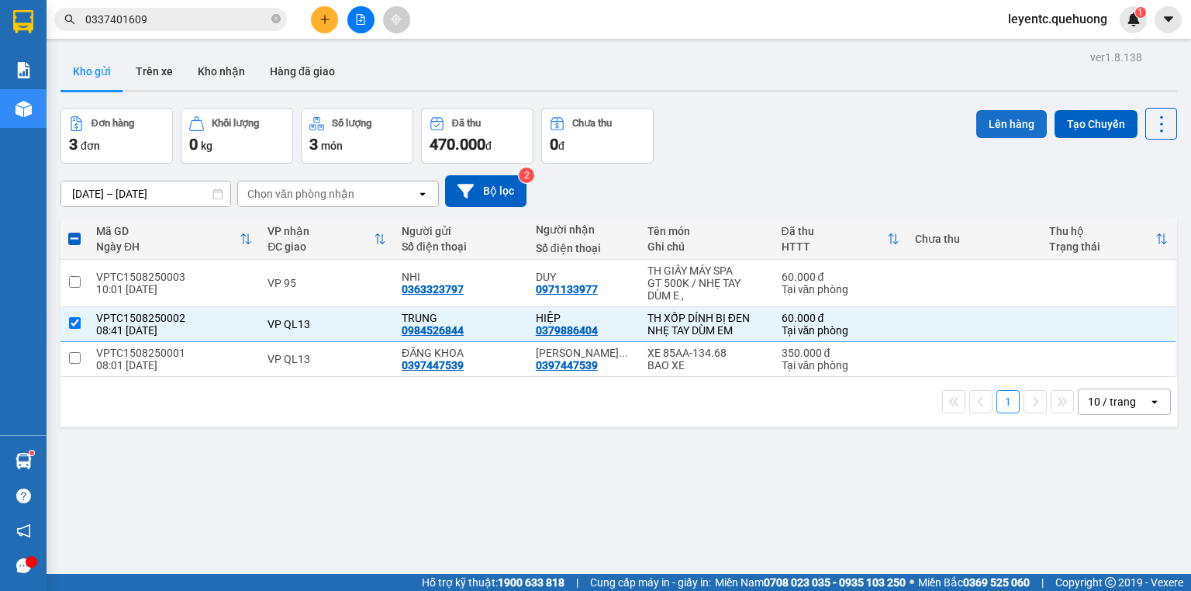
click at [1006, 126] on button "Lên hàng" at bounding box center [1011, 124] width 71 height 28
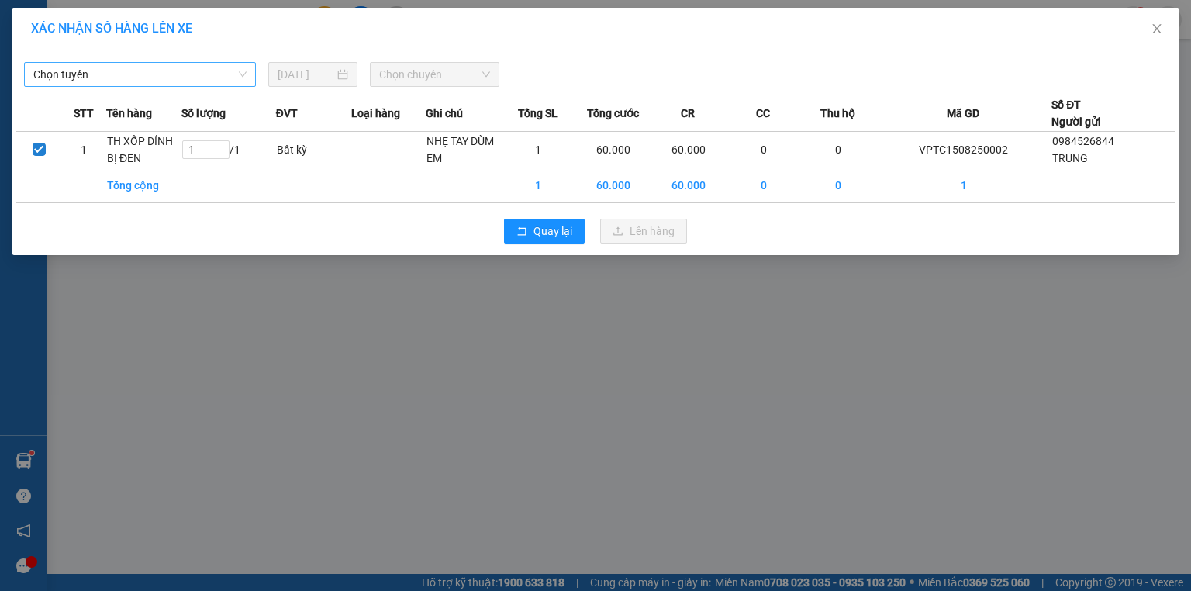
click at [170, 71] on span "Chọn tuyến" at bounding box center [139, 74] width 213 height 23
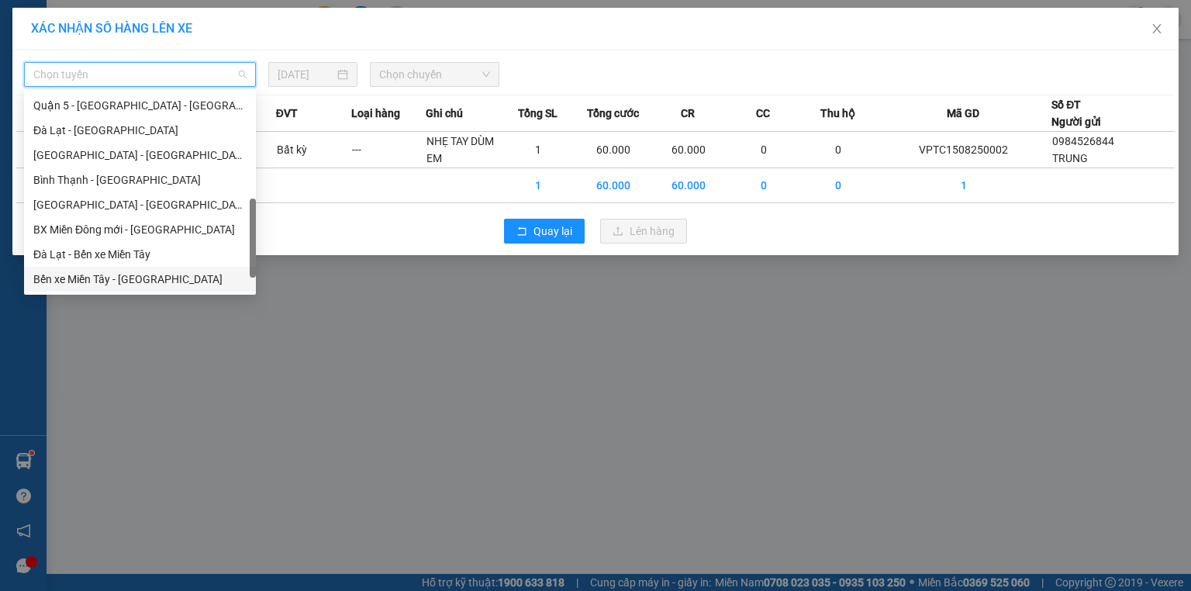
scroll to position [422, 0]
click at [163, 278] on div "Ninh Sơn - Phan Rang - [GEOGRAPHIC_DATA]" at bounding box center [139, 279] width 213 height 17
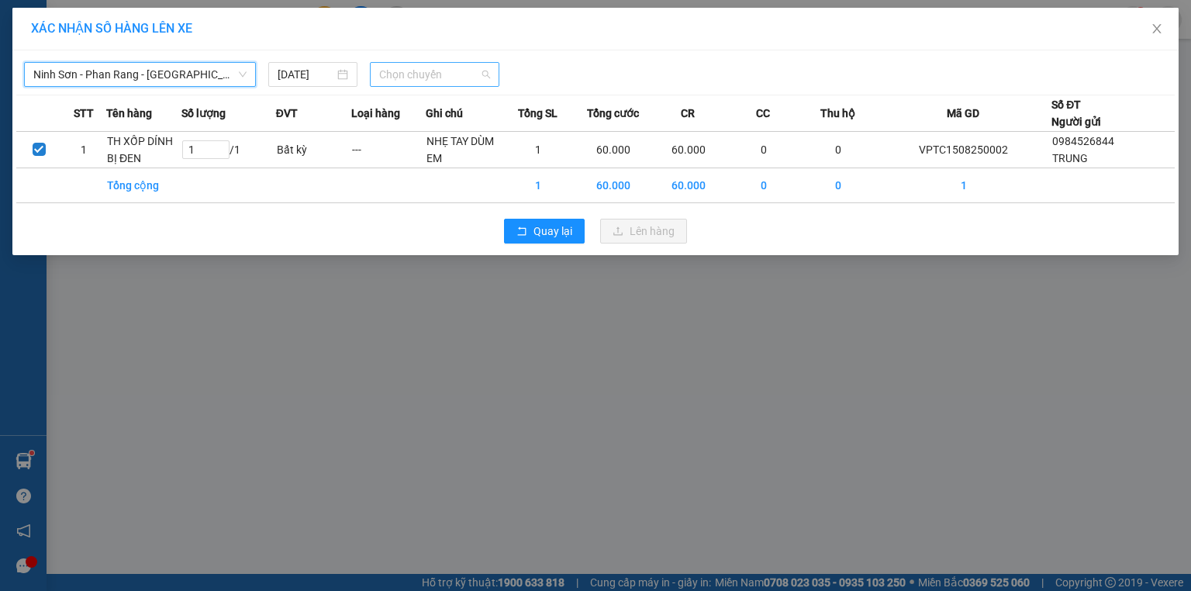
click at [409, 72] on span "Chọn chuyến" at bounding box center [435, 74] width 112 height 23
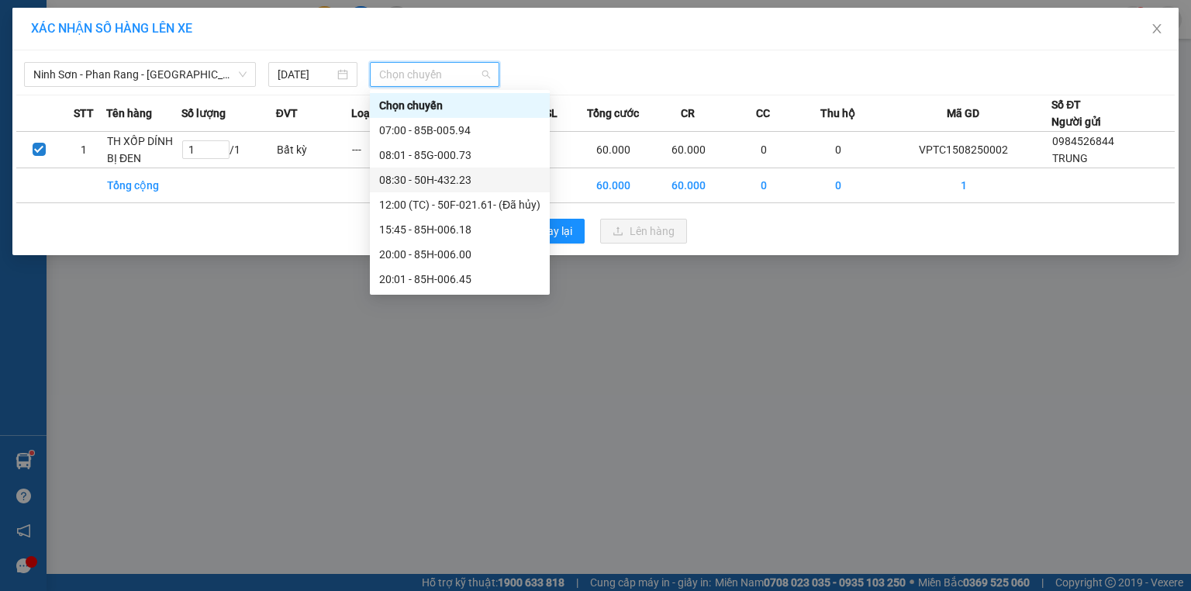
click at [463, 183] on div "08:30 - 50H-432.23" at bounding box center [459, 179] width 161 height 17
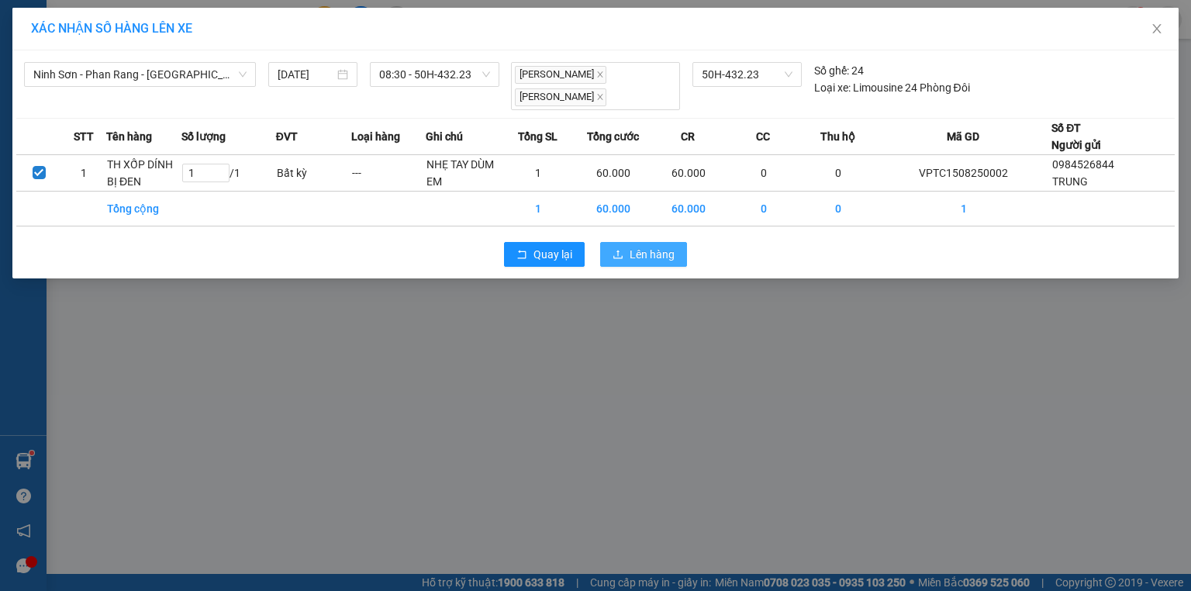
click at [629, 251] on span "Lên hàng" at bounding box center [651, 254] width 45 height 17
